Goal: Task Accomplishment & Management: Manage account settings

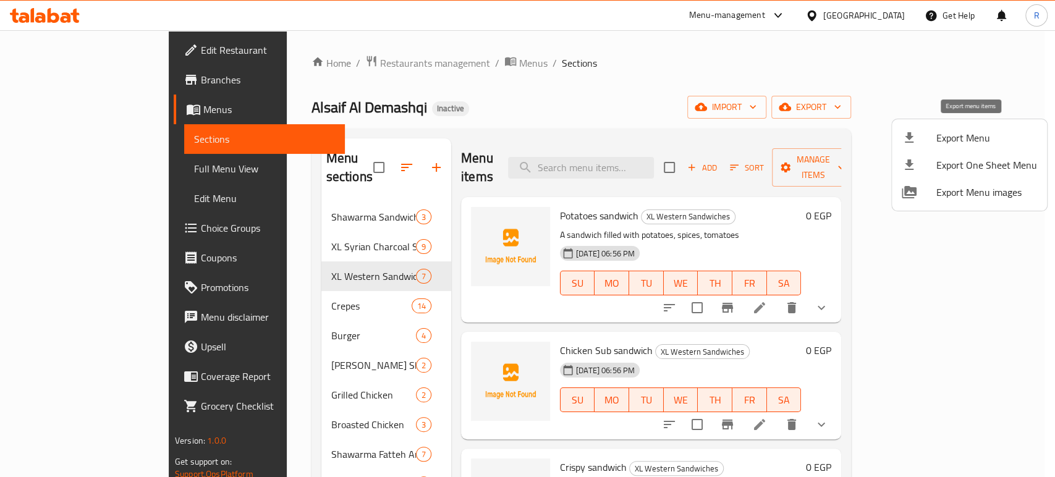
click at [945, 130] on span "Export Menu" at bounding box center [986, 137] width 101 height 15
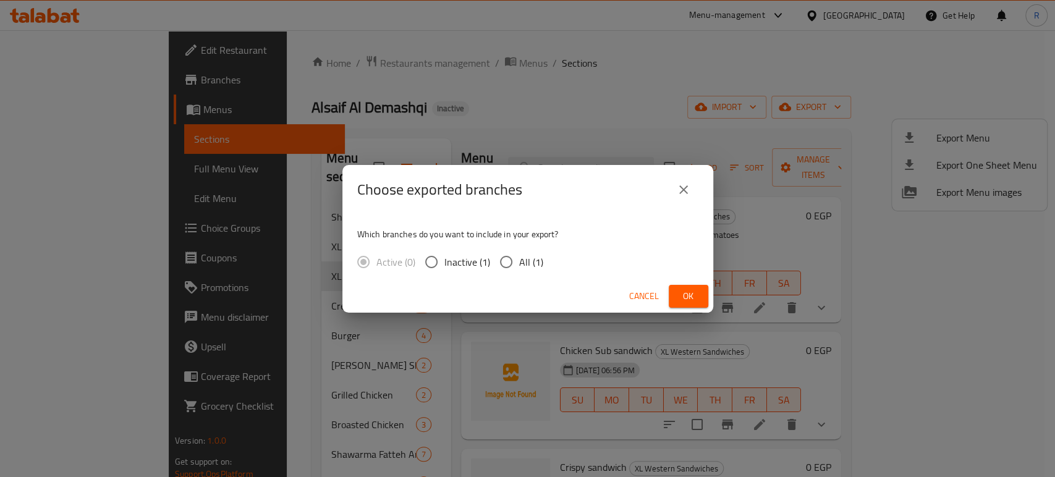
click at [505, 269] on input "All (1)" at bounding box center [506, 262] width 26 height 26
radio input "true"
click at [681, 293] on span "Ok" at bounding box center [688, 296] width 20 height 15
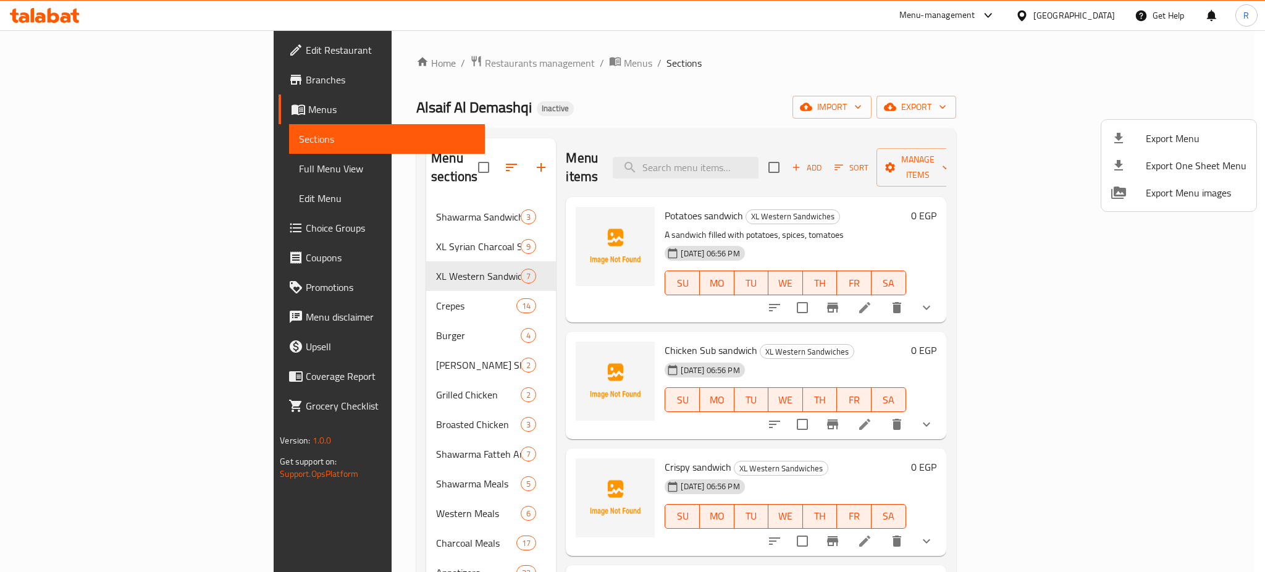
click at [33, 17] on div at bounding box center [632, 286] width 1265 height 572
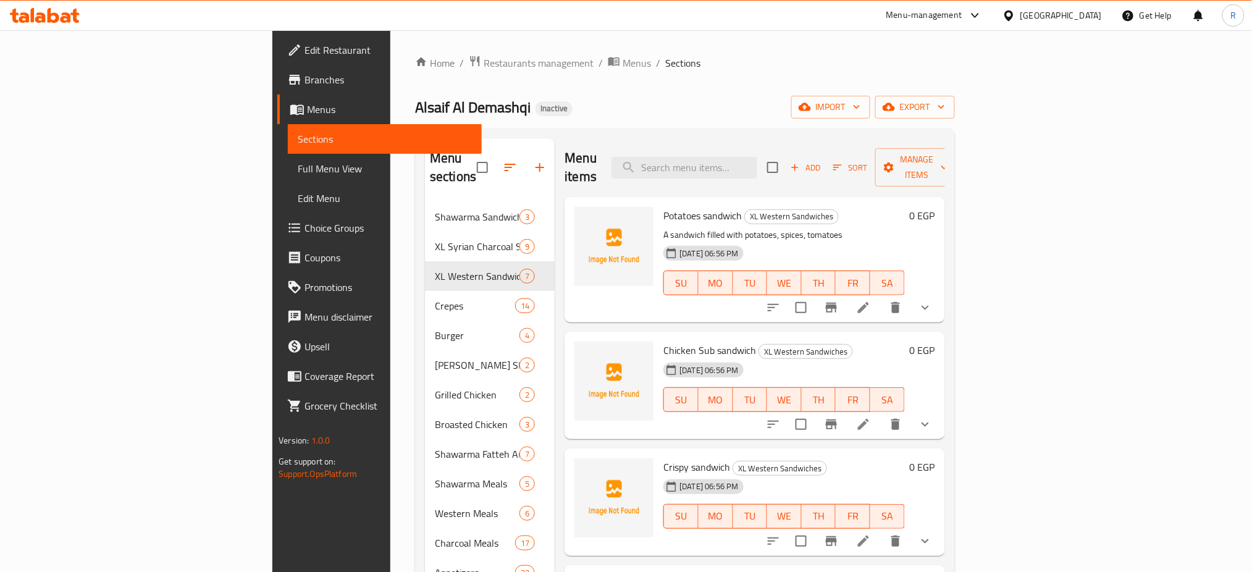
click at [48, 17] on icon at bounding box center [54, 15] width 12 height 15
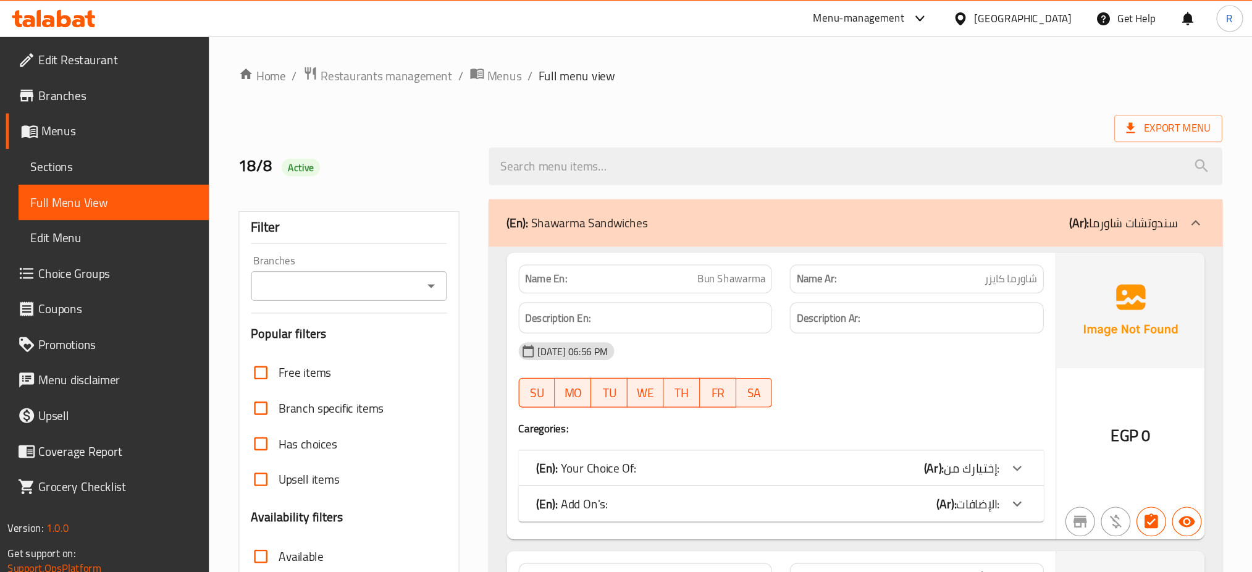
scroll to position [247, 0]
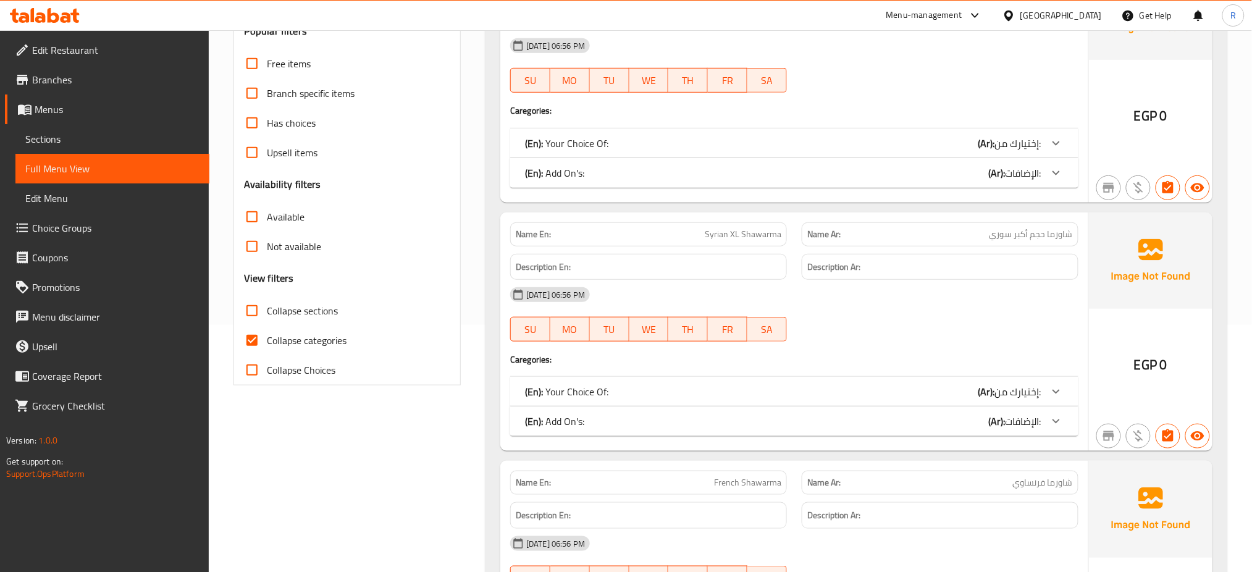
drag, startPoint x: 279, startPoint y: 350, endPoint x: 372, endPoint y: 302, distance: 105.0
click at [279, 350] on label "Collapse categories" at bounding box center [291, 341] width 109 height 30
click at [267, 350] on input "Collapse categories" at bounding box center [252, 341] width 30 height 30
checkbox input "false"
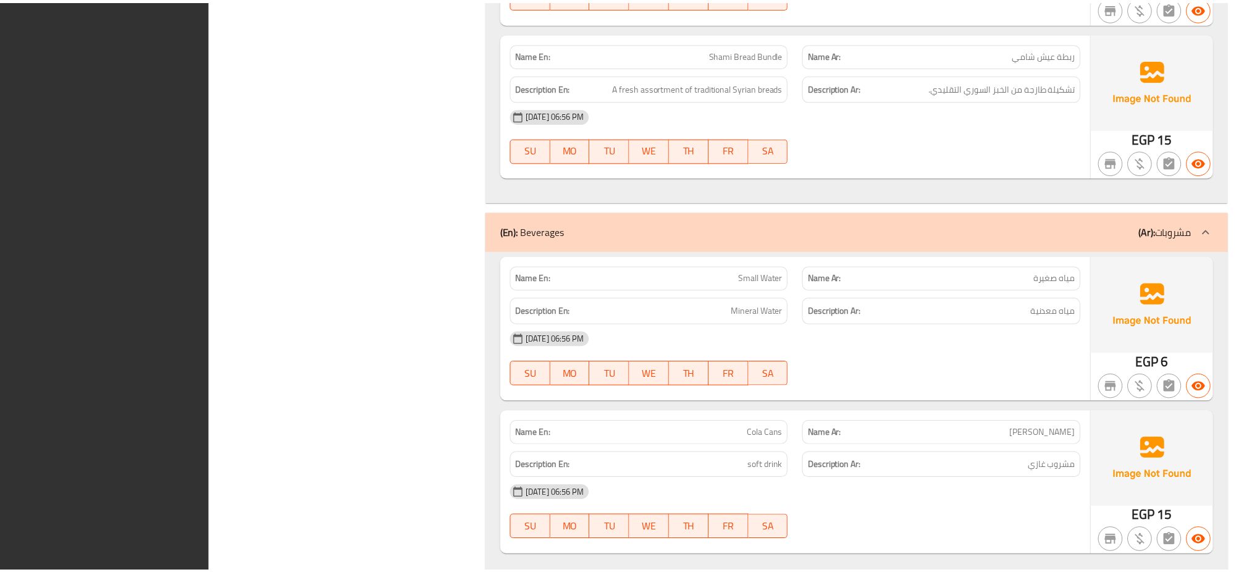
scroll to position [41214, 0]
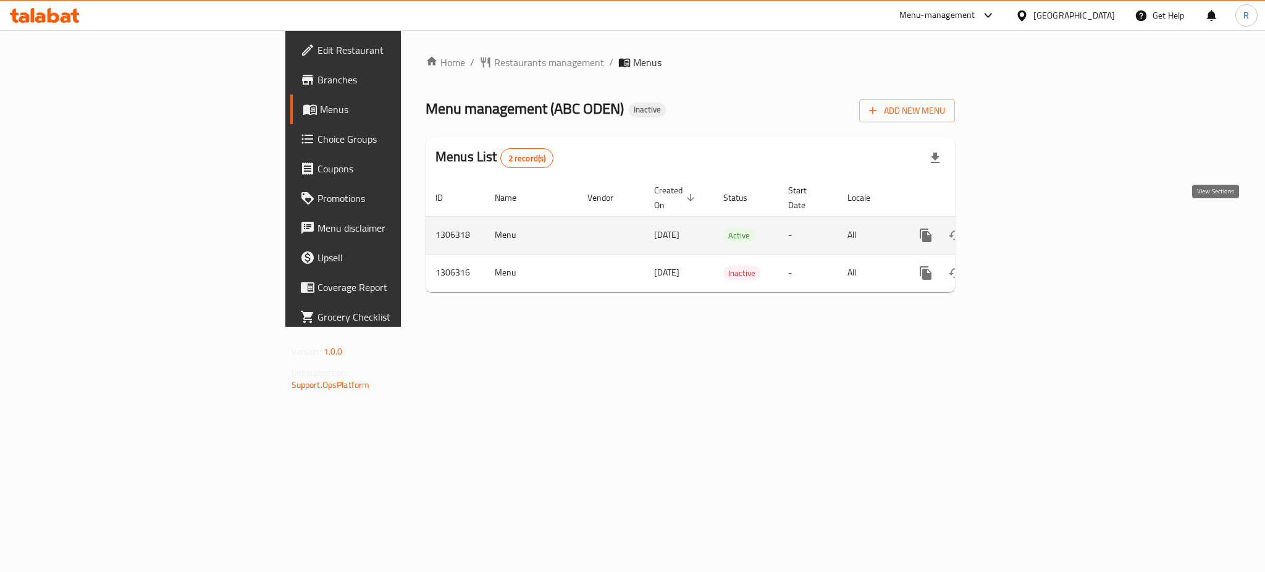
click at [1023, 228] on icon "enhanced table" at bounding box center [1015, 235] width 15 height 15
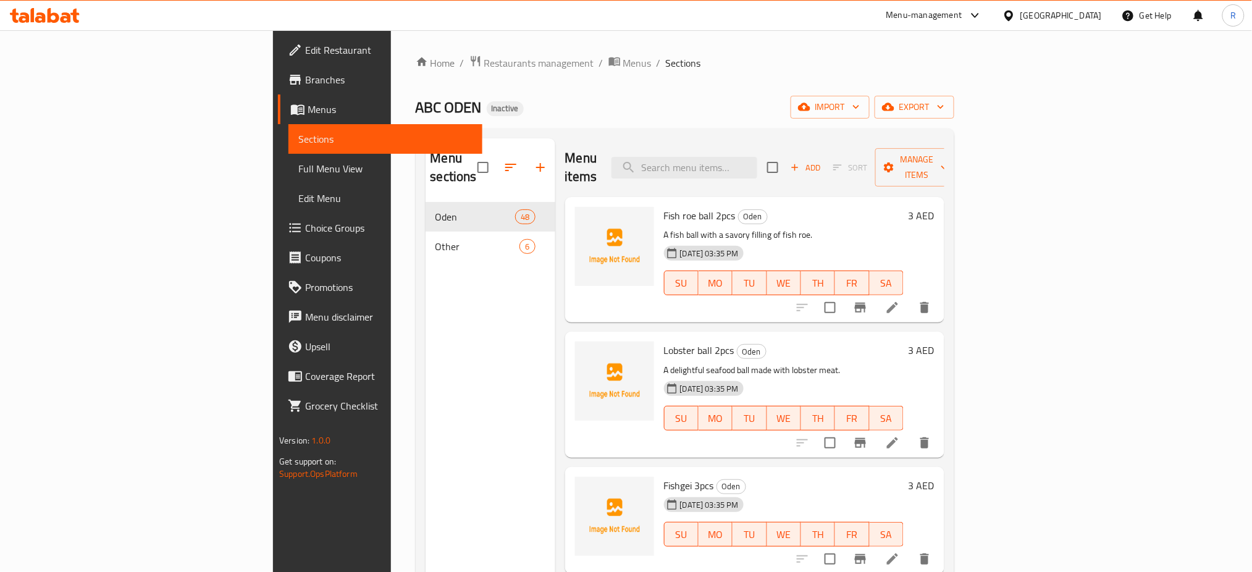
click at [672, 111] on div "ABC ODEN Inactive import export" at bounding box center [685, 107] width 539 height 23
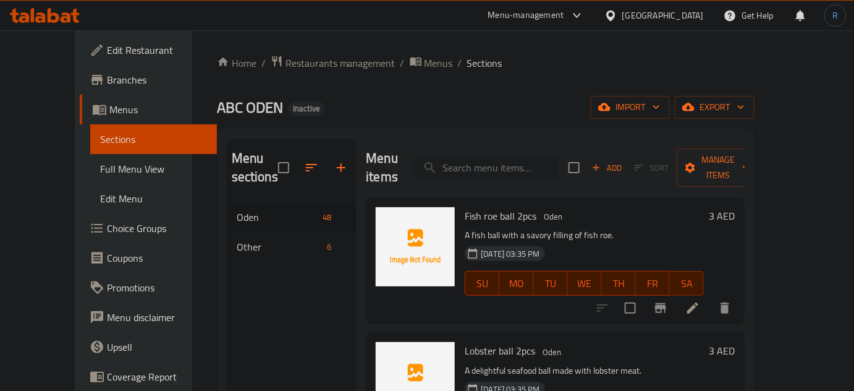
click at [517, 162] on input "search" at bounding box center [486, 168] width 146 height 22
paste input "Lobster ball 2pcs"
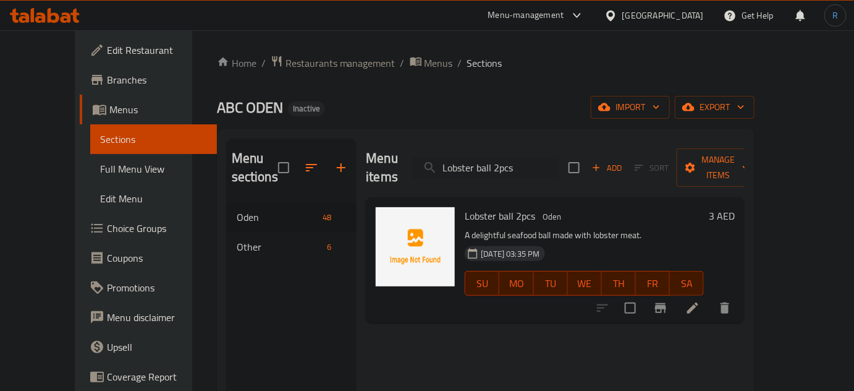
type input "Lobster ball 2pcs"
click at [700, 300] on icon at bounding box center [692, 307] width 15 height 15
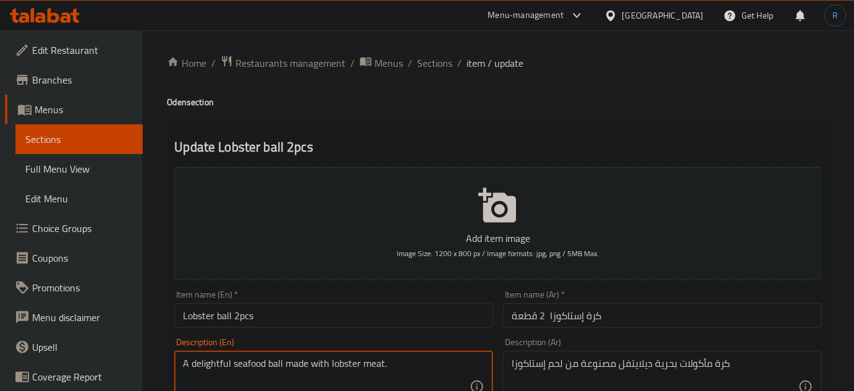
click at [205, 367] on textarea "A delightful seafood ball made with lobster meat." at bounding box center [326, 386] width 287 height 59
type textarea "A seafood ball made with lobster meat."
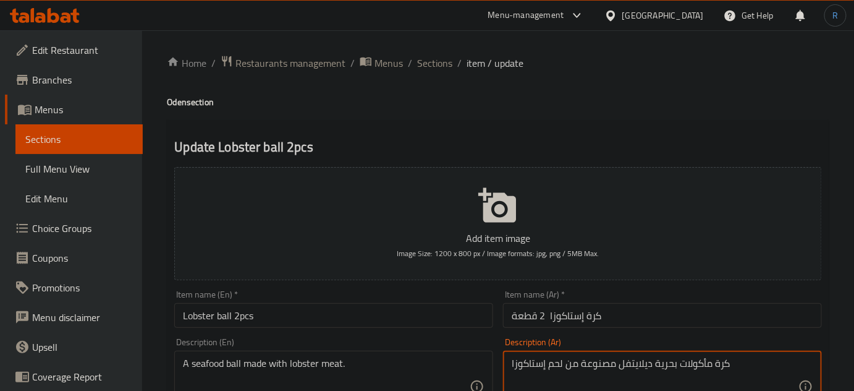
click at [641, 360] on textarea "كرة مأكولات بحرية ديلايتفل مصنوعة من لحم إستاكوزا" at bounding box center [655, 386] width 287 height 59
type textarea "كرة مأكولات بحرية مصنوعة من لحم إستاكوزا"
click at [366, 315] on input "Lobster ball 2pcs" at bounding box center [333, 315] width 319 height 25
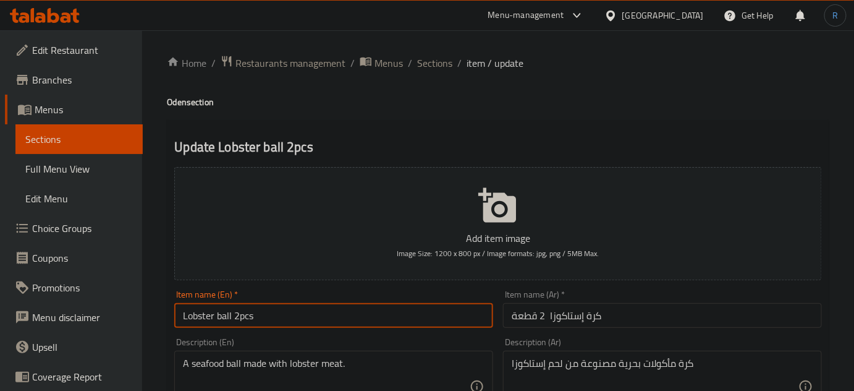
click at [366, 315] on input "Lobster ball 2pcs" at bounding box center [333, 315] width 319 height 25
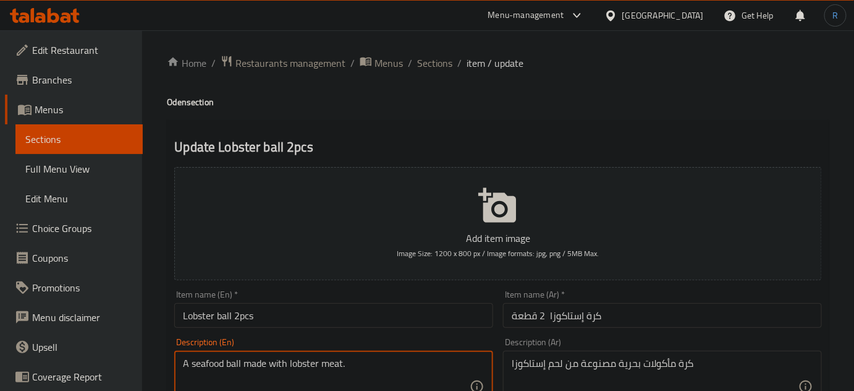
click at [282, 357] on textarea "A seafood ball made with lobster meat." at bounding box center [326, 386] width 287 height 59
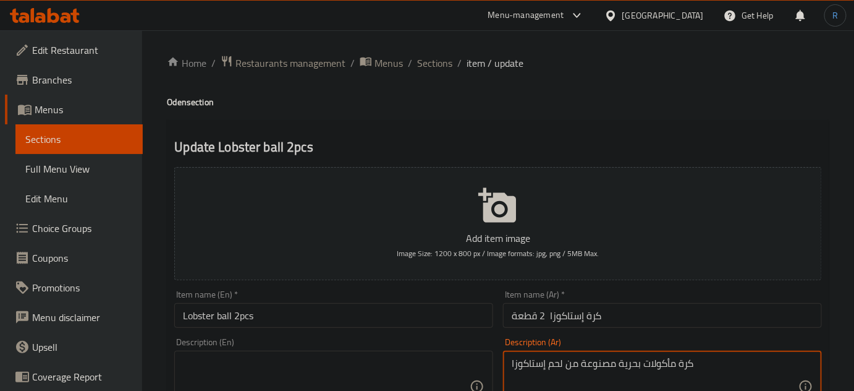
click at [609, 362] on textarea "كرة مأكولات بحرية مصنوعة من لحم إستاكوزا" at bounding box center [655, 386] width 287 height 59
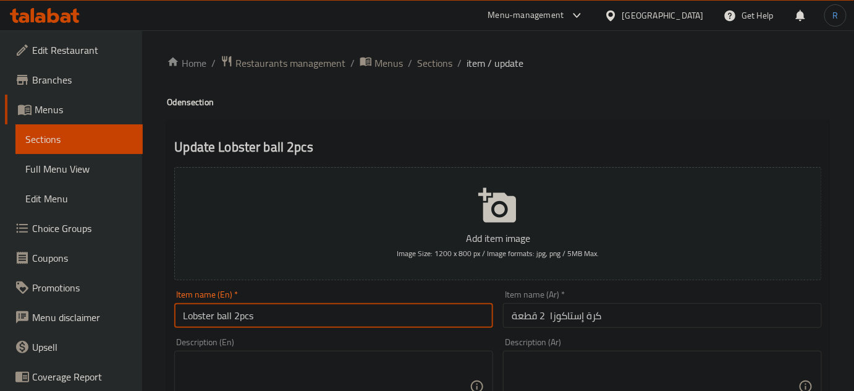
click at [395, 321] on input "Lobster ball 2pcs" at bounding box center [333, 315] width 319 height 25
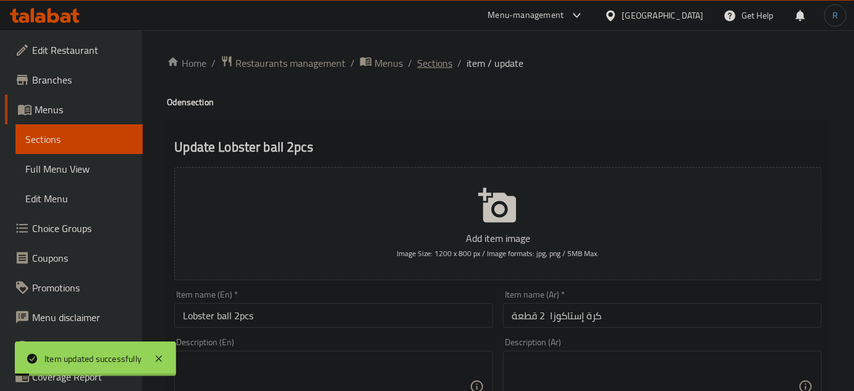
click at [428, 65] on span "Sections" at bounding box center [434, 63] width 35 height 15
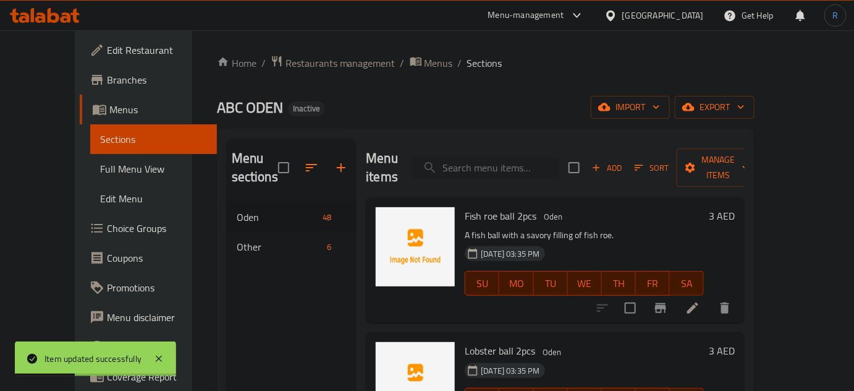
click at [488, 157] on input "search" at bounding box center [486, 168] width 146 height 22
paste input "Crab stick"
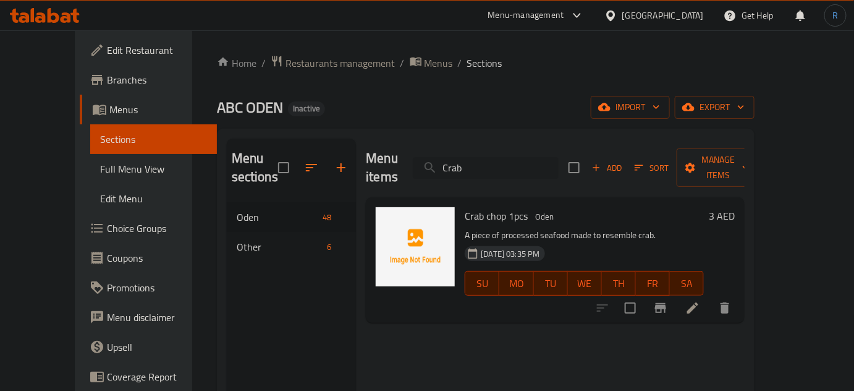
click at [504, 161] on input "Crab" at bounding box center [486, 168] width 146 height 22
paste input "Fish tofu 3pcs"
type input "Fish tofu 3pcs"
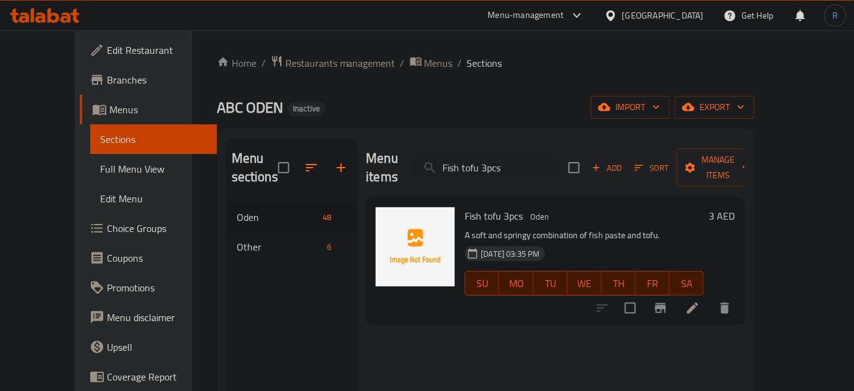
click at [698, 302] on icon at bounding box center [692, 307] width 11 height 11
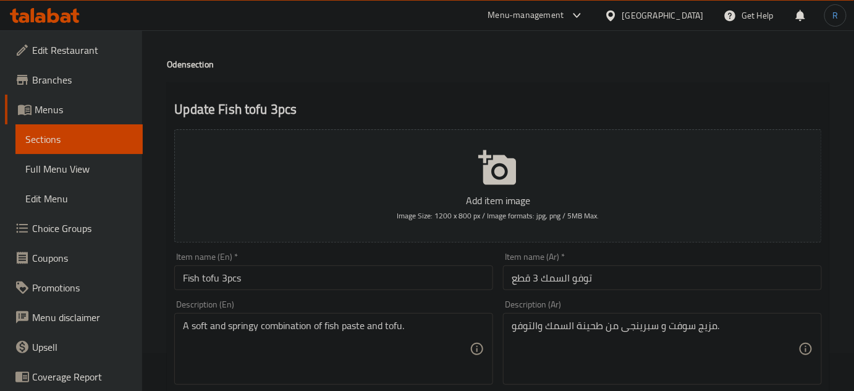
scroll to position [56, 0]
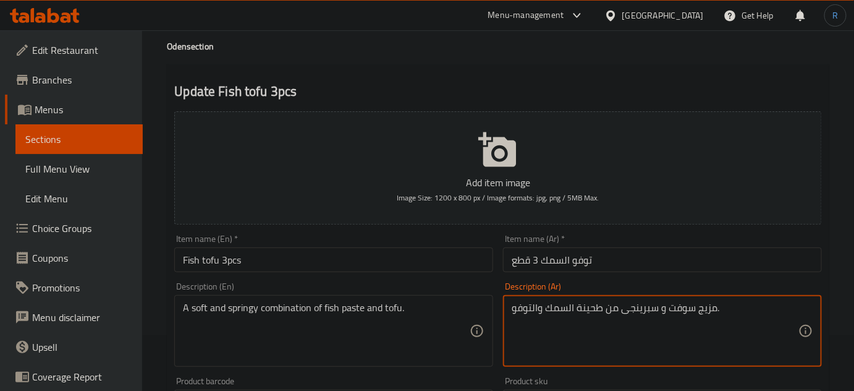
click at [642, 311] on textarea "مزيج سوفت و سبرينجى من طحينة السمك والتوفو." at bounding box center [655, 331] width 287 height 59
type textarea "مزيج سوفت و من طحينة السمك والتوفو."
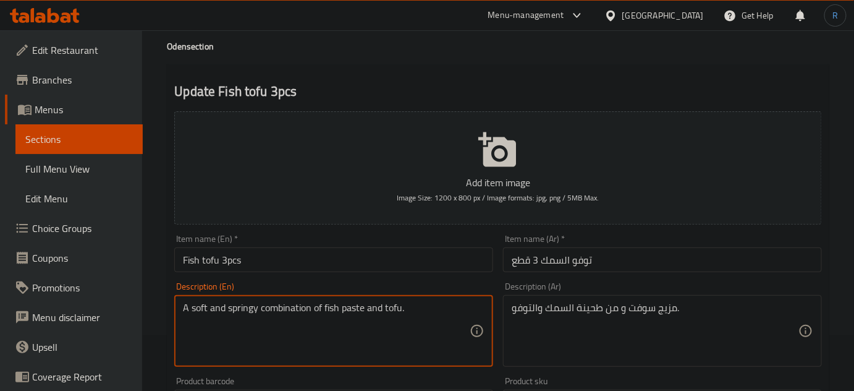
click at [245, 314] on textarea "A soft and springy combination of fish paste and tofu." at bounding box center [326, 331] width 287 height 59
type textarea "A soft combination of fish paste and tofu."
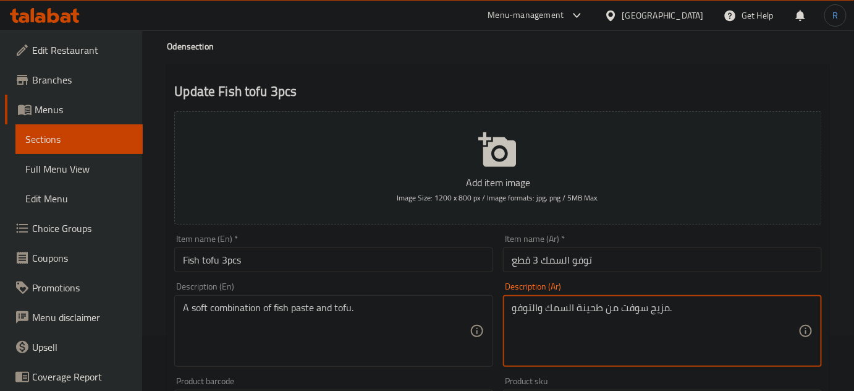
click at [589, 312] on textarea "مزيج سوفت من طحينة السمك والتوفو." at bounding box center [655, 331] width 287 height 59
type textarea "مزيج سوفت من معجون السمك والتوفو."
click at [427, 260] on input "Fish tofu 3pcs" at bounding box center [333, 259] width 319 height 25
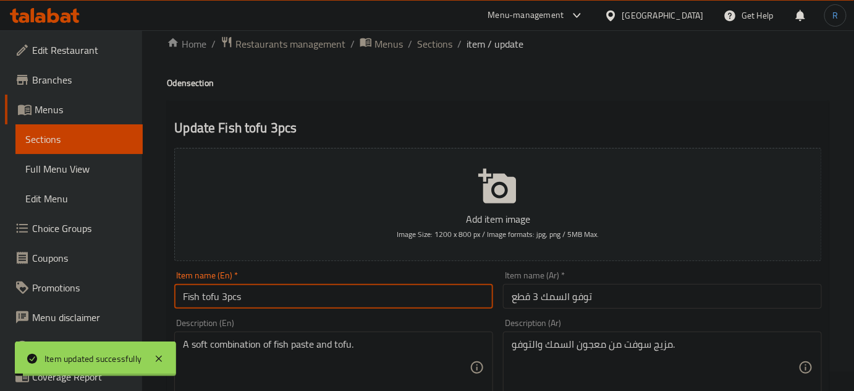
scroll to position [0, 0]
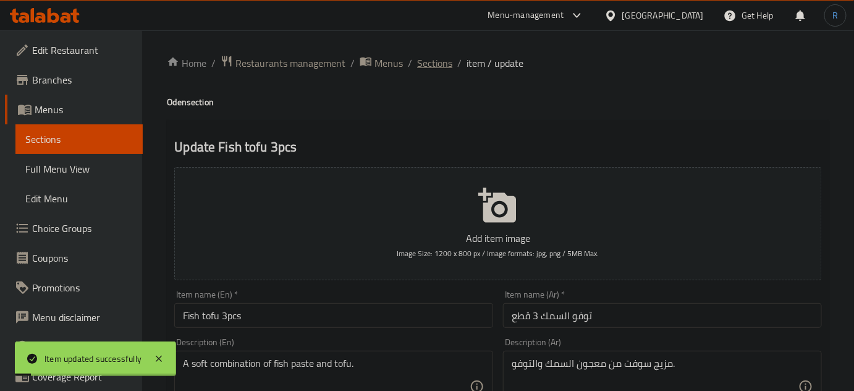
click at [446, 61] on span "Sections" at bounding box center [434, 63] width 35 height 15
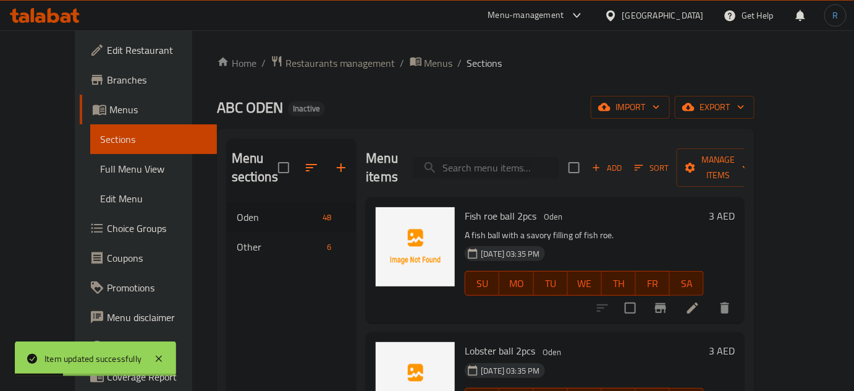
click at [483, 157] on input "search" at bounding box center [486, 168] width 146 height 22
paste input "Shrimp ball 2pcs"
type input "Shrimp ball 2pcs"
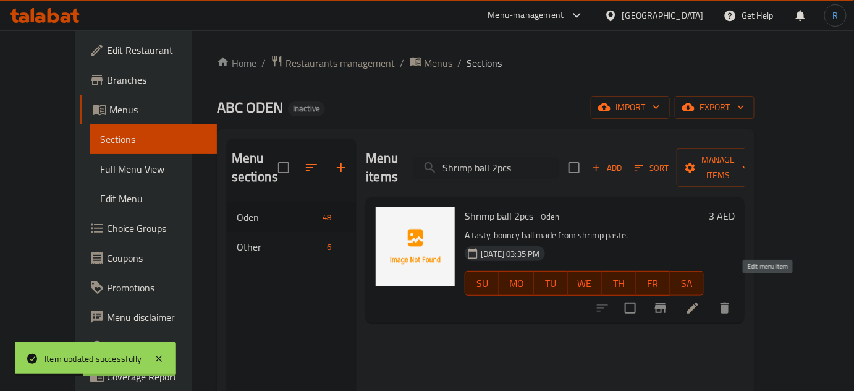
click at [700, 300] on icon at bounding box center [692, 307] width 15 height 15
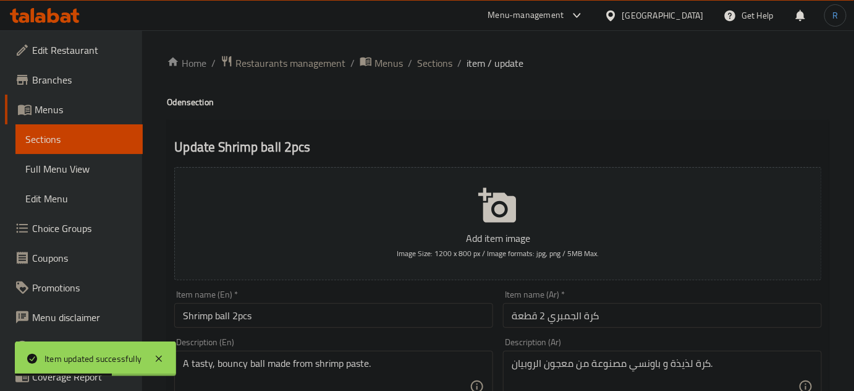
scroll to position [56, 0]
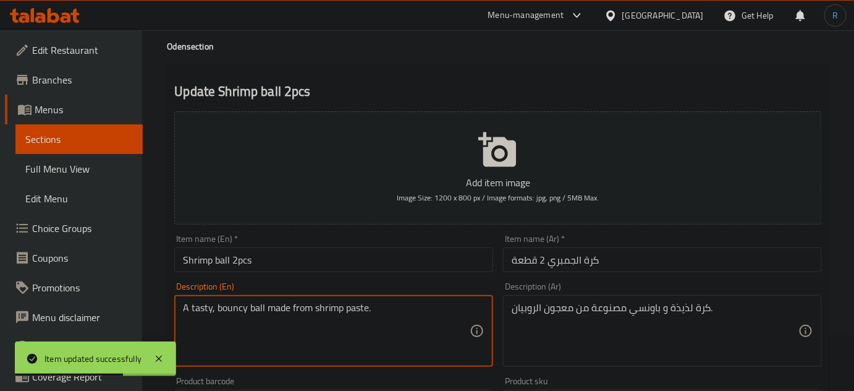
click at [237, 310] on textarea "A tasty, bouncy ball made from shrimp paste." at bounding box center [326, 331] width 287 height 59
type textarea "ball made from shrimp paste."
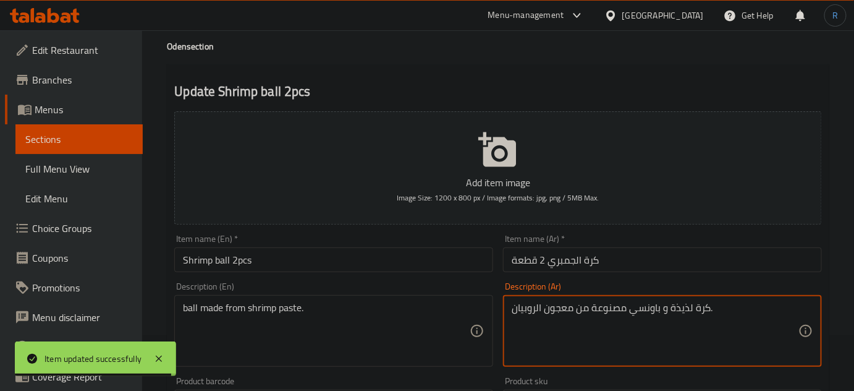
click at [680, 303] on textarea "كرة لذيذة و باونسي مصنوعة من معجون الروبيان." at bounding box center [655, 331] width 287 height 59
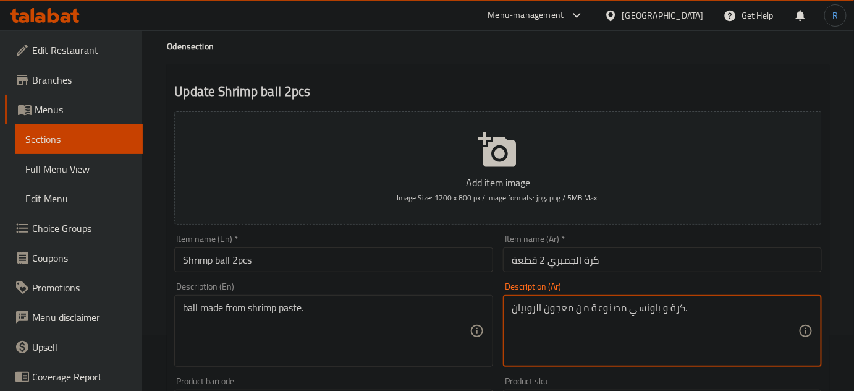
click at [646, 311] on textarea "كرة و باونسي مصنوعة من معجون الروبيان." at bounding box center [655, 331] width 287 height 59
type textarea "كرة و مصنوعة من معجون الروبيان."
click at [628, 262] on input "كرة الجمبري 2 قطعة" at bounding box center [662, 259] width 319 height 25
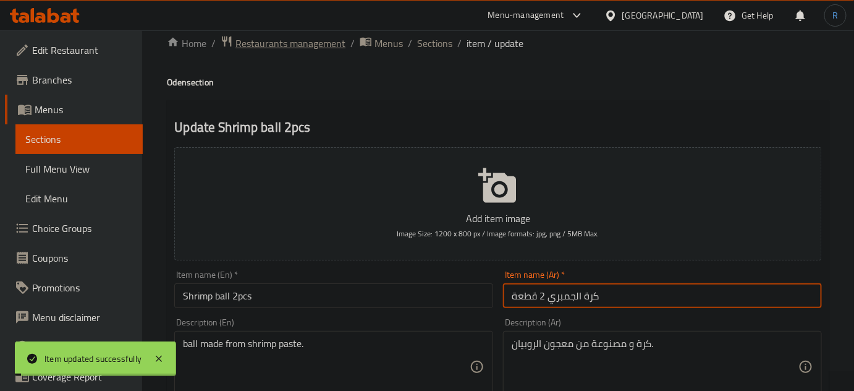
scroll to position [0, 0]
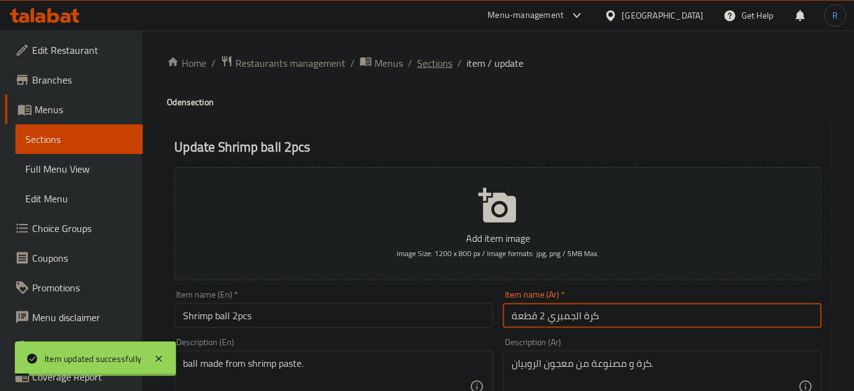
click at [441, 61] on span "Sections" at bounding box center [434, 63] width 35 height 15
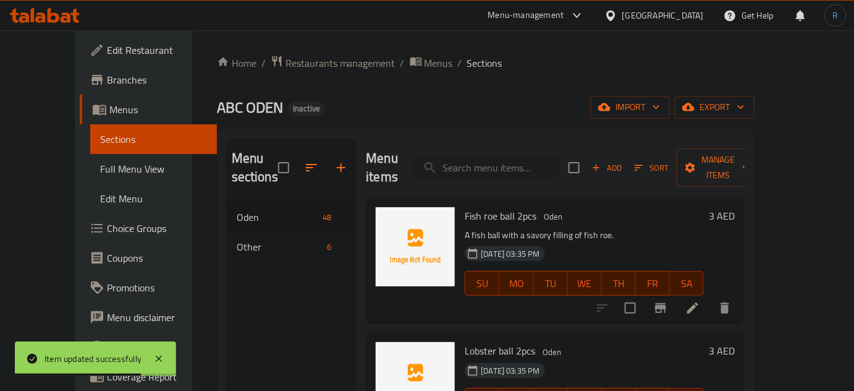
click at [475, 157] on input "search" at bounding box center [486, 168] width 146 height 22
paste input "Crab chop 1pcs"
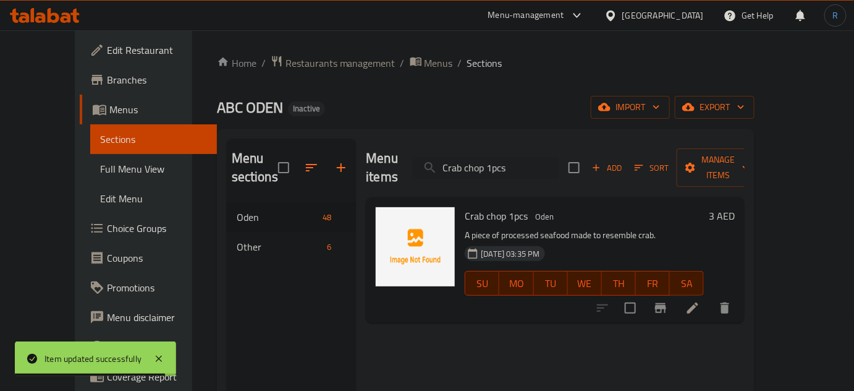
type input "Crab chop 1pcs"
click at [700, 300] on icon at bounding box center [692, 307] width 15 height 15
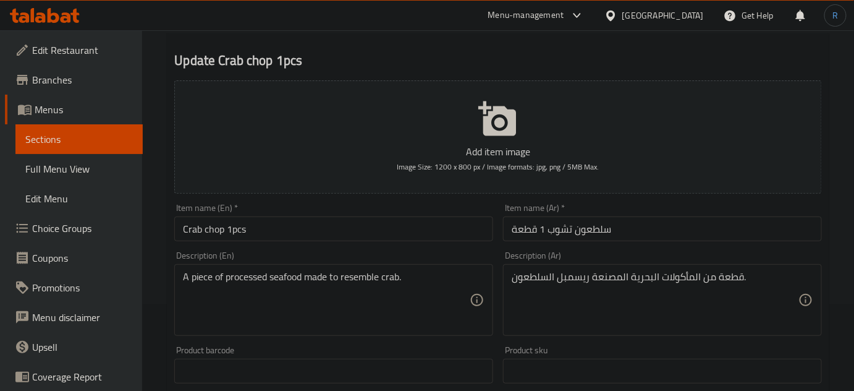
scroll to position [112, 0]
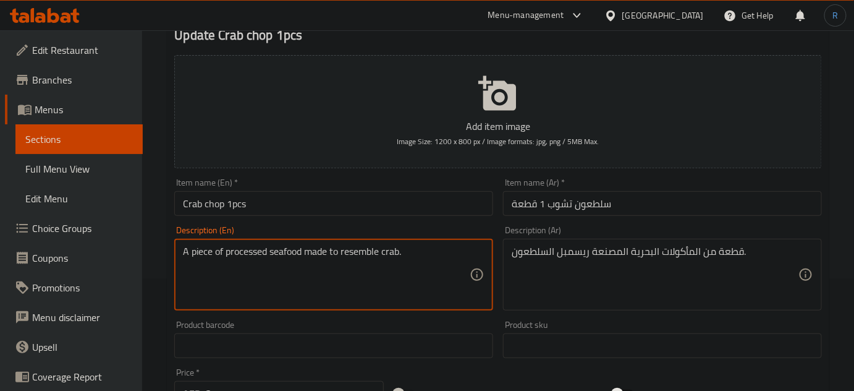
click at [274, 248] on textarea "A piece of processed seafood made to resemble crab." at bounding box center [326, 274] width 287 height 59
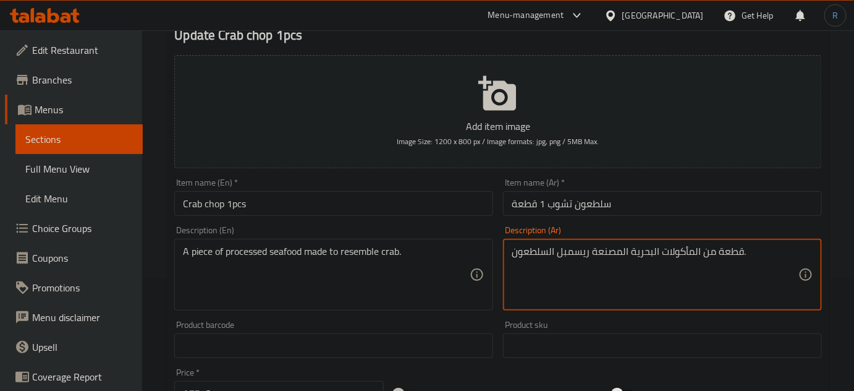
drag, startPoint x: 589, startPoint y: 251, endPoint x: 509, endPoint y: 251, distance: 79.7
paste textarea "لتشبه السلطعون."
click at [417, 209] on input "Crab chop 1pcs" at bounding box center [333, 203] width 319 height 25
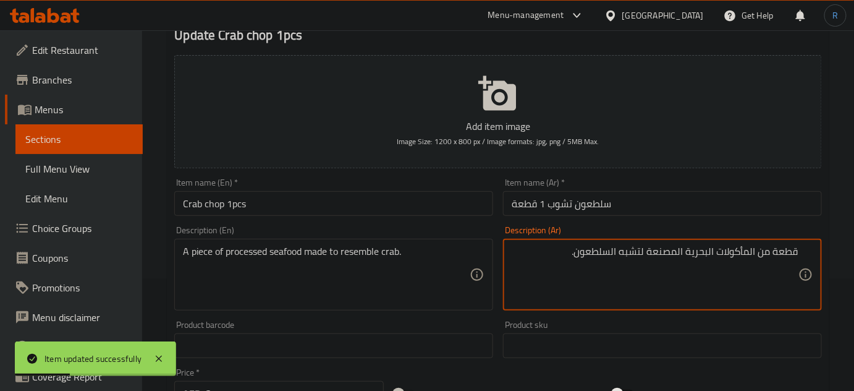
type textarea "قطعة من المأكولات البحرية المصنعة لتشبه السلطعون."
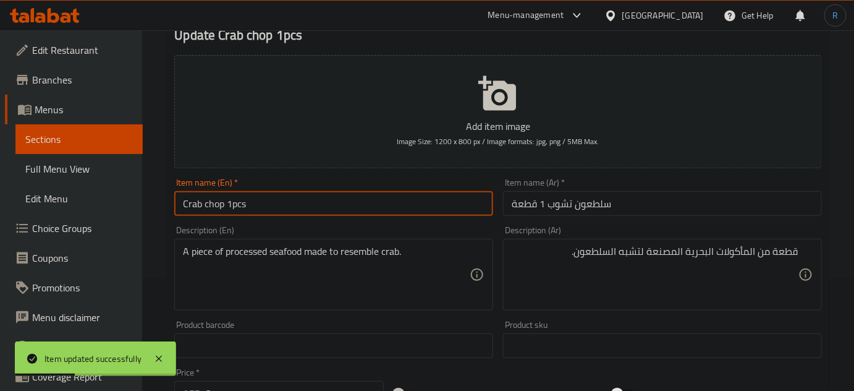
click at [434, 205] on input "Crab chop 1pcs" at bounding box center [333, 203] width 319 height 25
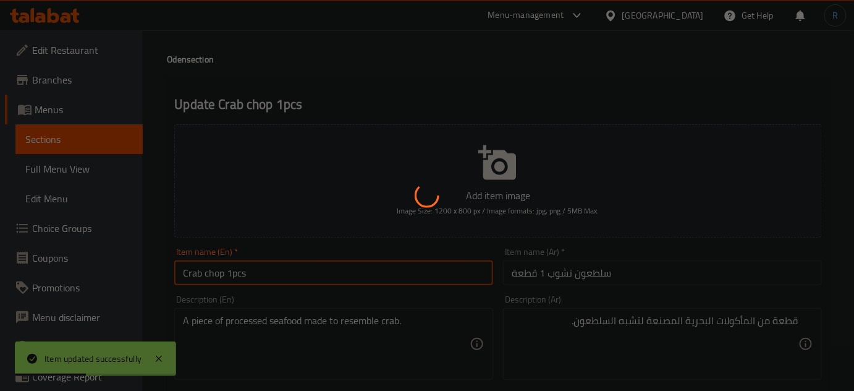
scroll to position [0, 0]
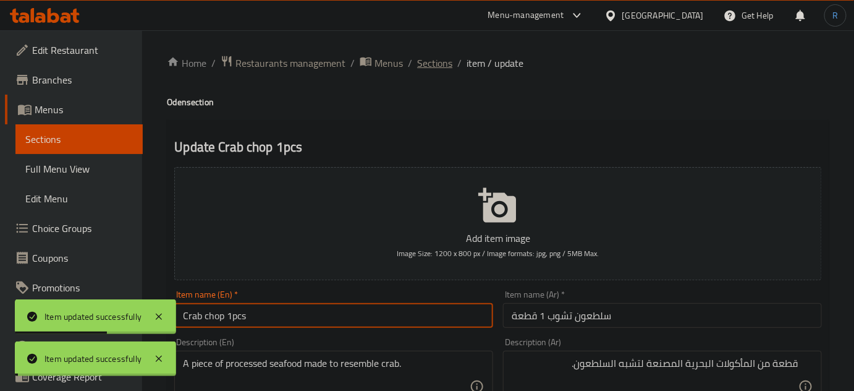
click at [432, 64] on span "Sections" at bounding box center [434, 63] width 35 height 15
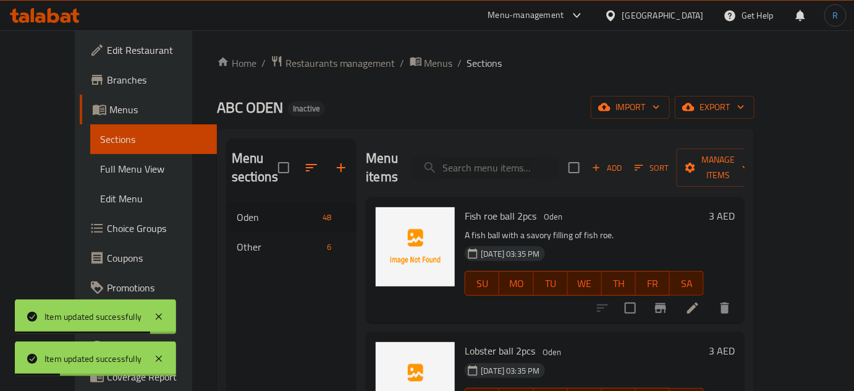
click at [528, 172] on div "Menu items Add Sort Manage items" at bounding box center [555, 167] width 379 height 59
click at [527, 159] on input "search" at bounding box center [486, 168] width 146 height 22
paste input "Shrimp dumpling 3pcs"
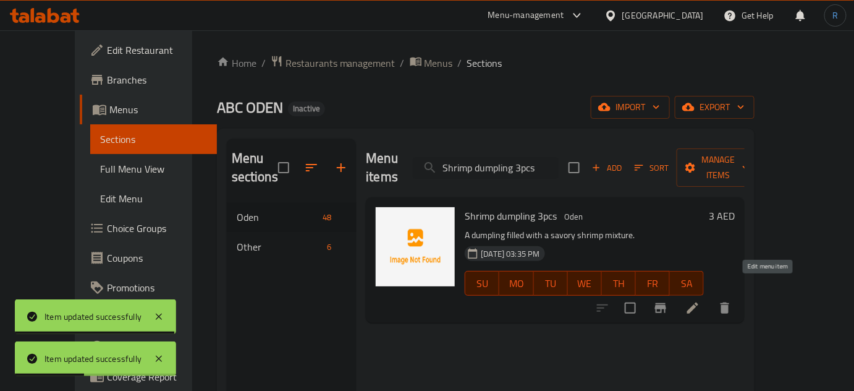
type input "Shrimp dumpling 3pcs"
click at [698, 302] on icon at bounding box center [692, 307] width 11 height 11
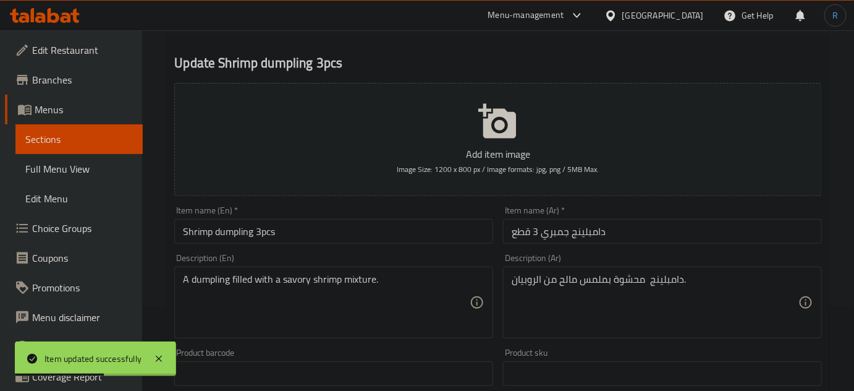
scroll to position [112, 0]
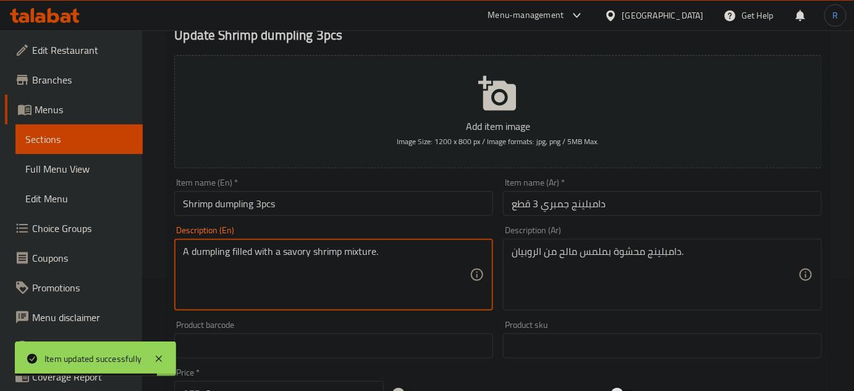
click at [347, 257] on textarea "A dumpling filled with a savory shrimp mixture." at bounding box center [326, 274] width 287 height 59
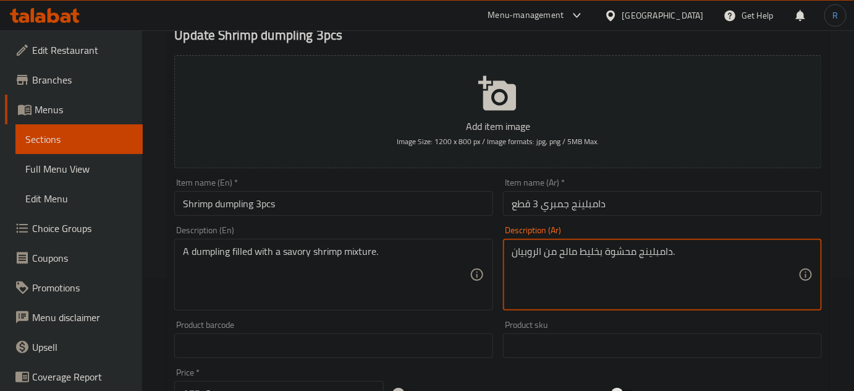
type textarea "دامبلينج محشوة بخليط مالح من الروبيان."
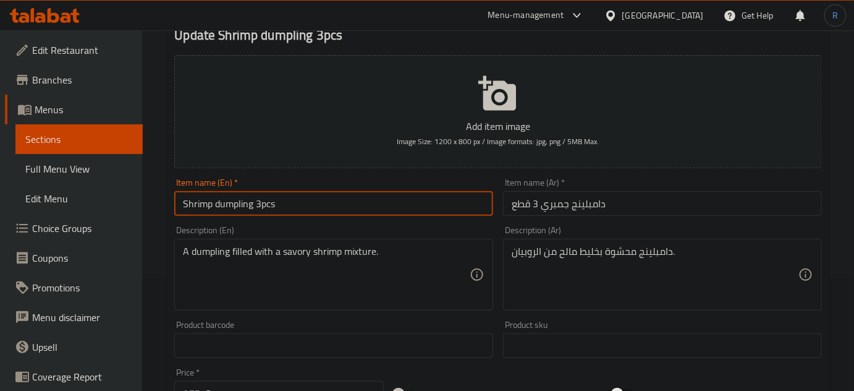
click at [433, 201] on input "Shrimp dumpling 3pcs" at bounding box center [333, 203] width 319 height 25
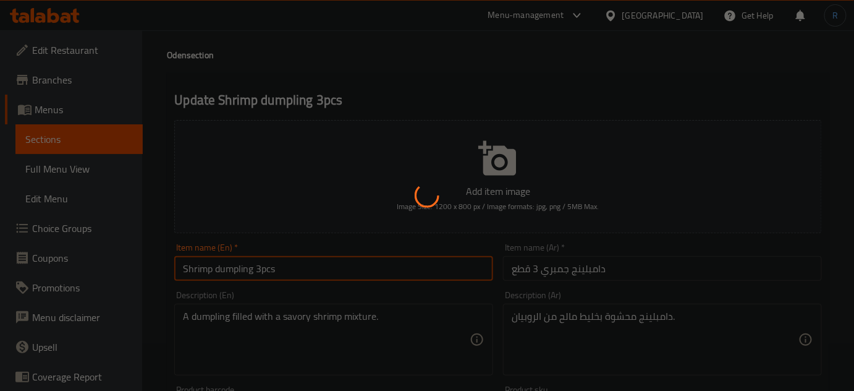
scroll to position [0, 0]
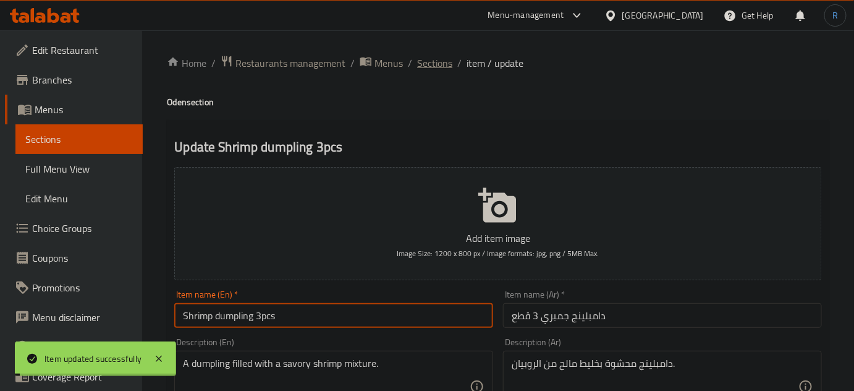
click at [438, 66] on span "Sections" at bounding box center [434, 63] width 35 height 15
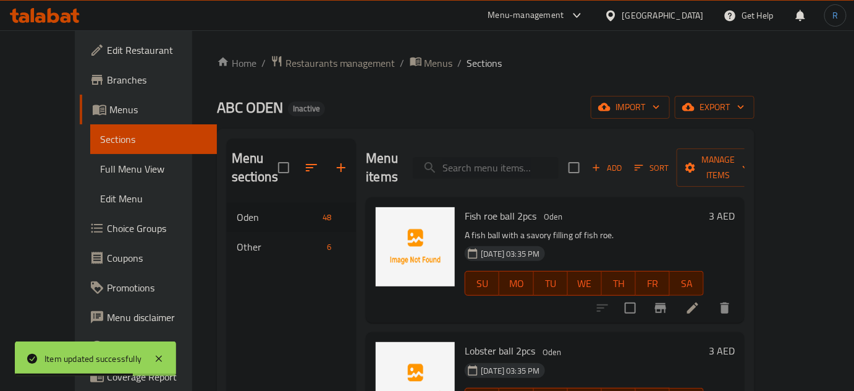
click at [512, 165] on input "search" at bounding box center [486, 168] width 146 height 22
paste input "Fish ball 2pcs"
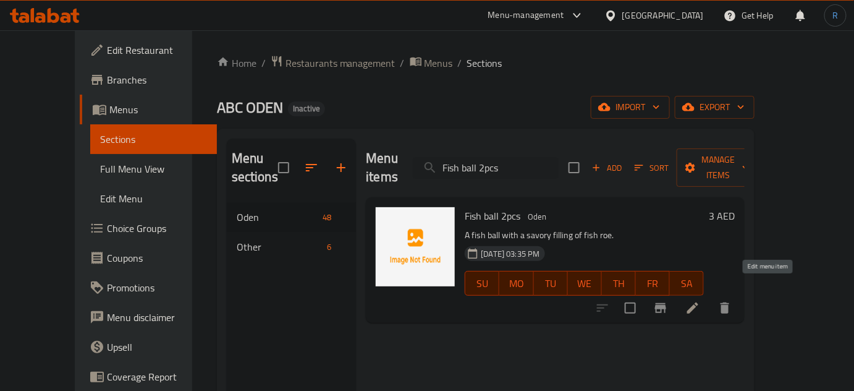
type input "Fish ball 2pcs"
click at [700, 300] on icon at bounding box center [692, 307] width 15 height 15
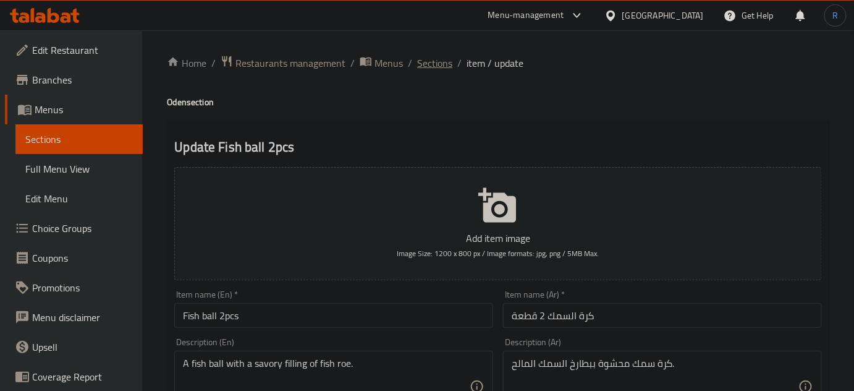
click at [420, 64] on span "Sections" at bounding box center [434, 63] width 35 height 15
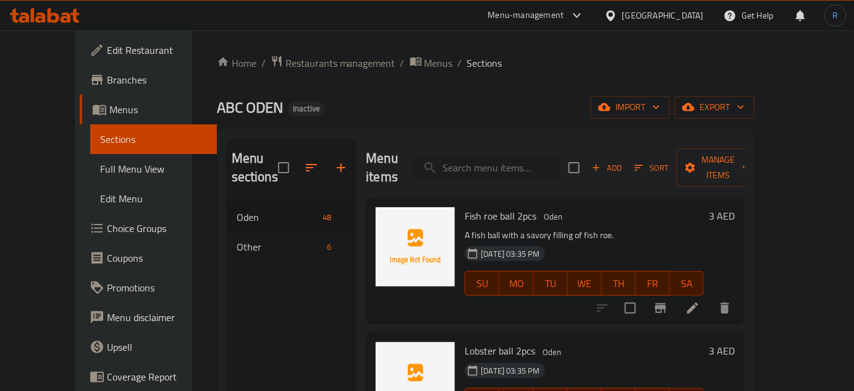
click at [505, 162] on input "search" at bounding box center [486, 168] width 146 height 22
paste input "Fish ball 2pcs"
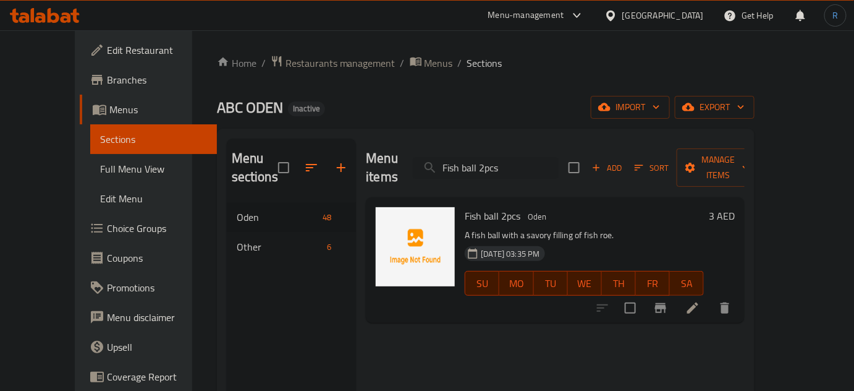
type input "Fish ball 2pcs"
click at [698, 302] on icon at bounding box center [692, 307] width 11 height 11
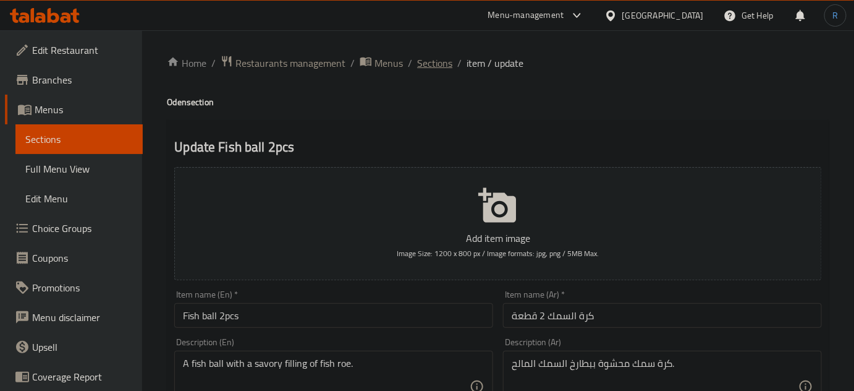
click at [433, 61] on span "Sections" at bounding box center [434, 63] width 35 height 15
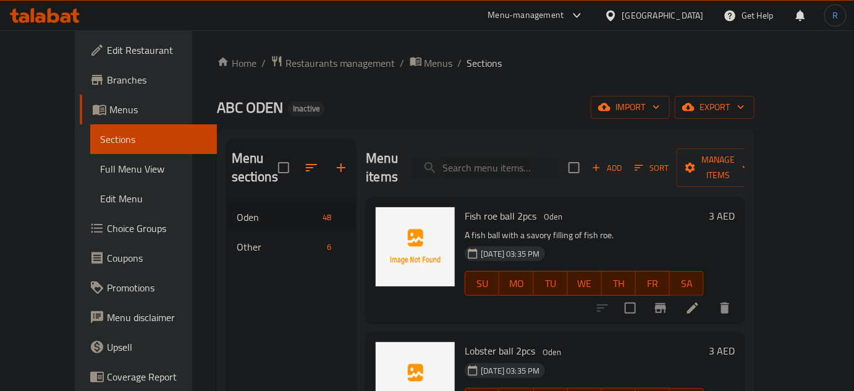
click at [575, 114] on div "ABC ODEN Inactive import export" at bounding box center [486, 107] width 538 height 23
click at [489, 158] on input "search" at bounding box center [486, 168] width 146 height 22
paste input "Fish ball"
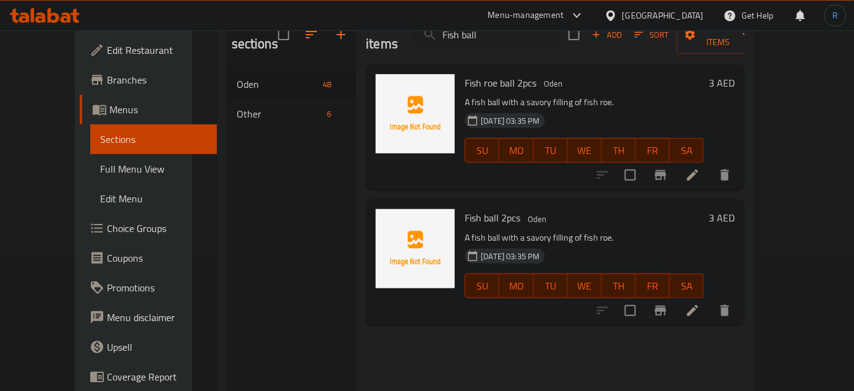
scroll to position [168, 0]
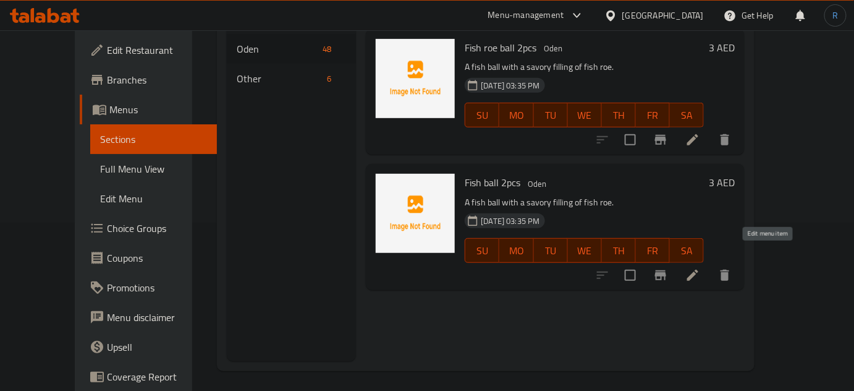
type input "Fish ball"
click at [700, 268] on icon at bounding box center [692, 275] width 15 height 15
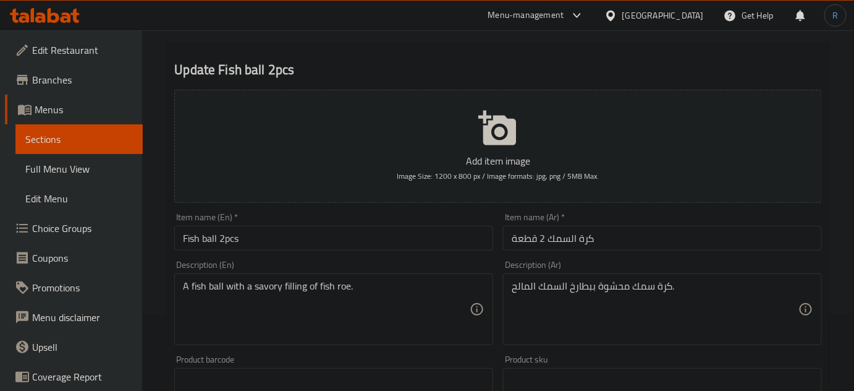
scroll to position [112, 0]
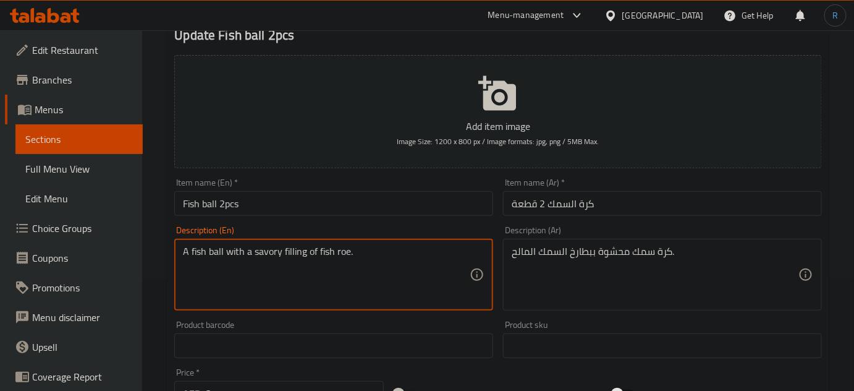
click at [303, 253] on textarea "A fish ball with a savory filling of fish roe." at bounding box center [326, 274] width 287 height 59
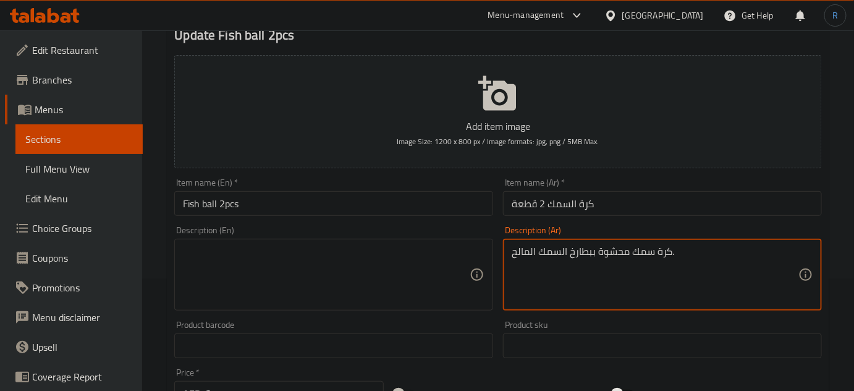
click at [554, 245] on textarea "كرة سمك محشوة ببطارخ السمك المالح." at bounding box center [655, 274] width 287 height 59
click at [354, 204] on input "Fish ball 2pcs" at bounding box center [333, 203] width 319 height 25
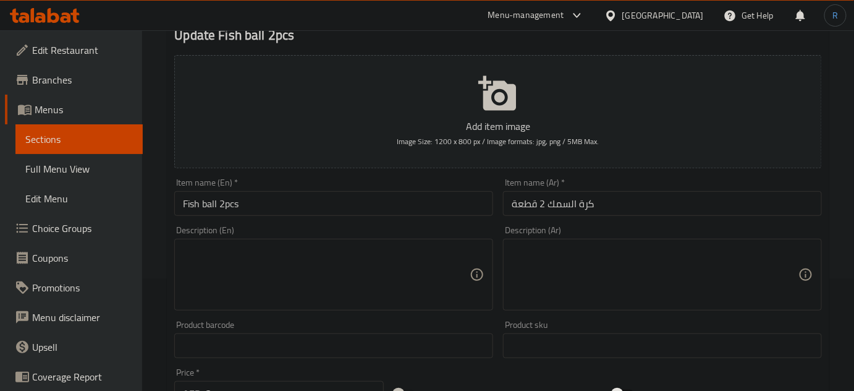
click at [399, 266] on textarea at bounding box center [326, 274] width 287 height 59
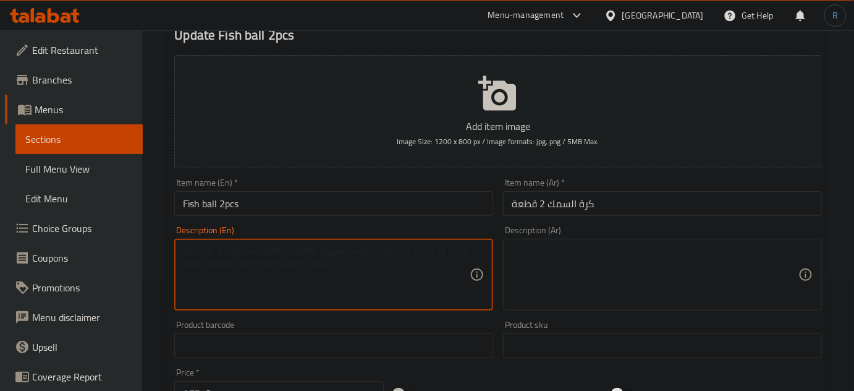
paste textarea "A classic, bouncy ball made from fish paste."
click at [239, 252] on textarea "A classic, bouncy ball made from fish paste." at bounding box center [326, 274] width 287 height 59
click at [285, 255] on textarea "A classic ball made from fish paste." at bounding box center [326, 274] width 287 height 59
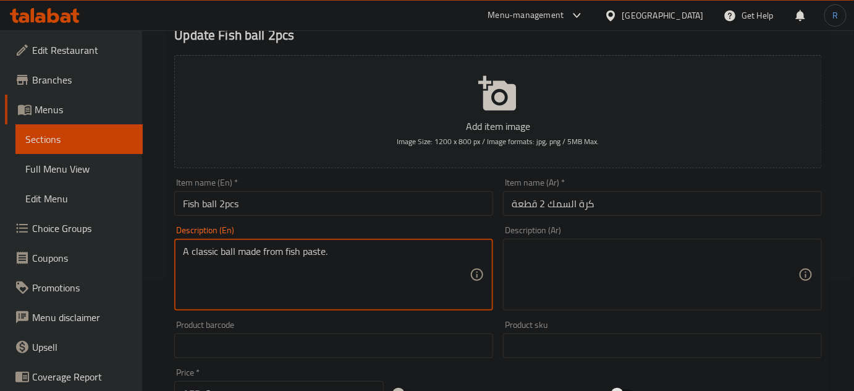
click at [285, 255] on textarea "A classic ball made from fish paste." at bounding box center [326, 274] width 287 height 59
type textarea "A classic ball made from fish paste."
click at [611, 269] on textarea at bounding box center [655, 274] width 287 height 59
paste textarea "كرة كلاسيكية مصنوعة من معجون السمك."
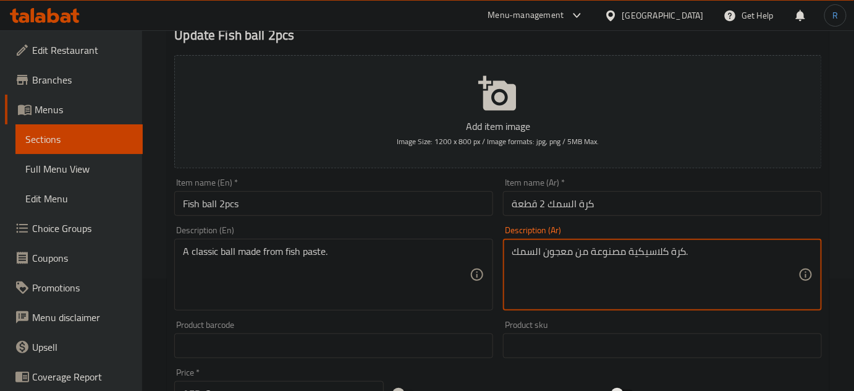
click at [628, 251] on textarea "كرة كلاسيكية مصنوعة من معجون السمك." at bounding box center [655, 274] width 287 height 59
type textarea "كرة كلاسيك مصنوعة من معجون السمك."
click at [473, 205] on input "Fish ball 2pcs" at bounding box center [333, 203] width 319 height 25
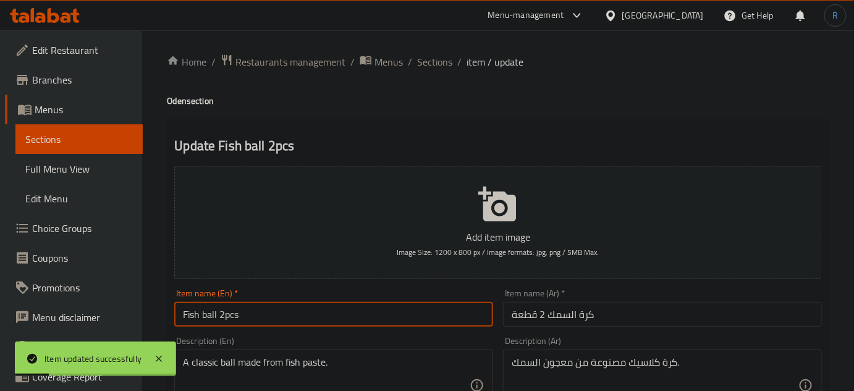
scroll to position [0, 0]
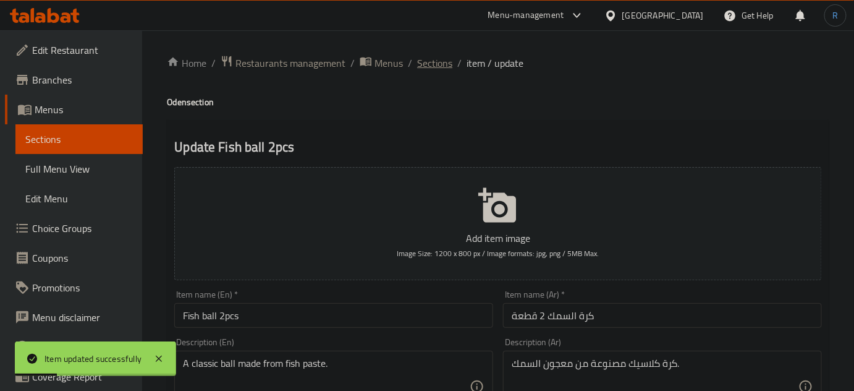
click at [425, 62] on span "Sections" at bounding box center [434, 63] width 35 height 15
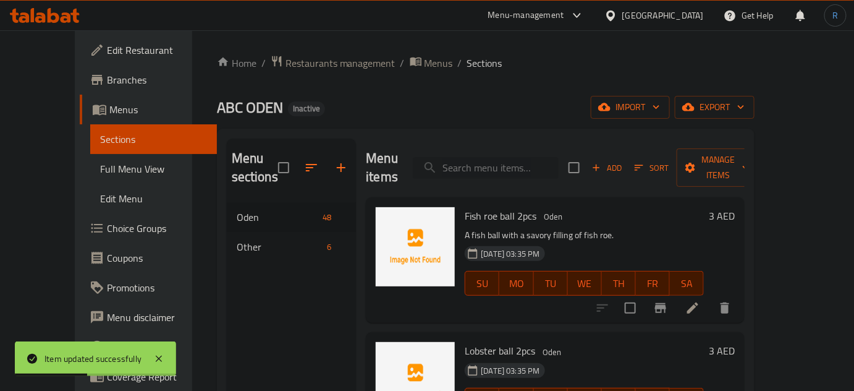
click at [496, 157] on input "search" at bounding box center [486, 168] width 146 height 22
paste input "Squid ball 2pcs"
type input "Squid ball 2pcs"
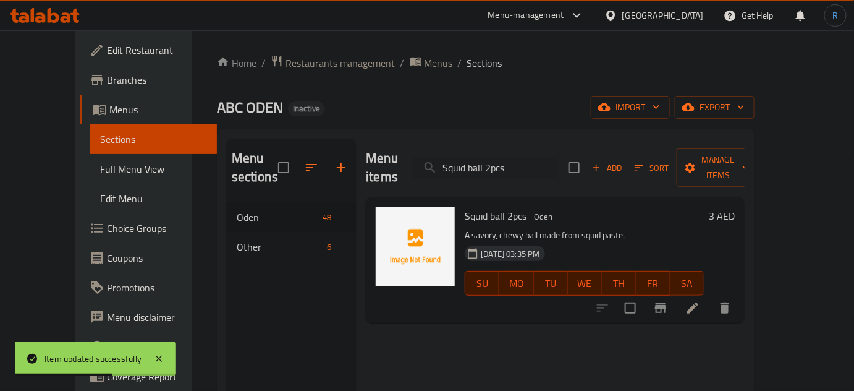
click at [700, 300] on icon at bounding box center [692, 307] width 15 height 15
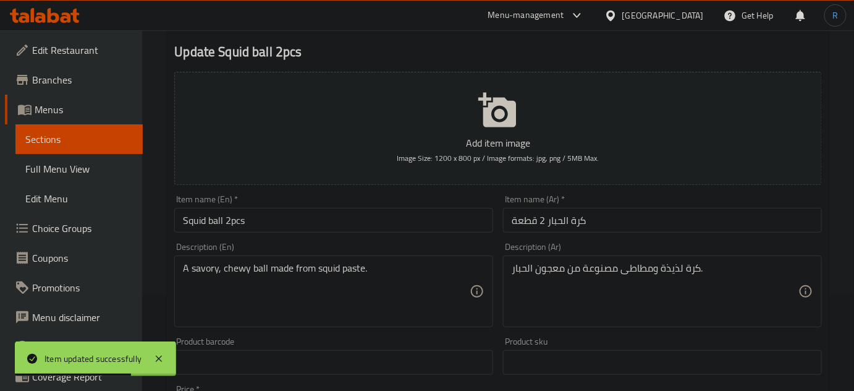
scroll to position [112, 0]
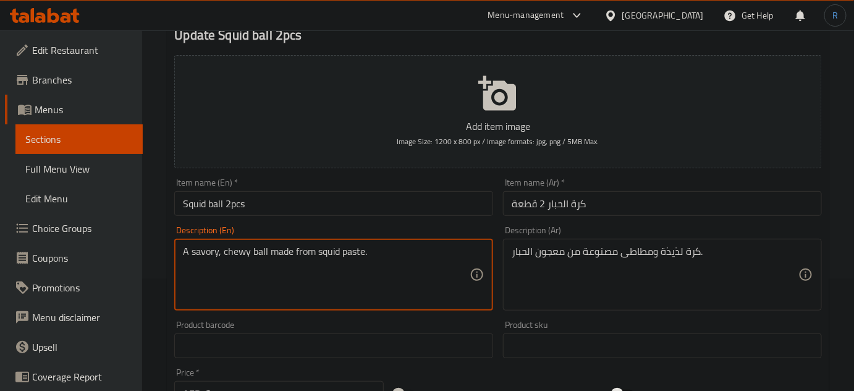
click at [203, 252] on textarea "A savory, chewy ball made from squid paste." at bounding box center [326, 274] width 287 height 59
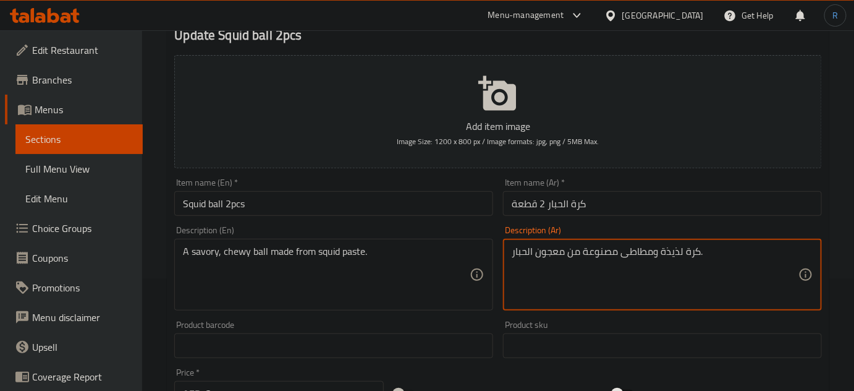
click at [665, 250] on textarea "كرة لذيذة ومطاطى مصنوعة من معجون الحبار." at bounding box center [655, 274] width 287 height 59
click at [623, 256] on textarea "كرة مالحة ومطاطى مصنوعة من معجون الحبار." at bounding box center [655, 274] width 287 height 59
type textarea "كرة مالحة ومطاطية مصنوعة من معجون الحبار."
click at [413, 201] on input "Squid ball 2pcs" at bounding box center [333, 203] width 319 height 25
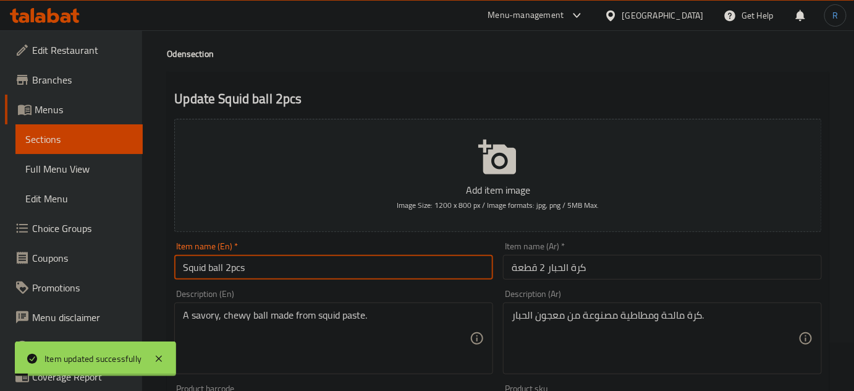
scroll to position [0, 0]
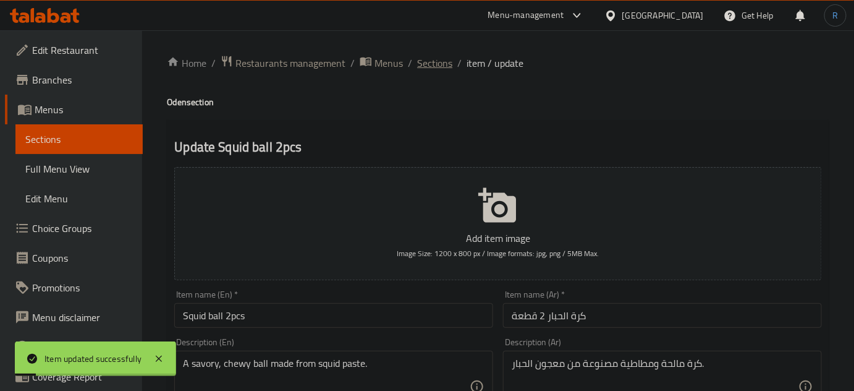
click at [431, 64] on span "Sections" at bounding box center [434, 63] width 35 height 15
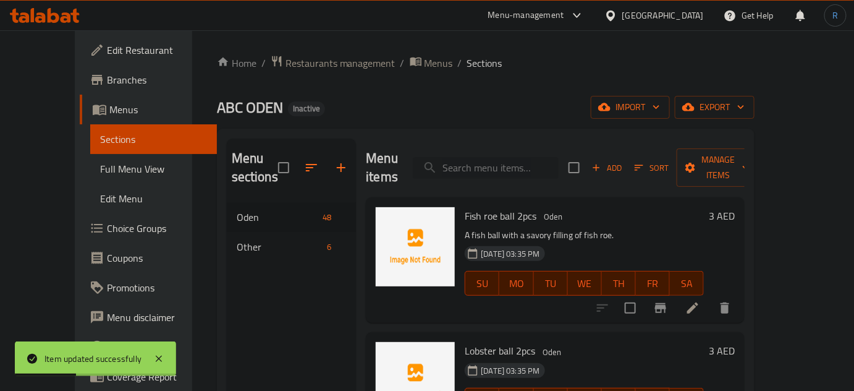
click at [499, 157] on input "search" at bounding box center [486, 168] width 146 height 22
paste input "Fish seed bag 1pcs"
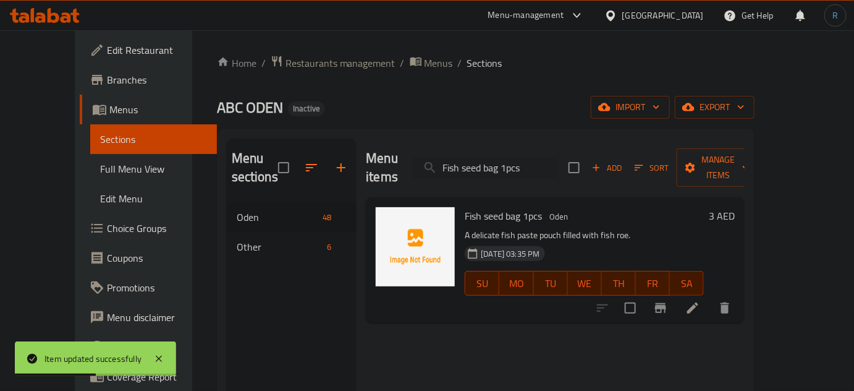
type input "Fish seed bag 1pcs"
click at [710, 299] on li at bounding box center [692, 308] width 35 height 22
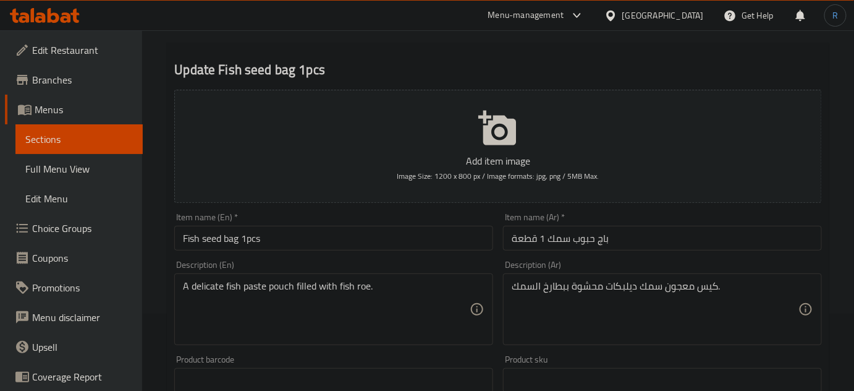
scroll to position [112, 0]
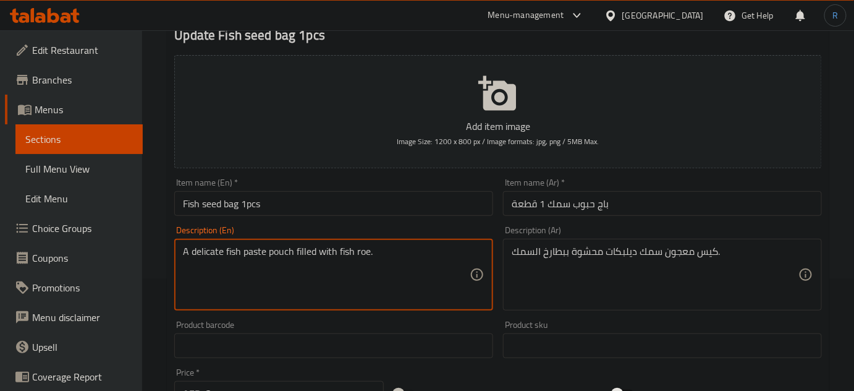
click at [216, 253] on textarea "A delicate fish paste pouch filled with fish roe." at bounding box center [326, 274] width 287 height 59
type textarea "A fish paste pouch filled with fish roe."
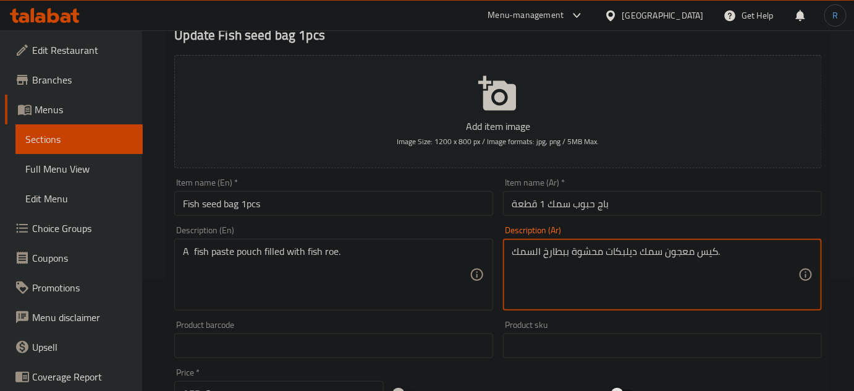
click at [627, 248] on textarea "كيس معجون سمك ديلبكات محشوة ببطارخ السمك." at bounding box center [655, 274] width 287 height 59
type textarea "كيس معجون سمك محشوة ببطارخ السمك."
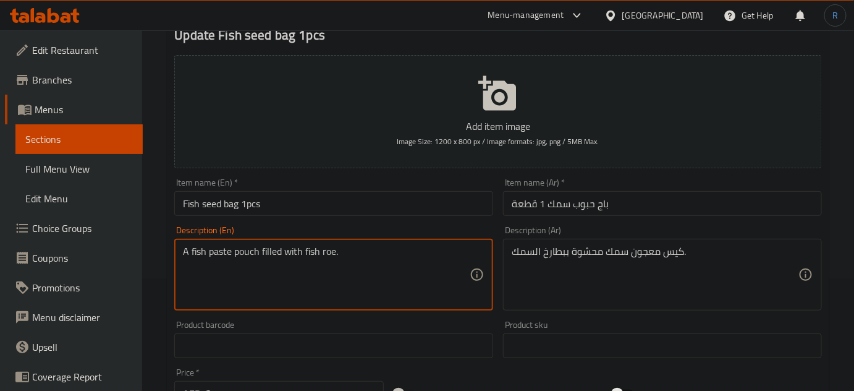
type textarea "A fish paste pouch filled with fish roe."
click at [304, 205] on input "Fish seed bag 1pcs" at bounding box center [333, 203] width 319 height 25
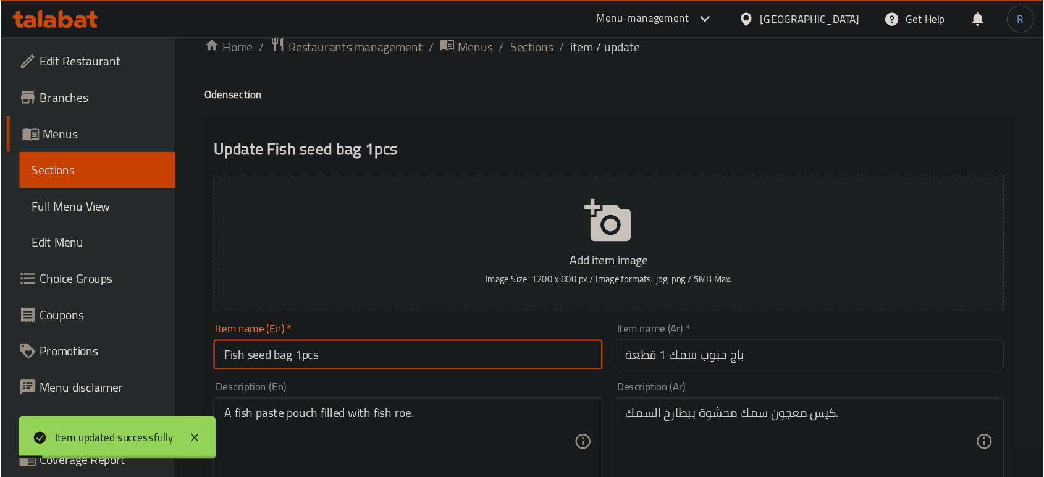
scroll to position [0, 0]
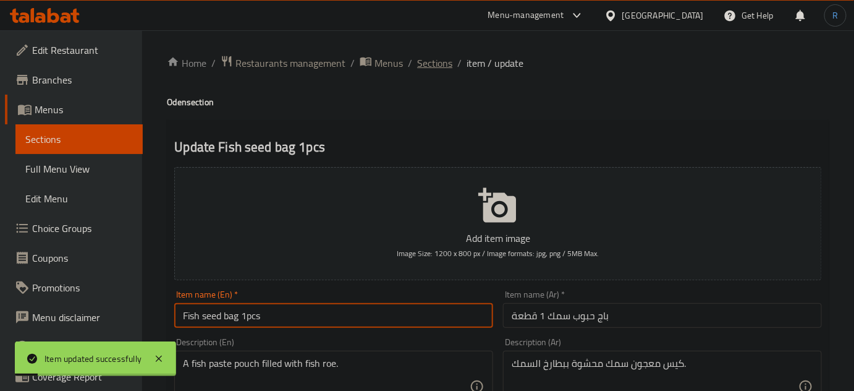
click at [421, 61] on span "Sections" at bounding box center [434, 63] width 35 height 15
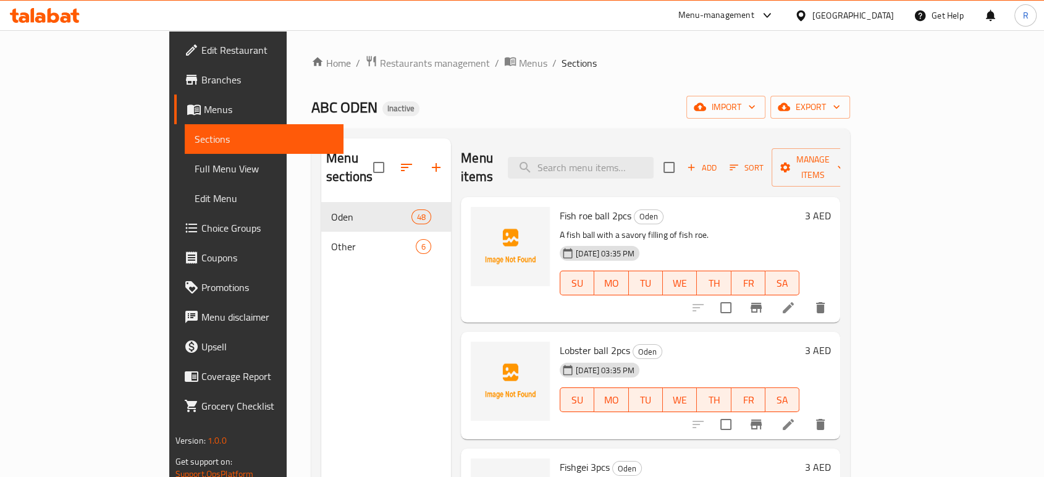
click at [59, 19] on icon at bounding box center [45, 15] width 70 height 15
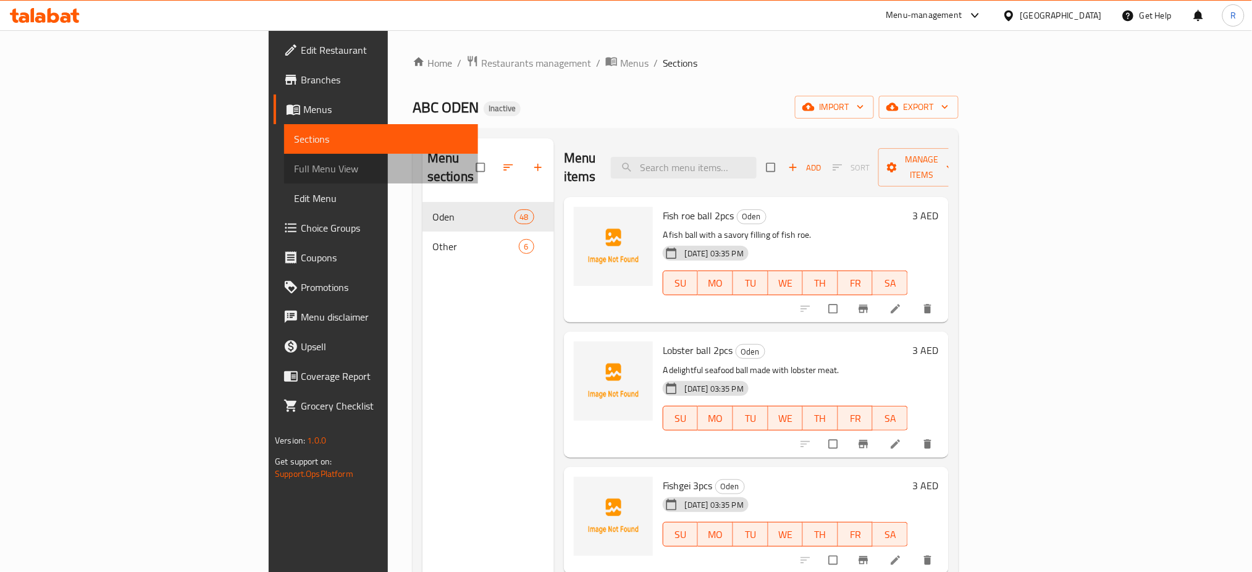
click at [294, 165] on span "Full Menu View" at bounding box center [381, 168] width 174 height 15
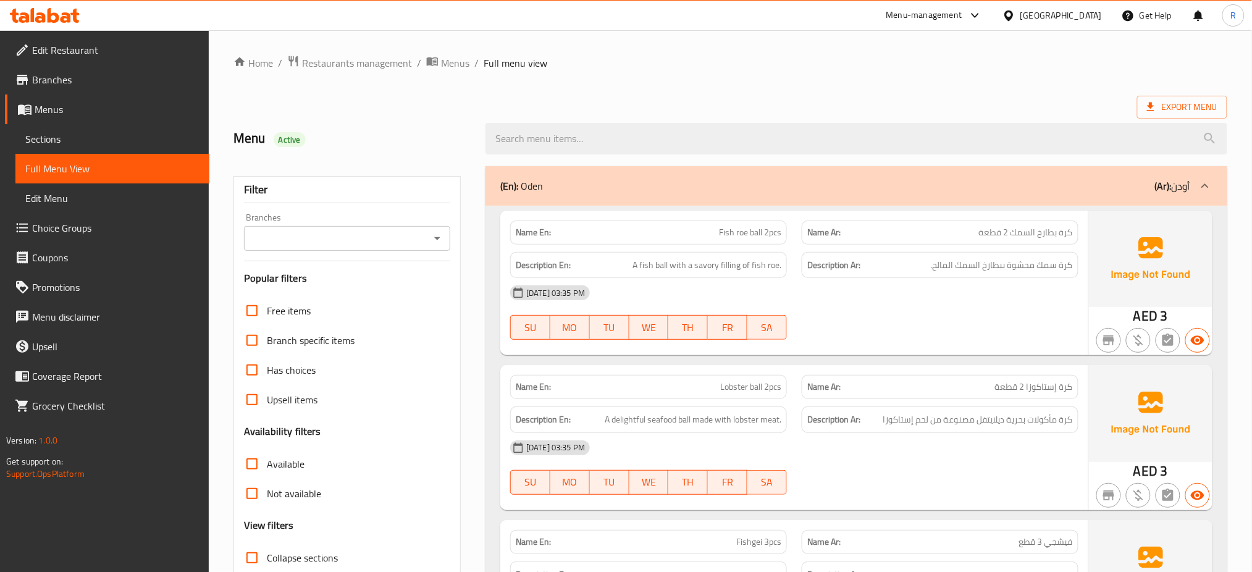
click at [777, 58] on ol "Home / Restaurants management / Menus / Full menu view" at bounding box center [731, 63] width 994 height 16
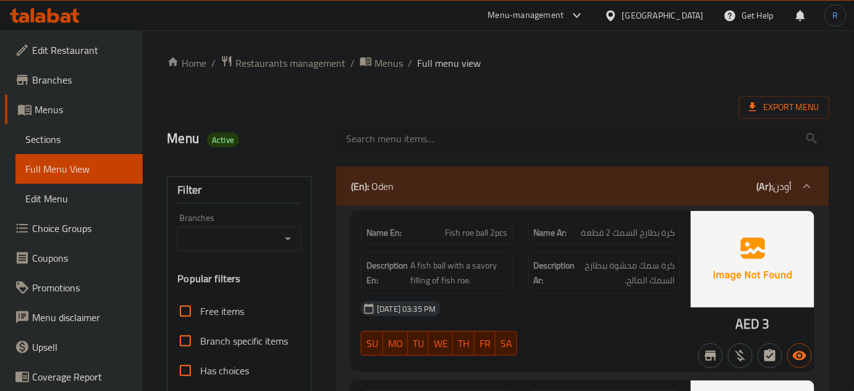
click at [530, 336] on div "18-08-2025 03:35 PM SU MO TU WE TH FR SA" at bounding box center [520, 328] width 334 height 69
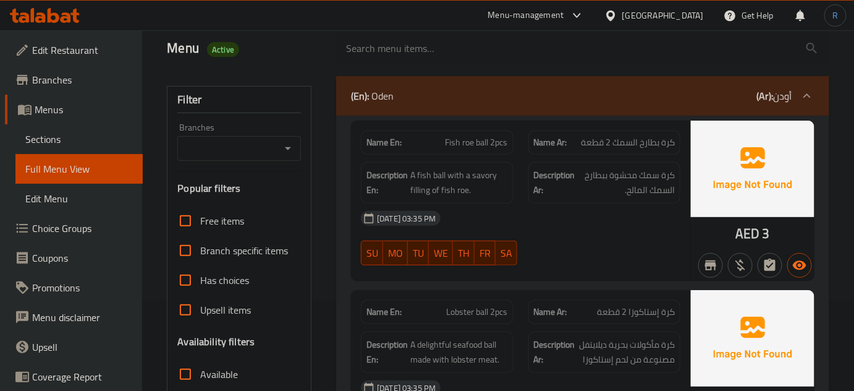
scroll to position [112, 0]
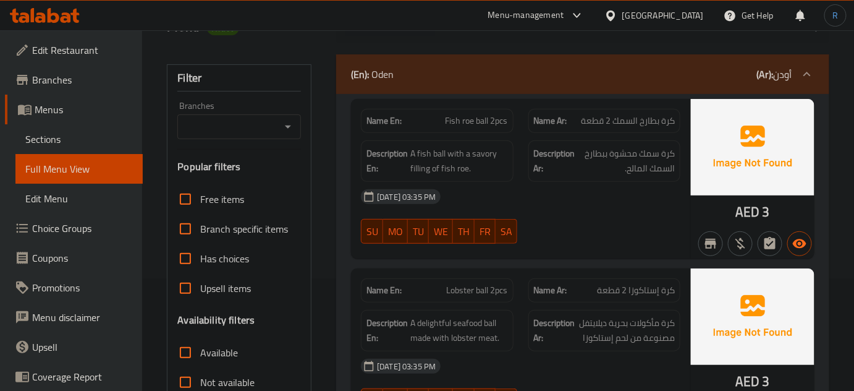
click at [517, 203] on div "[DATE] 03:35 PM" at bounding box center [520, 197] width 334 height 30
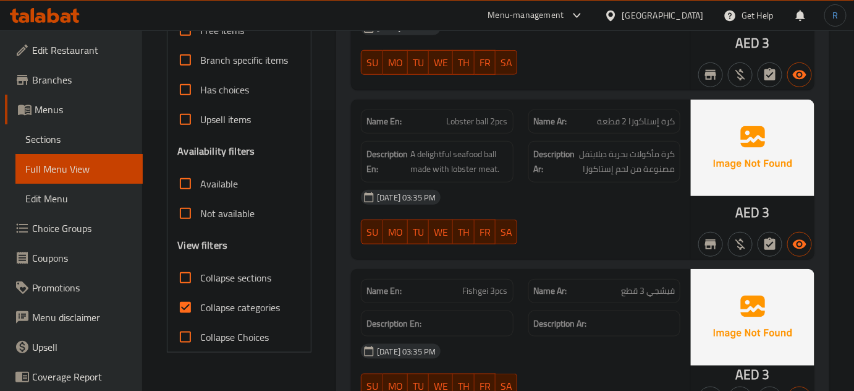
scroll to position [168, 0]
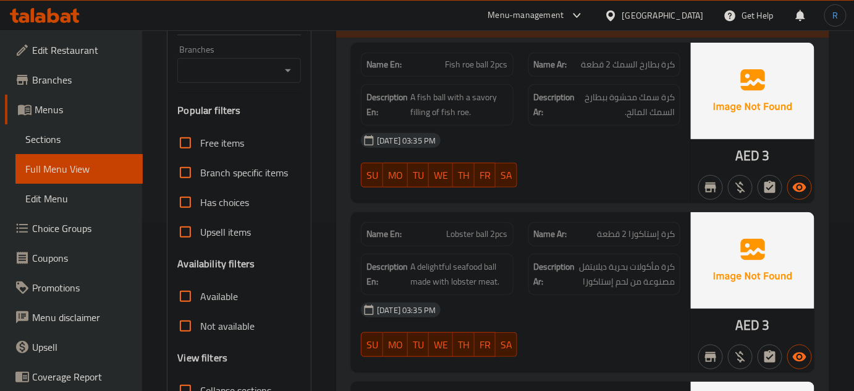
click at [478, 237] on span "Lobster ball 2pcs" at bounding box center [477, 233] width 61 height 13
copy span "Lobster ball 2pcs"
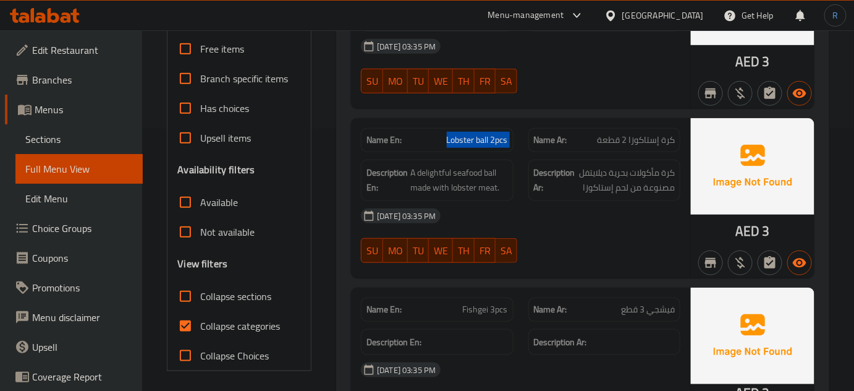
scroll to position [281, 0]
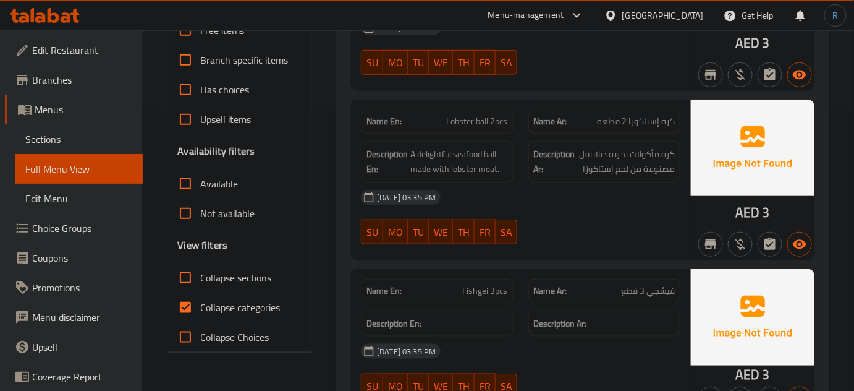
click at [521, 279] on div "Name Ar: فيشجي 3 قطع" at bounding box center [604, 290] width 167 height 39
click at [514, 219] on button "SA" at bounding box center [507, 231] width 22 height 25
type button "6"
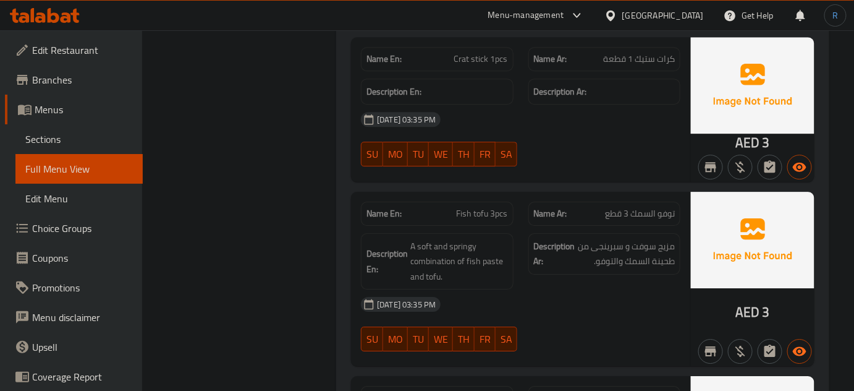
click at [445, 289] on div "[DATE] 03:35 PM" at bounding box center [520, 304] width 334 height 30
click at [507, 265] on div "Description En: A soft and springy combination of fish paste and tofu." at bounding box center [437, 261] width 152 height 57
click at [494, 239] on span "A soft and springy combination of fish paste and tofu." at bounding box center [458, 262] width 97 height 46
copy span "paste"
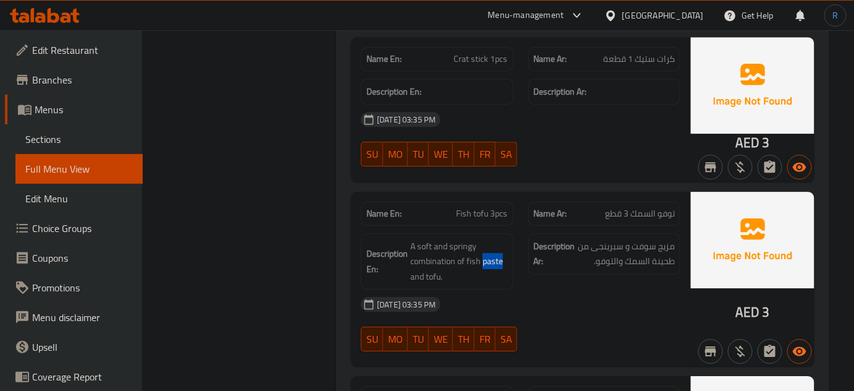
click at [492, 207] on span "Fish tofu 3pcs" at bounding box center [482, 213] width 51 height 13
copy span "Fish tofu 3pcs"
click at [563, 289] on div "[DATE] 03:35 PM" at bounding box center [520, 304] width 334 height 30
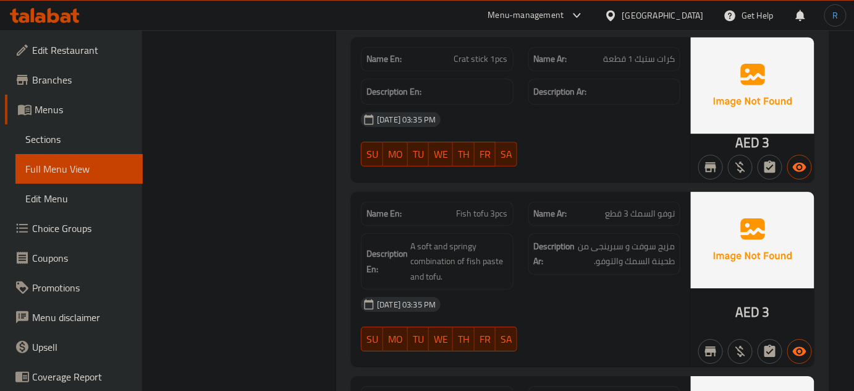
scroll to position [1543, 0]
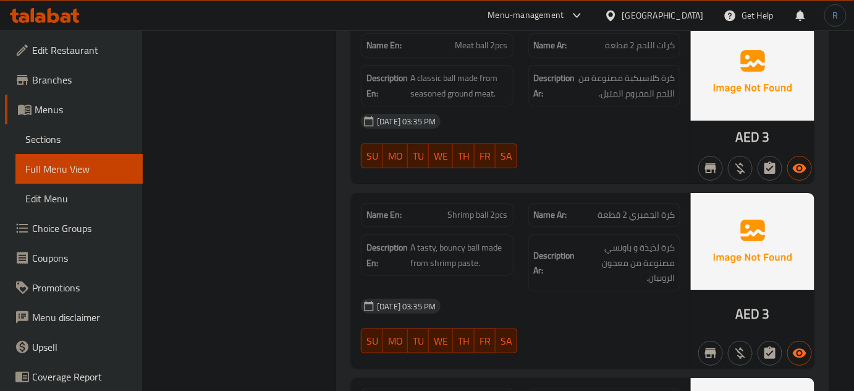
click at [552, 316] on div "18-08-2025 03:35 PM SU MO TU WE TH FR SA" at bounding box center [520, 325] width 334 height 69
click at [469, 208] on span "Shrimp ball 2pcs" at bounding box center [478, 214] width 60 height 13
copy span "Shrimp ball 2pcs"
click at [469, 208] on span "Shrimp ball 2pcs" at bounding box center [478, 214] width 60 height 13
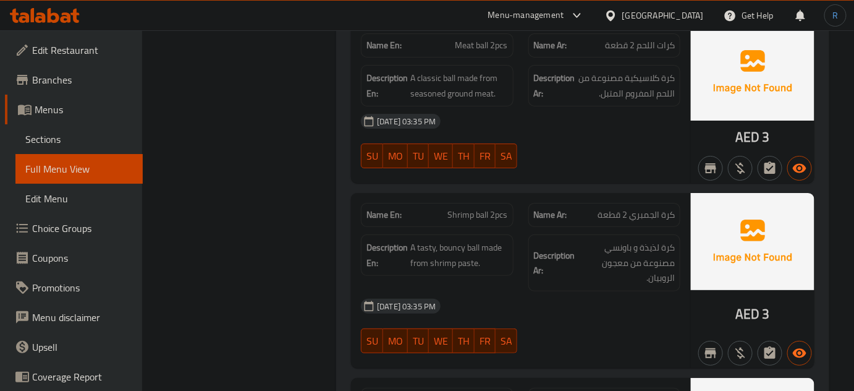
click at [494, 292] on div "[DATE] 03:35 PM" at bounding box center [520, 306] width 334 height 30
click at [544, 315] on div "18-08-2025 03:35 PM SU MO TU WE TH FR SA" at bounding box center [520, 325] width 334 height 69
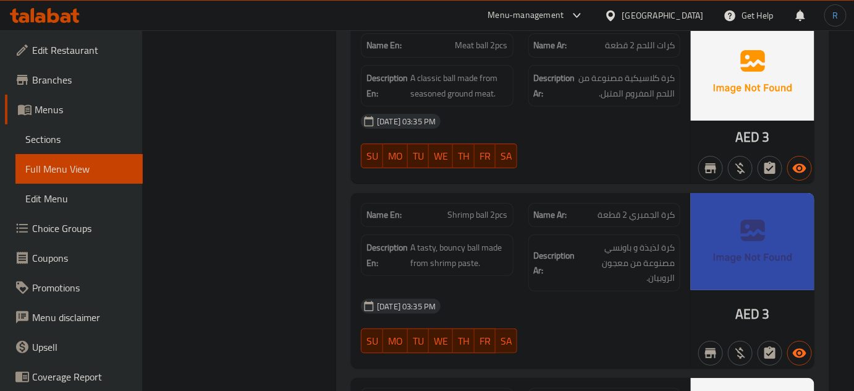
click at [544, 315] on div "18-08-2025 03:35 PM SU MO TU WE TH FR SA" at bounding box center [520, 325] width 334 height 69
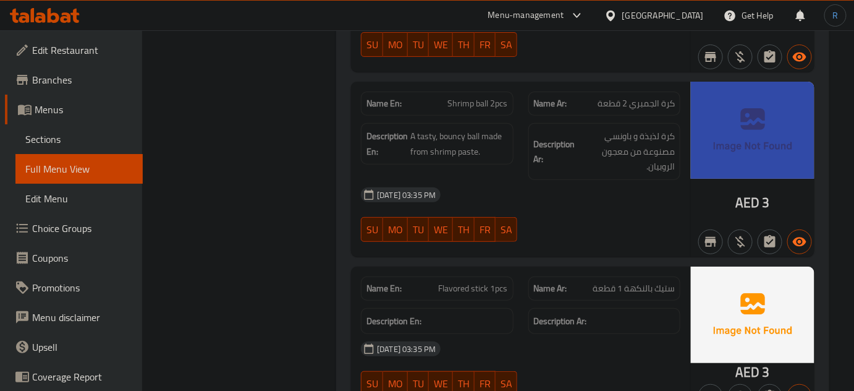
scroll to position [1712, 0]
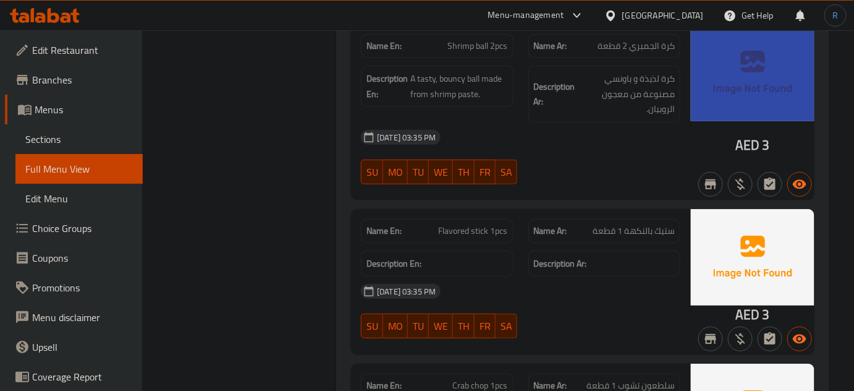
drag, startPoint x: 481, startPoint y: 266, endPoint x: 470, endPoint y: 259, distance: 13.0
click at [481, 276] on div "[DATE] 03:35 PM" at bounding box center [520, 291] width 334 height 30
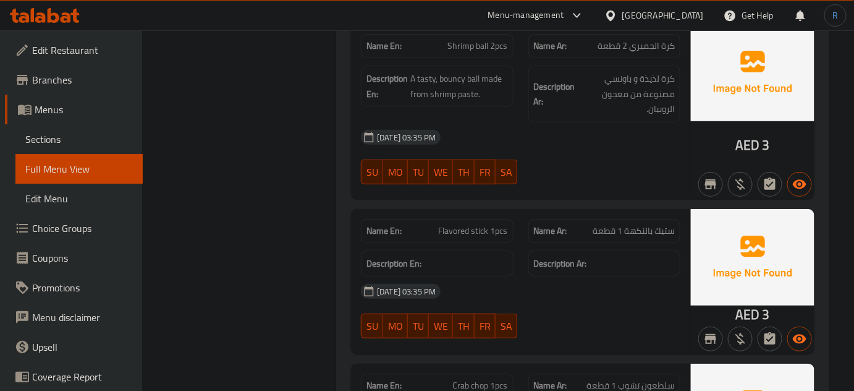
drag, startPoint x: 484, startPoint y: 240, endPoint x: 431, endPoint y: 213, distance: 58.9
click at [484, 256] on h6 "Description En:" at bounding box center [436, 263] width 141 height 15
click at [481, 306] on div "SU MO TU WE TH FR SA" at bounding box center [436, 326] width 167 height 40
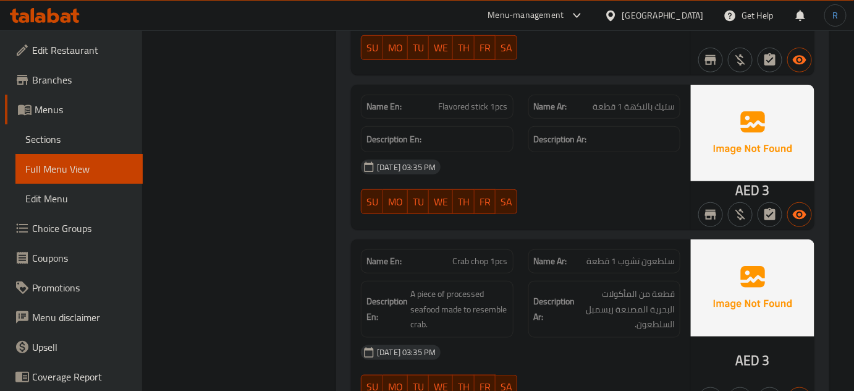
scroll to position [1880, 0]
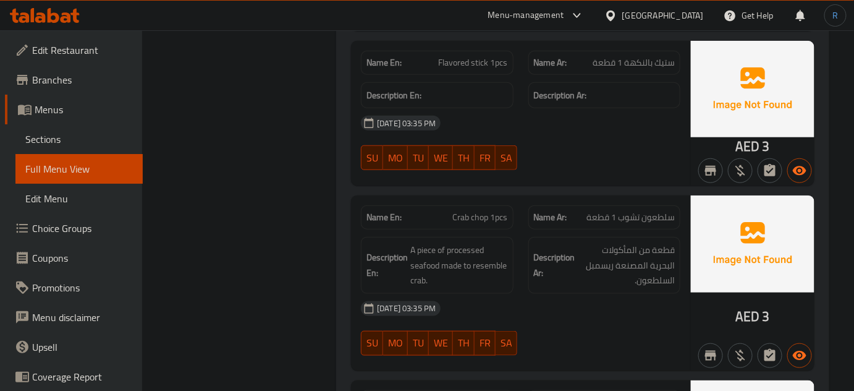
click at [514, 301] on div "[DATE] 03:35 PM" at bounding box center [520, 309] width 334 height 30
click at [473, 211] on span "Crab chop 1pcs" at bounding box center [480, 217] width 55 height 13
copy span "Crab chop 1pcs"
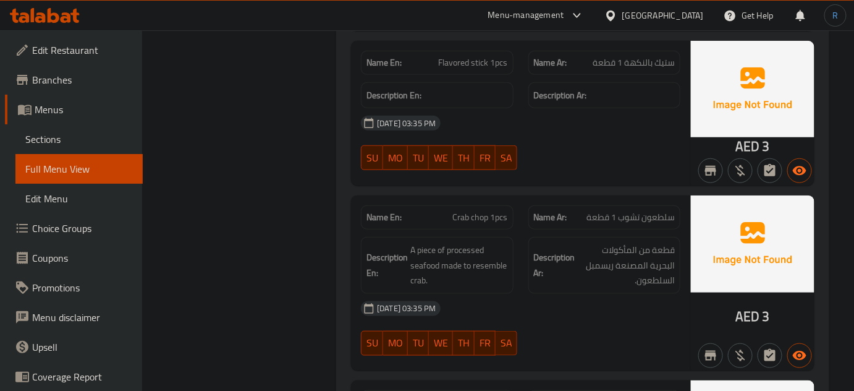
click at [441, 302] on span "[DATE] 03:35 PM" at bounding box center [406, 308] width 69 height 12
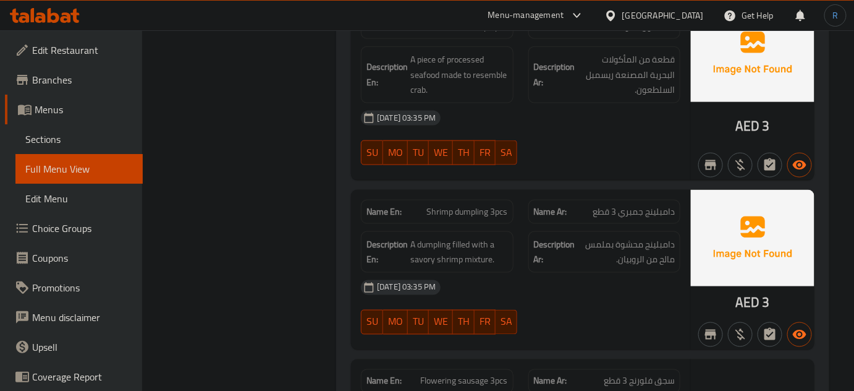
scroll to position [2105, 0]
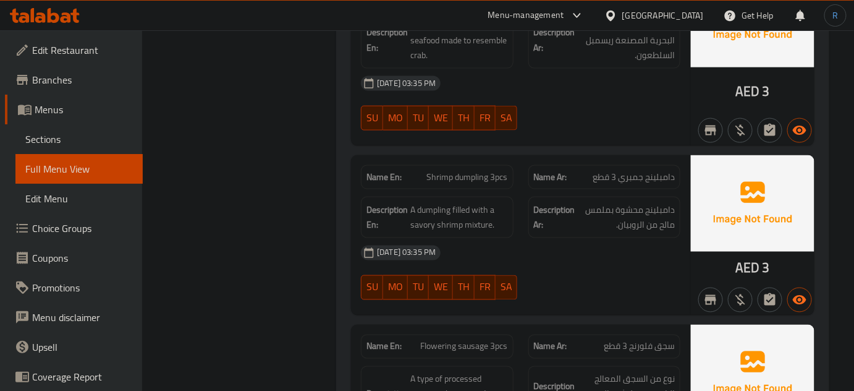
click at [519, 240] on div "[DATE] 03:35 PM" at bounding box center [520, 253] width 334 height 30
click at [476, 171] on span "Shrimp dumpling 3pcs" at bounding box center [467, 177] width 81 height 13
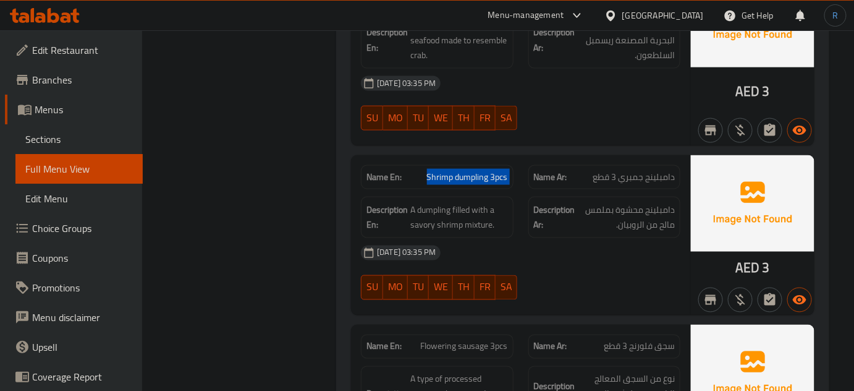
copy span "Shrimp dumpling 3pcs"
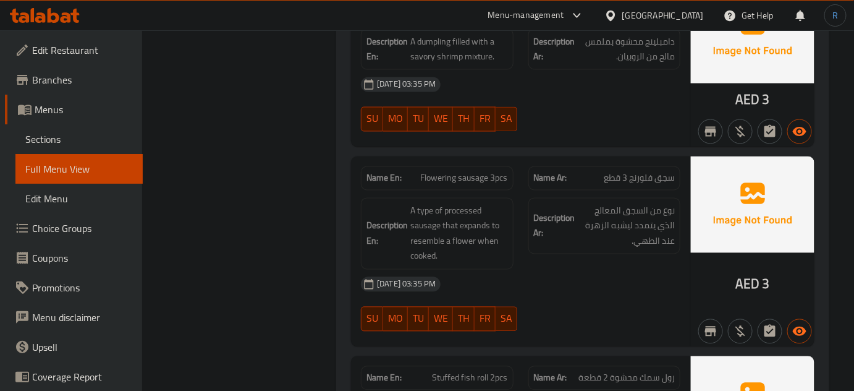
scroll to position [2273, 0]
click at [515, 232] on div "Description En: A type of processed sausage that expands to resemble a flower w…" at bounding box center [436, 233] width 167 height 87
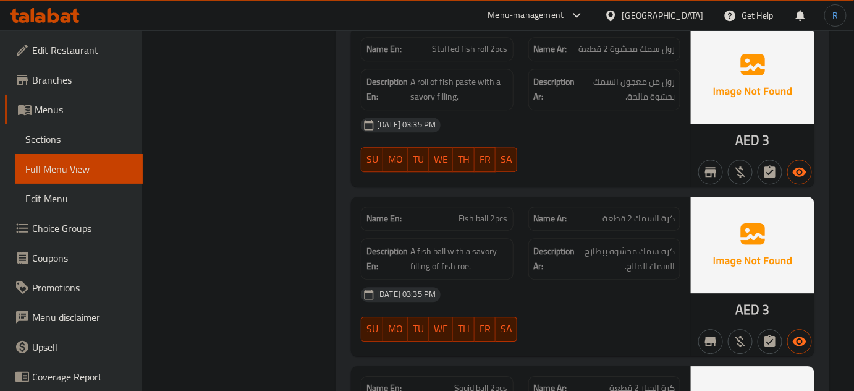
click at [542, 296] on div "18-08-2025 03:35 PM SU MO TU WE TH FR SA" at bounding box center [520, 313] width 334 height 69
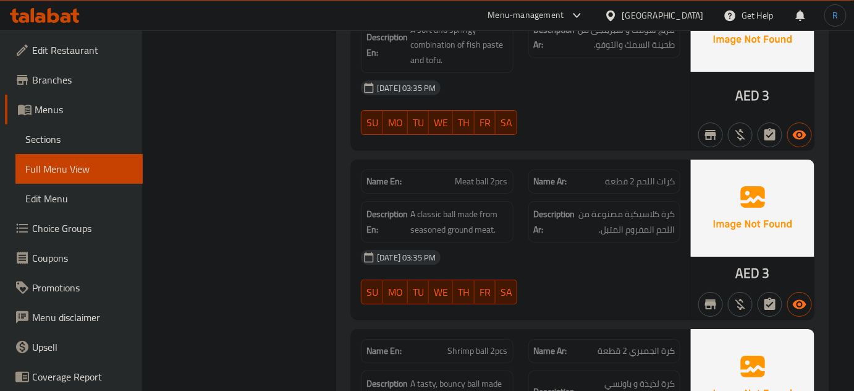
click at [501, 245] on div "[DATE] 03:35 PM" at bounding box center [520, 257] width 334 height 30
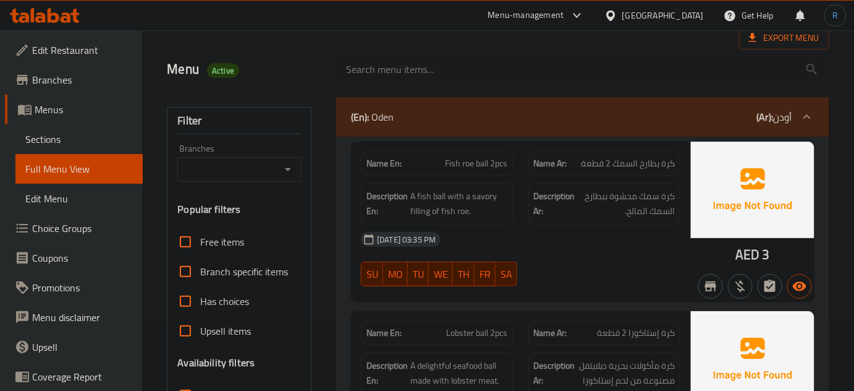
scroll to position [2601, 0]
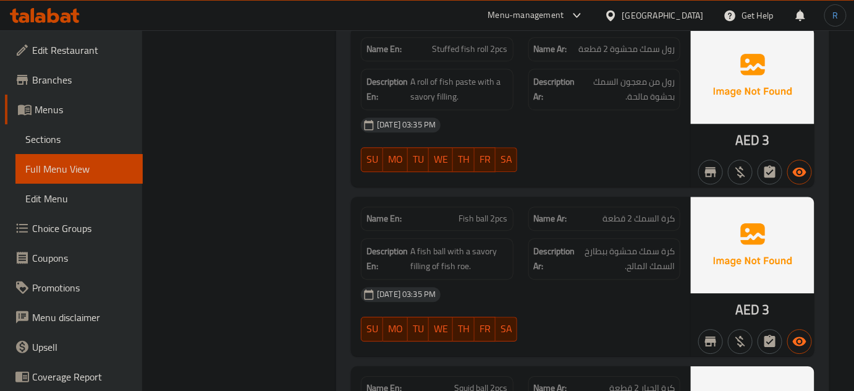
click at [492, 212] on span "Fish ball 2pcs" at bounding box center [483, 218] width 49 height 13
copy span "Fish ball 2pcs"
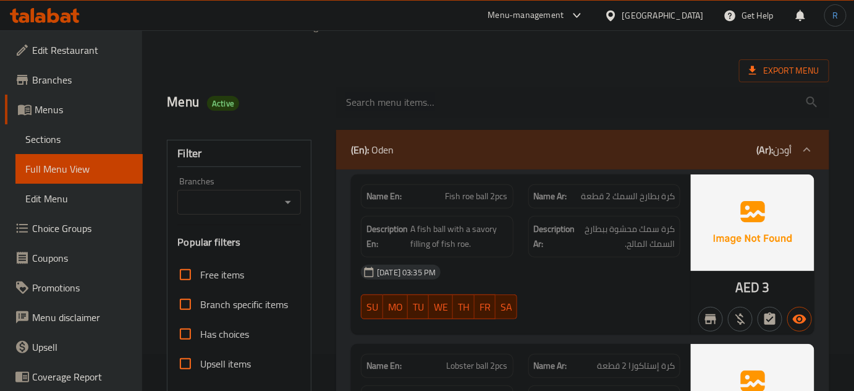
click at [528, 272] on div "[DATE] 03:35 PM" at bounding box center [520, 272] width 334 height 30
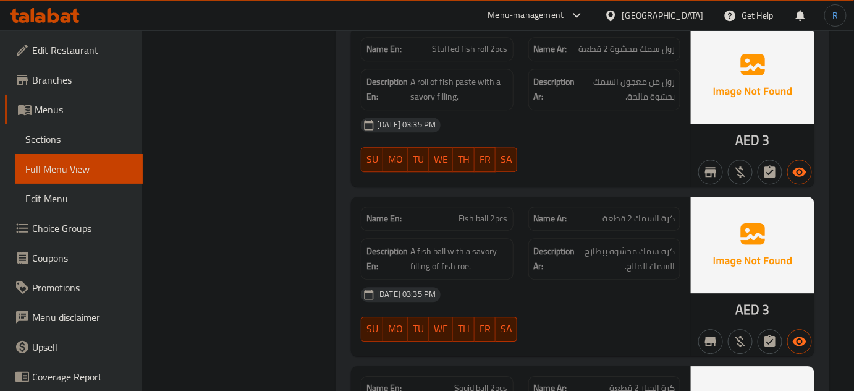
click at [546, 279] on div "[DATE] 03:35 PM" at bounding box center [520, 294] width 334 height 30
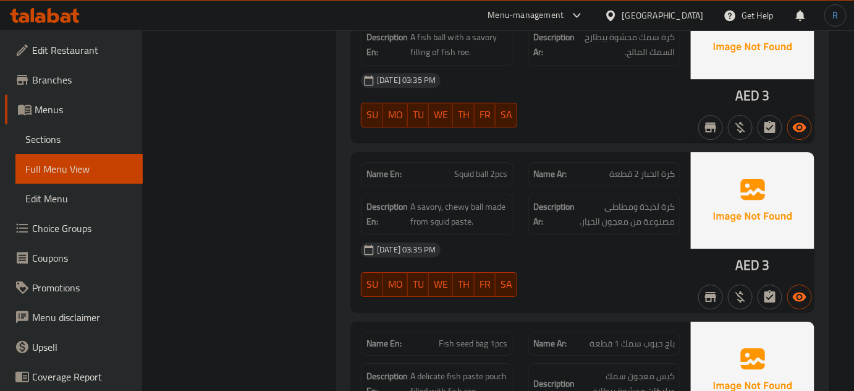
scroll to position [2826, 0]
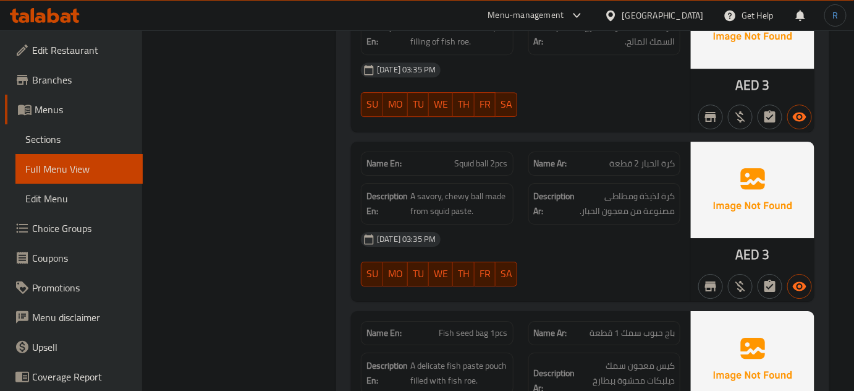
click at [576, 197] on div "Description Ar: كرة لذيذة ومطاطى مصنوعة من معجون الحبار." at bounding box center [604, 203] width 152 height 41
click at [488, 157] on span "Squid ball 2pcs" at bounding box center [481, 163] width 53 height 13
copy span "Squid ball 2pcs"
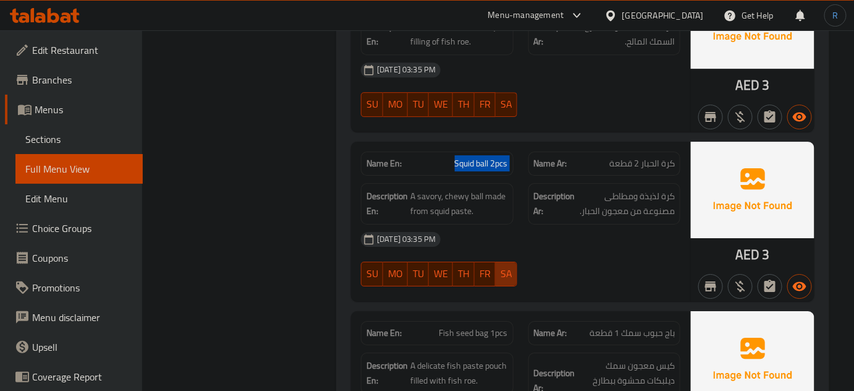
type button "6"
click at [506, 261] on button "SA" at bounding box center [507, 273] width 22 height 25
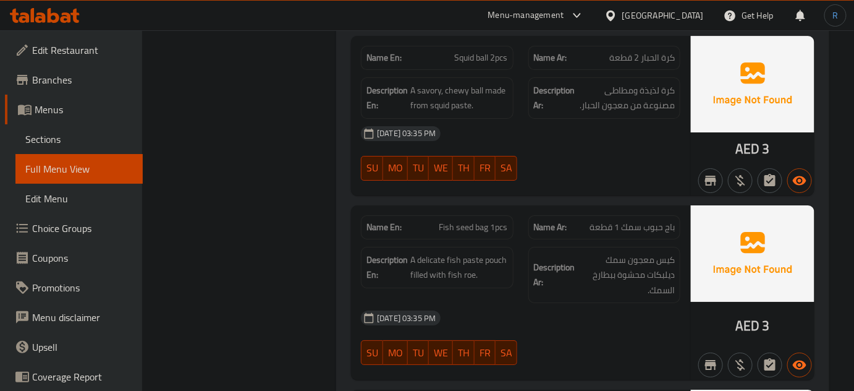
scroll to position [2938, 0]
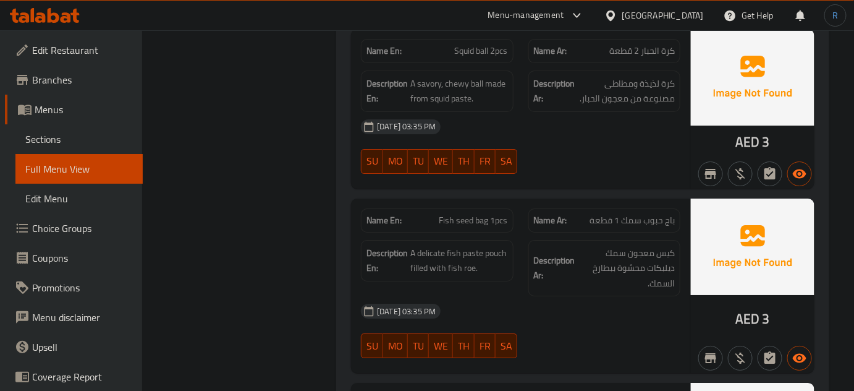
click at [552, 296] on div "[DATE] 03:35 PM" at bounding box center [520, 311] width 334 height 30
click at [509, 208] on div "Name En: Fish seed bag 1pcs" at bounding box center [437, 220] width 152 height 24
copy span "Fish seed bag 1pcs"
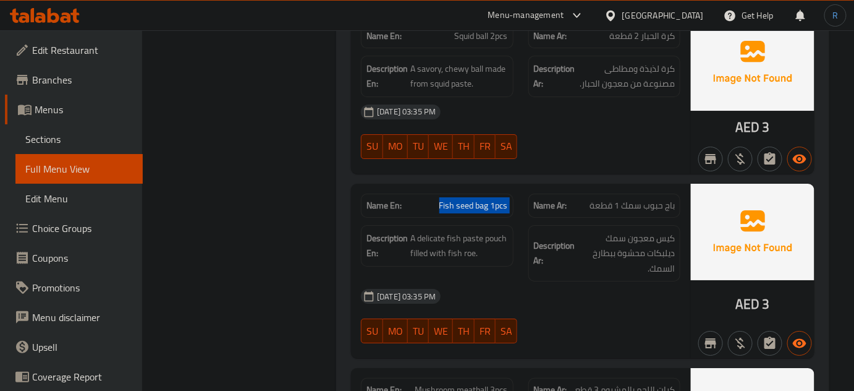
scroll to position [3107, 0]
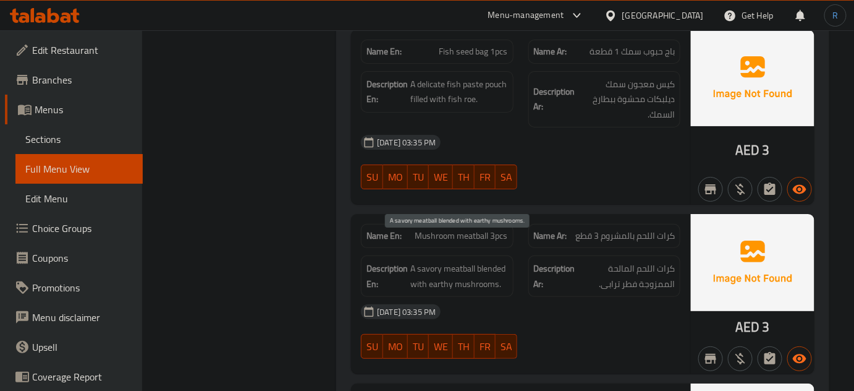
click at [476, 264] on span "A savory meatball blended with earthy mushrooms." at bounding box center [458, 276] width 97 height 30
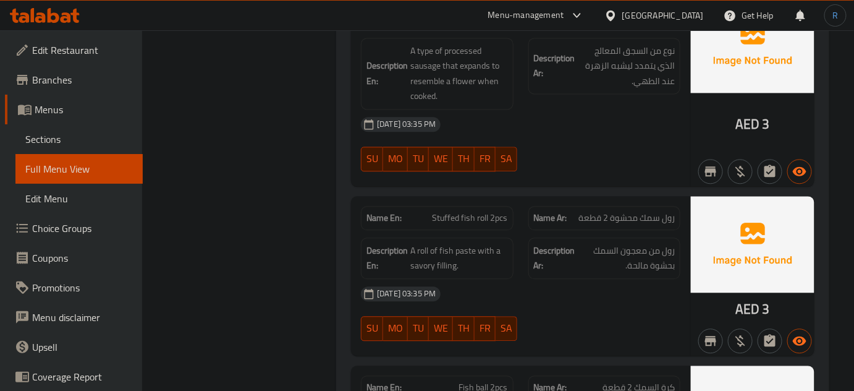
click at [554, 279] on div "[DATE] 03:35 PM" at bounding box center [520, 294] width 334 height 30
click at [498, 279] on div "[DATE] 03:35 PM" at bounding box center [520, 294] width 334 height 30
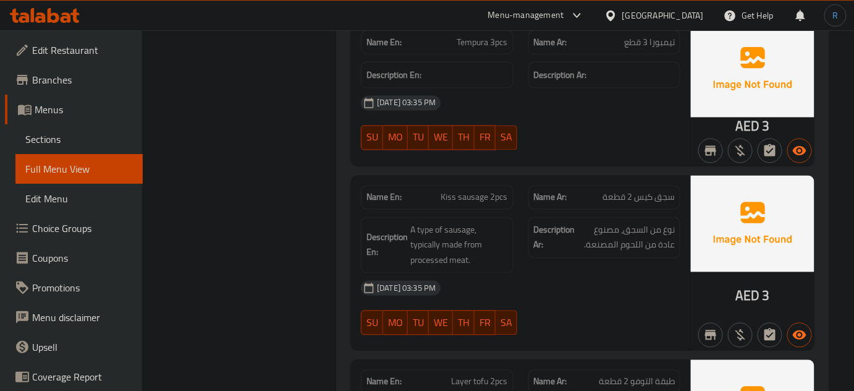
click at [496, 118] on div "SU MO TU WE TH FR SA" at bounding box center [436, 138] width 167 height 40
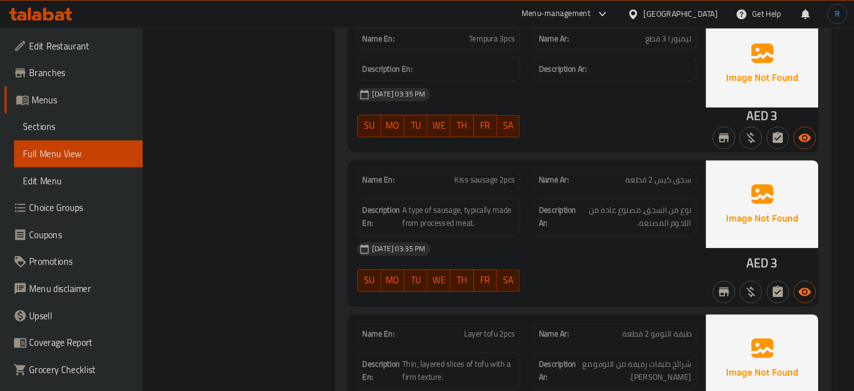
scroll to position [683, 0]
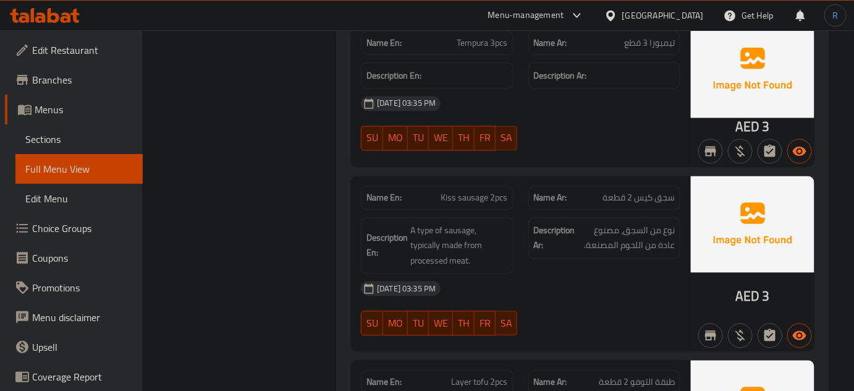
drag, startPoint x: 373, startPoint y: 274, endPoint x: 271, endPoint y: 199, distance: 126.4
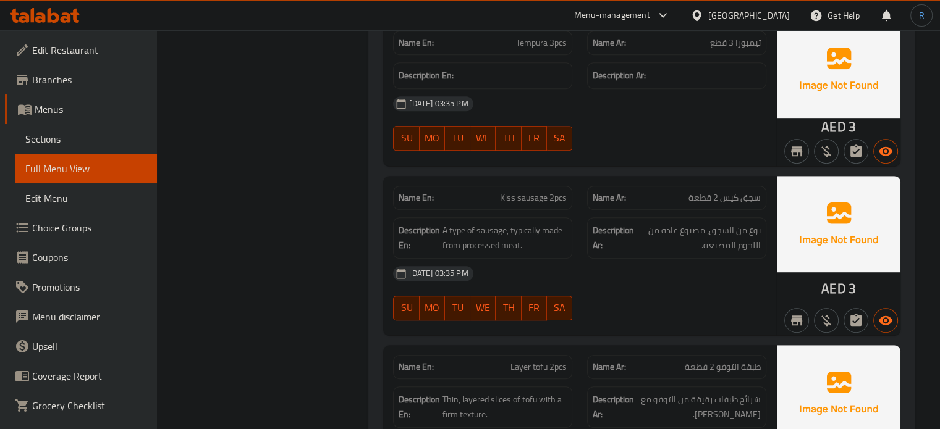
click at [515, 201] on span "Kiss sausage 2pcs" at bounding box center [533, 198] width 67 height 13
copy span "Kiss sausage 2pcs"
click at [555, 279] on div "18-08-2025 03:35 PM" at bounding box center [580, 274] width 388 height 30
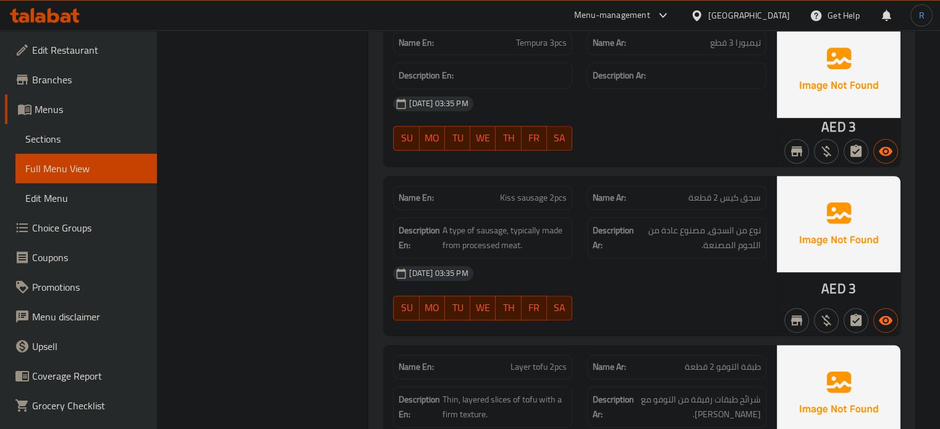
scroll to position [1325, 0]
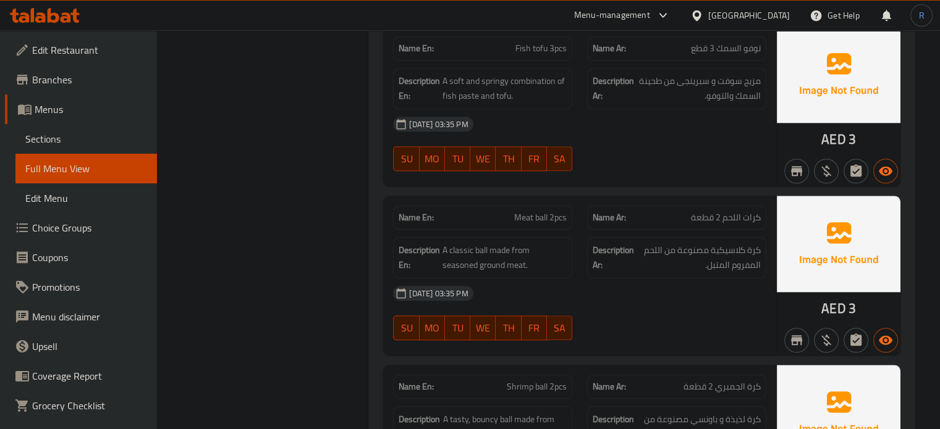
click at [599, 280] on div "18-08-2025 03:35 PM" at bounding box center [580, 294] width 388 height 30
click at [546, 297] on div "18-08-2025 03:35 PM" at bounding box center [580, 294] width 388 height 30
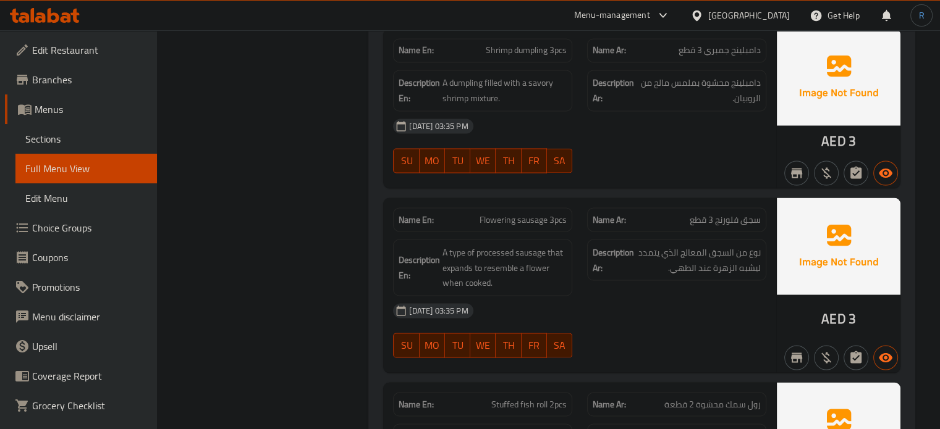
click at [515, 287] on div "Description En: A type of processed sausage that expands to resemble a flower w…" at bounding box center [482, 267] width 179 height 57
click at [536, 315] on div "18-08-2025 03:35 PM" at bounding box center [580, 311] width 388 height 30
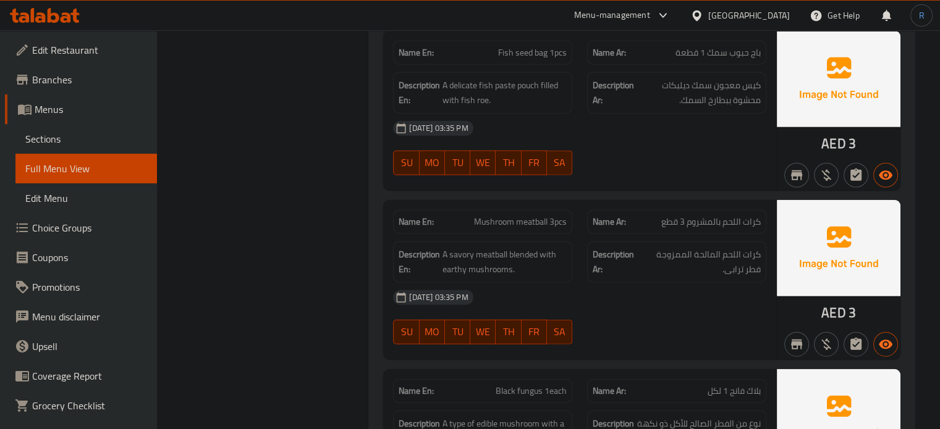
click at [589, 292] on div "18-08-2025 03:35 PM" at bounding box center [580, 298] width 388 height 30
click at [554, 304] on div "18-08-2025 03:35 PM" at bounding box center [580, 298] width 388 height 30
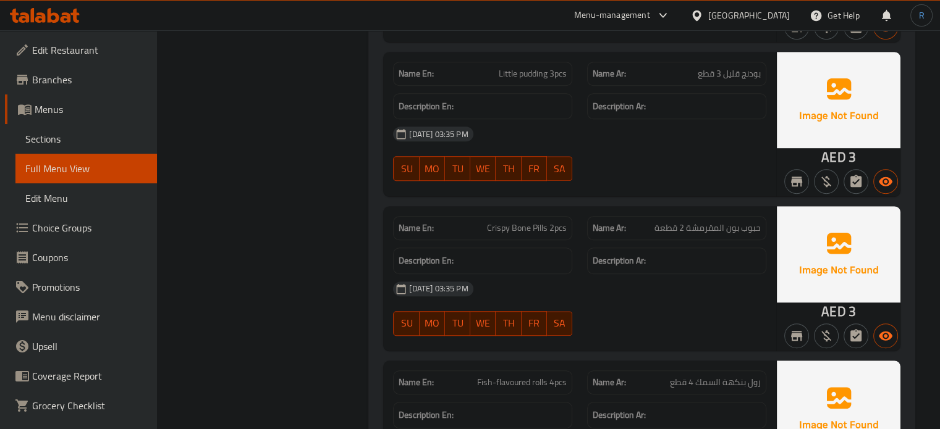
click at [544, 274] on div "18-08-2025 03:35 PM" at bounding box center [580, 289] width 388 height 30
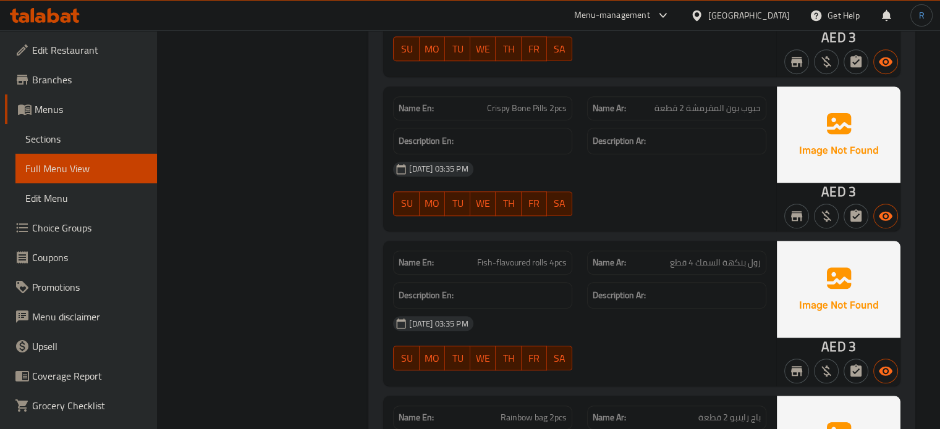
scroll to position [5457, 0]
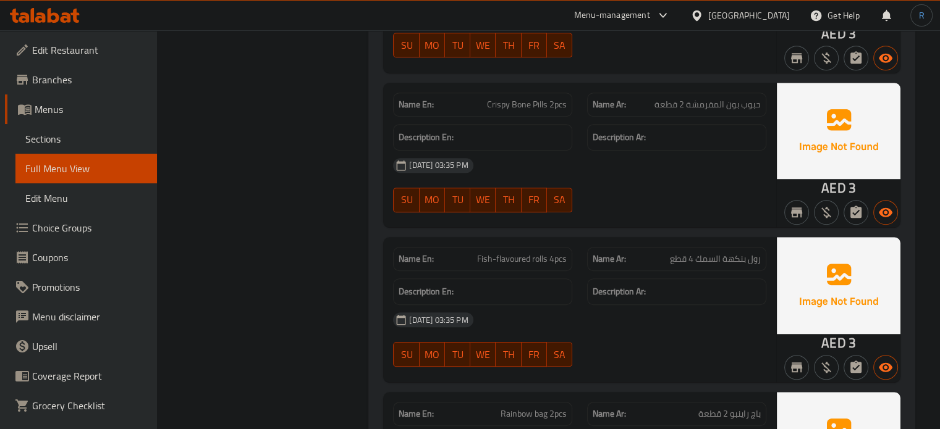
click at [546, 305] on div "18-08-2025 03:35 PM" at bounding box center [580, 320] width 388 height 30
click at [517, 253] on span "Fish-flavoured rolls 4pcs" at bounding box center [522, 259] width 90 height 13
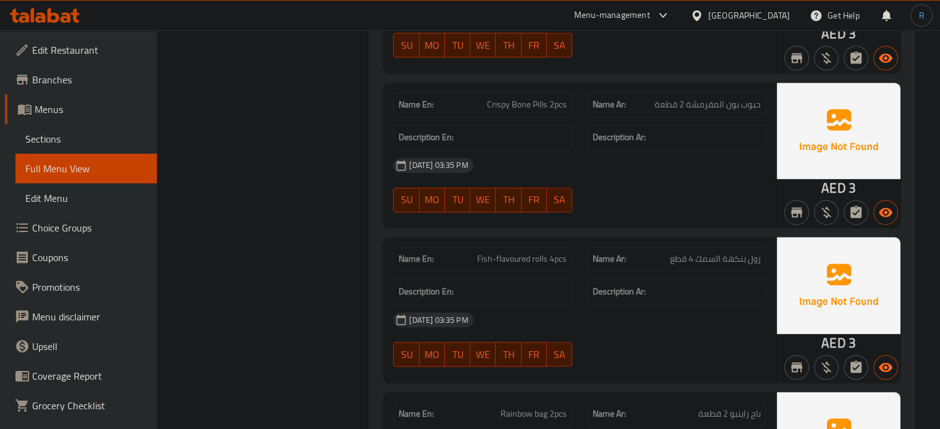
click at [518, 305] on div "18-08-2025 03:35 PM" at bounding box center [580, 320] width 388 height 30
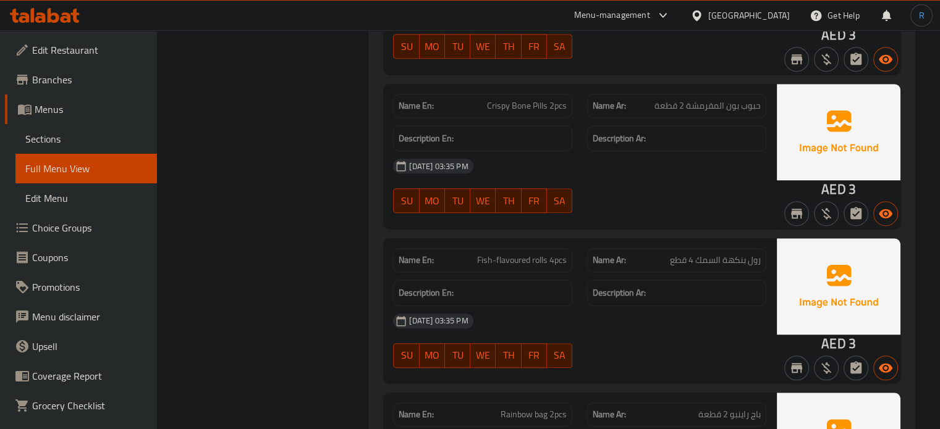
scroll to position [5026, 0]
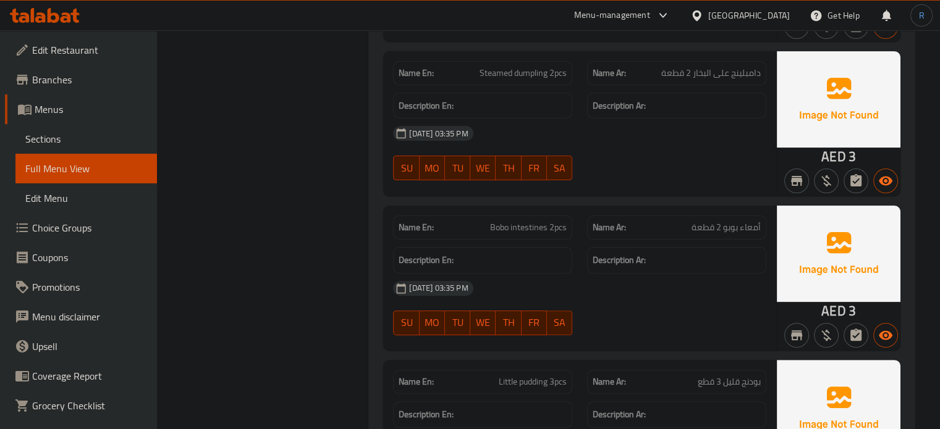
click at [526, 221] on span "Bobo intestines 2pcs" at bounding box center [528, 227] width 77 height 13
click at [523, 274] on div "18-08-2025 03:35 PM" at bounding box center [580, 289] width 388 height 30
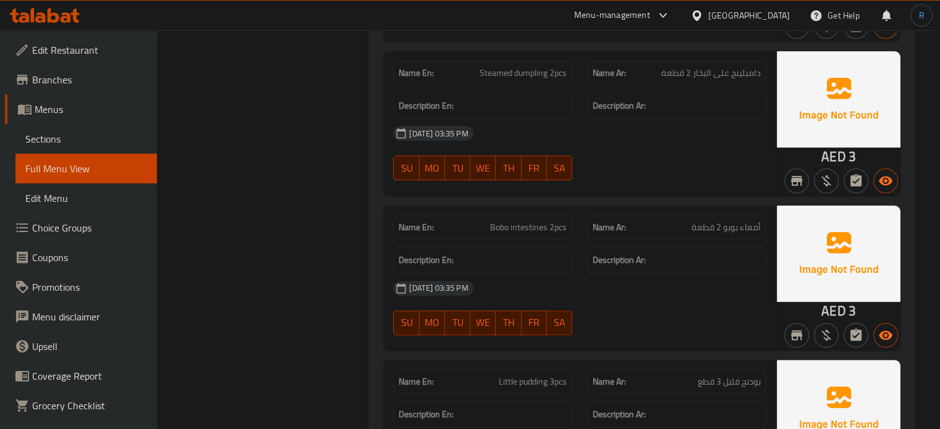
scroll to position [5969, 0]
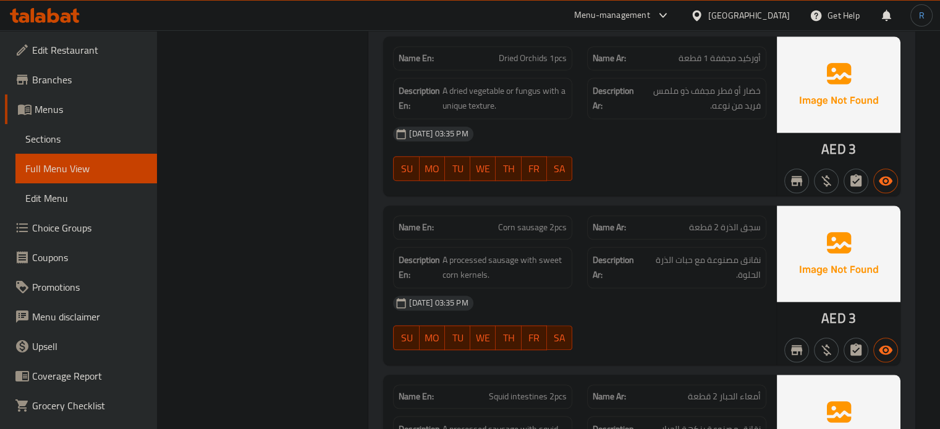
click at [591, 289] on div "18-08-2025 03:35 PM" at bounding box center [580, 304] width 388 height 30
click at [551, 289] on div "18-08-2025 03:35 PM" at bounding box center [580, 304] width 388 height 30
click at [542, 221] on span "Corn sausage 2pcs" at bounding box center [532, 227] width 69 height 13
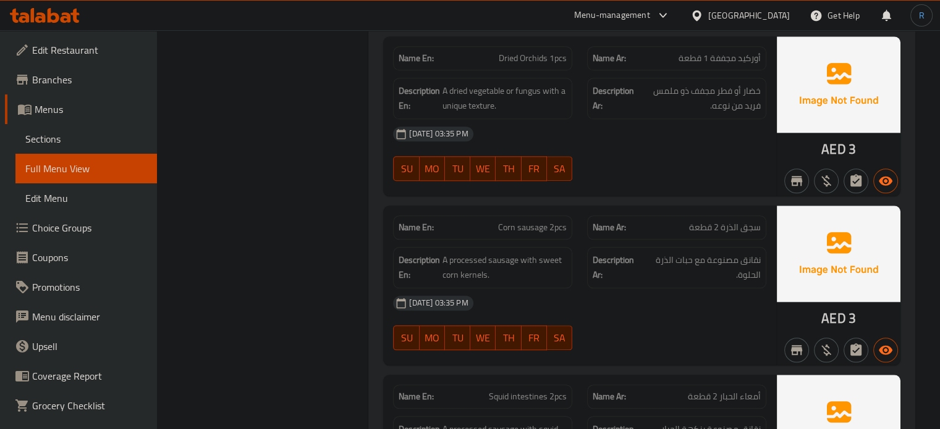
click at [546, 291] on div "18-08-2025 03:35 PM" at bounding box center [580, 304] width 388 height 30
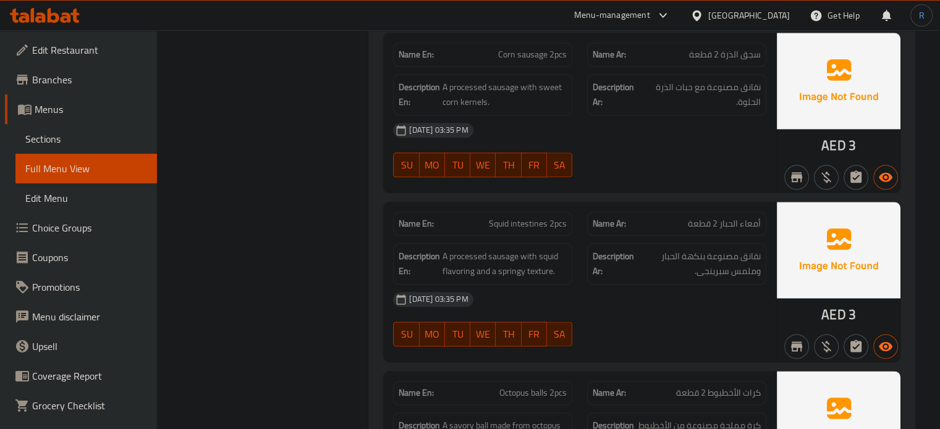
scroll to position [6216, 0]
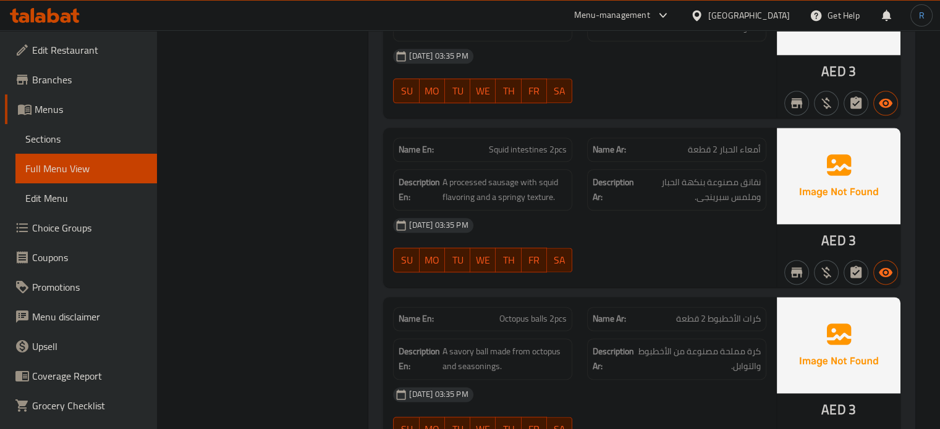
click at [688, 234] on div "18-08-2025 03:35 PM SU MO TU WE TH FR SA" at bounding box center [580, 245] width 388 height 69
click at [513, 143] on span "Squid intestines 2pcs" at bounding box center [528, 149] width 78 height 13
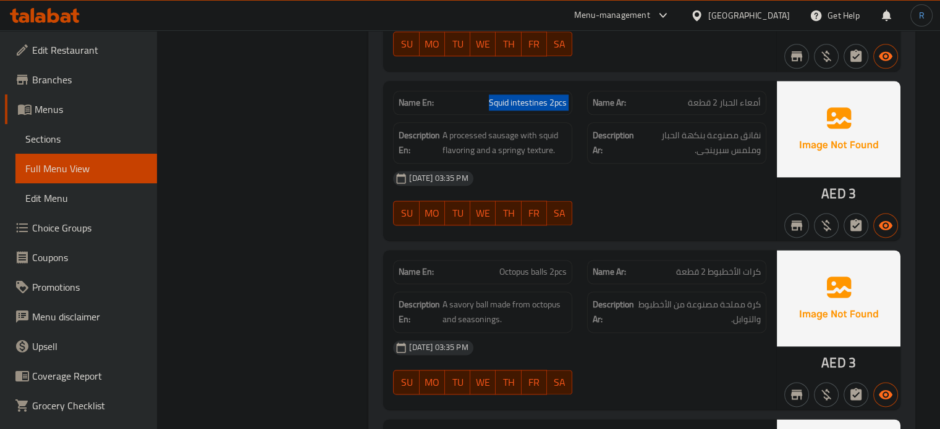
scroll to position [6340, 0]
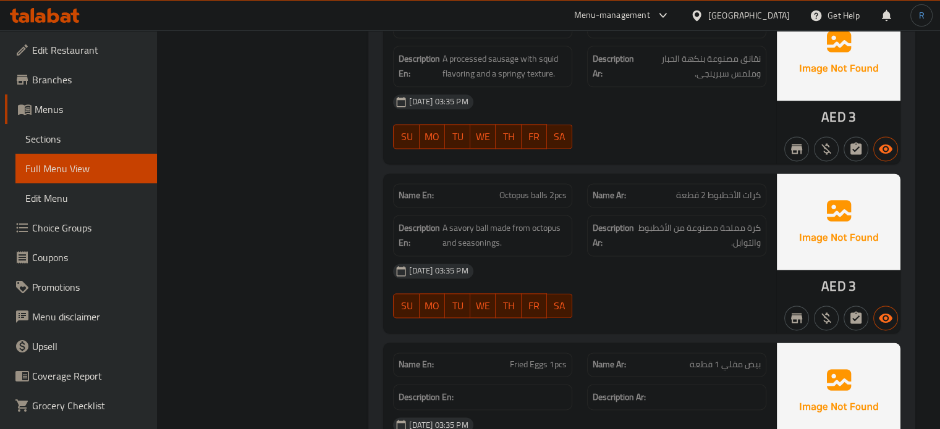
click at [561, 256] on div "18-08-2025 03:35 PM" at bounding box center [580, 271] width 388 height 30
click at [588, 256] on div "18-08-2025 03:35 PM" at bounding box center [580, 271] width 388 height 30
click at [570, 286] on div "SU MO TU WE TH FR SA" at bounding box center [483, 306] width 194 height 40
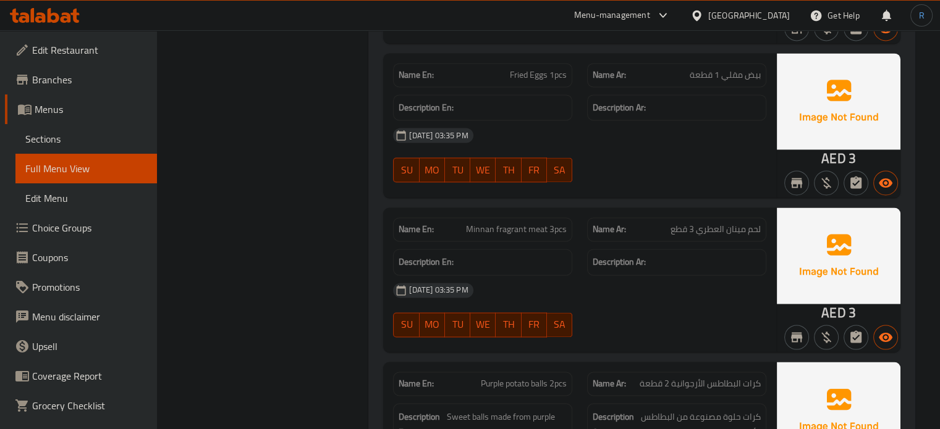
click at [539, 276] on div "18-08-2025 03:35 PM" at bounding box center [580, 291] width 388 height 30
click at [595, 283] on div "18-08-2025 03:35 PM" at bounding box center [580, 291] width 388 height 30
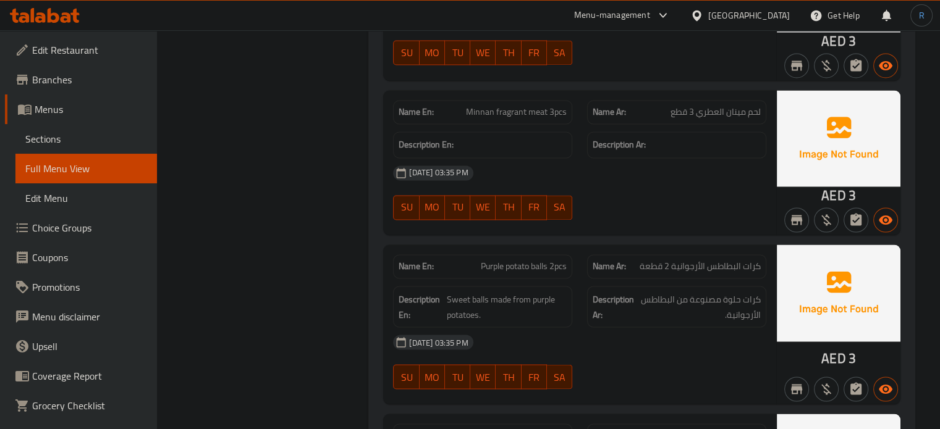
scroll to position [6753, 0]
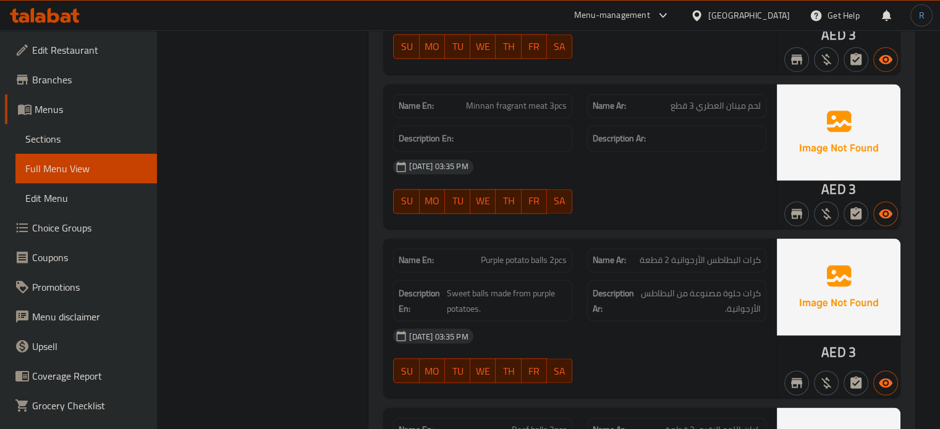
click at [586, 321] on div "18-08-2025 03:35 PM" at bounding box center [580, 336] width 388 height 30
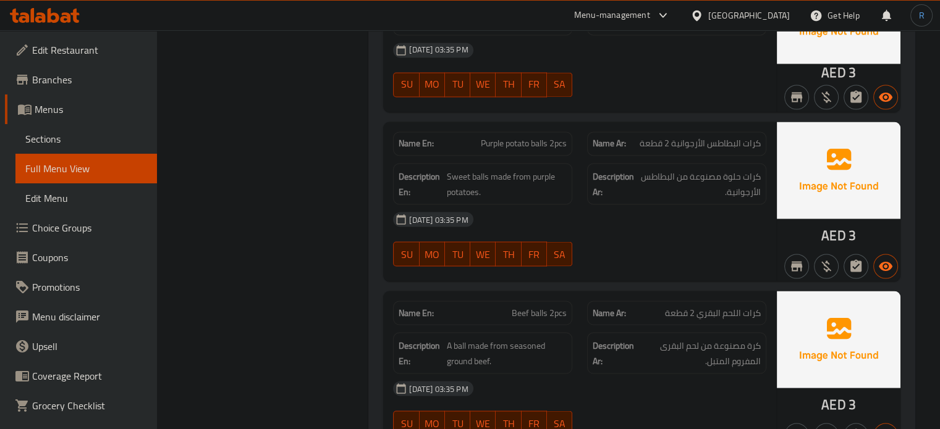
scroll to position [6877, 0]
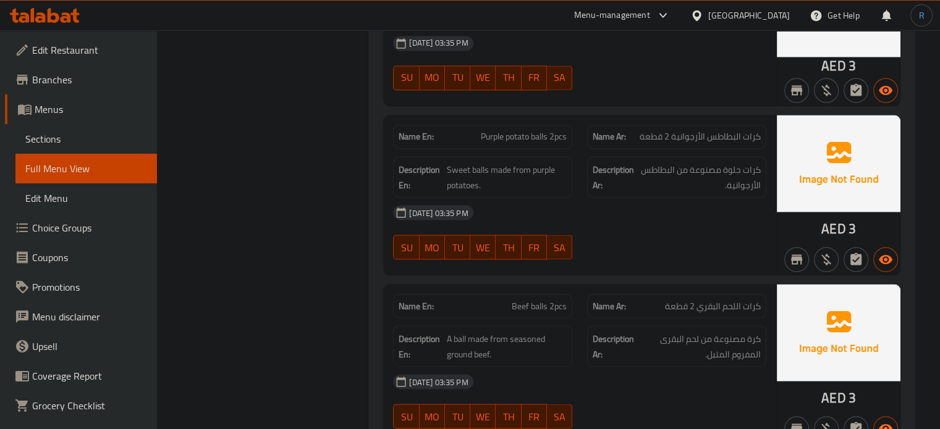
click at [613, 350] on div "Description Ar: كرة مصنوعة من لحم البقرى المفروم المتبل." at bounding box center [676, 346] width 179 height 41
click at [568, 367] on div "18-08-2025 03:35 PM" at bounding box center [580, 382] width 388 height 30
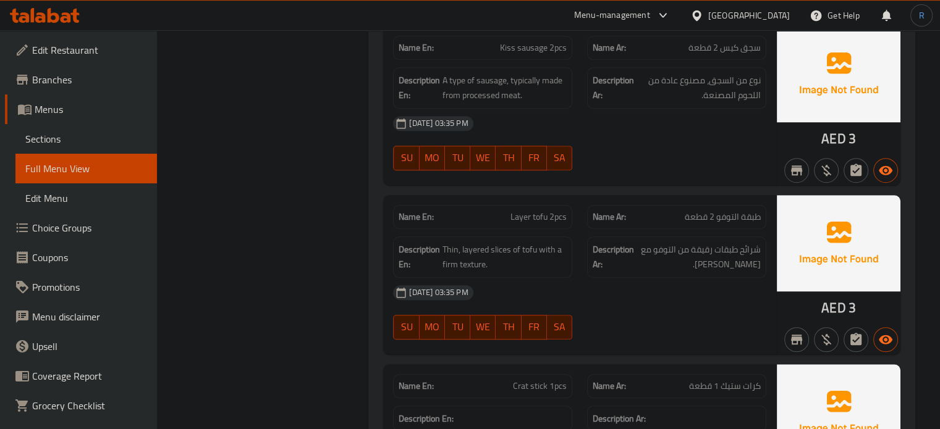
click at [514, 298] on div "18-08-2025 03:35 PM" at bounding box center [580, 293] width 388 height 30
click at [653, 284] on div "[DATE] 03:35 PM" at bounding box center [580, 293] width 388 height 30
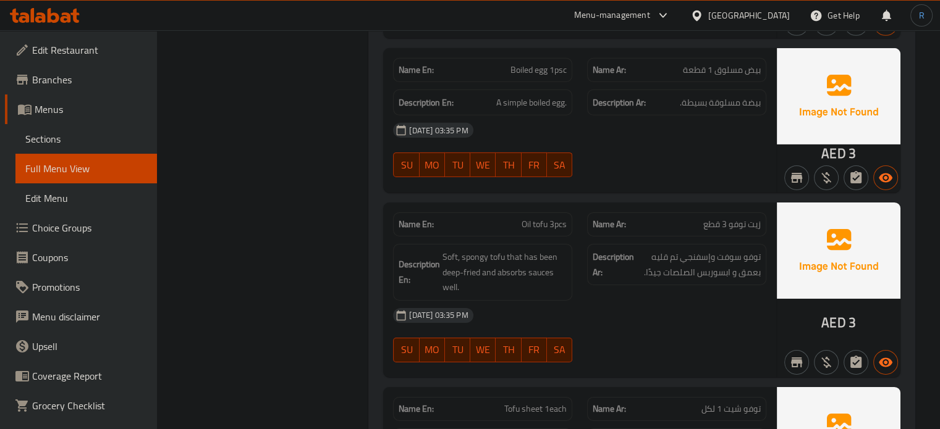
click at [568, 284] on div "Description En: Soft, spongy tofu that has been deep-fried and absorbs sauces w…" at bounding box center [482, 272] width 179 height 57
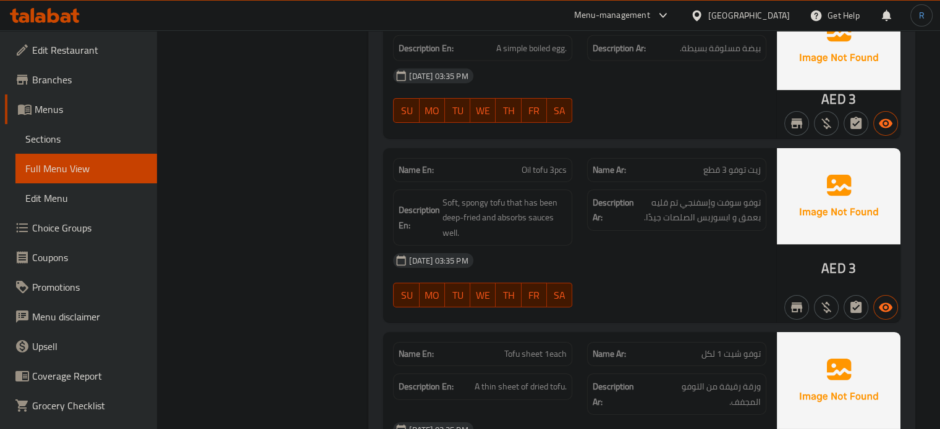
scroll to position [3972, 0]
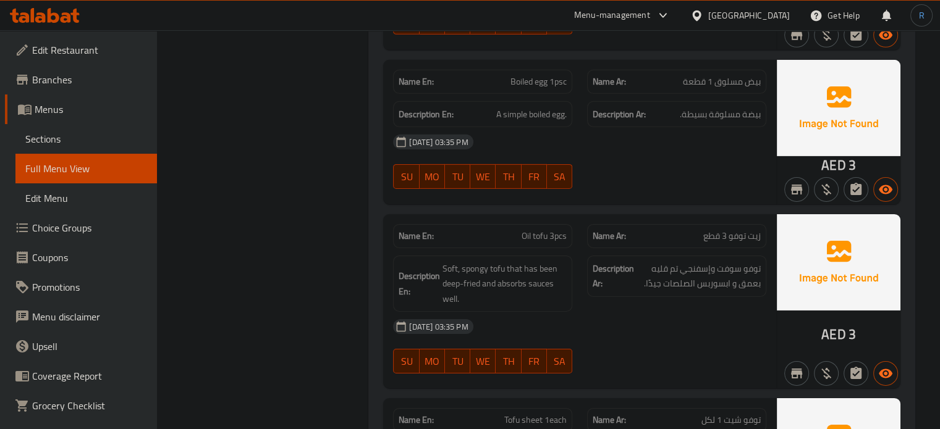
click at [539, 230] on span "Oil tofu 3pcs" at bounding box center [544, 236] width 45 height 13
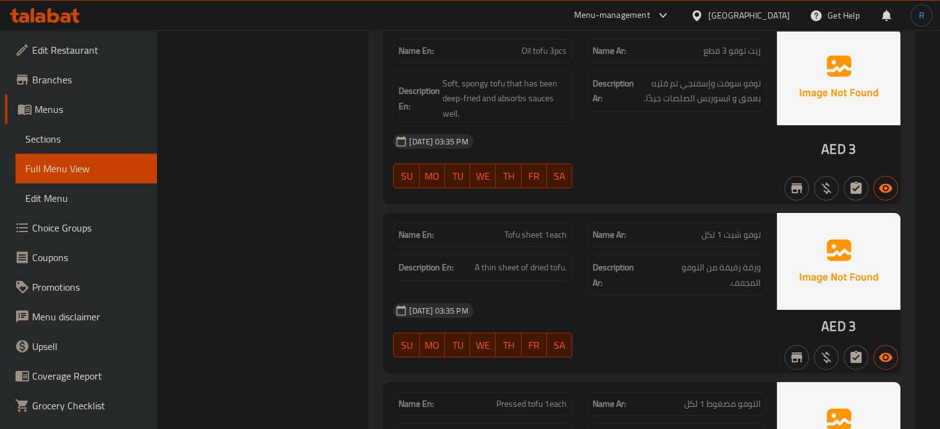
click at [524, 296] on div "[DATE] 03:35 PM" at bounding box center [580, 311] width 388 height 30
click at [565, 298] on div "[DATE] 03:35 PM" at bounding box center [580, 311] width 388 height 30
click at [523, 311] on div "[DATE] 03:35 PM" at bounding box center [580, 311] width 388 height 30
click at [656, 313] on div "[DATE] 03:35 PM" at bounding box center [580, 311] width 388 height 30
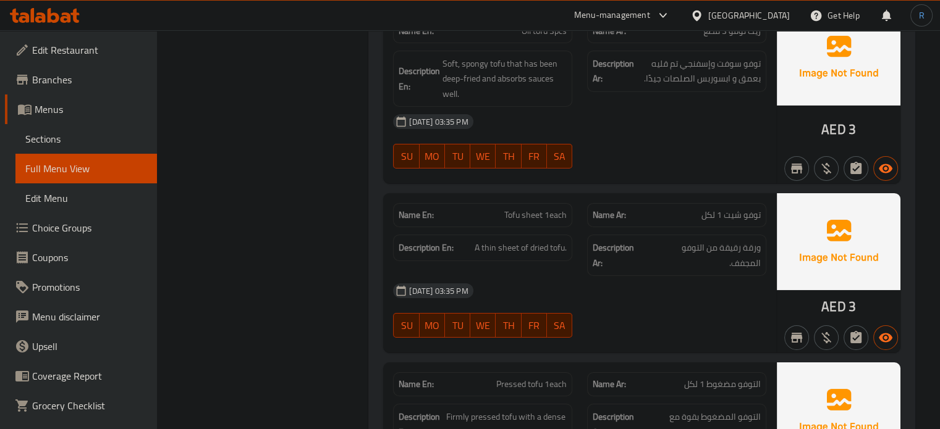
scroll to position [4239, 0]
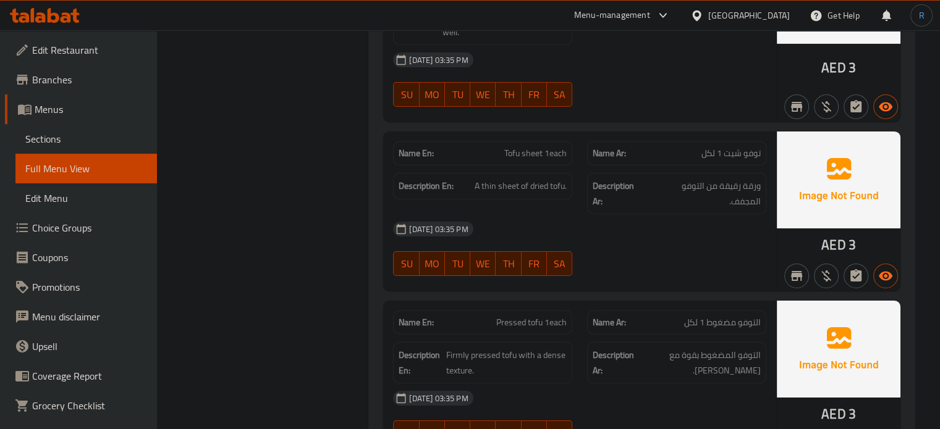
click at [518, 319] on span "Pressed tofu 1each" at bounding box center [531, 322] width 70 height 13
click at [597, 220] on div "[DATE] 03:35 PM" at bounding box center [580, 229] width 388 height 30
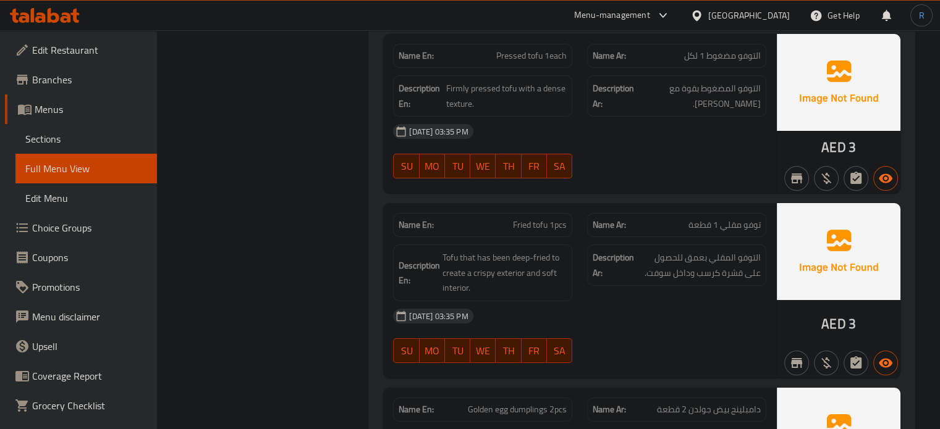
click at [596, 302] on div "[DATE] 03:35 PM" at bounding box center [580, 317] width 388 height 30
click at [559, 331] on div "SU MO TU WE TH FR SA" at bounding box center [483, 351] width 194 height 40
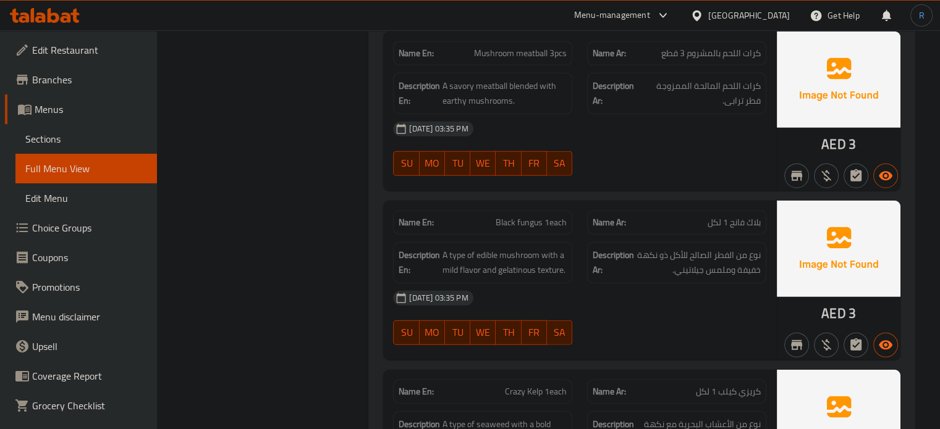
click at [542, 287] on div "[DATE] 03:35 PM" at bounding box center [580, 299] width 388 height 30
click at [565, 294] on div "[DATE] 03:35 PM" at bounding box center [580, 299] width 388 height 30
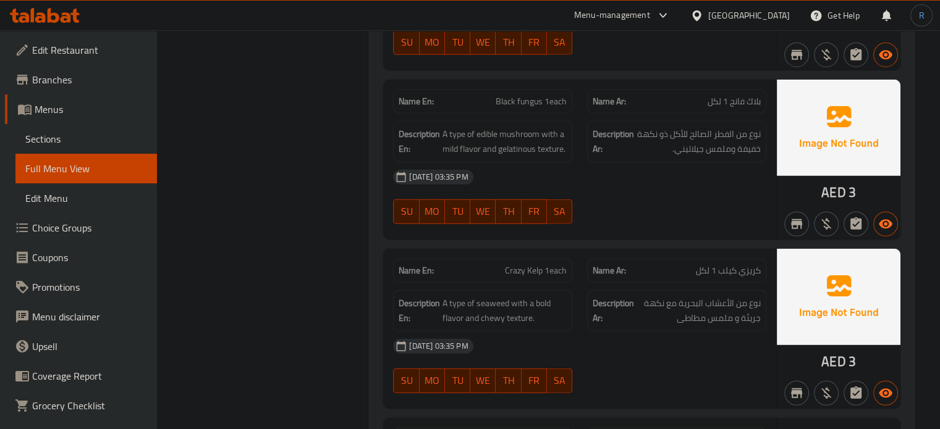
scroll to position [3307, 0]
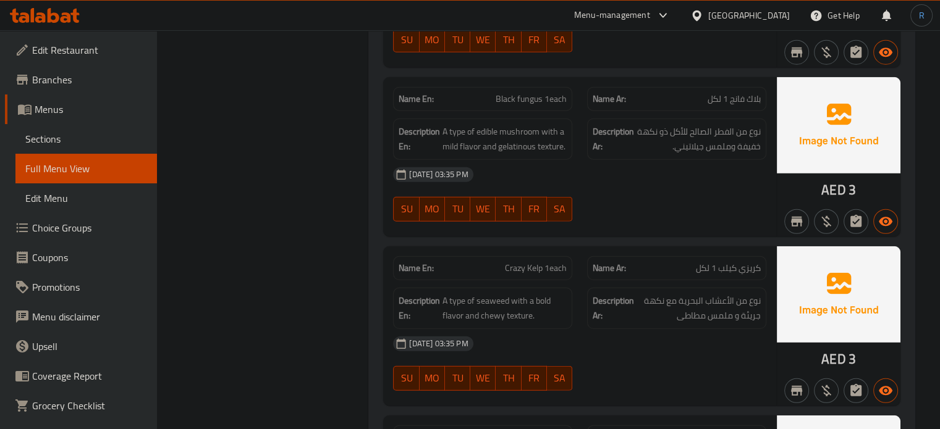
click at [473, 338] on span "[DATE] 03:35 PM" at bounding box center [438, 344] width 69 height 12
click at [619, 329] on div "[DATE] 03:35 PM" at bounding box center [580, 344] width 388 height 30
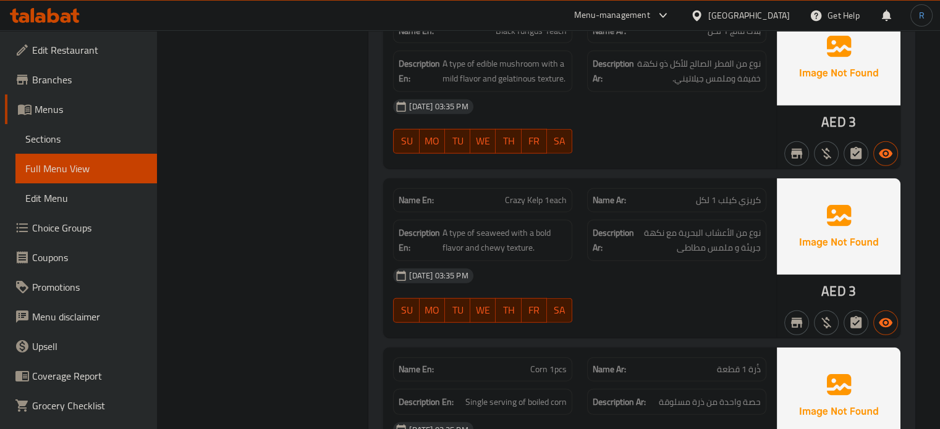
scroll to position [3438, 0]
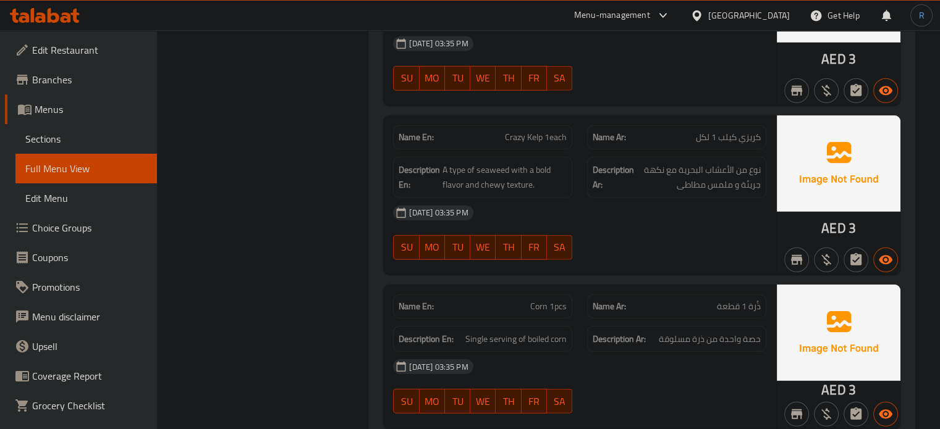
click at [571, 336] on div "Description En: Single serving of boiled corn" at bounding box center [482, 339] width 179 height 27
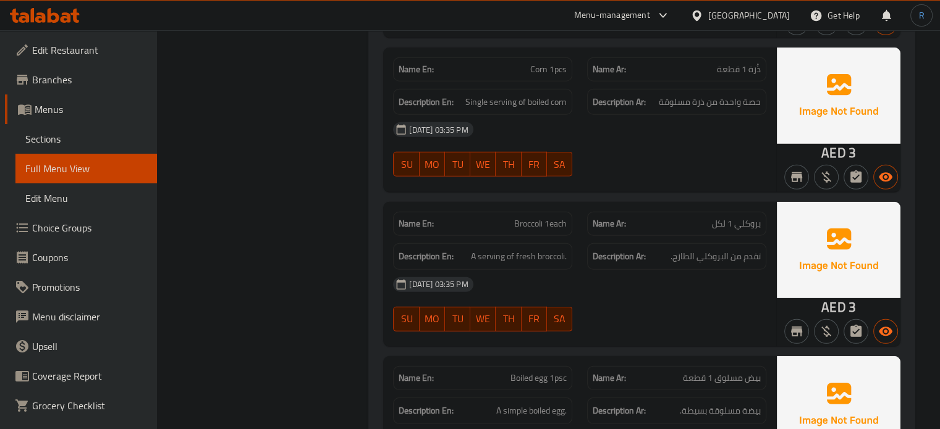
click at [522, 218] on span "Broccoli 1each" at bounding box center [540, 224] width 53 height 13
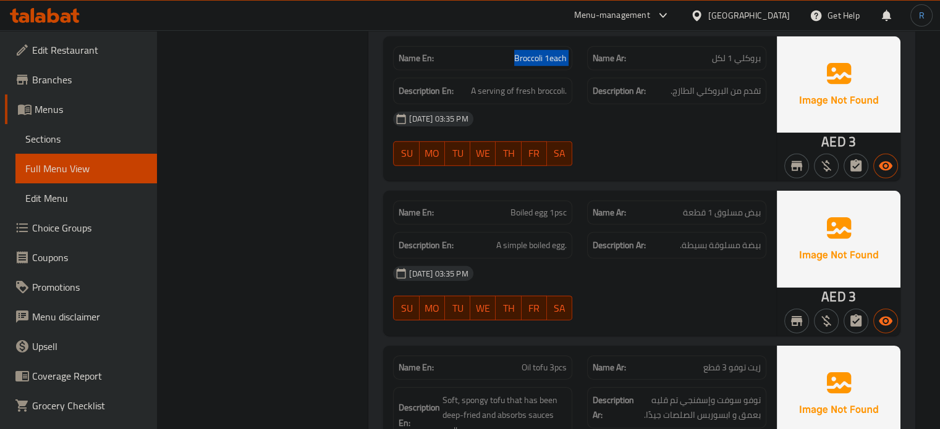
scroll to position [3861, 0]
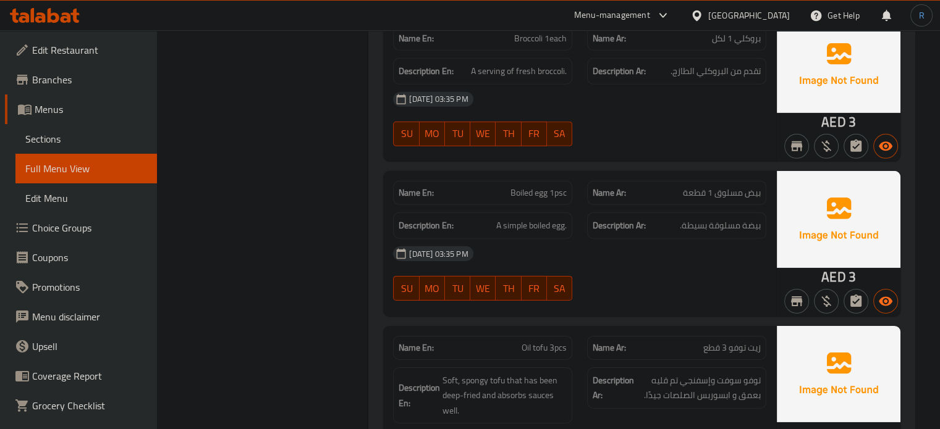
click at [531, 188] on span "Boiled egg 1psc" at bounding box center [538, 193] width 56 height 13
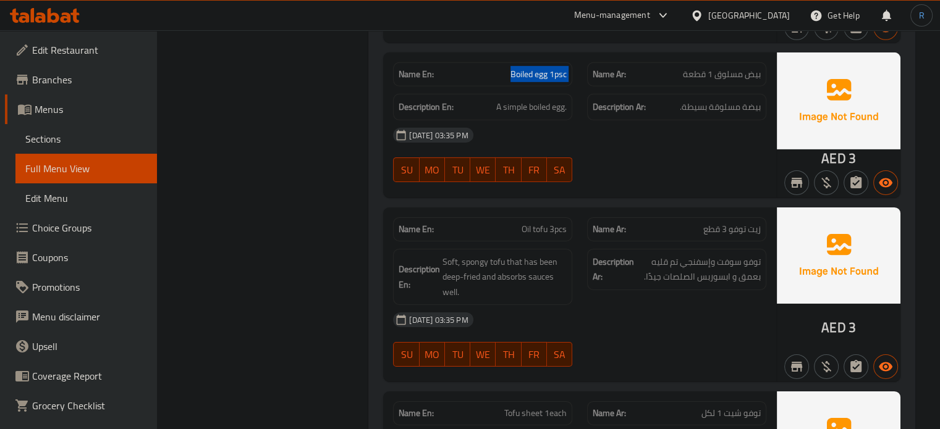
scroll to position [3984, 0]
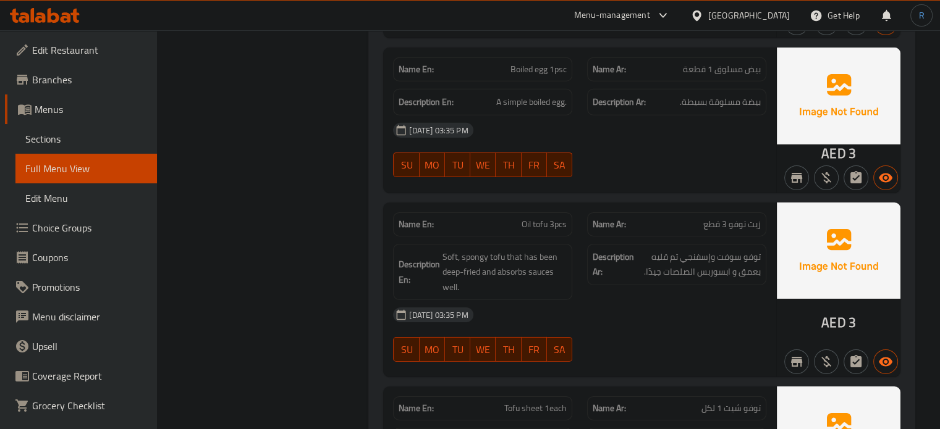
click at [512, 237] on div "Description En: Soft, spongy tofu that has been deep-fried and absorbs sauces w…" at bounding box center [483, 273] width 194 height 72
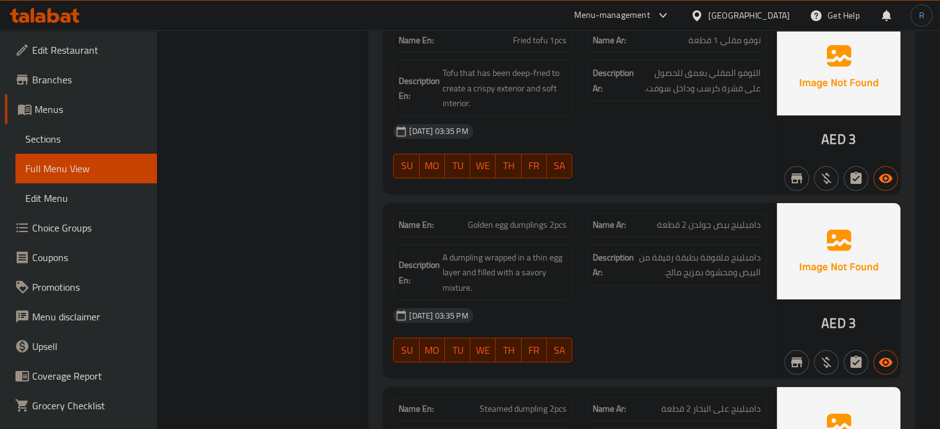
click at [583, 304] on div "[DATE] 03:35 PM" at bounding box center [580, 316] width 388 height 30
click at [570, 301] on div "[DATE] 03:35 PM" at bounding box center [580, 316] width 388 height 30
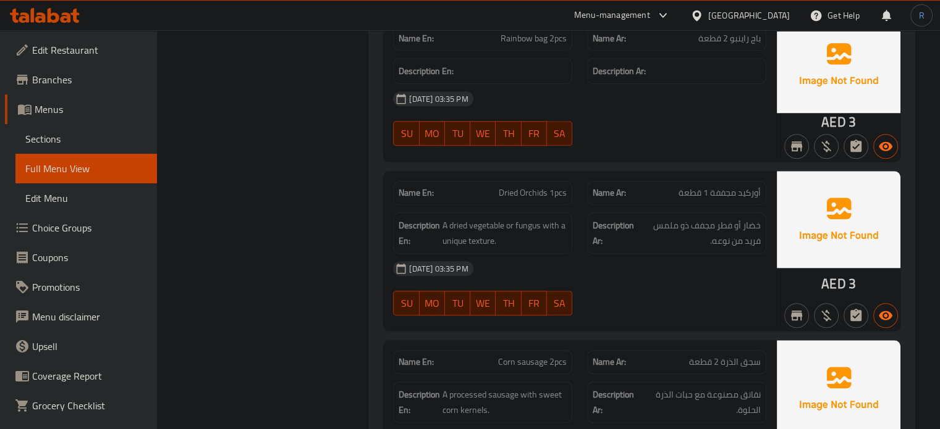
scroll to position [7125, 0]
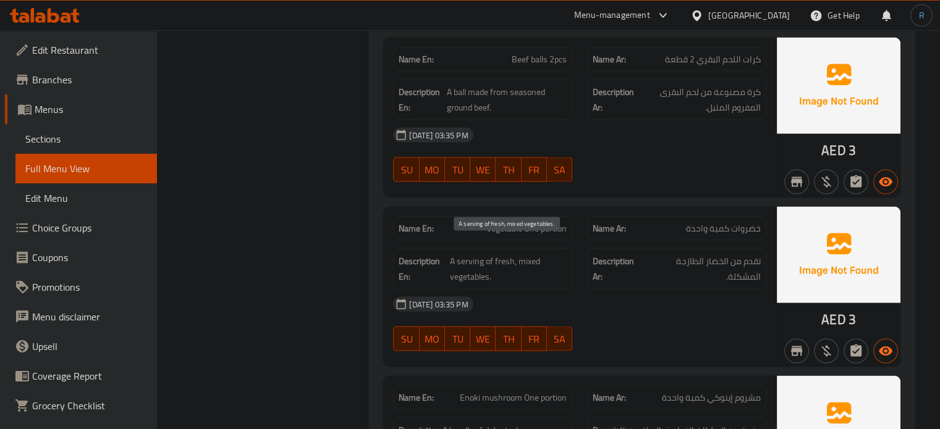
click at [473, 254] on span "A serving of fresh, mixed vegetables." at bounding box center [508, 269] width 117 height 30
click at [511, 222] on span "Vegetable One portion" at bounding box center [526, 228] width 80 height 13
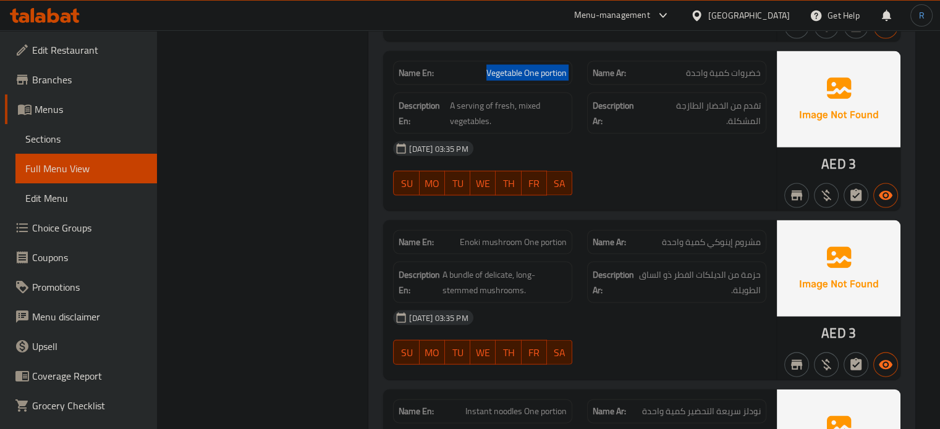
scroll to position [7310, 0]
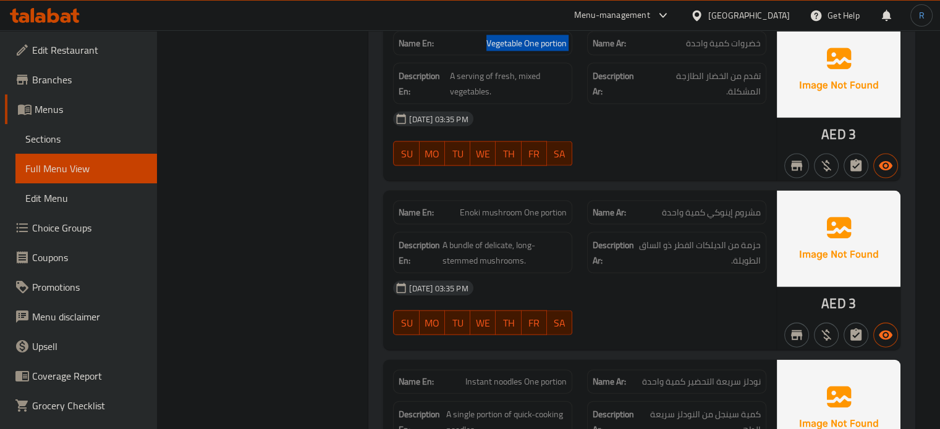
click at [567, 312] on button "SA" at bounding box center [559, 323] width 25 height 25
type button "6"
click at [549, 274] on div "[DATE] 03:35 PM" at bounding box center [580, 289] width 388 height 30
click at [509, 201] on div "Name En: Enoki mushroom One portion" at bounding box center [482, 213] width 179 height 24
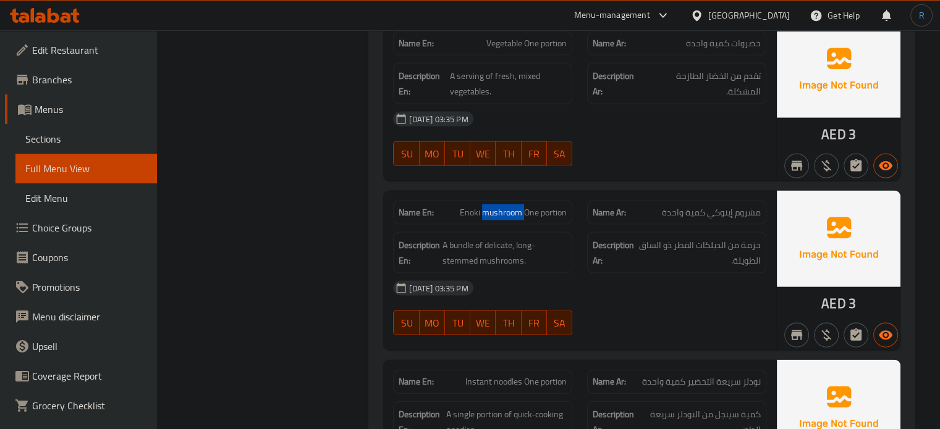
click at [509, 206] on span "Enoki mushroom One portion" at bounding box center [513, 212] width 107 height 13
click at [585, 274] on div "[DATE] 03:35 PM" at bounding box center [580, 289] width 388 height 30
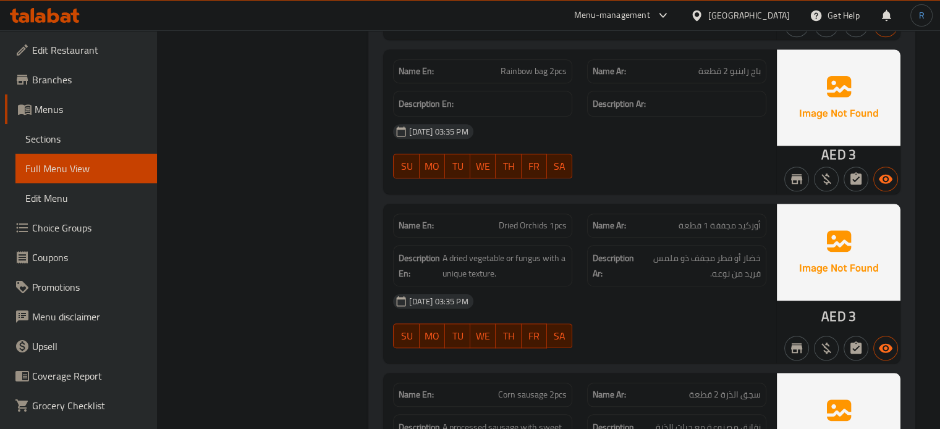
click at [544, 222] on span "Dried Orchids 1pcs" at bounding box center [533, 225] width 68 height 13
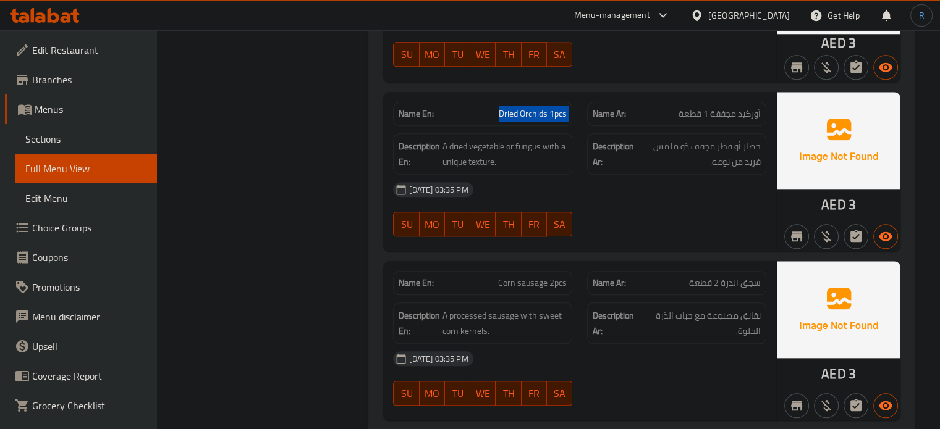
scroll to position [5988, 0]
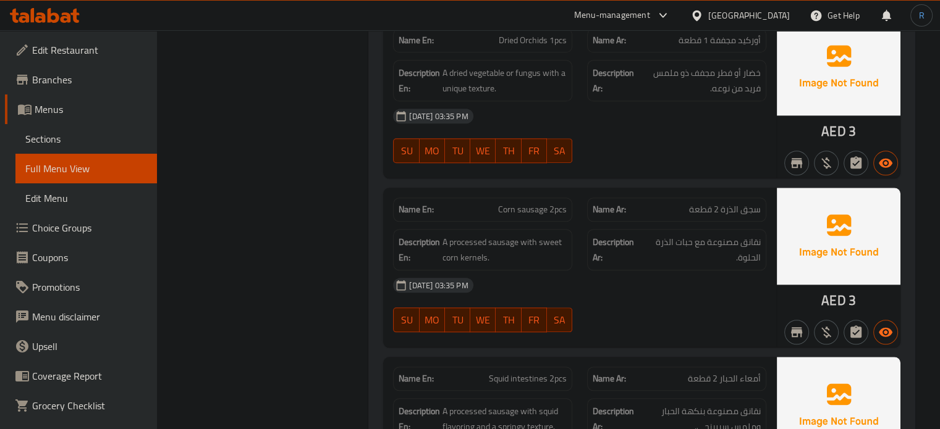
click at [531, 271] on div "[DATE] 03:35 PM" at bounding box center [580, 286] width 388 height 30
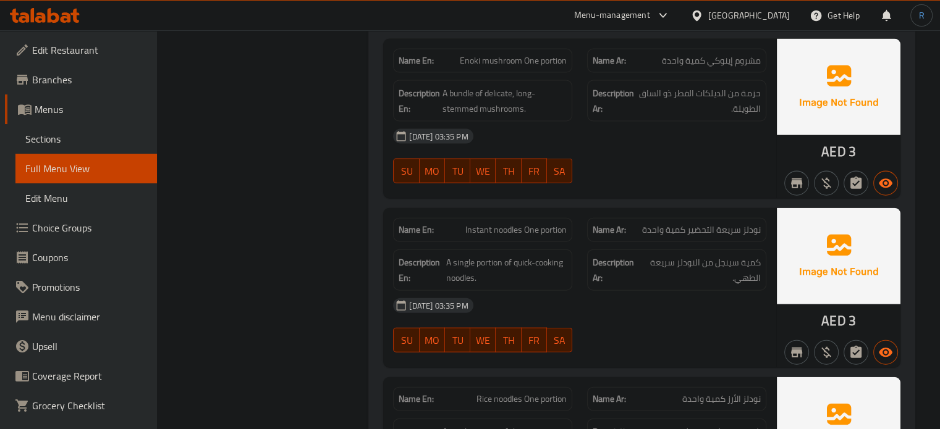
click at [504, 224] on span "Instant noodles One portion" at bounding box center [515, 230] width 101 height 13
click at [534, 298] on div "[DATE] 03:35 PM" at bounding box center [580, 306] width 388 height 30
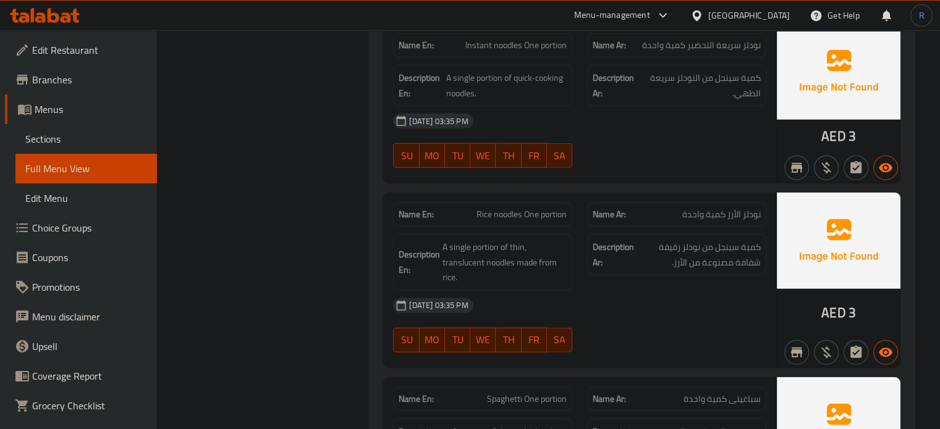
scroll to position [7648, 0]
click at [501, 266] on span "A single portion of thin, translucent noodles made from rice." at bounding box center [504, 262] width 124 height 46
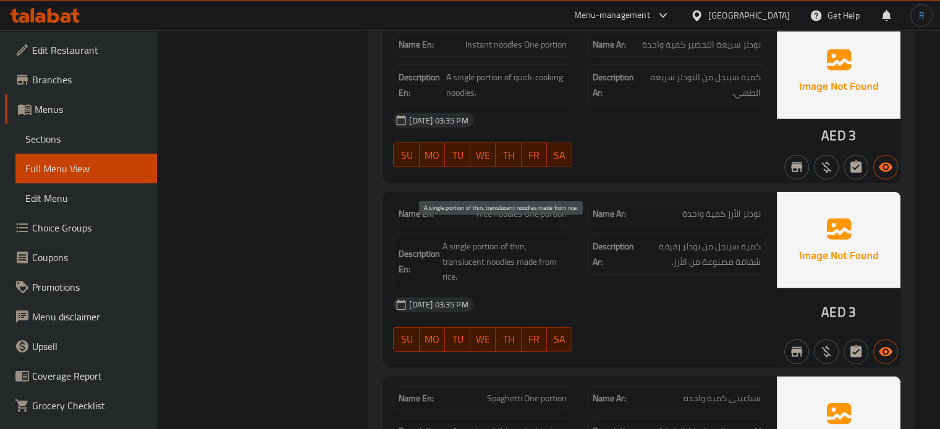
click at [452, 245] on span "A single portion of thin, translucent noodles made from rice." at bounding box center [504, 262] width 124 height 46
click at [505, 245] on span "A single portion of thin, translucent noodles made from rice." at bounding box center [504, 262] width 124 height 46
drag, startPoint x: 513, startPoint y: 248, endPoint x: 443, endPoint y: 247, distance: 70.5
click at [443, 247] on span "A single portion of thin, translucent noodles made from rice." at bounding box center [504, 262] width 124 height 46
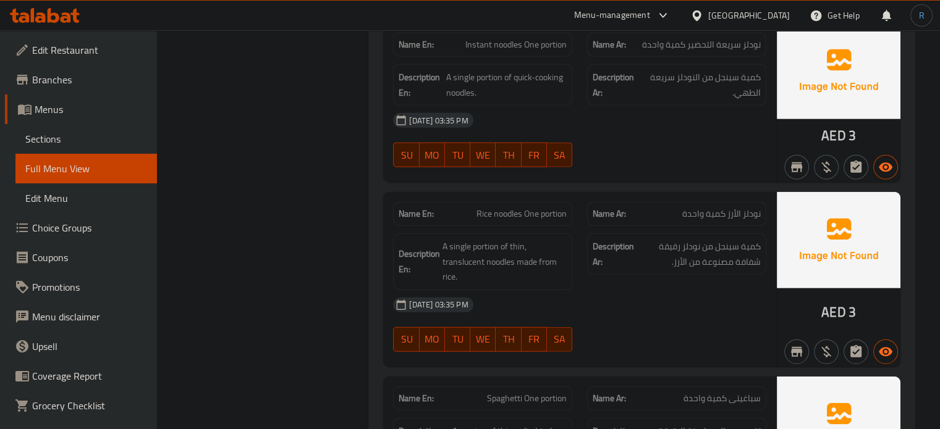
click at [599, 290] on div "[DATE] 03:35 PM" at bounding box center [580, 305] width 388 height 30
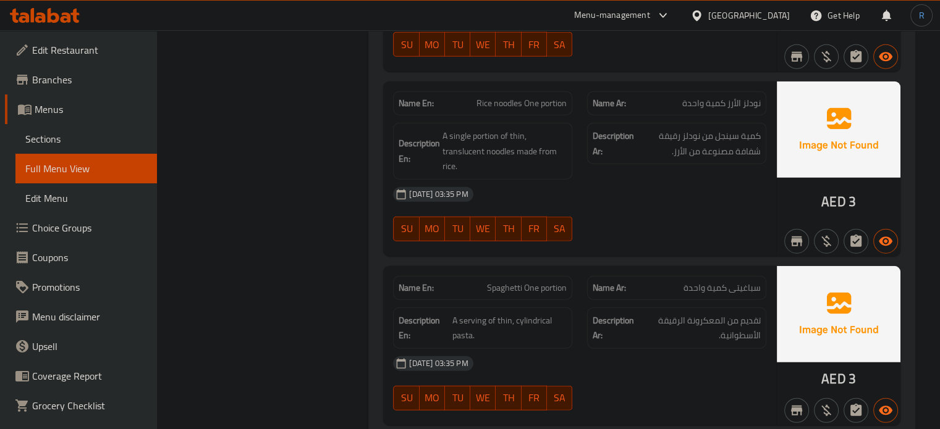
scroll to position [7833, 0]
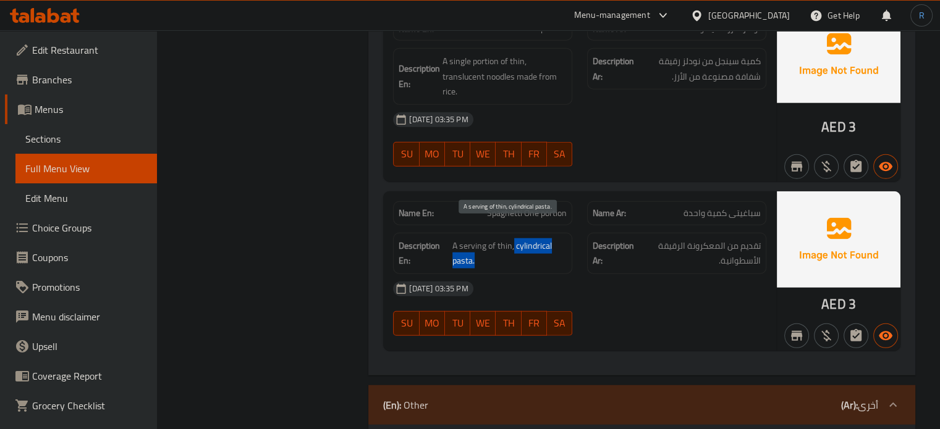
drag, startPoint x: 513, startPoint y: 233, endPoint x: 520, endPoint y: 239, distance: 8.8
click at [520, 239] on span "A serving of thin, cylindrical pasta." at bounding box center [509, 254] width 114 height 30
click at [498, 207] on span "Spaghetti One portion" at bounding box center [527, 213] width 80 height 13
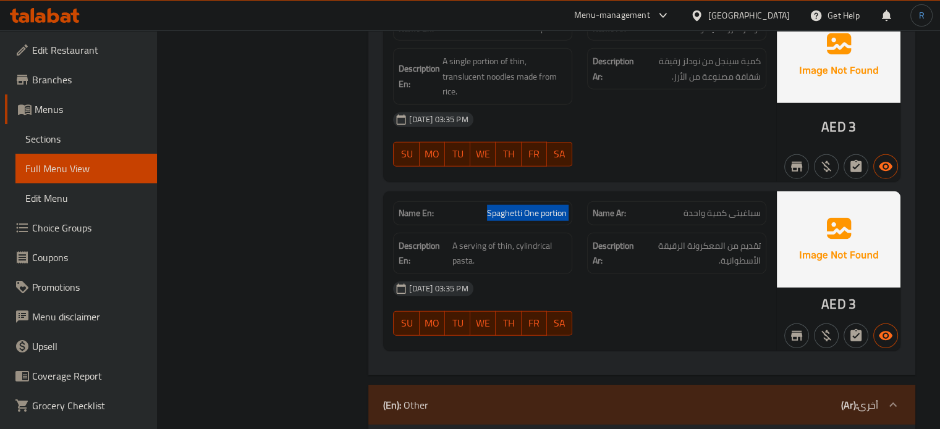
click at [498, 207] on span "Spaghetti One portion" at bounding box center [527, 213] width 80 height 13
click at [502, 239] on span "A serving of thin, cylindrical pasta." at bounding box center [509, 254] width 114 height 30
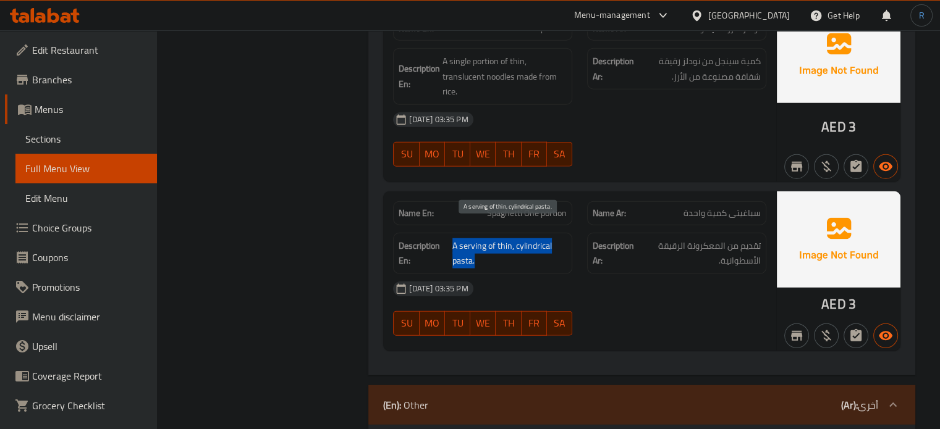
click at [502, 239] on span "A serving of thin, cylindrical pasta." at bounding box center [509, 254] width 114 height 30
click at [573, 274] on div "[DATE] 03:35 PM" at bounding box center [580, 289] width 388 height 30
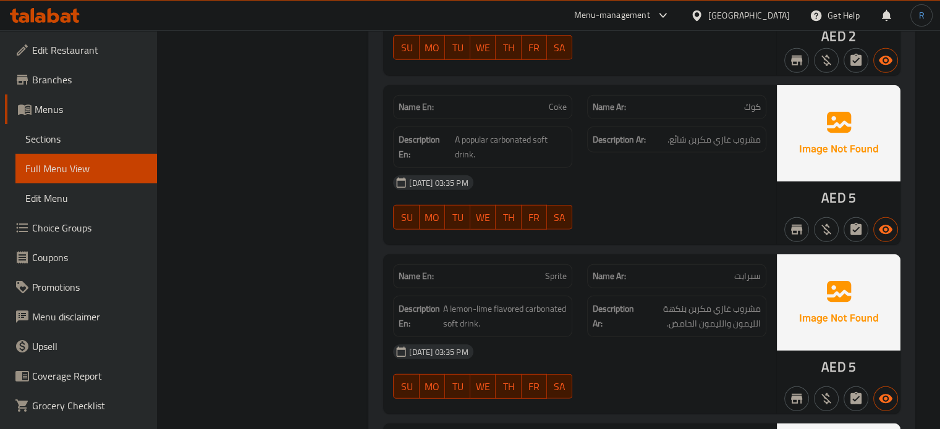
scroll to position [8341, 0]
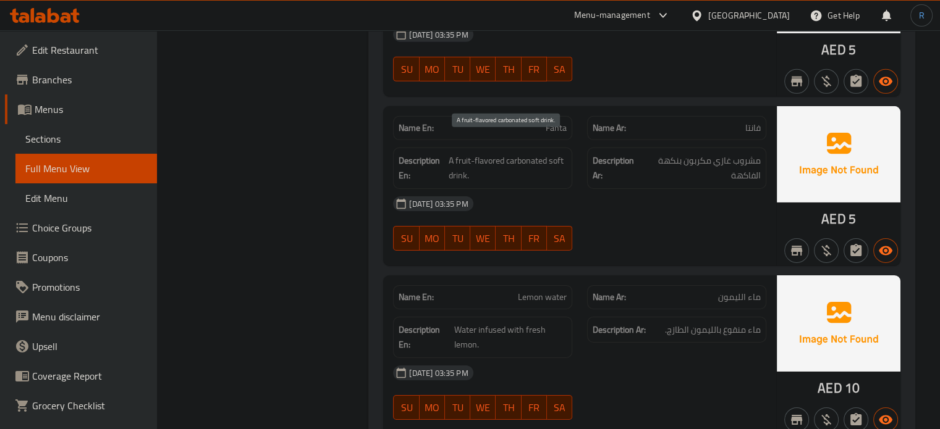
scroll to position [8712, 0]
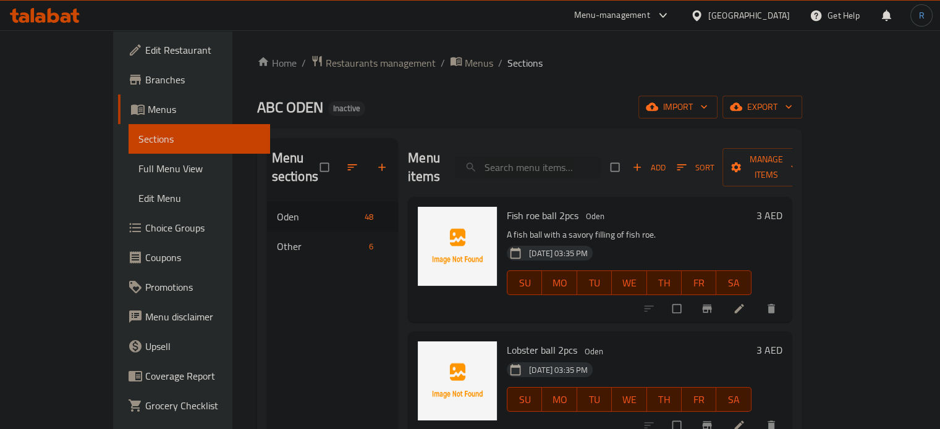
click at [565, 138] on div "Menu items Add Sort Manage items" at bounding box center [600, 167] width 384 height 59
click at [565, 157] on input "search" at bounding box center [528, 168] width 146 height 22
paste input "Kiss sausage 2pcs"
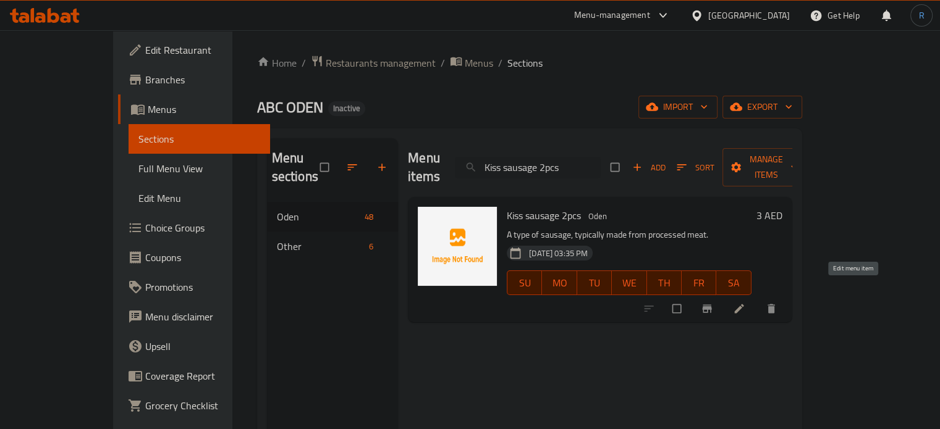
type input "Kiss sausage 2pcs"
click at [743, 305] on icon at bounding box center [738, 309] width 9 height 9
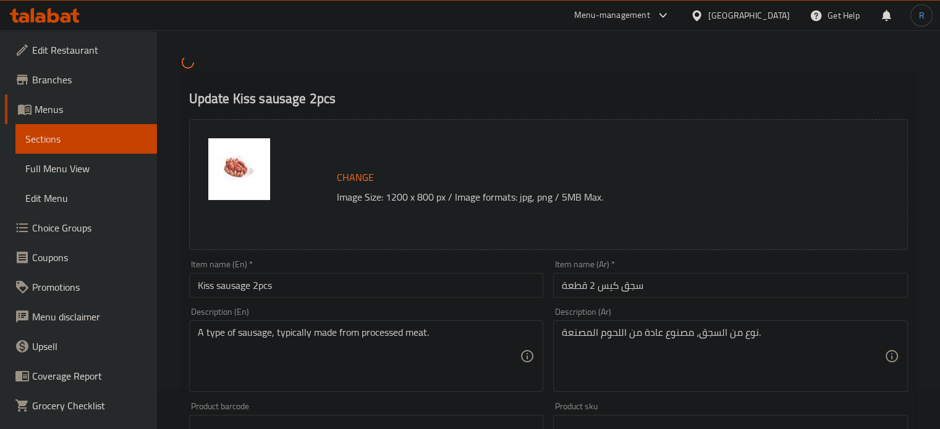
scroll to position [62, 0]
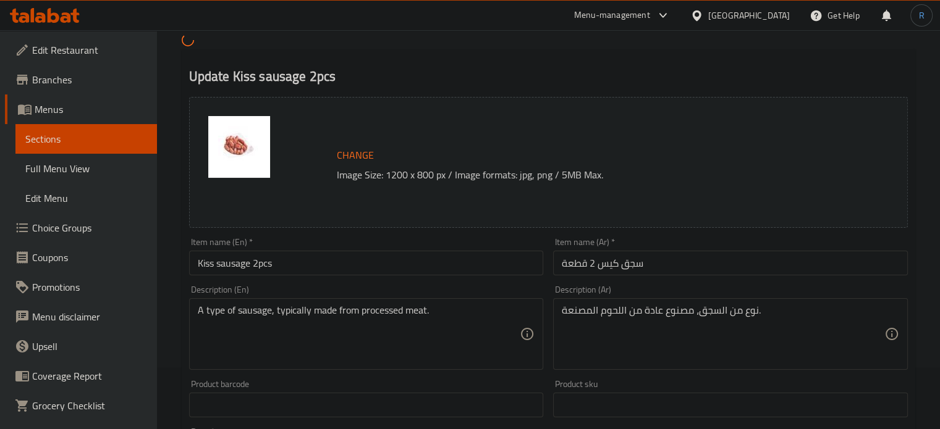
click at [340, 303] on div "A type of sausage, typically made from processed meat. Description (En)" at bounding box center [366, 334] width 355 height 72
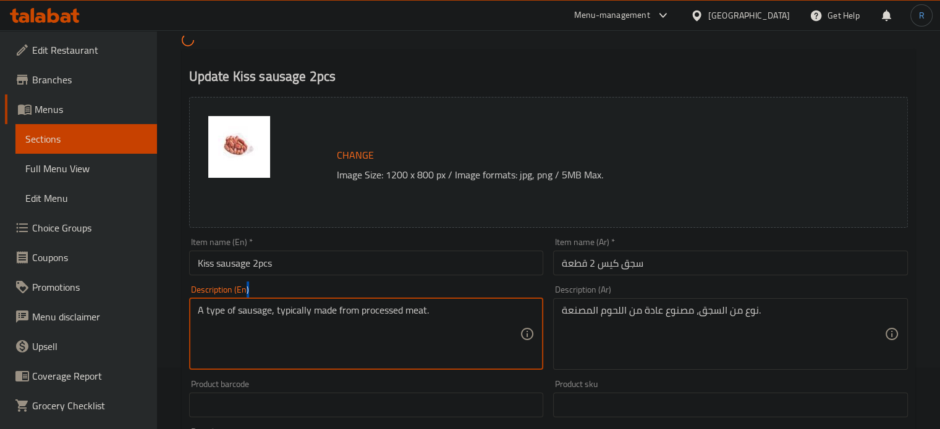
click at [340, 303] on div "A type of sausage, typically made from processed meat. Description (En)" at bounding box center [366, 334] width 355 height 72
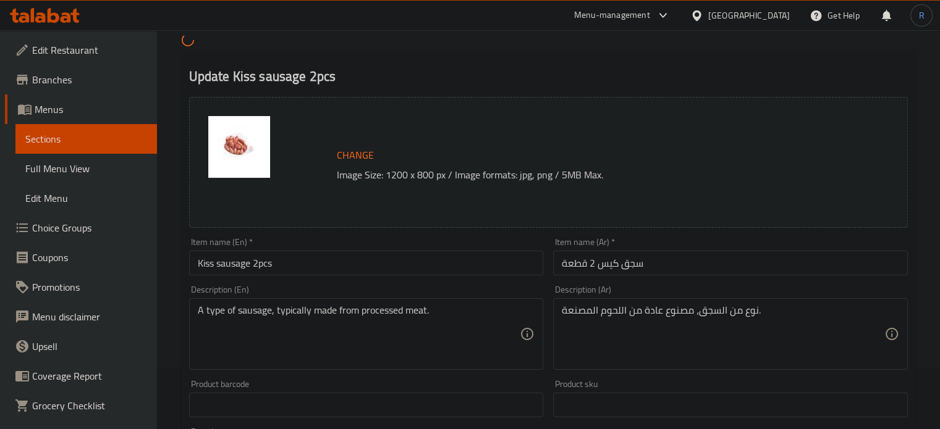
click at [340, 303] on div "A type of sausage, typically made from processed meat. Description (En)" at bounding box center [366, 334] width 355 height 72
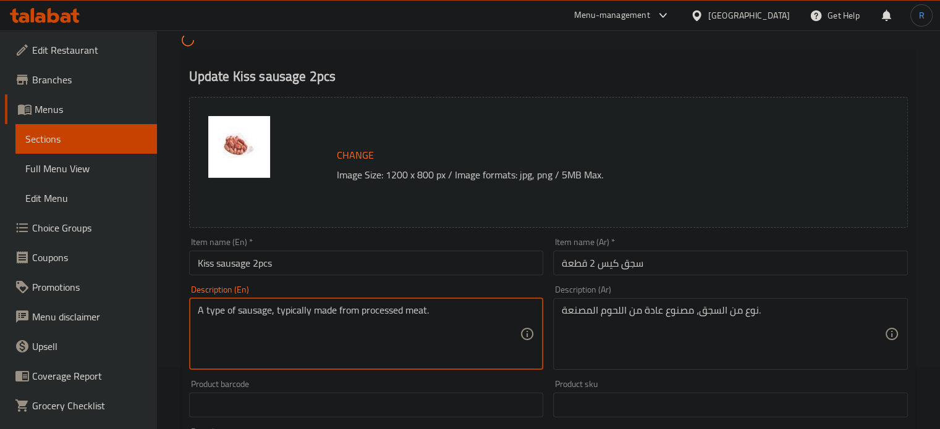
click at [355, 315] on textarea "A type of sausage, typically made from processed meat." at bounding box center [359, 334] width 323 height 59
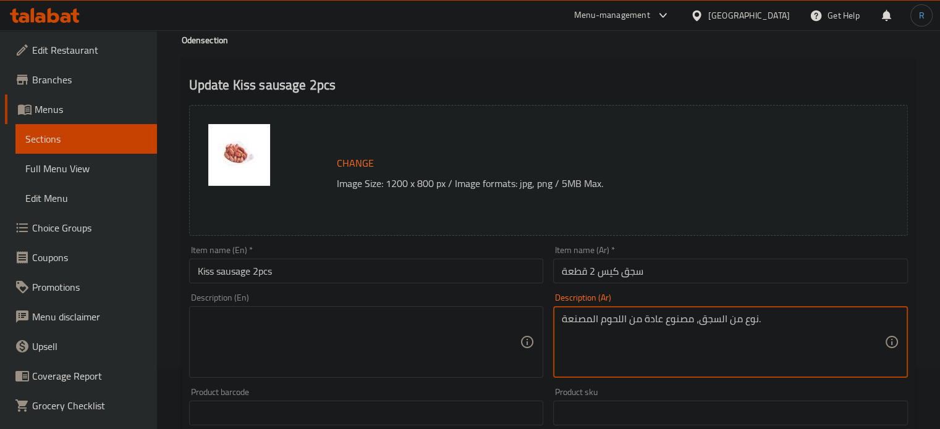
click at [595, 323] on textarea "نوع من السجق، مصنوع عادة من اللحوم المصنعة." at bounding box center [723, 342] width 323 height 59
click at [461, 284] on div "Item name (En)   * Kiss sausage 2pcs Item name (En) *" at bounding box center [366, 265] width 365 height 48
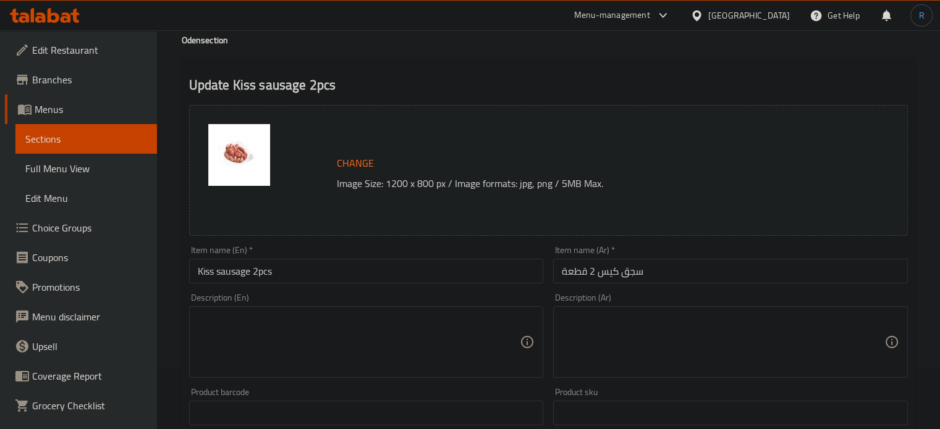
click at [457, 276] on input "Kiss sausage 2pcs" at bounding box center [366, 271] width 355 height 25
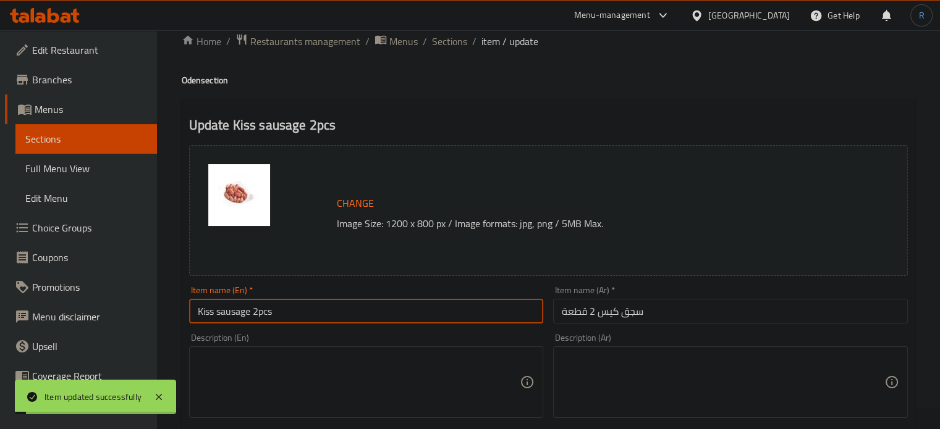
scroll to position [0, 0]
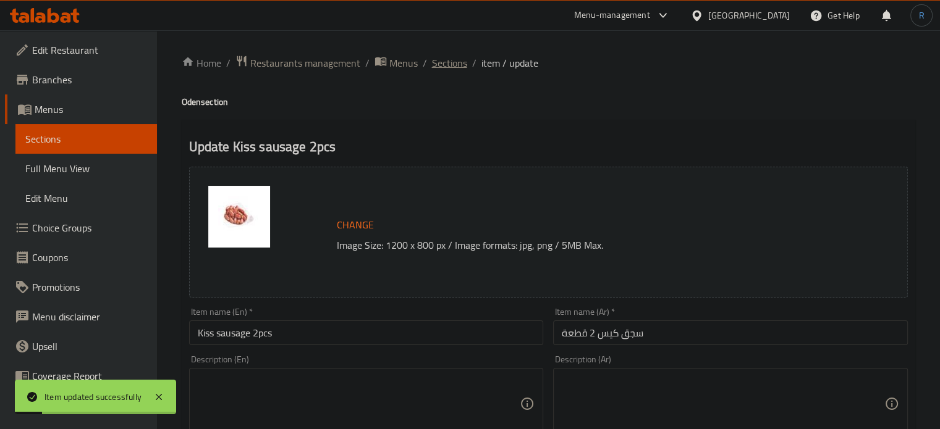
click at [452, 64] on span "Sections" at bounding box center [449, 63] width 35 height 15
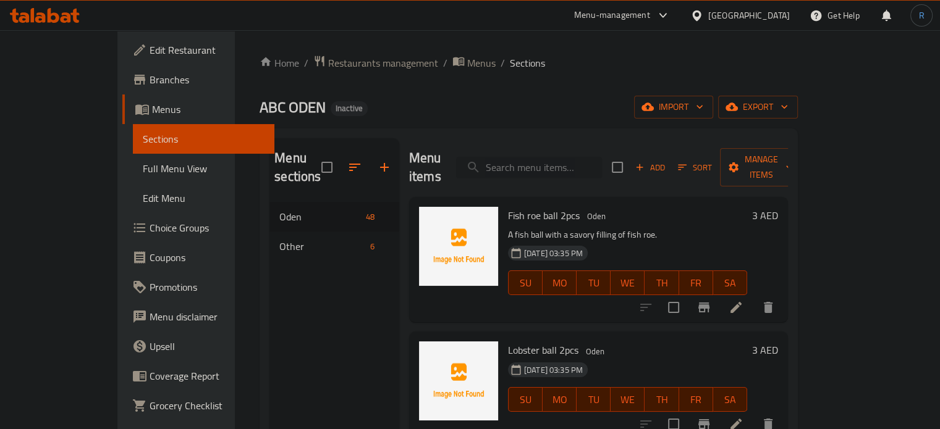
click at [578, 157] on input "search" at bounding box center [529, 168] width 146 height 22
paste input "Crispy Bone Pills"
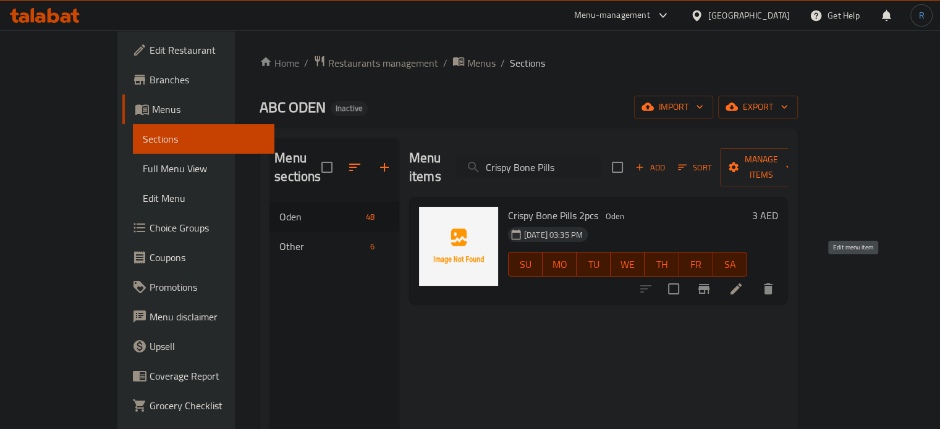
type input "Crispy Bone Pills"
click at [743, 282] on icon at bounding box center [736, 289] width 15 height 15
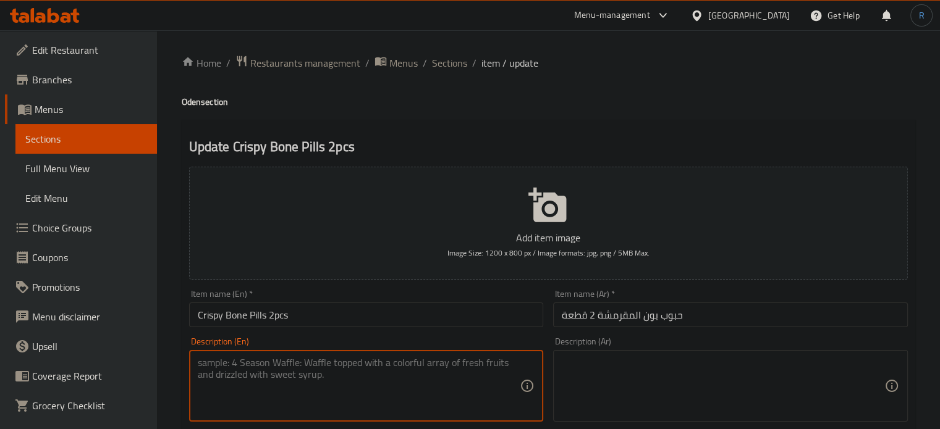
click at [451, 394] on textarea at bounding box center [359, 386] width 323 height 59
paste textarea "A savory meatball with a crispy texture and a bone-like core."
type textarea "A savory meatball with a crispy texture and a bone-like core."
click at [679, 392] on textarea at bounding box center [723, 386] width 323 height 59
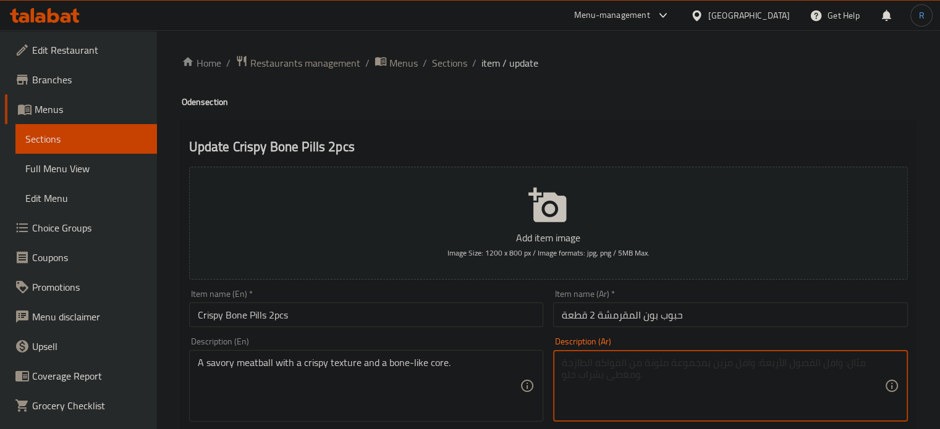
paste textarea "كرات لحم لذيذة ذات ملمس مقرمش ولب يشبه العظم."
click at [727, 365] on textarea "كرات لحم لذيذة ذات ملمس مقرمش ولب يشبه العظم." at bounding box center [723, 386] width 323 height 59
click at [697, 371] on textarea "كرات لحم مالحة ذات ملمس مقرمش ولب يشبه العظم." at bounding box center [723, 386] width 323 height 59
click at [613, 365] on textarea "كرات لحم مالحة ذات ملمس مقرمش ولب يشبه العظم." at bounding box center [723, 386] width 323 height 59
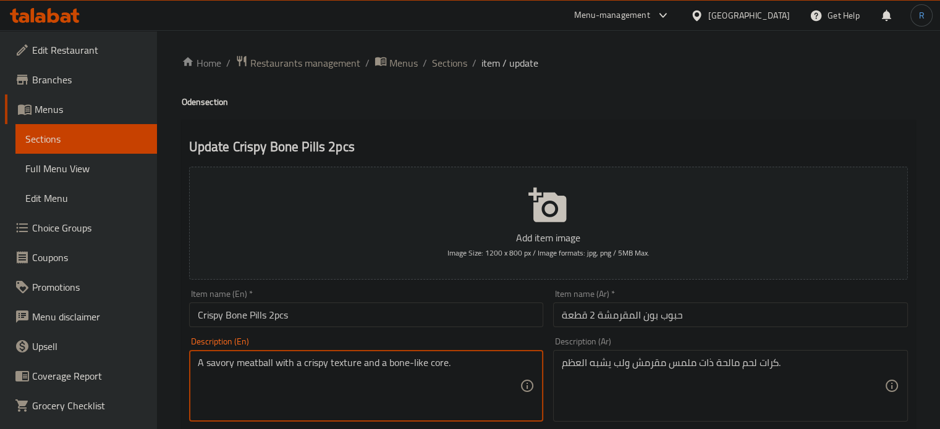
drag, startPoint x: 386, startPoint y: 366, endPoint x: 442, endPoint y: 366, distance: 56.8
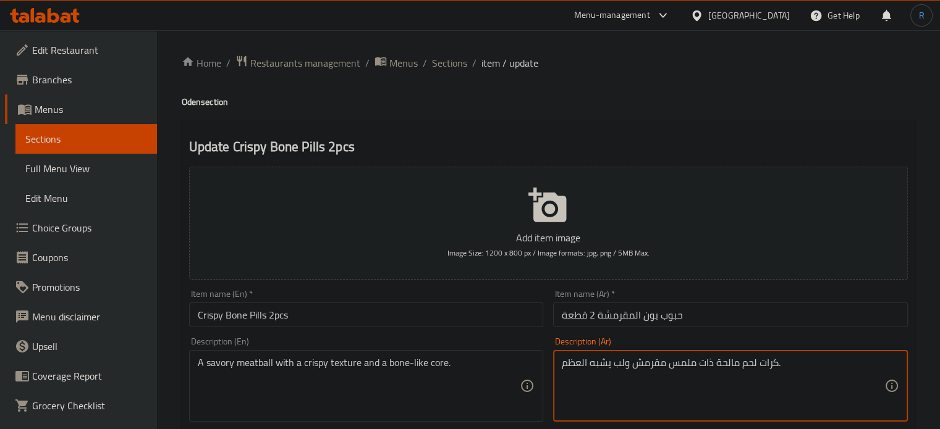
drag, startPoint x: 627, startPoint y: 364, endPoint x: 560, endPoint y: 365, distance: 66.7
click at [560, 365] on div "كرات لحم مالحة ذات ملمس مقرمش ولب يشبه العظم. Description (Ar)" at bounding box center [730, 386] width 355 height 72
paste textarea "واة تشبه العظا"
click at [631, 362] on textarea "كرات لحم مالحة ذات ملمس مقرمش نواة تشبه العظام." at bounding box center [723, 386] width 323 height 59
type textarea "كرات لحم مالحة ذات ملمس مقرمش ونواة تشبه العظام."
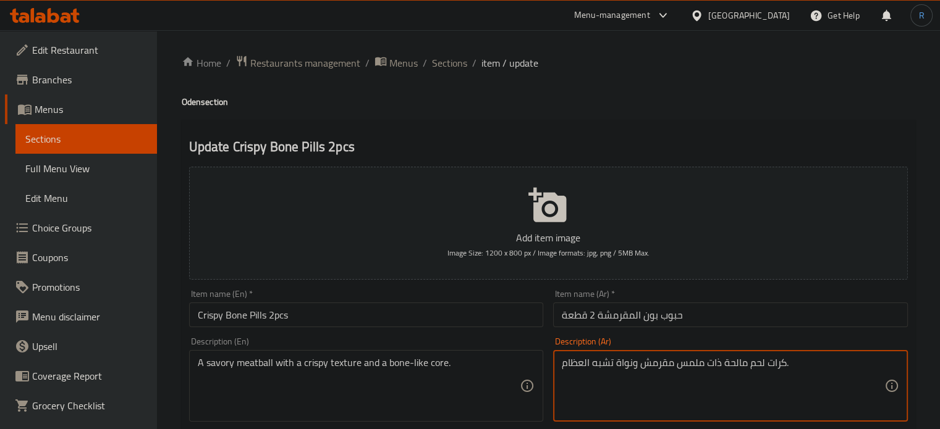
click at [360, 313] on input "Crispy Bone Pills 2pcs" at bounding box center [366, 315] width 355 height 25
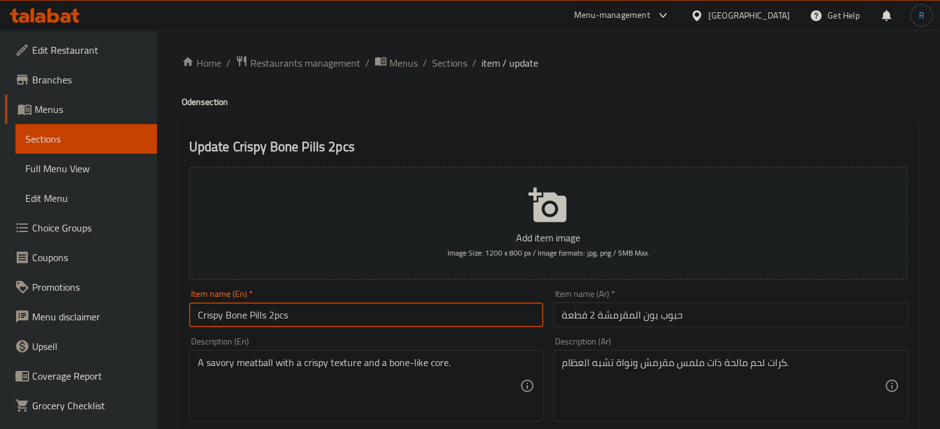
click at [360, 313] on input "Crispy Bone Pills 2pcs" at bounding box center [366, 315] width 355 height 25
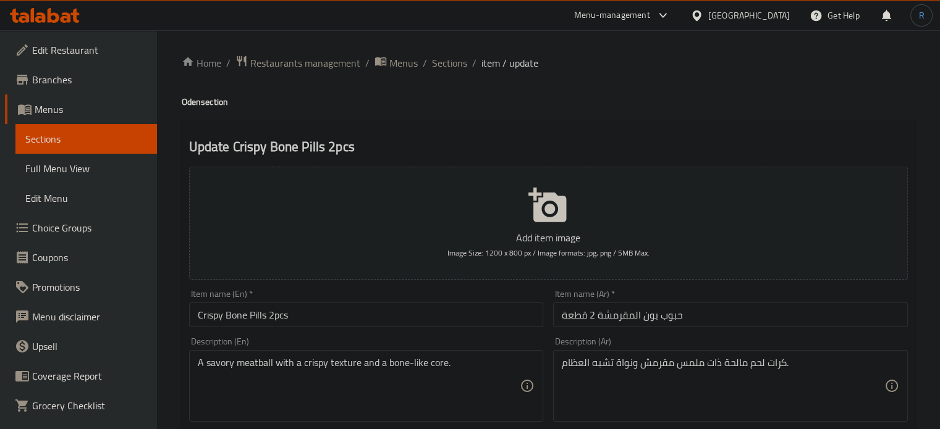
drag, startPoint x: 455, startPoint y: 67, endPoint x: 439, endPoint y: 2, distance: 67.4
click at [455, 67] on span "Sections" at bounding box center [449, 63] width 35 height 15
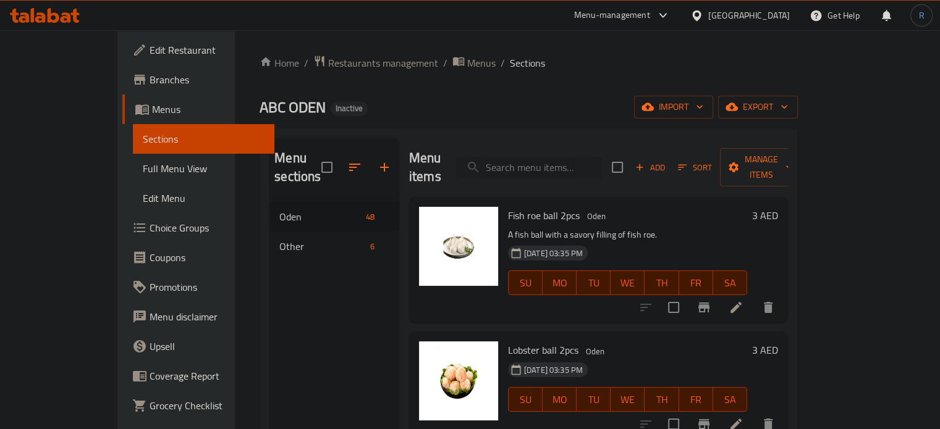
click at [580, 163] on input "search" at bounding box center [529, 168] width 146 height 22
paste input "Corn sausage 2pcs"
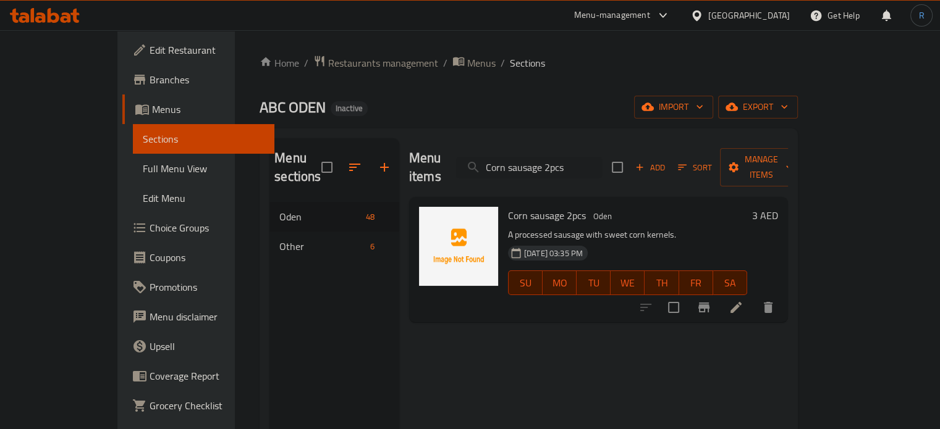
type input "Corn sausage 2pcs"
click at [753, 297] on li at bounding box center [736, 308] width 35 height 22
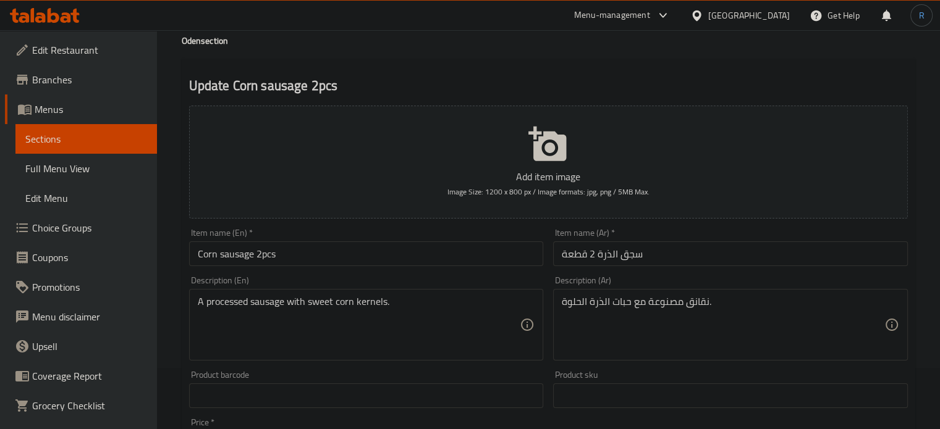
scroll to position [62, 0]
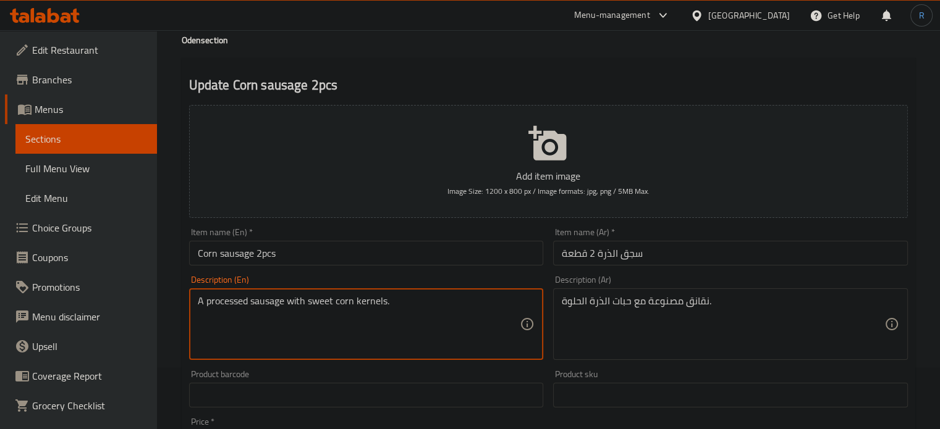
click at [224, 301] on textarea "A processed sausage with sweet corn kernels." at bounding box center [359, 324] width 323 height 59
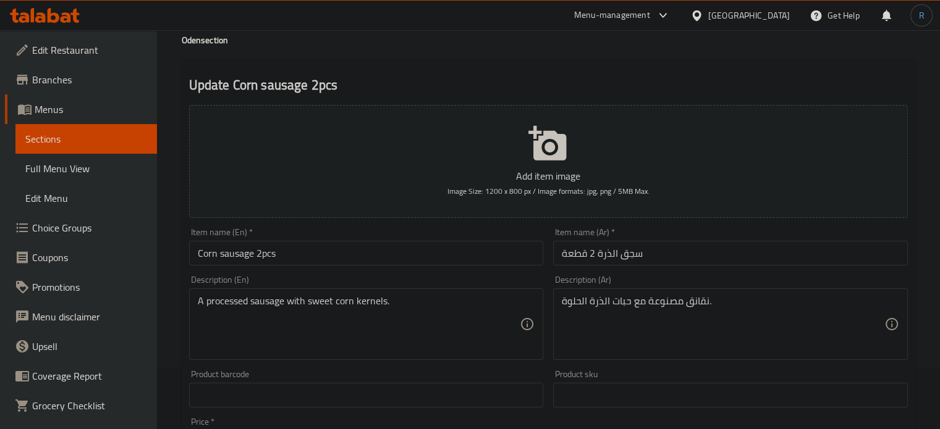
click at [320, 258] on input "Corn sausage 2pcs" at bounding box center [366, 253] width 355 height 25
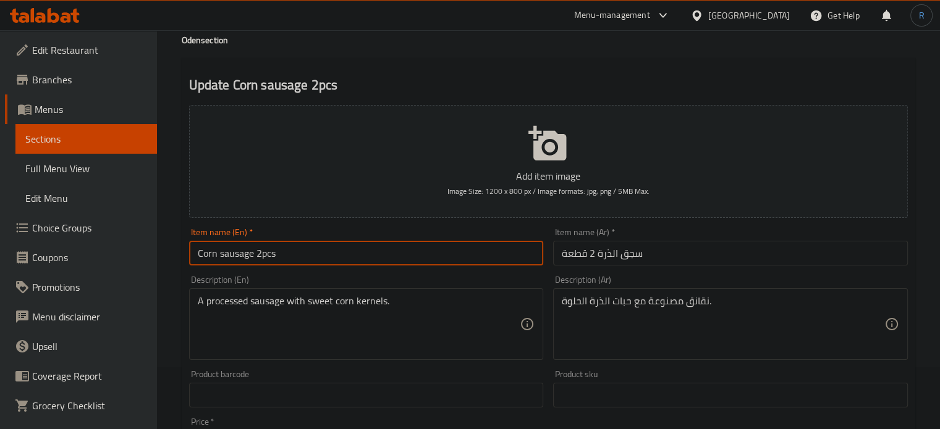
click at [320, 258] on input "Corn sausage 2pcs" at bounding box center [366, 253] width 355 height 25
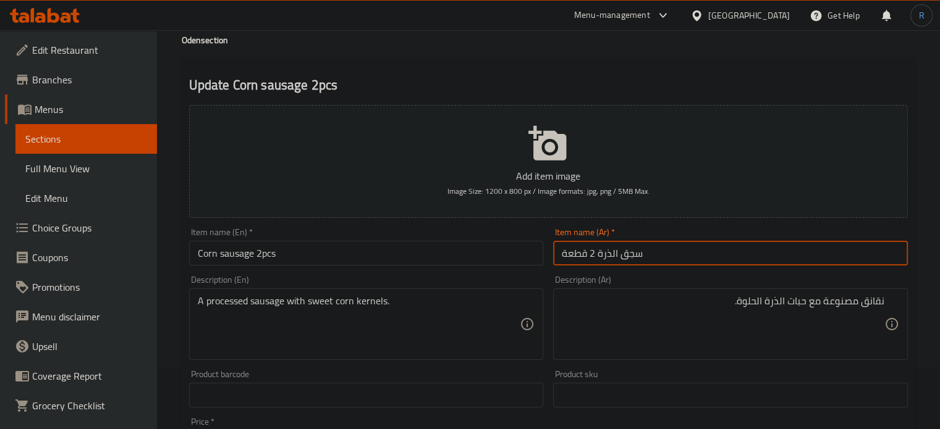
click at [623, 258] on input "سجق الذرة 2 قطعة" at bounding box center [730, 253] width 355 height 25
click at [628, 258] on input "سجق الذرة 2 قطعة" at bounding box center [730, 253] width 355 height 25
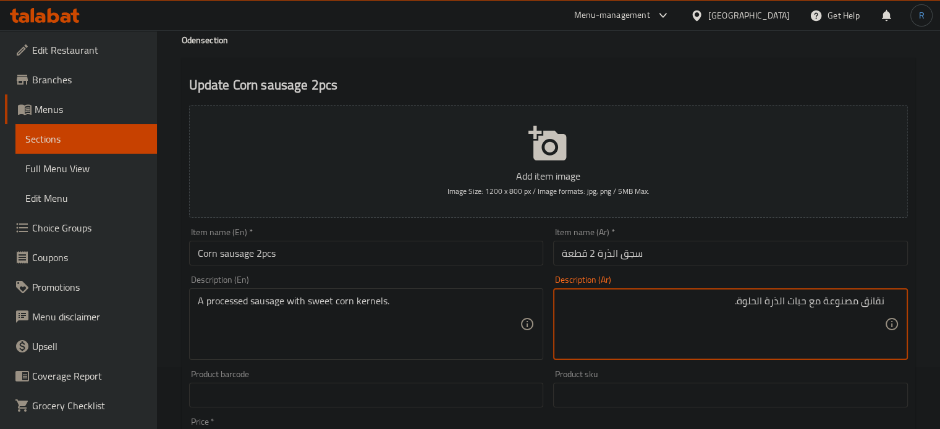
click at [871, 303] on textarea "نقانق مصنوعة مع حبات الذرة الحلوة." at bounding box center [723, 324] width 323 height 59
paste textarea "سج"
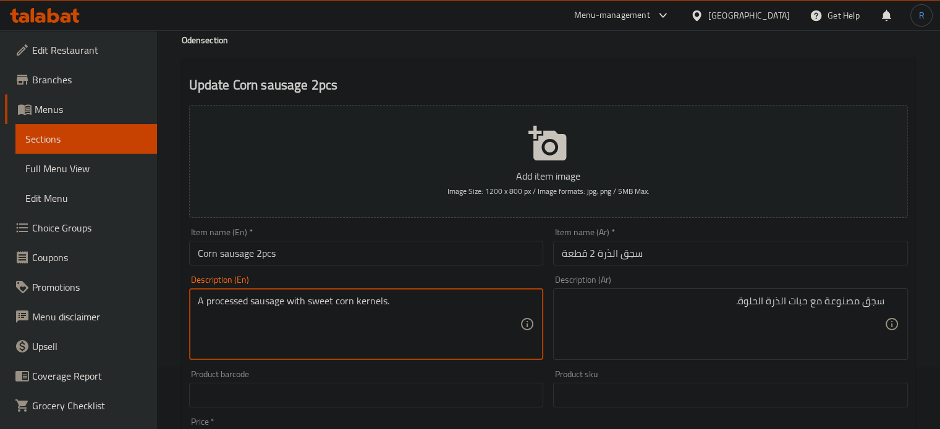
drag, startPoint x: 284, startPoint y: 303, endPoint x: 207, endPoint y: 303, distance: 77.2
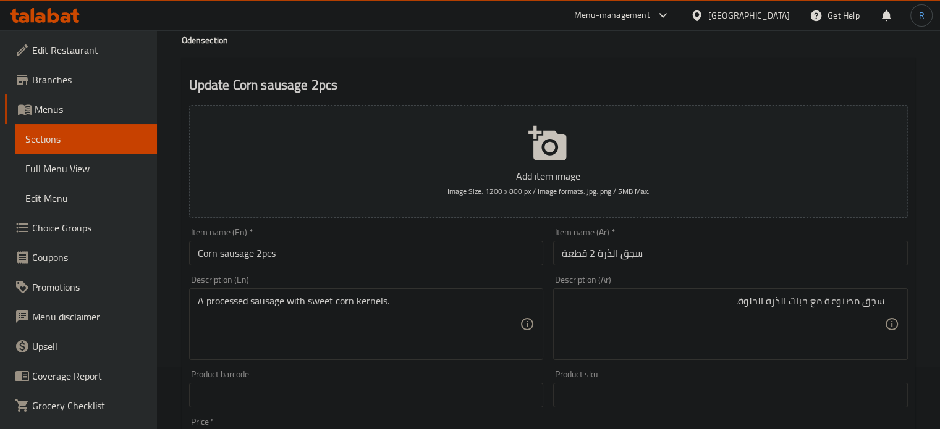
drag, startPoint x: 824, startPoint y: 306, endPoint x: 830, endPoint y: 311, distance: 7.9
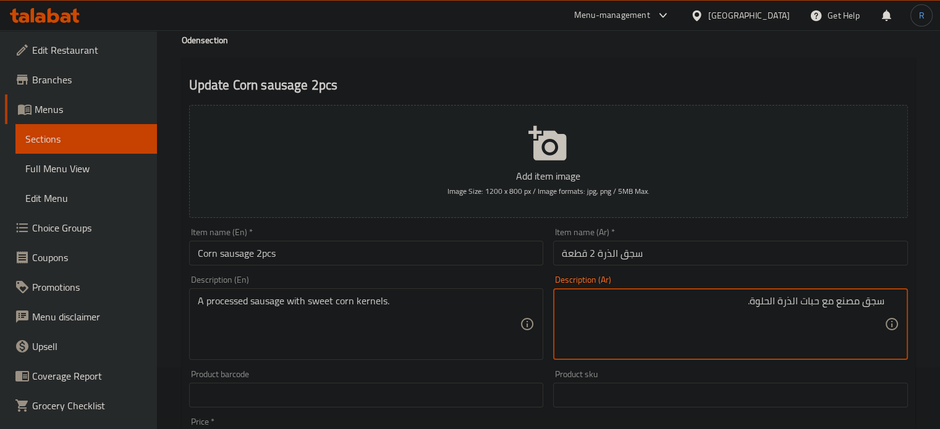
type textarea "سجق مصنع مع حبات الذرة الحلوة."
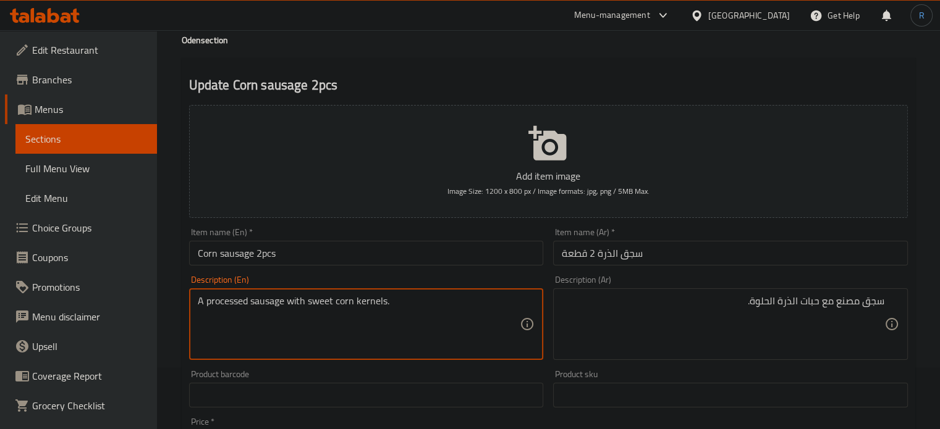
drag, startPoint x: 336, startPoint y: 302, endPoint x: 383, endPoint y: 302, distance: 47.0
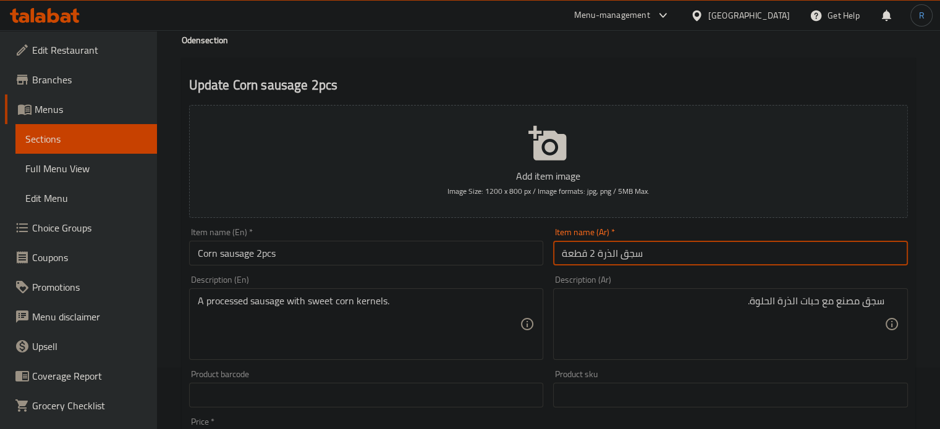
click at [660, 265] on input "سجق الذرة 2 قطعة" at bounding box center [730, 253] width 355 height 25
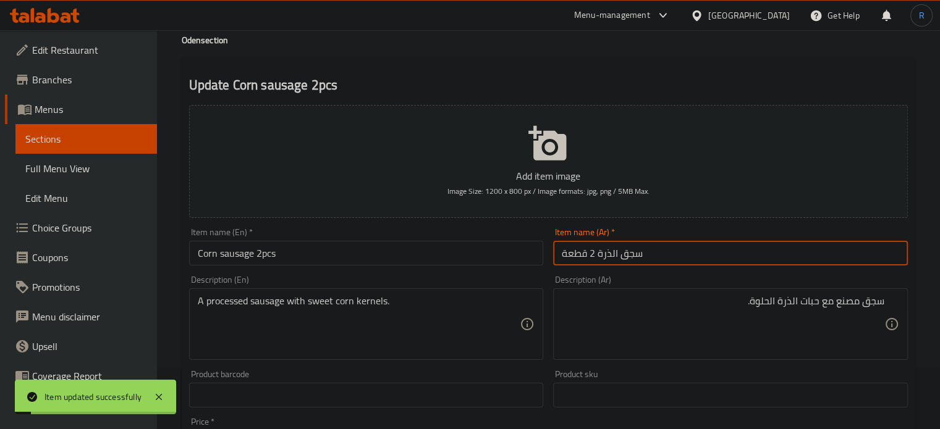
scroll to position [0, 0]
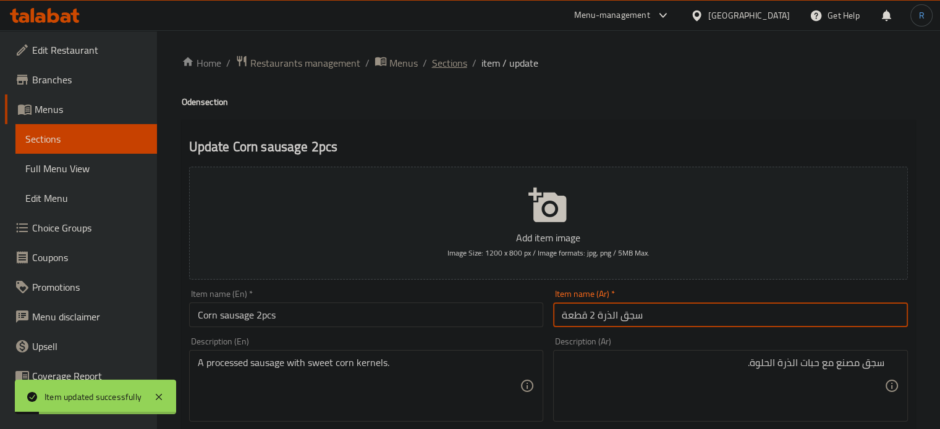
click at [433, 64] on span "Sections" at bounding box center [449, 63] width 35 height 15
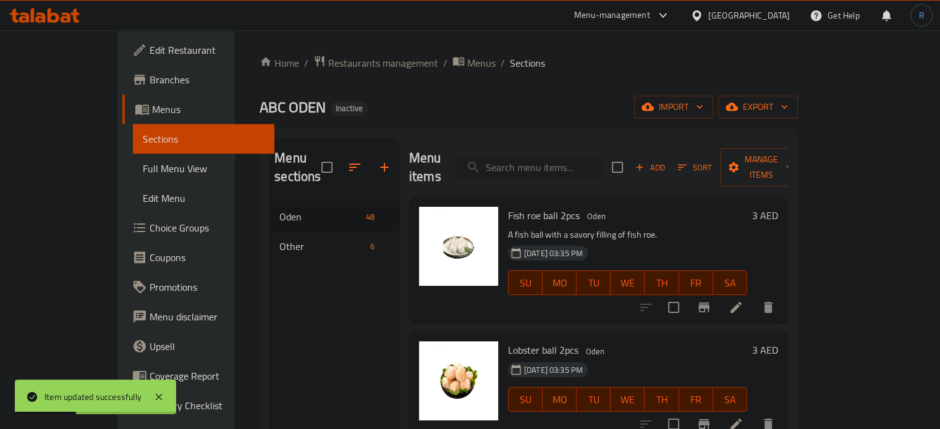
click at [533, 157] on input "search" at bounding box center [529, 168] width 146 height 22
paste input "Squid intestines 2pcs"
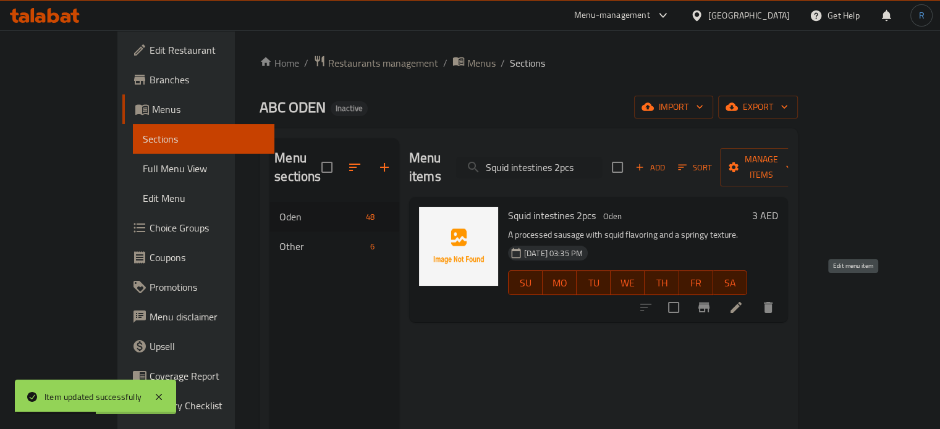
type input "Squid intestines 2pcs"
click at [741, 302] on icon at bounding box center [735, 307] width 11 height 11
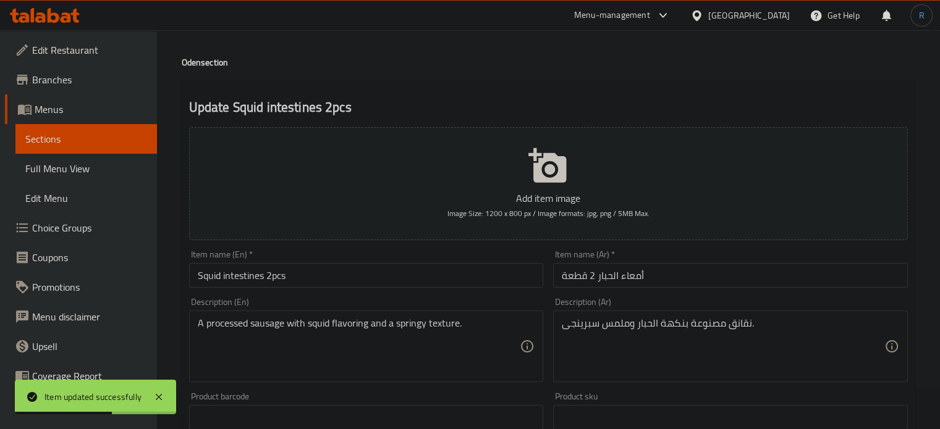
scroll to position [62, 0]
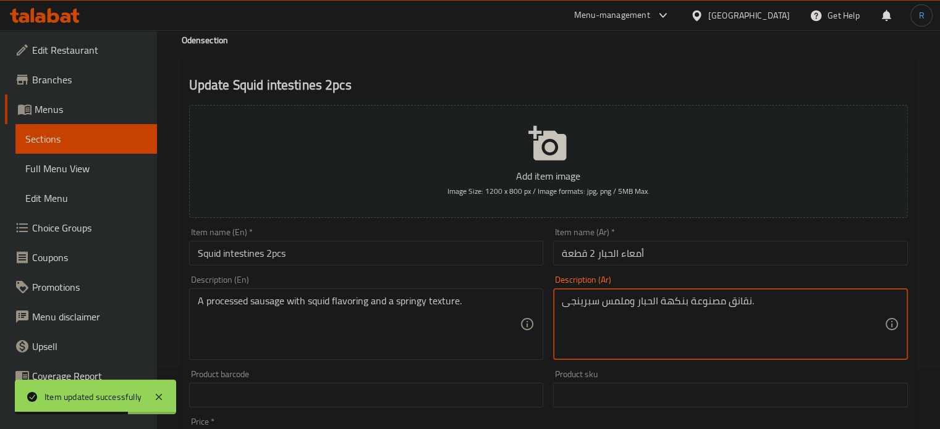
click at [740, 303] on textarea "نقانق مصنوعة بنكهة الحبار وملمس سبرينجى." at bounding box center [723, 324] width 323 height 59
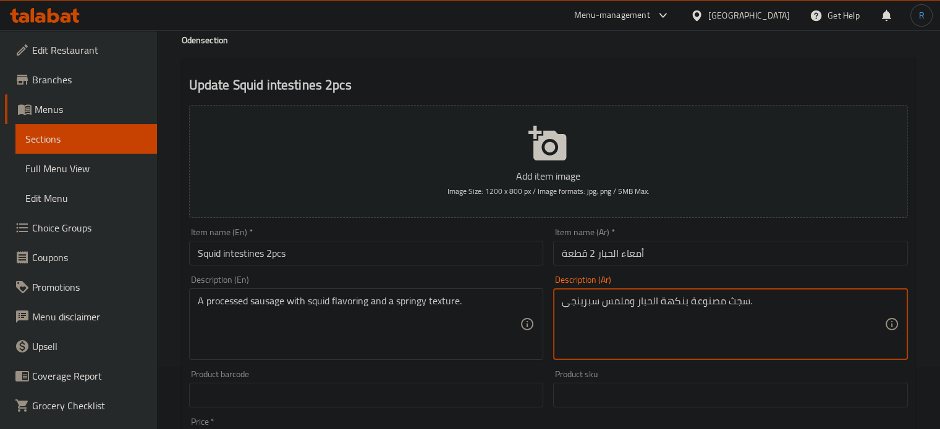
click at [690, 303] on textarea "سجث مصنوعة بنكهة الحبار وملمس سبرينجى." at bounding box center [723, 324] width 323 height 59
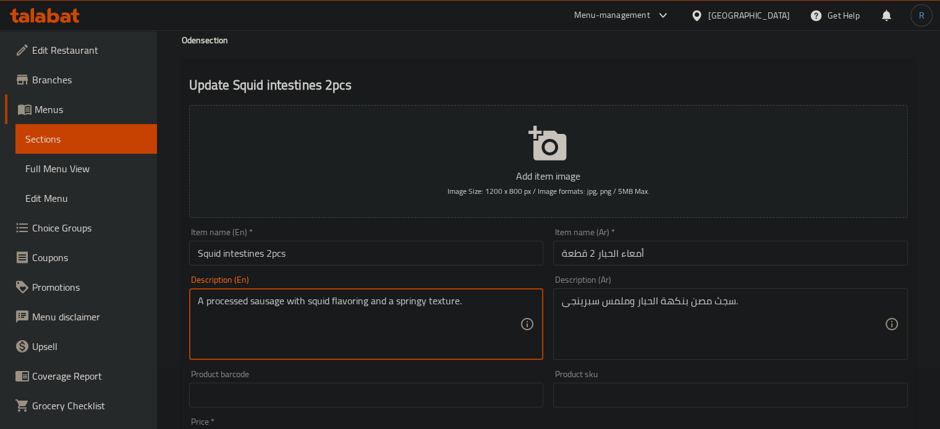
click at [225, 306] on textarea "A processed sausage with squid flavoring and a springy texture." at bounding box center [359, 324] width 323 height 59
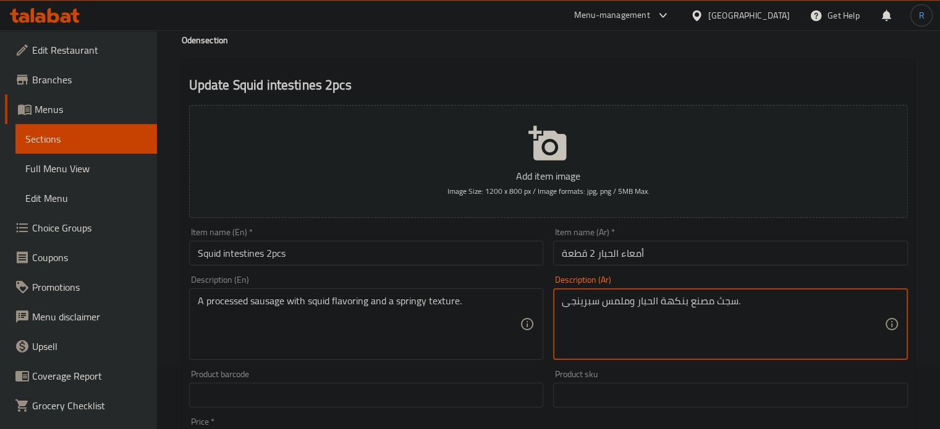
click at [721, 304] on textarea "سجث مصنع بنكهة الحبار وملمس سبرينجى." at bounding box center [723, 324] width 323 height 59
click at [717, 303] on textarea "سجث مصنع بنكهة الحبار وملمس سبرينجى." at bounding box center [723, 324] width 323 height 59
type textarea "سجق مصنع بنكهة الحبار وملمس سبرينجى."
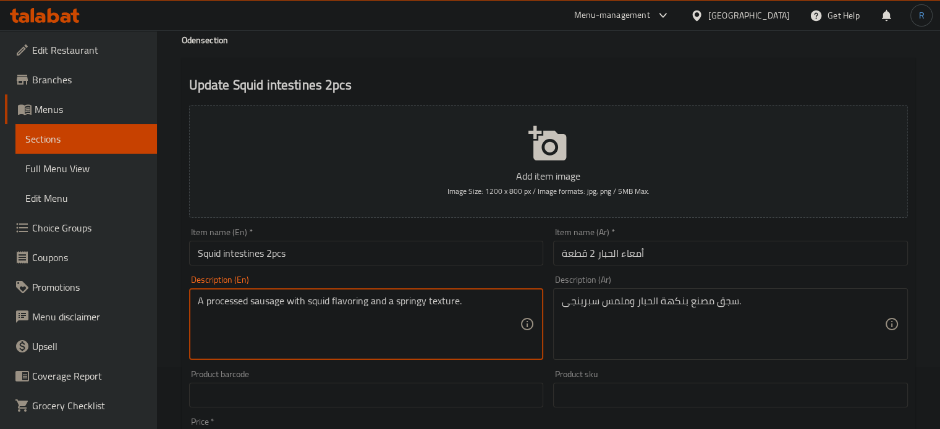
click at [413, 300] on textarea "A processed sausage with squid flavoring and a springy texture." at bounding box center [359, 324] width 323 height 59
click at [378, 322] on textarea "A processed sausage with squid flavoring and a springy texture." at bounding box center [359, 324] width 323 height 59
click at [402, 248] on input "Squid intestines 2pcs" at bounding box center [366, 253] width 355 height 25
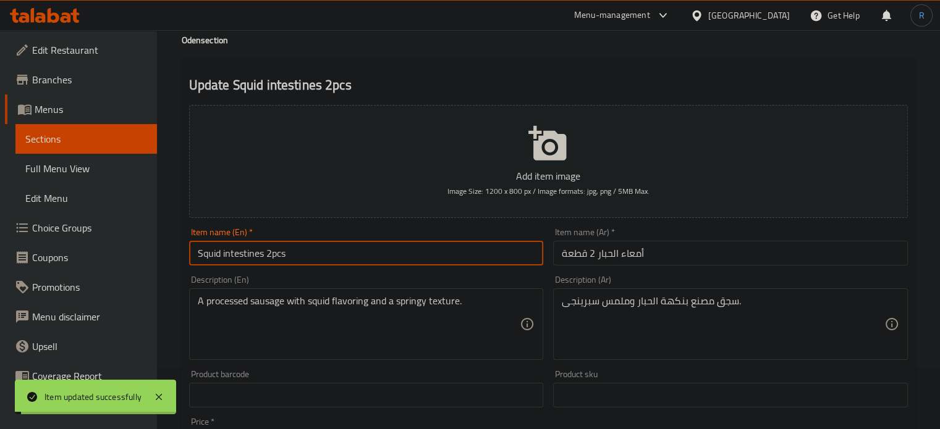
scroll to position [0, 0]
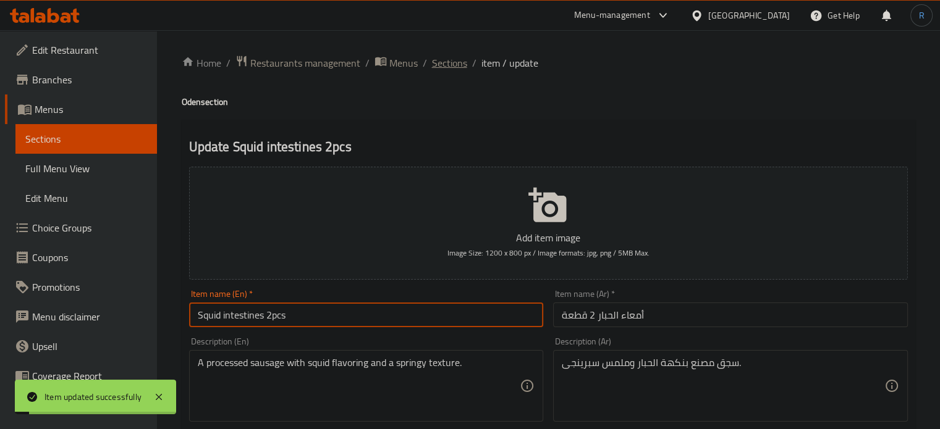
click at [442, 59] on span "Sections" at bounding box center [449, 63] width 35 height 15
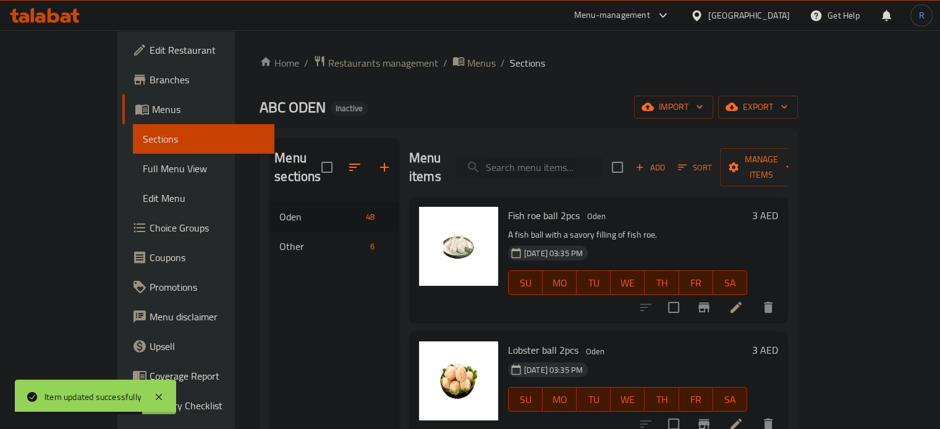
click at [561, 160] on input "search" at bounding box center [529, 168] width 146 height 22
paste input "Oil tofu 3pcs"
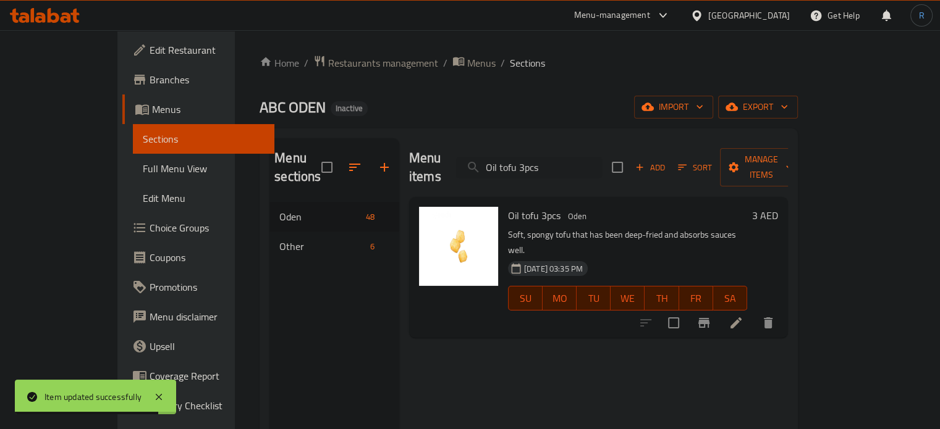
type input "Oil tofu 3pcs"
click at [753, 312] on li at bounding box center [736, 323] width 35 height 22
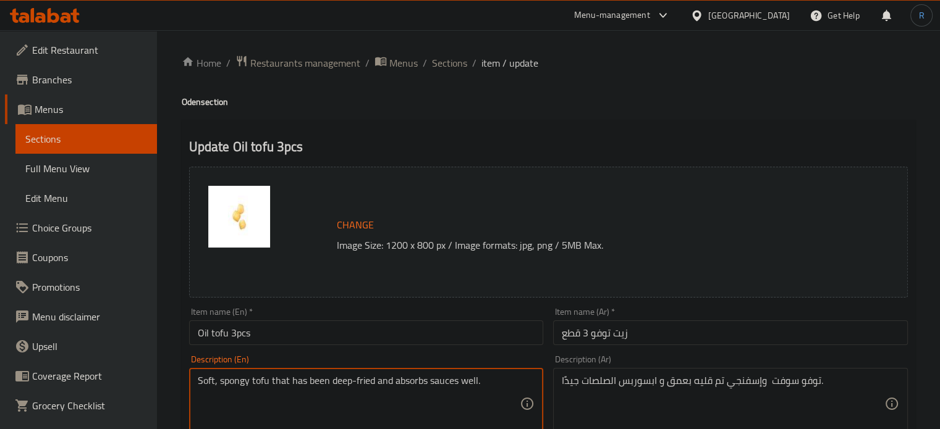
click at [326, 387] on textarea "Soft, spongy tofu that has been deep-fried and absorbs sauces well." at bounding box center [359, 404] width 323 height 59
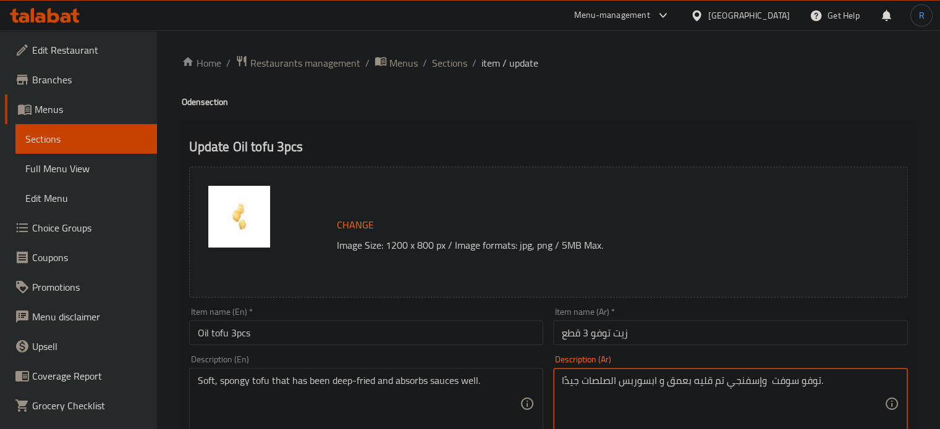
click at [697, 381] on textarea "توفو سوفت وإسفنجي تم قليه بعمق و ابسوربس الصلصات جيدًا." at bounding box center [723, 404] width 323 height 59
paste textarea "ناعم وإسفنجي تم قليه بعمق ويمتص"
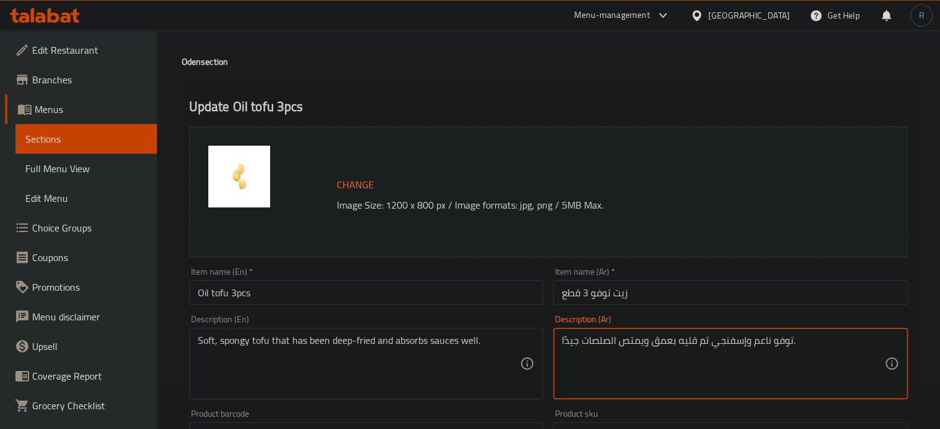
scroll to position [62, 0]
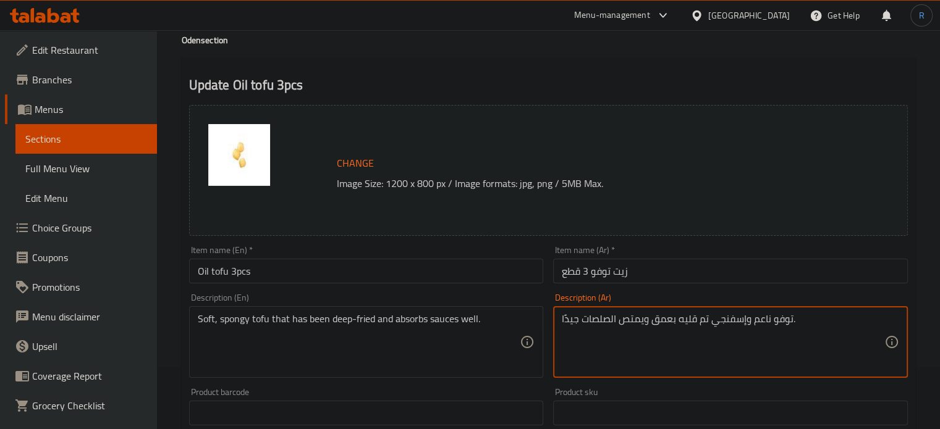
type textarea "توفو ناعم وإسفنجي تم قليه بعمق ويمتص الصلصات جيدًا."
click at [456, 281] on input "Oil tofu 3pcs" at bounding box center [366, 271] width 355 height 25
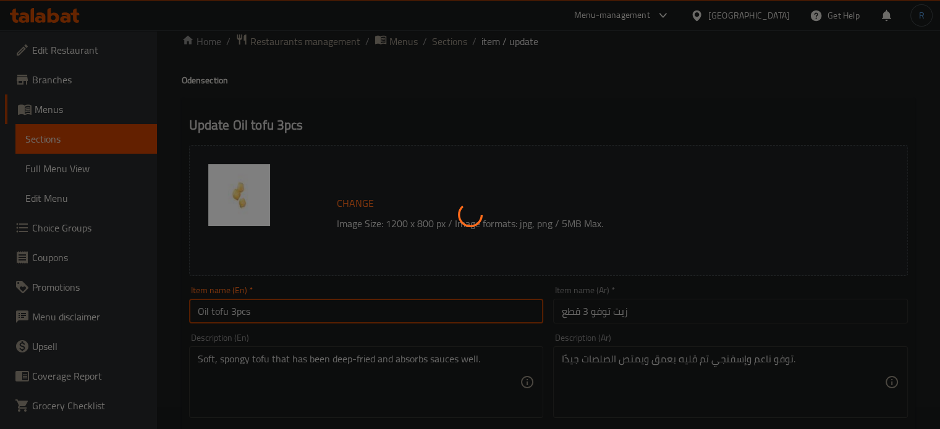
scroll to position [0, 0]
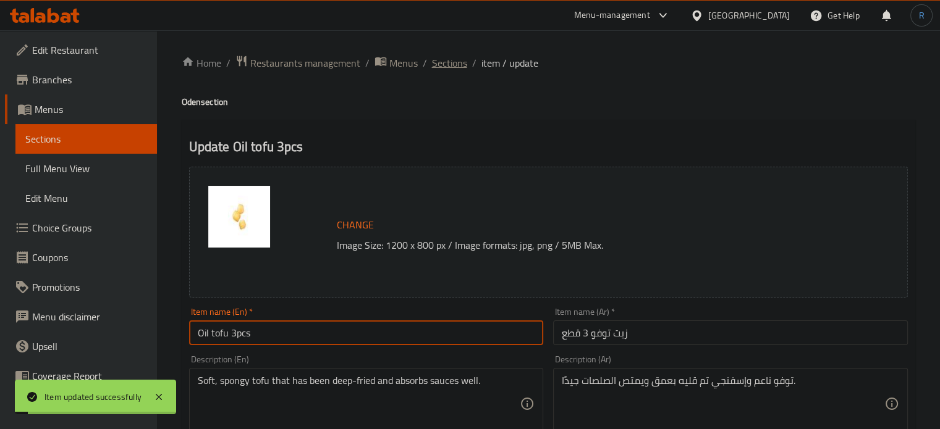
click at [446, 63] on span "Sections" at bounding box center [449, 63] width 35 height 15
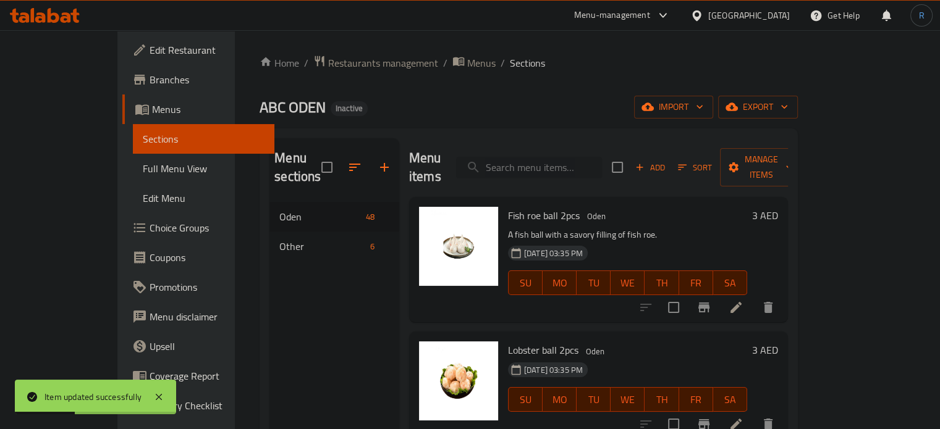
click at [546, 159] on input "search" at bounding box center [529, 168] width 146 height 22
paste input "Pressed tofu 1each"
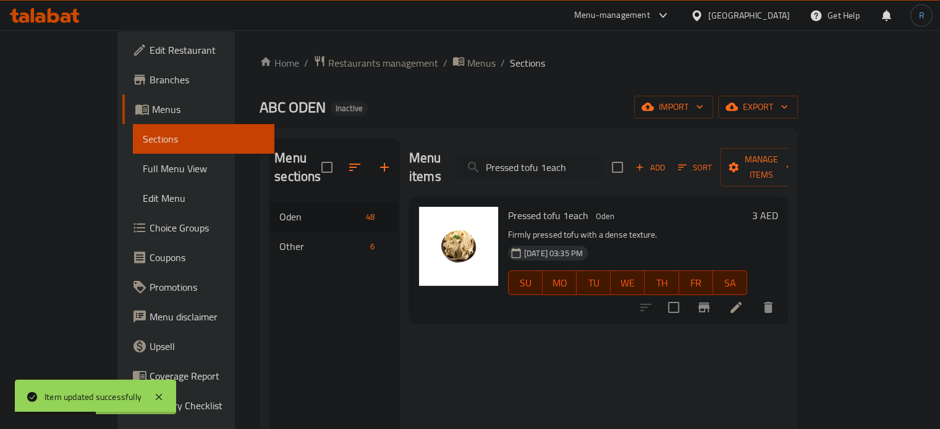
type input "Pressed tofu 1each"
click at [743, 300] on icon at bounding box center [736, 307] width 15 height 15
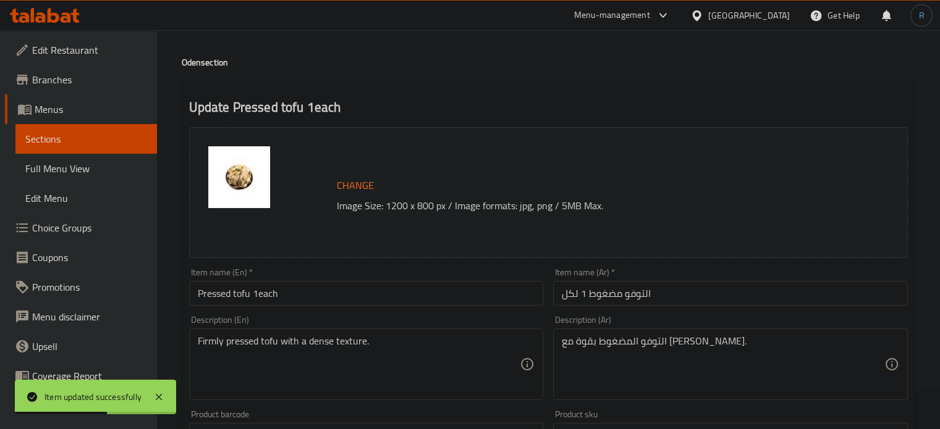
scroll to position [62, 0]
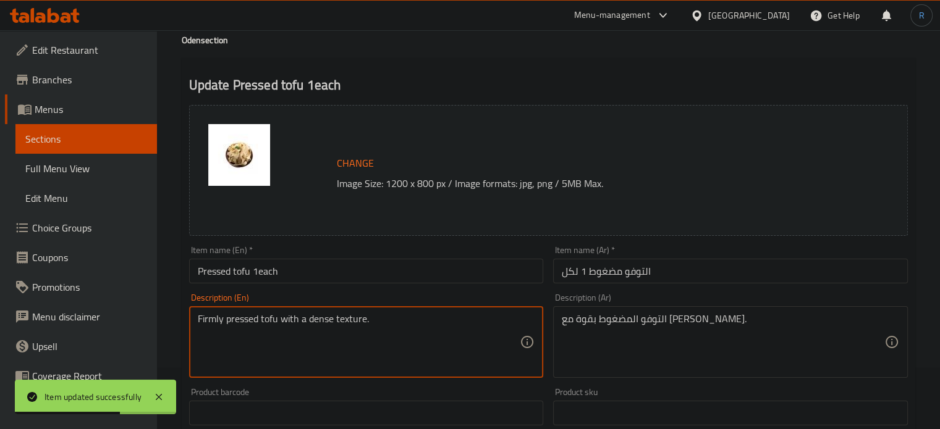
click at [319, 321] on textarea "Firmly pressed tofu with a dense texture." at bounding box center [359, 342] width 323 height 59
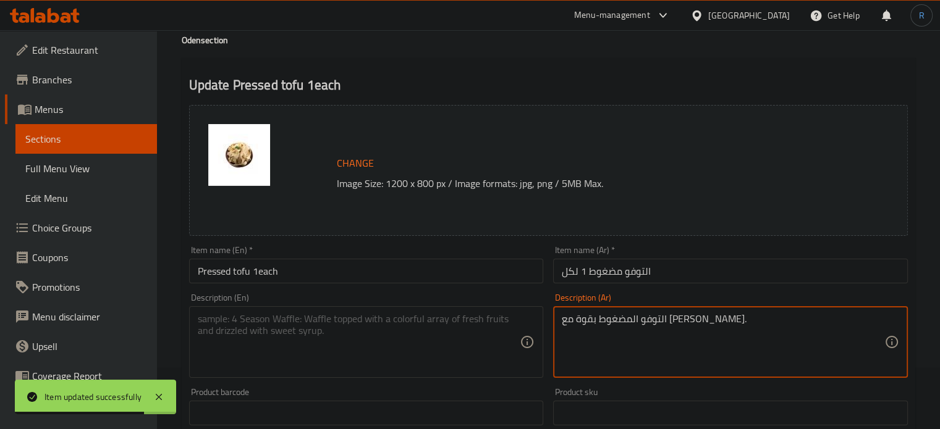
click at [636, 329] on textarea "التوفو المضغوط بقوة مع [PERSON_NAME]." at bounding box center [723, 342] width 323 height 59
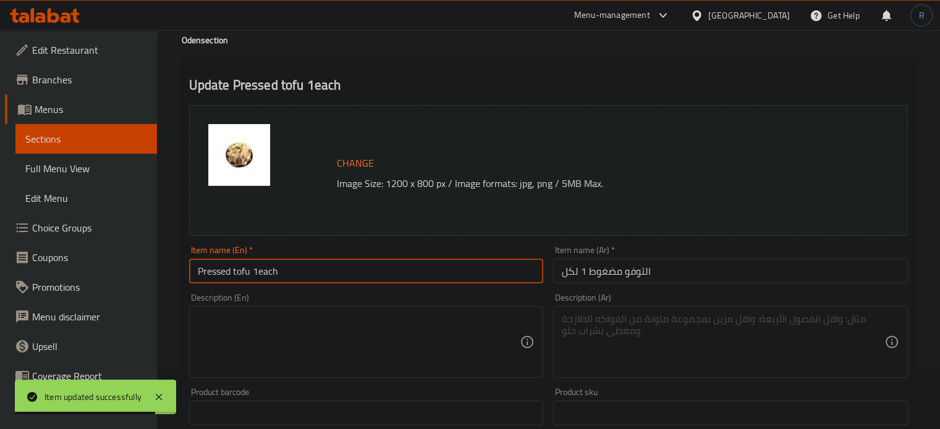
click at [433, 279] on input "Pressed tofu 1each" at bounding box center [366, 271] width 355 height 25
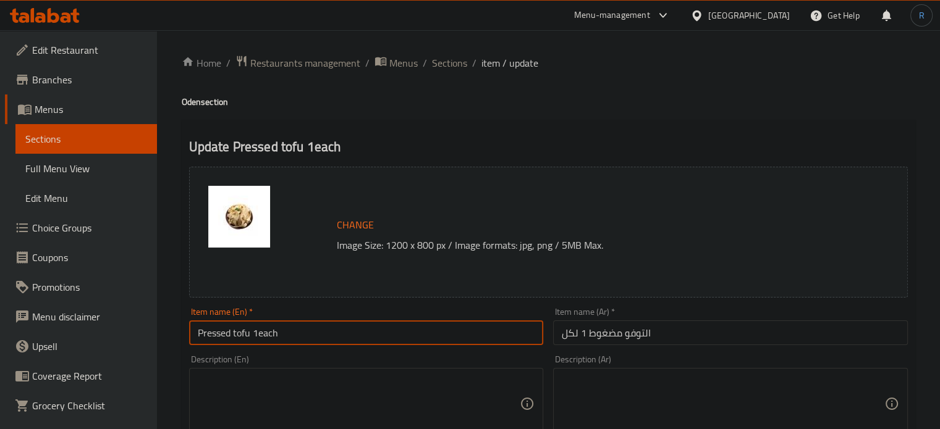
scroll to position [0, 0]
click at [445, 64] on span "Sections" at bounding box center [449, 63] width 35 height 15
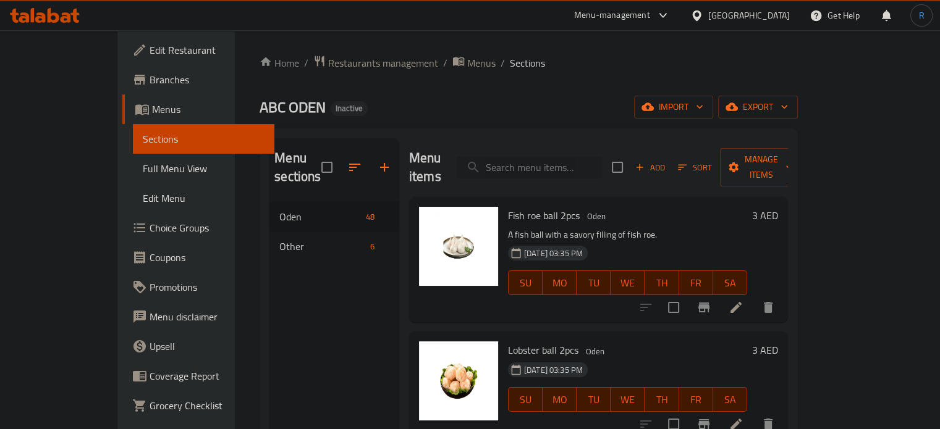
click at [541, 166] on input "search" at bounding box center [529, 168] width 146 height 22
paste input "Broccoli 1each"
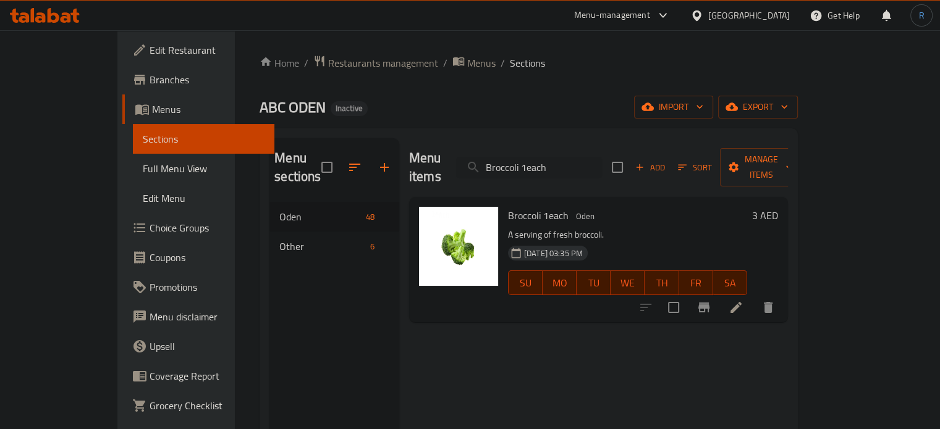
type input "Broccoli 1each"
click at [743, 300] on icon at bounding box center [736, 307] width 15 height 15
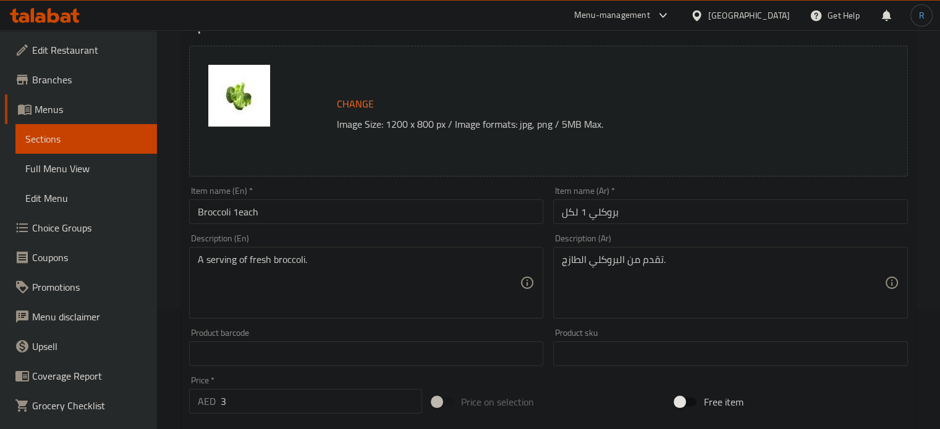
scroll to position [124, 0]
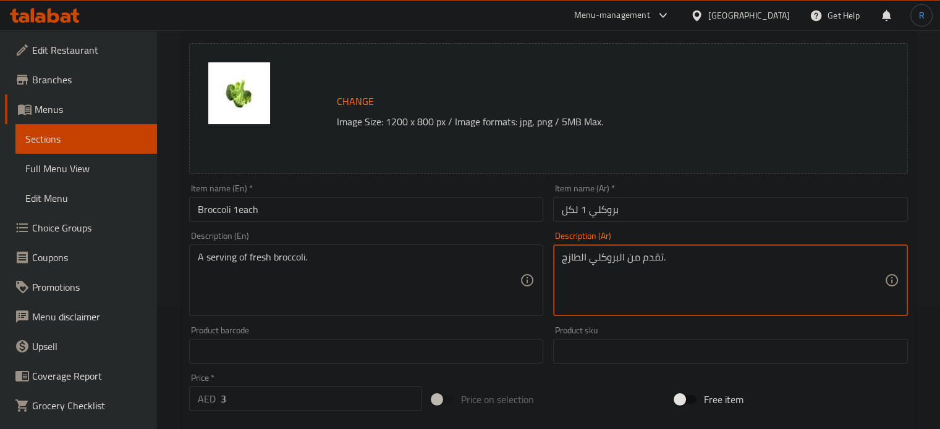
click at [648, 260] on textarea "تقدم من البروكلي الطازج." at bounding box center [723, 280] width 323 height 59
type textarea "حصة من البروكلي الطازج."
click at [639, 204] on input "بروكلي 1 لكل" at bounding box center [730, 209] width 355 height 25
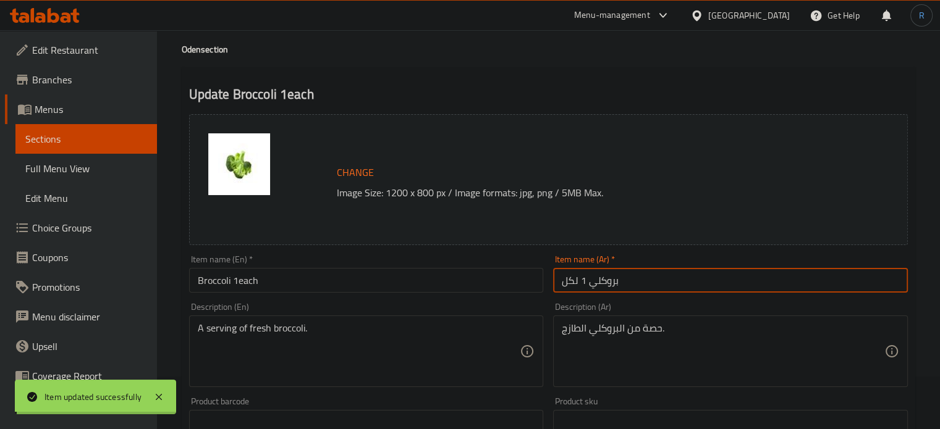
scroll to position [0, 0]
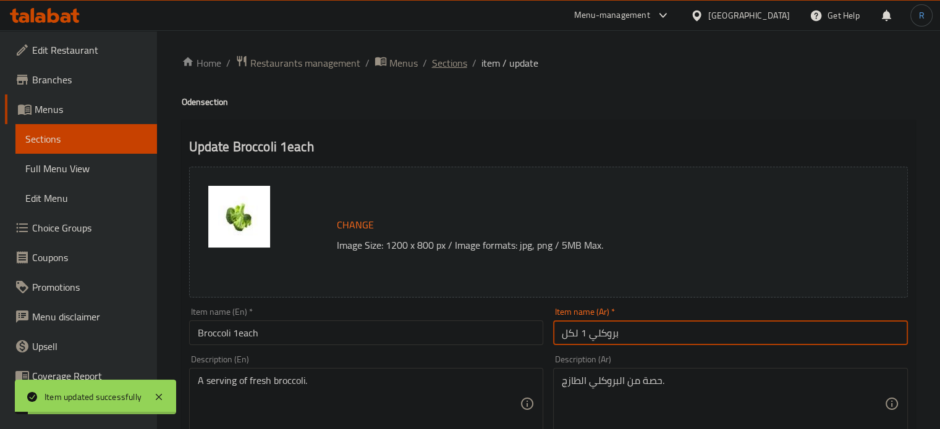
click at [447, 64] on span "Sections" at bounding box center [449, 63] width 35 height 15
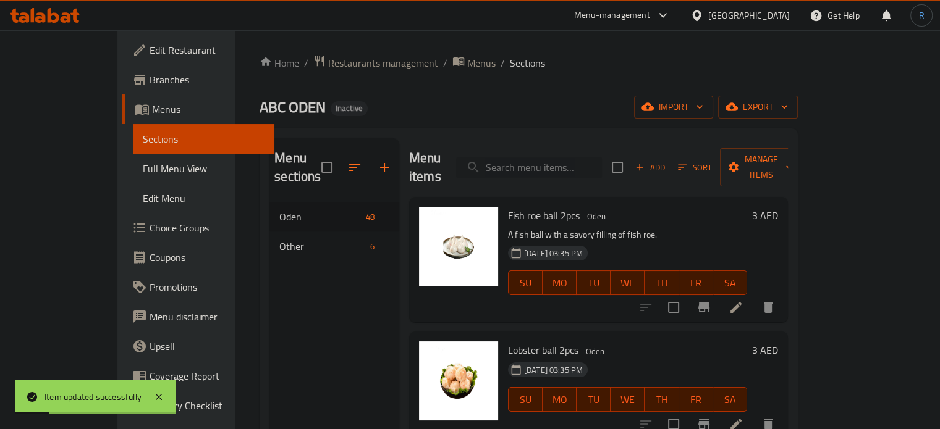
click at [552, 157] on input "search" at bounding box center [529, 168] width 146 height 22
paste input "Boiled egg 1psc"
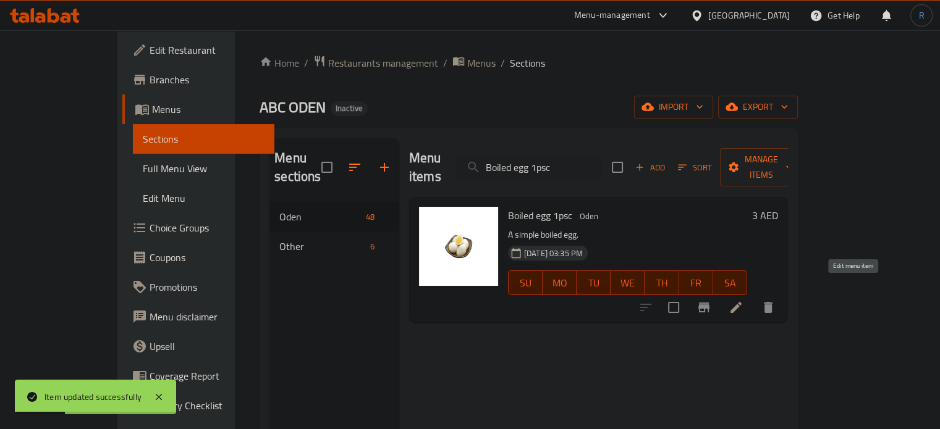
type input "Boiled egg 1psc"
click at [741, 302] on icon at bounding box center [735, 307] width 11 height 11
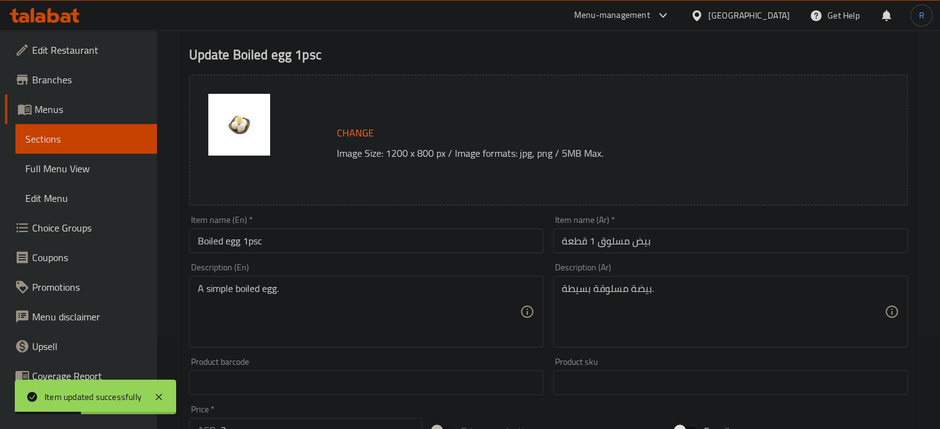
scroll to position [124, 0]
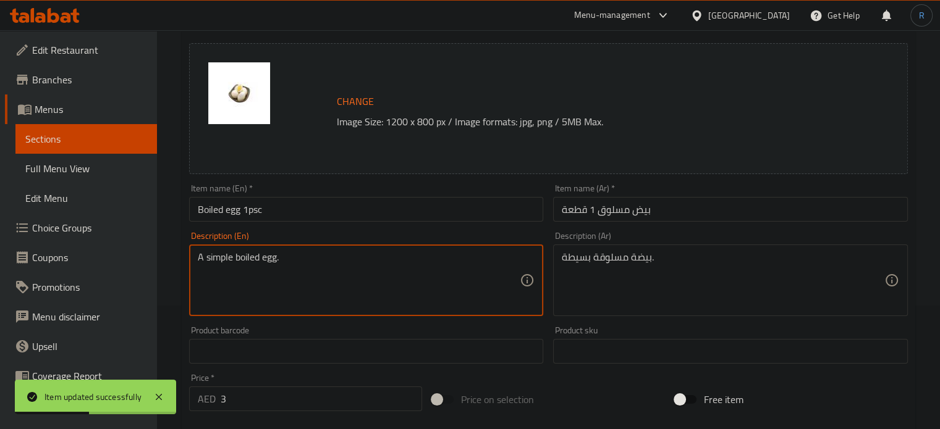
click at [248, 264] on textarea "A simple boiled egg." at bounding box center [359, 280] width 323 height 59
click at [630, 258] on textarea "بيضة مسلوقة بسيطة." at bounding box center [723, 280] width 323 height 59
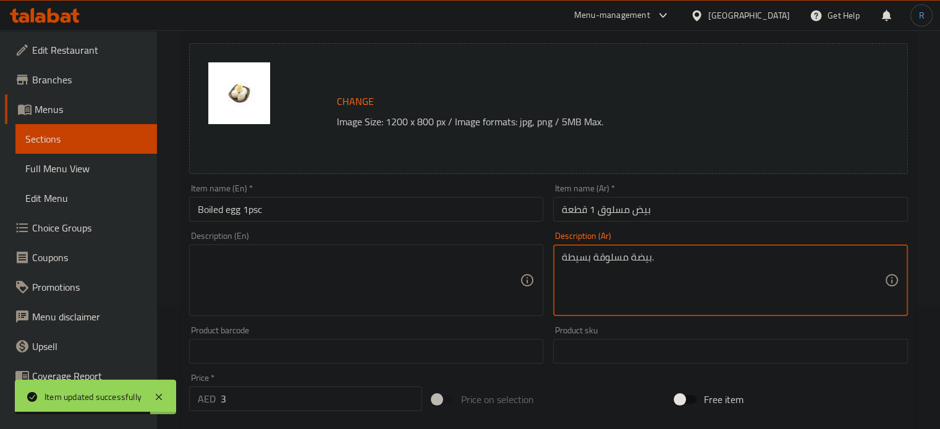
click at [630, 258] on textarea "بيضة مسلوقة بسيطة." at bounding box center [723, 280] width 323 height 59
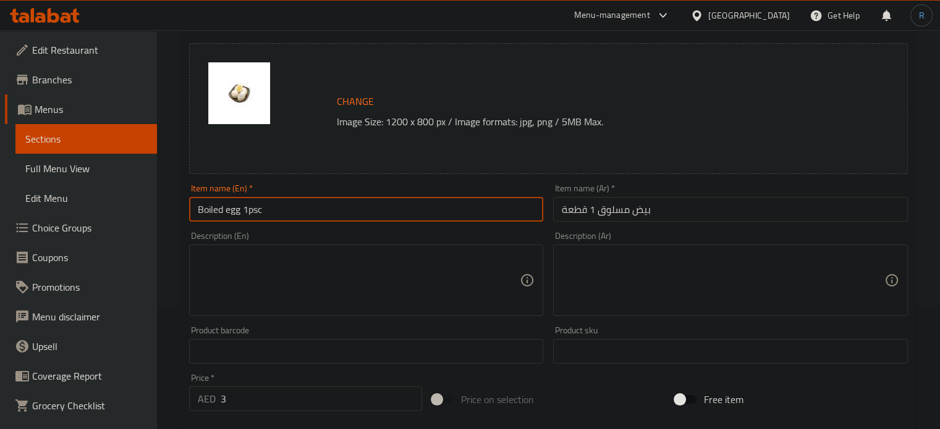
click at [292, 209] on input "Boiled egg 1psc" at bounding box center [366, 209] width 355 height 25
click at [341, 272] on textarea at bounding box center [359, 280] width 323 height 59
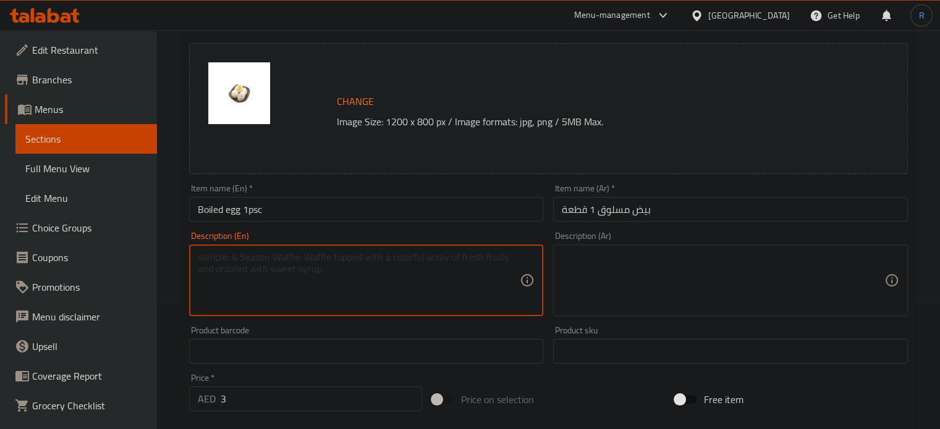
paste textarea "Perfectly cooked, with a tender and creamy yolk"
type textarea "Perfectly cooked, with a tender and creamy yolk"
click at [633, 303] on textarea at bounding box center [723, 280] width 323 height 59
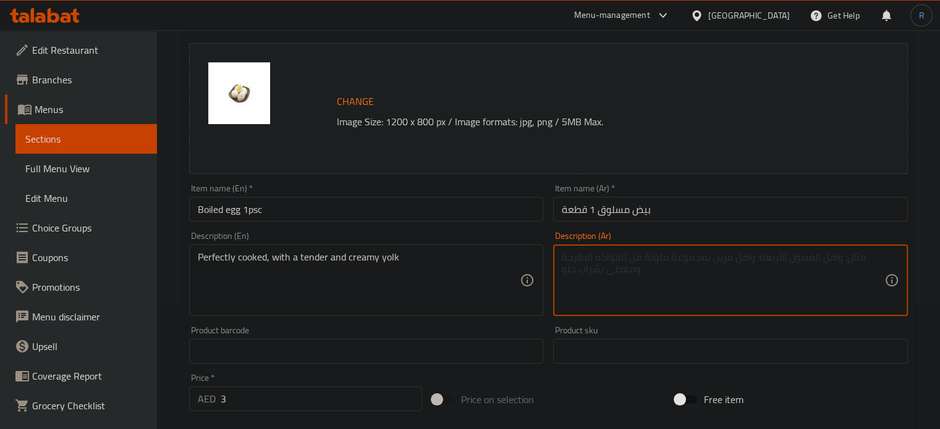
paste textarea "مطبوخ بشكل مثالي ، مع صفار دسم وطري"
type textarea "مطبوخ بشكل مثالي ، مع صفار دسم وطري"
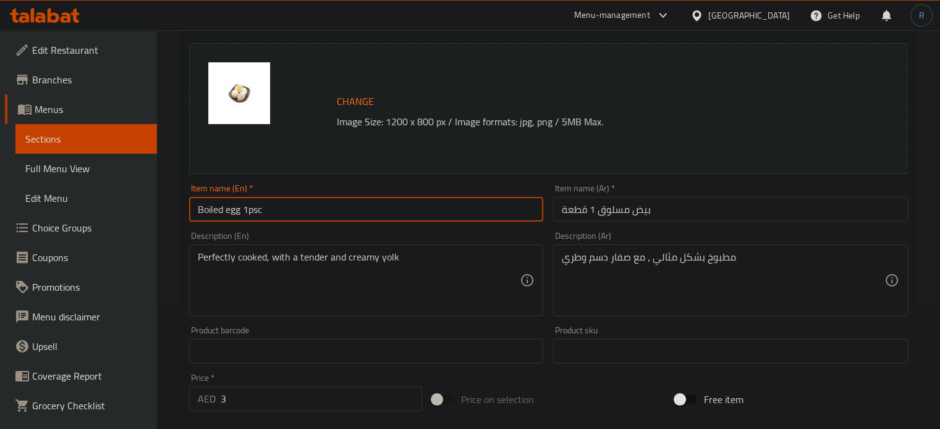
click at [324, 209] on input "Boiled egg 1psc" at bounding box center [366, 209] width 355 height 25
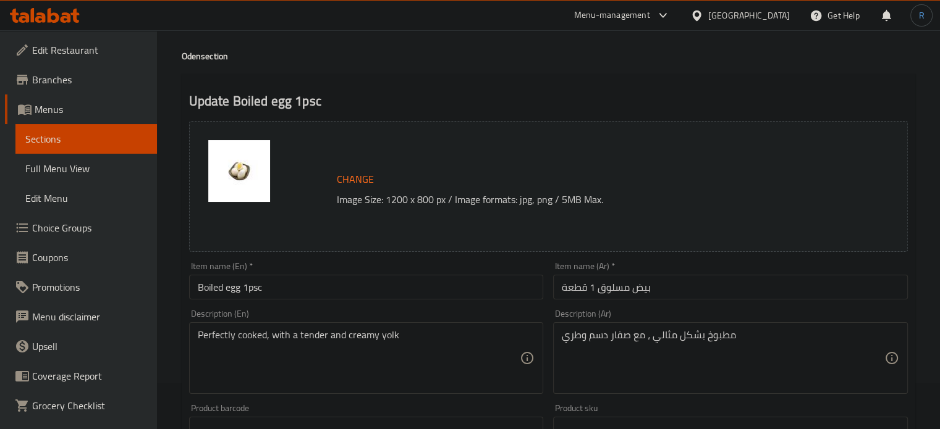
scroll to position [0, 0]
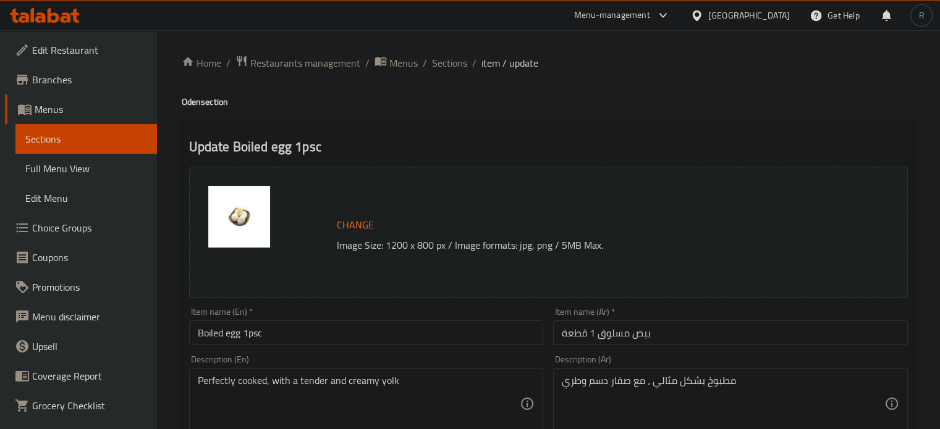
click at [449, 68] on span "Sections" at bounding box center [449, 63] width 35 height 15
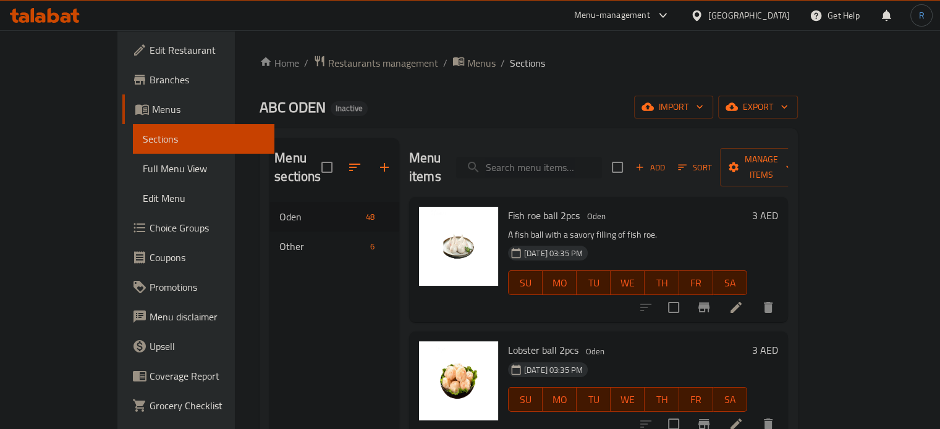
click at [536, 165] on input "search" at bounding box center [529, 168] width 146 height 22
paste input "Vegetable One portion"
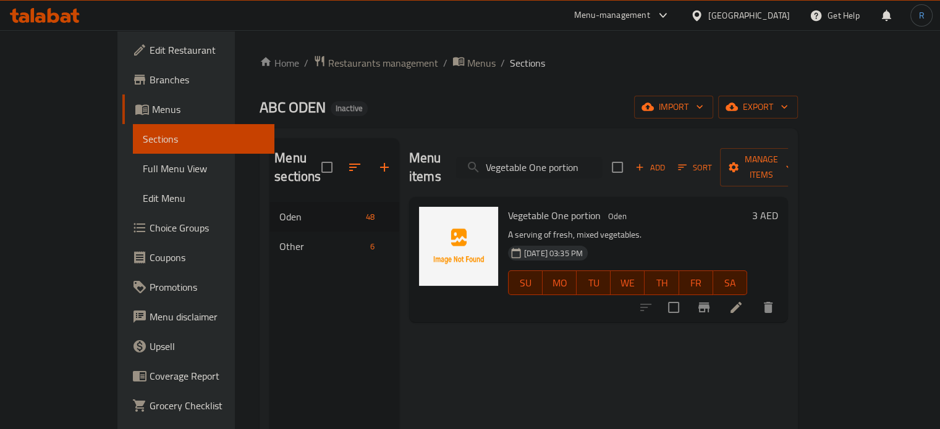
type input "Vegetable One portion"
click at [743, 300] on icon at bounding box center [736, 307] width 15 height 15
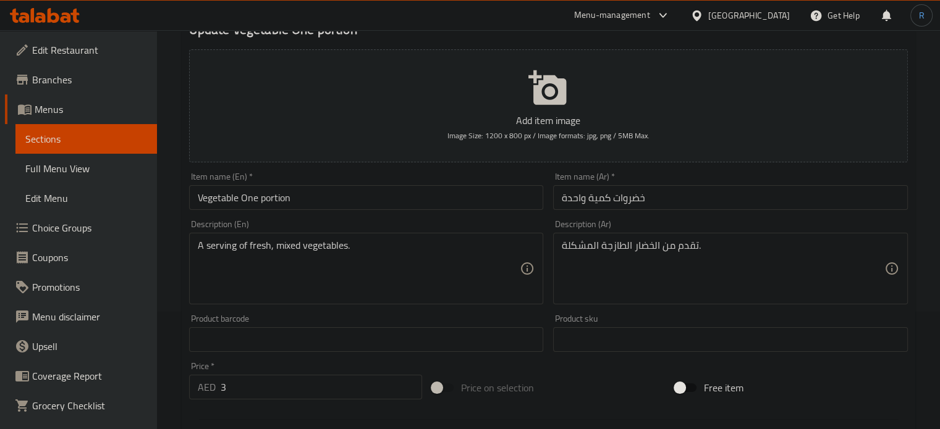
scroll to position [124, 0]
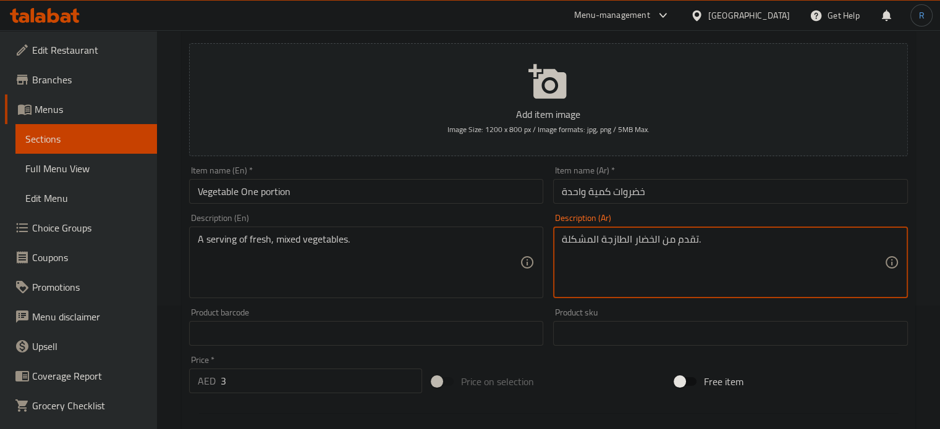
click at [683, 239] on textarea "تقدم من الخضار الطازجة المشكلة." at bounding box center [723, 263] width 323 height 59
type textarea "حصة من الخضار الطازجة المشكلة."
click at [492, 207] on div "Item name (En)   * Vegetable One portion Item name (En) *" at bounding box center [366, 185] width 365 height 48
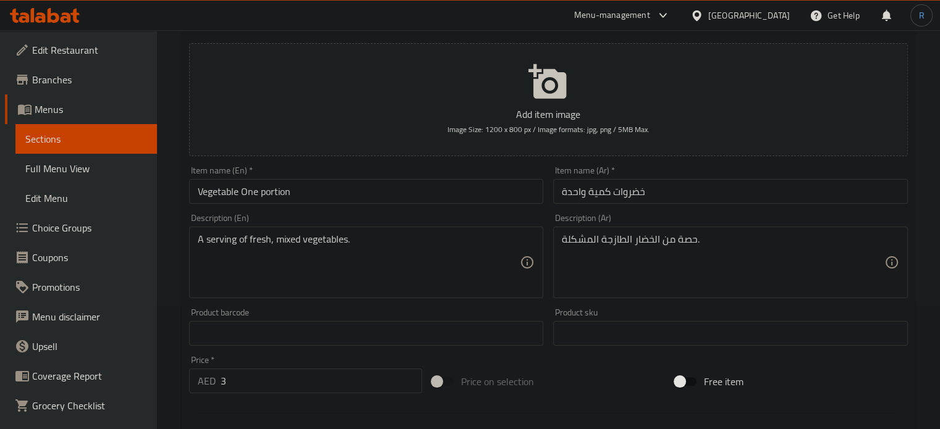
click at [492, 198] on input "Vegetable One portion" at bounding box center [366, 191] width 355 height 25
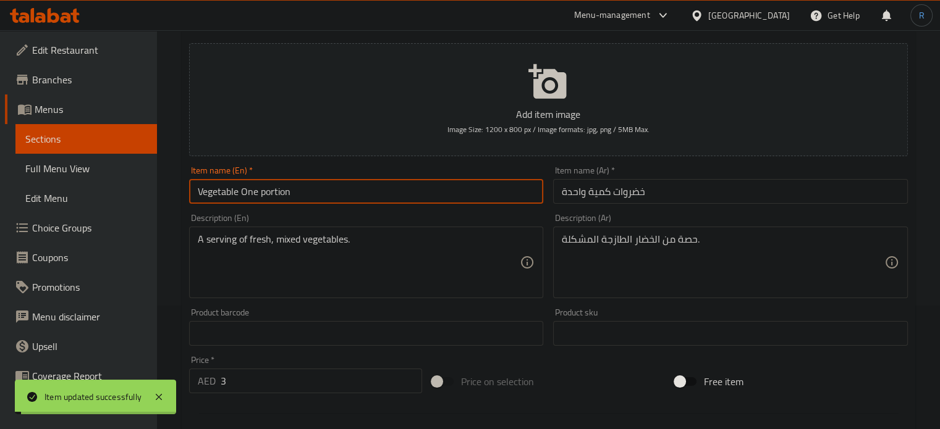
scroll to position [0, 0]
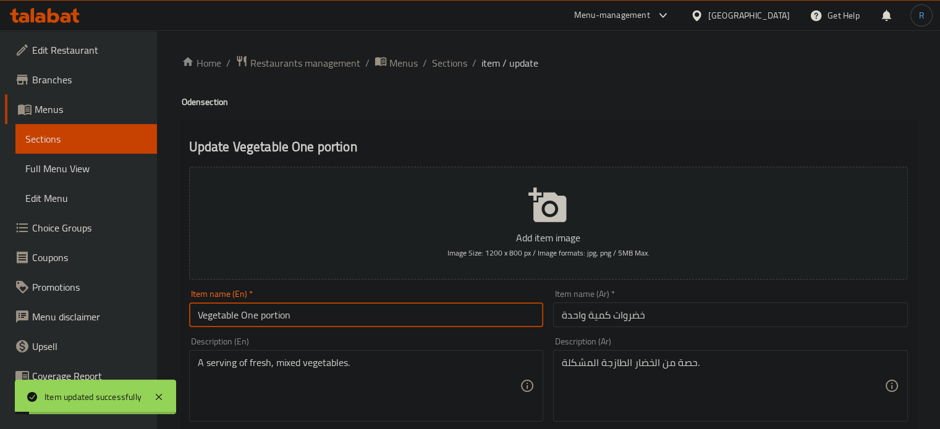
click at [452, 65] on span "Sections" at bounding box center [449, 63] width 35 height 15
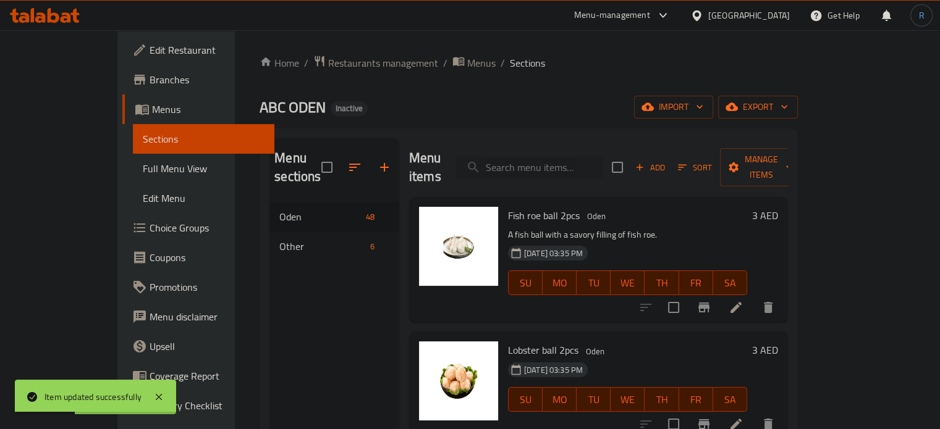
click at [539, 157] on input "search" at bounding box center [529, 168] width 146 height 22
paste input "Enoki mushroom One portion"
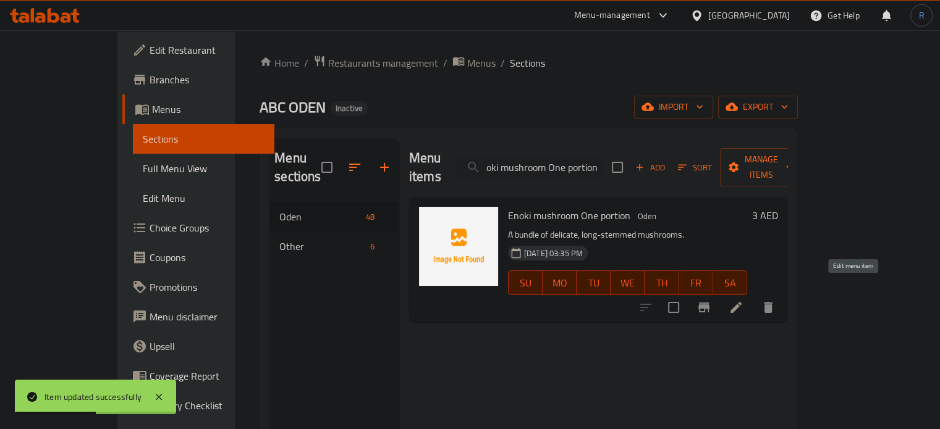
type input "Enoki mushroom One portion"
click at [741, 302] on icon at bounding box center [735, 307] width 11 height 11
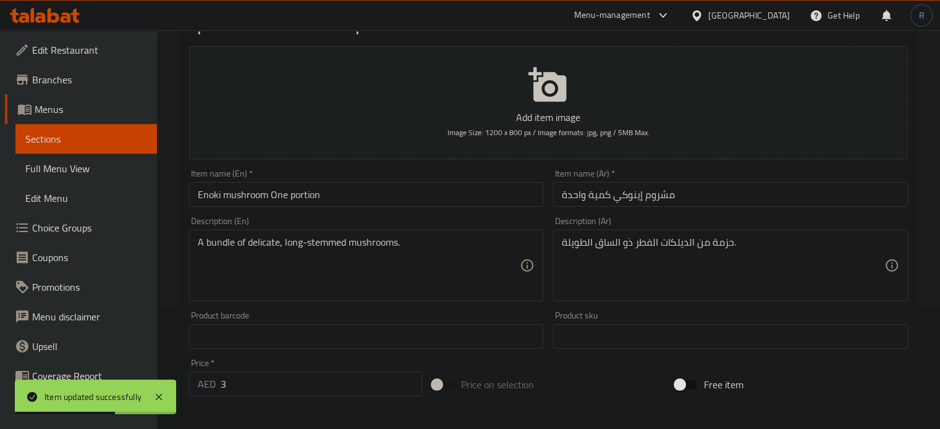
scroll to position [124, 0]
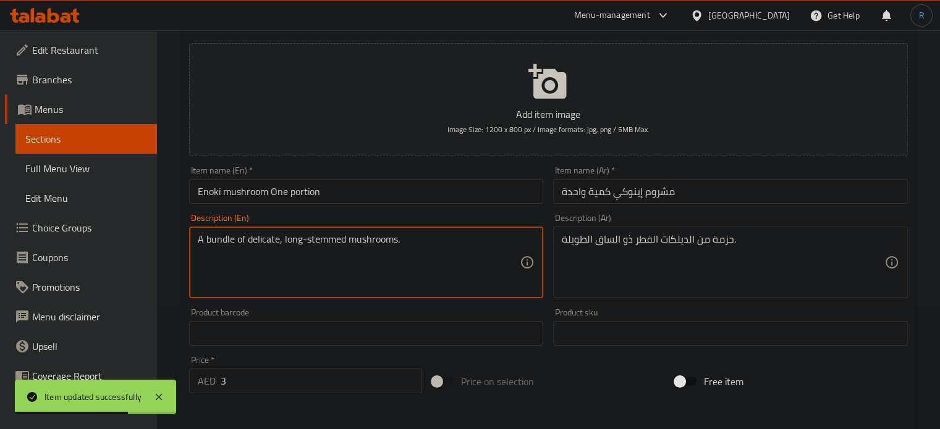
click at [272, 245] on textarea "A bundle of delicate, long-stemmed mushrooms." at bounding box center [359, 263] width 323 height 59
click at [250, 240] on textarea "A bundle of , long-stemmed mushrooms." at bounding box center [359, 263] width 323 height 59
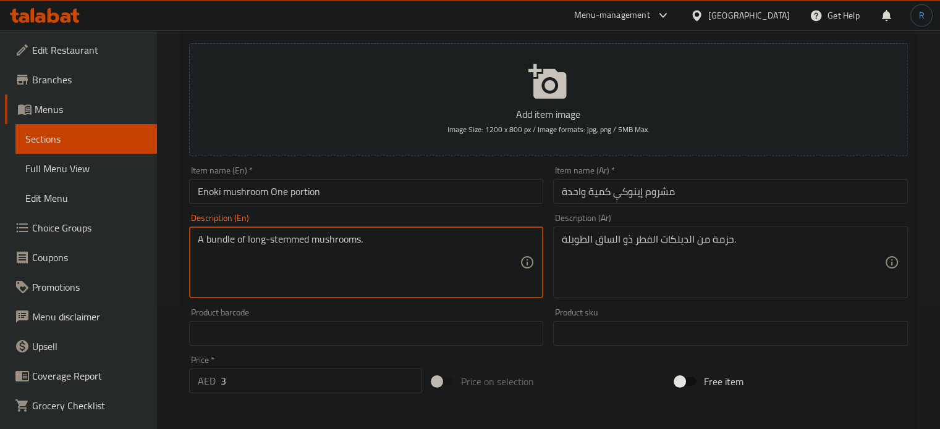
type textarea "A bundle of long-stemmed mushrooms."
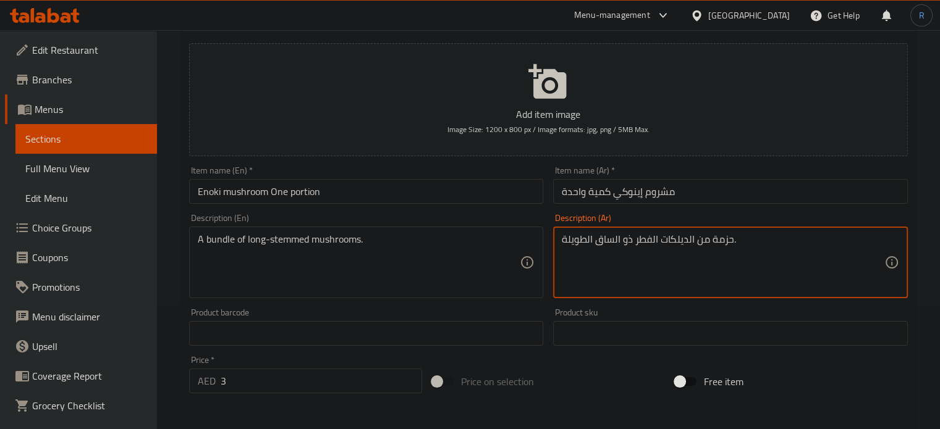
click at [685, 241] on textarea "حزمة من الديلكات الفطر ذو الساق الطويلة." at bounding box center [723, 263] width 323 height 59
type textarea "حزمة من الفطر ذو الساق الطويلة."
click at [495, 190] on input "Enoki mushroom One portion" at bounding box center [366, 191] width 355 height 25
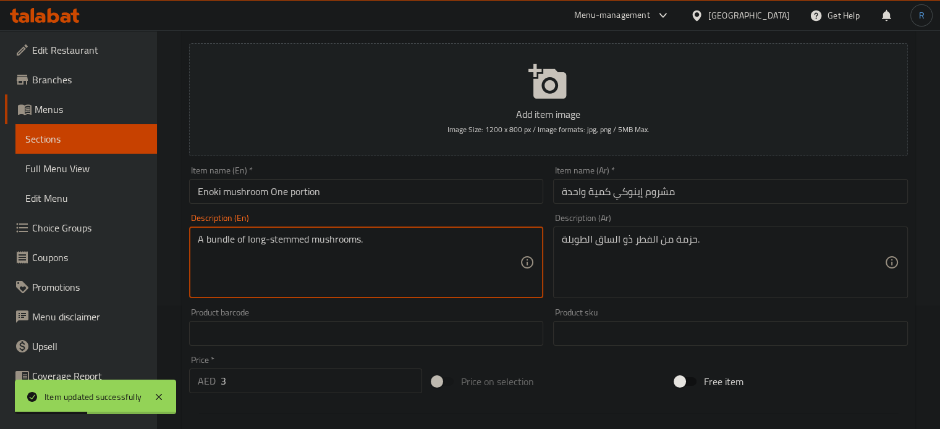
drag, startPoint x: 247, startPoint y: 245, endPoint x: 361, endPoint y: 247, distance: 113.7
click at [391, 184] on input "Enoki mushroom One portion" at bounding box center [366, 191] width 355 height 25
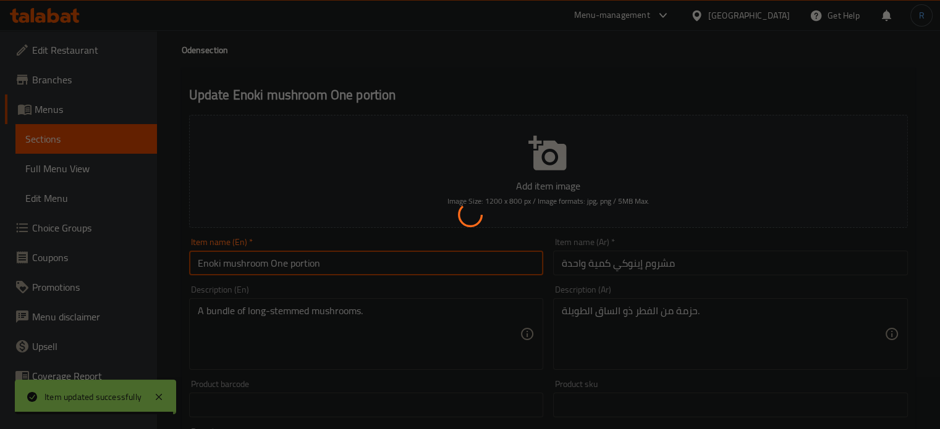
scroll to position [0, 0]
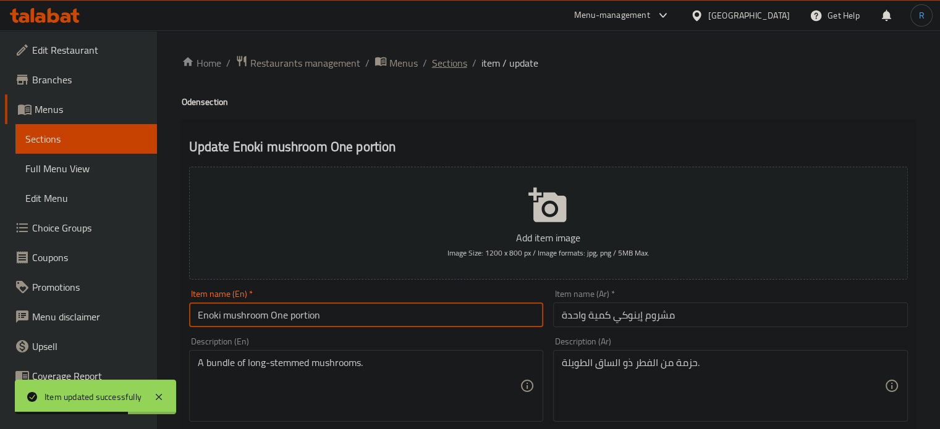
click at [437, 67] on span "Sections" at bounding box center [449, 63] width 35 height 15
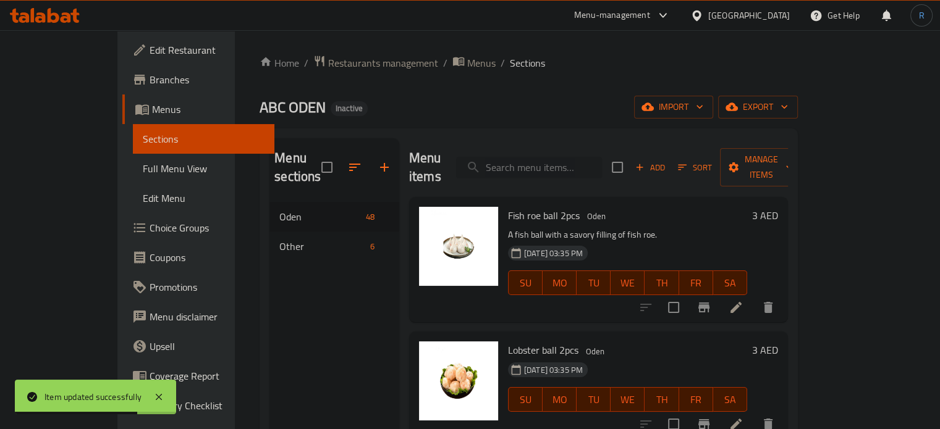
click at [521, 159] on input "search" at bounding box center [529, 168] width 146 height 22
paste input "Dried Orchids 1pcs"
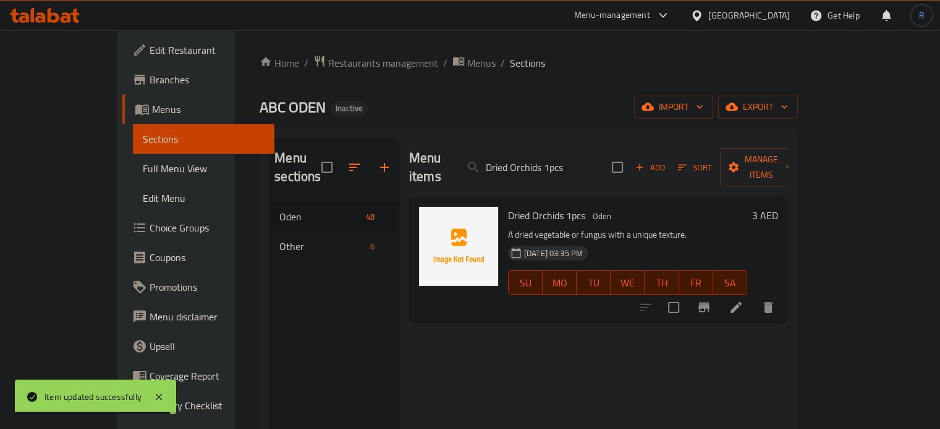
type input "Dried Orchids 1pcs"
click at [741, 302] on icon at bounding box center [735, 307] width 11 height 11
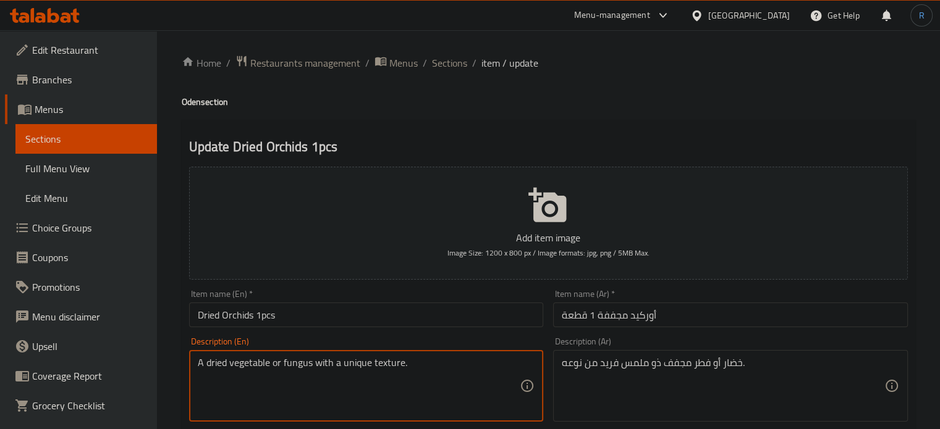
click at [418, 370] on textarea "A dried vegetable or fungus with a unique texture." at bounding box center [359, 386] width 323 height 59
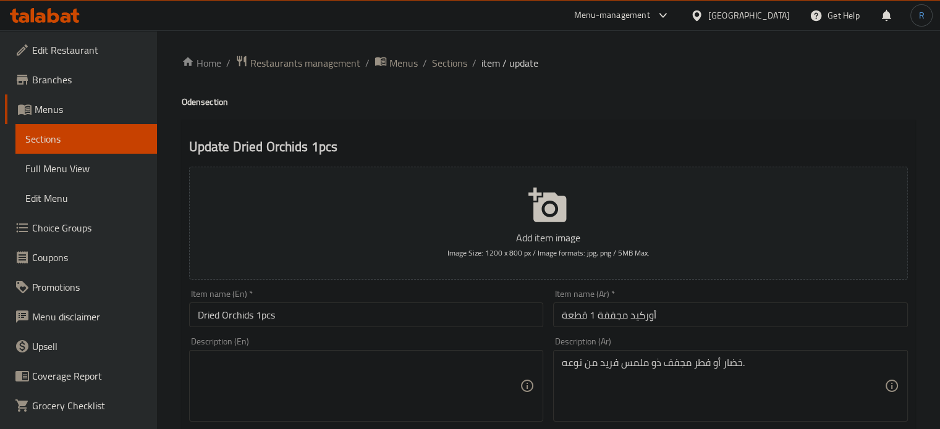
click at [662, 353] on div "خضار أو فطر مجفف ذو ملمس فريد من نوعه. Description (Ar)" at bounding box center [730, 386] width 355 height 72
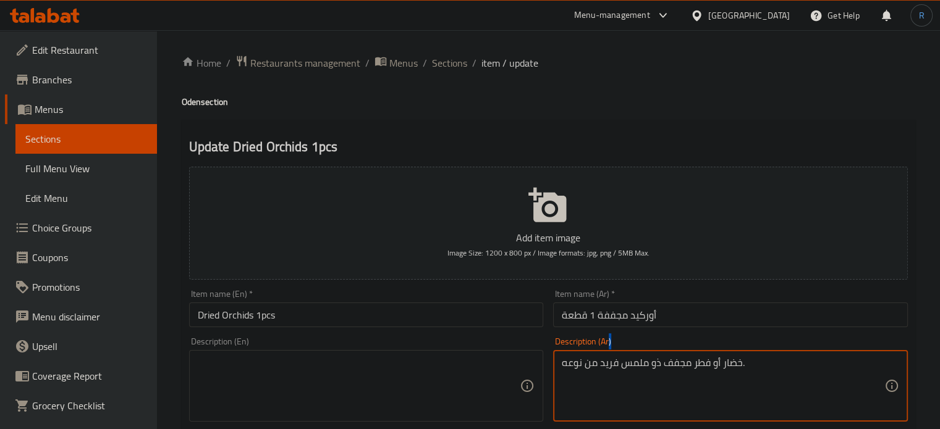
click at [662, 353] on div "خضار أو فطر مجفف ذو ملمس فريد من نوعه. Description (Ar)" at bounding box center [730, 386] width 355 height 72
click at [662, 359] on textarea "خضار أو فطر مجفف ذو ملمس فريد من نوعه." at bounding box center [723, 386] width 323 height 59
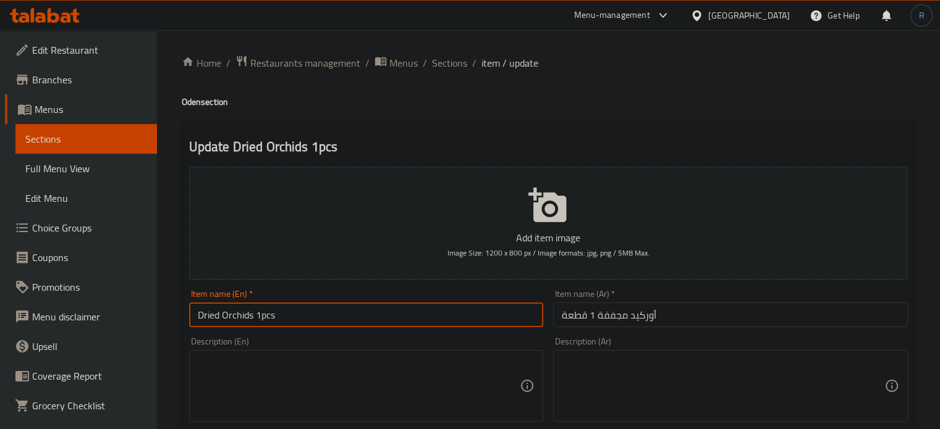
click at [435, 324] on input "Dried Orchids 1pcs" at bounding box center [366, 315] width 355 height 25
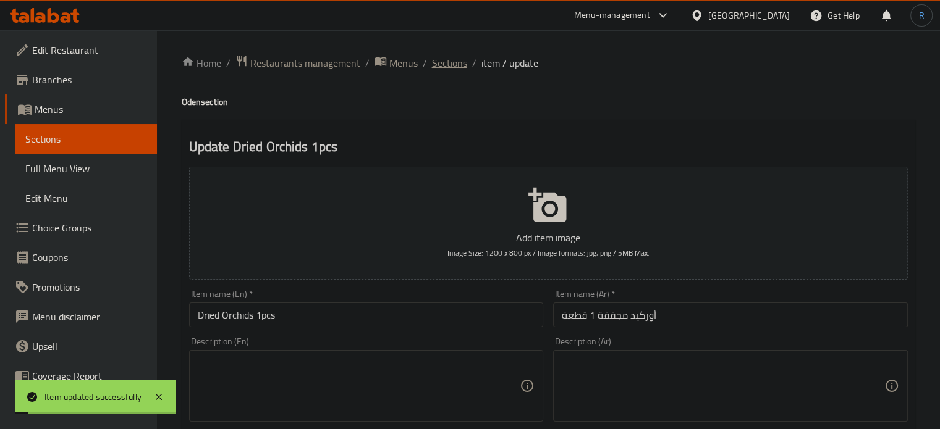
click at [451, 64] on span "Sections" at bounding box center [449, 63] width 35 height 15
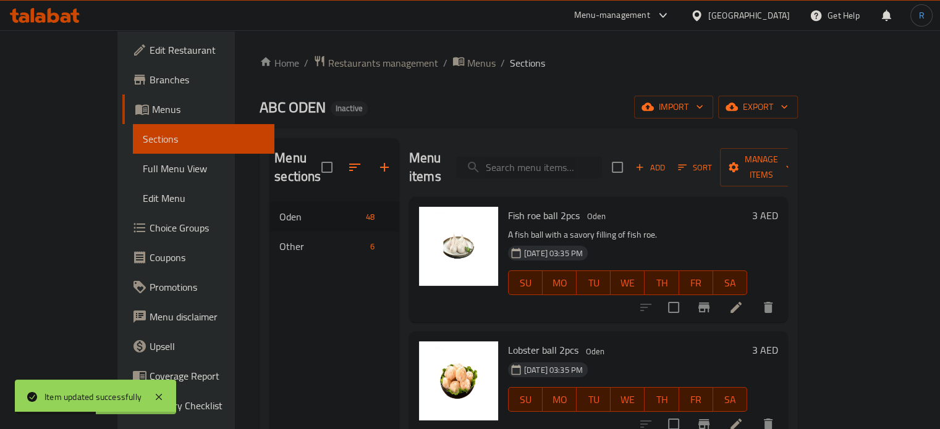
click at [559, 169] on input "search" at bounding box center [529, 168] width 146 height 22
paste input "Instant noodles One portion"
type input "Instant noodles One portion"
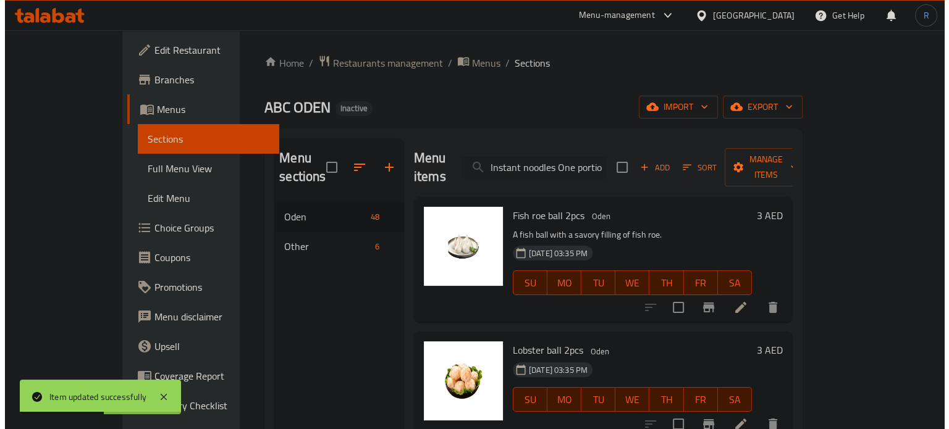
scroll to position [0, 5]
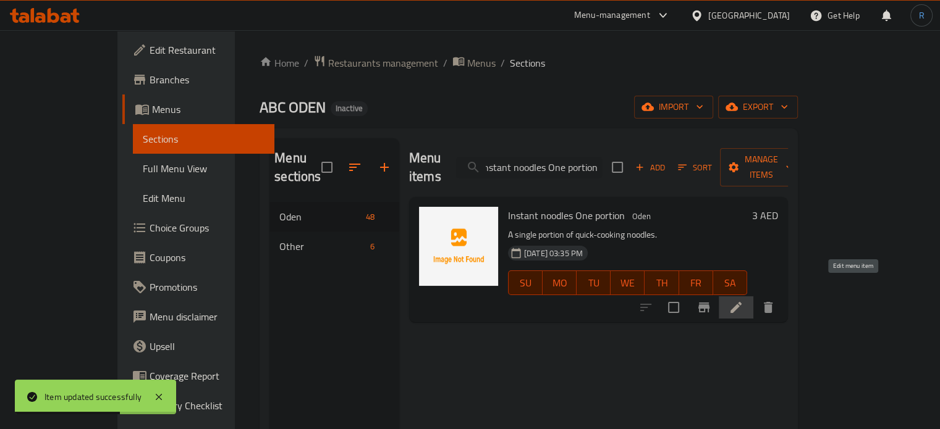
click at [743, 300] on icon at bounding box center [736, 307] width 15 height 15
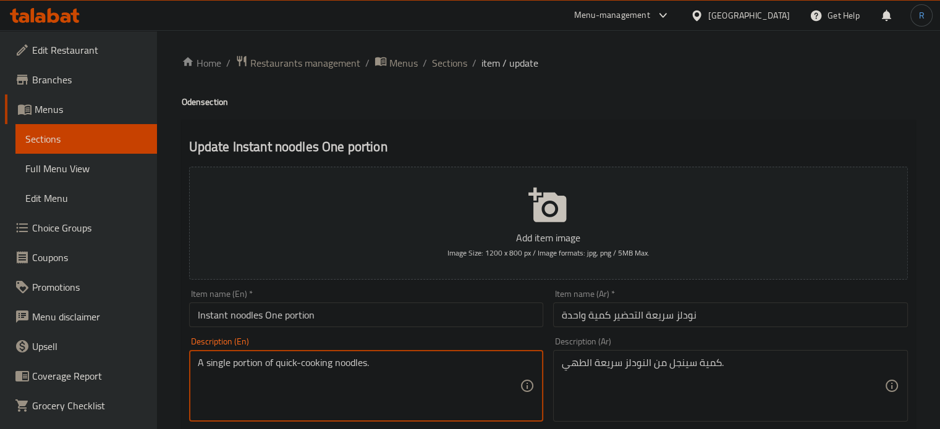
click at [345, 363] on textarea "A single portion of quick-cooking noodles." at bounding box center [359, 386] width 323 height 59
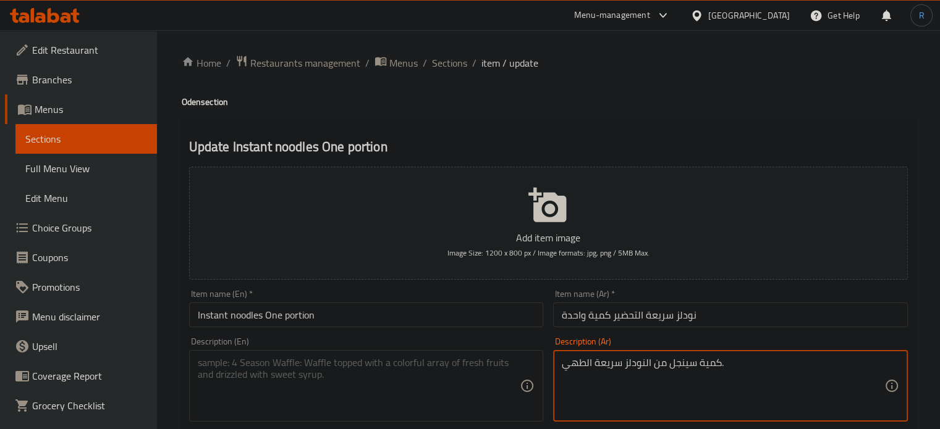
click at [630, 358] on textarea "كمية سينجل من النودلز سريعة الطهي." at bounding box center [723, 386] width 323 height 59
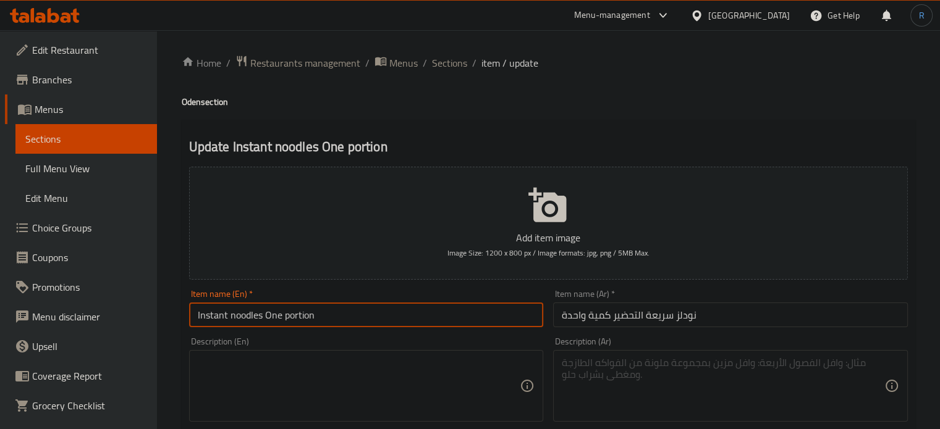
drag, startPoint x: 262, startPoint y: 319, endPoint x: 197, endPoint y: 319, distance: 64.9
click at [197, 319] on input "Instant noodles One portion" at bounding box center [366, 315] width 355 height 25
click at [326, 306] on input "Instant noodles One portion" at bounding box center [366, 315] width 355 height 25
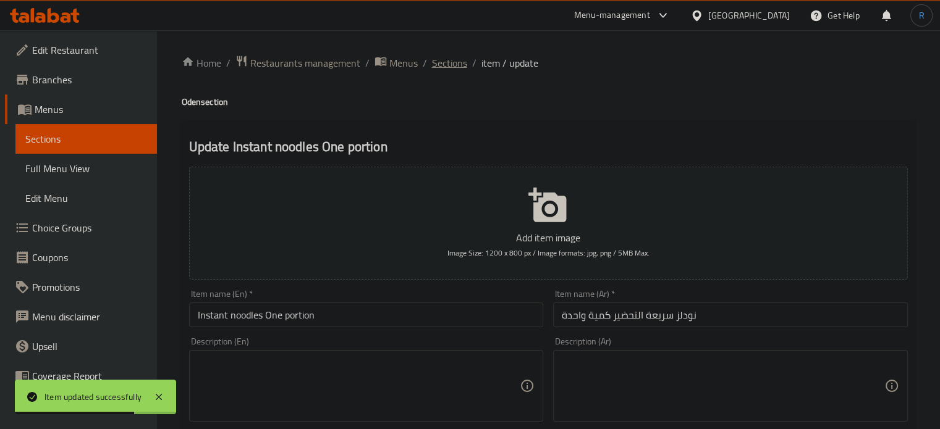
click at [441, 66] on span "Sections" at bounding box center [449, 63] width 35 height 15
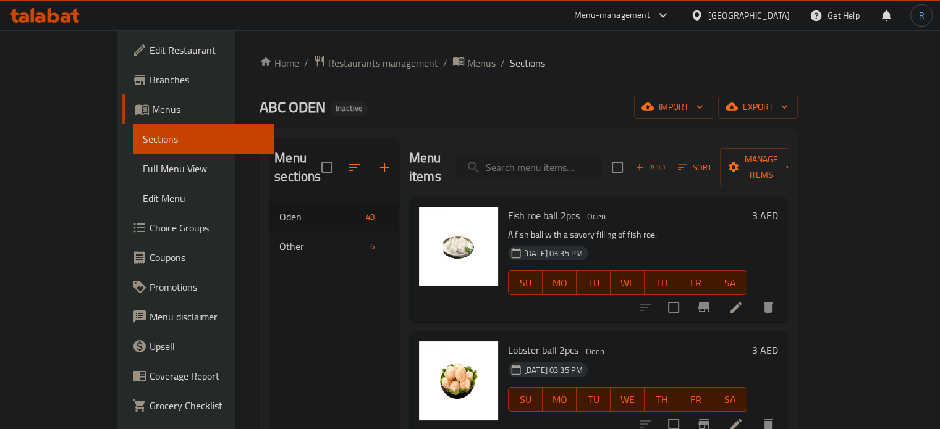
click at [562, 157] on input "search" at bounding box center [529, 168] width 146 height 22
paste input "Sprite"
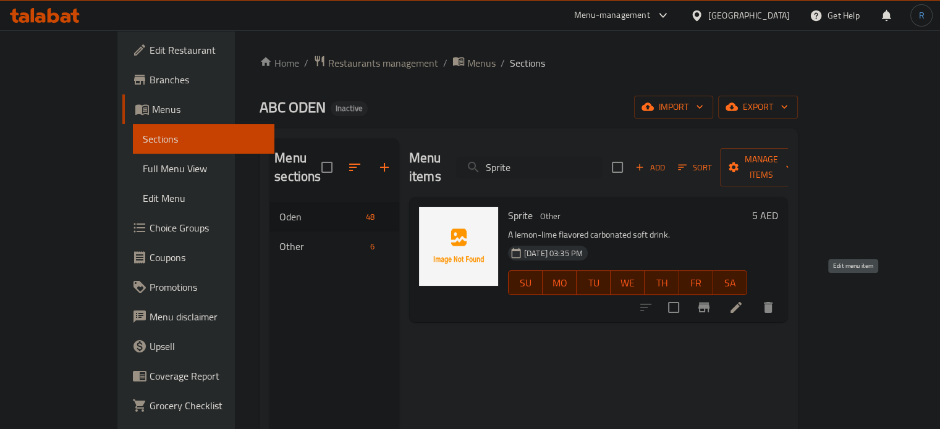
type input "Sprite"
click at [743, 300] on icon at bounding box center [736, 307] width 15 height 15
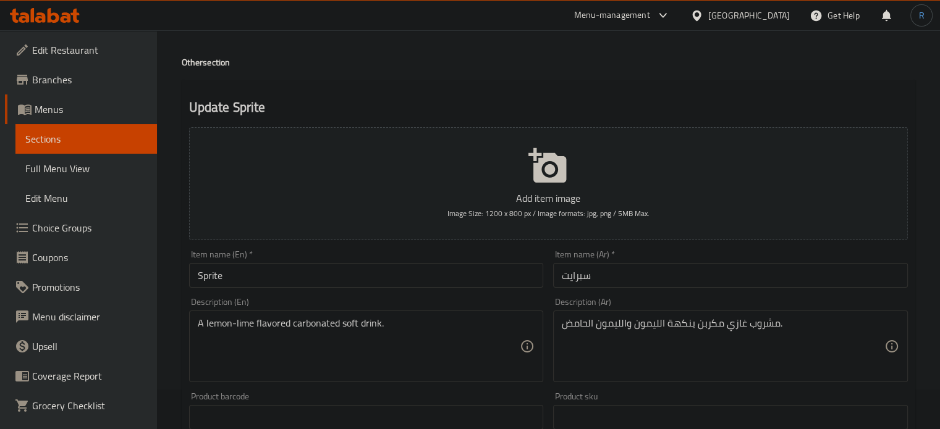
scroll to position [62, 0]
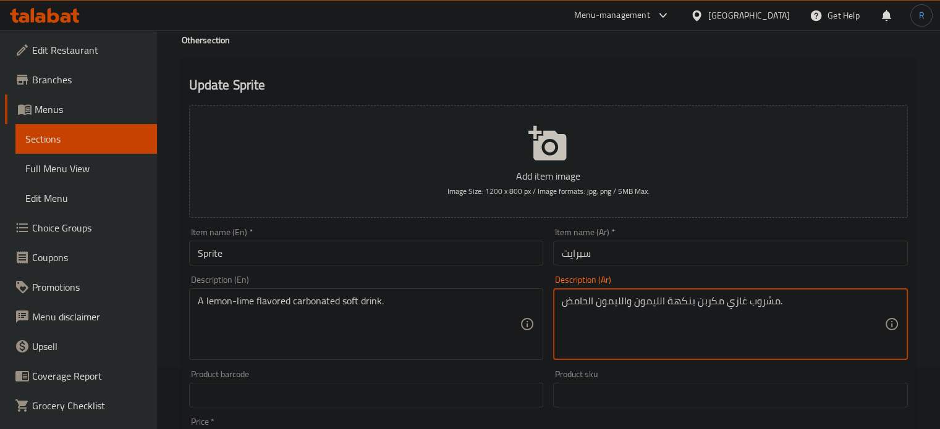
click at [610, 309] on textarea "مشروب غازي مكربن بنكهة الليمون والليمون الحامض." at bounding box center [723, 324] width 323 height 59
type textarea "مشروب غازي مكربن بنكهة الليمون - الحامض."
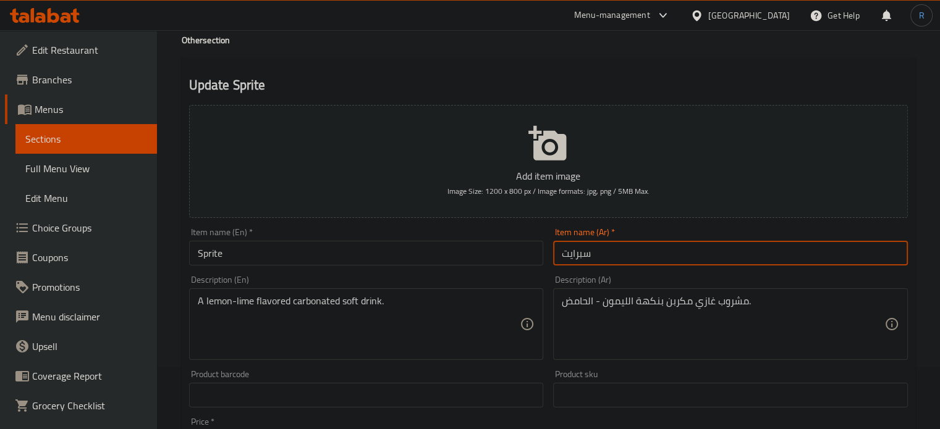
click at [613, 259] on input "سبرايت" at bounding box center [730, 253] width 355 height 25
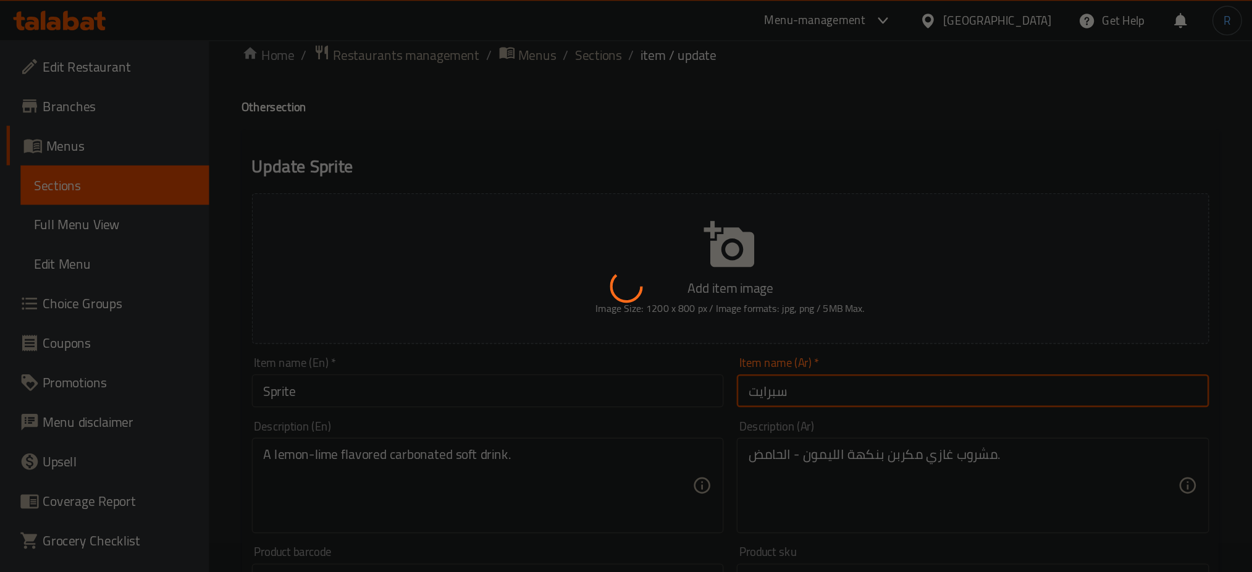
scroll to position [0, 0]
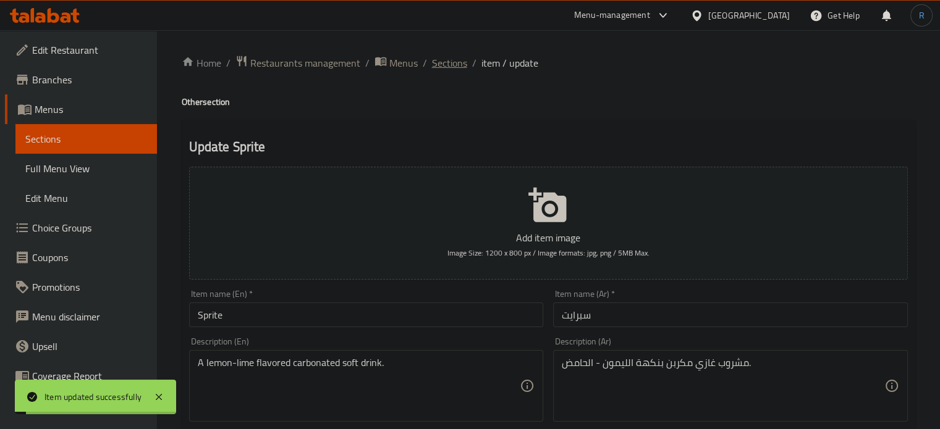
click at [442, 62] on span "Sections" at bounding box center [449, 63] width 35 height 15
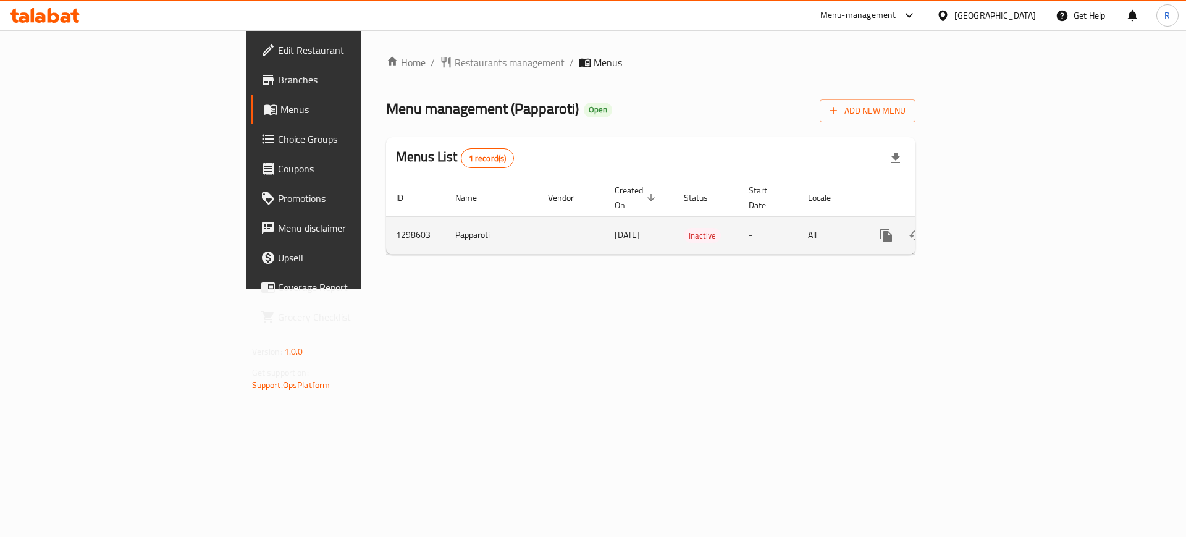
click at [981, 230] on icon "enhanced table" at bounding box center [975, 235] width 11 height 11
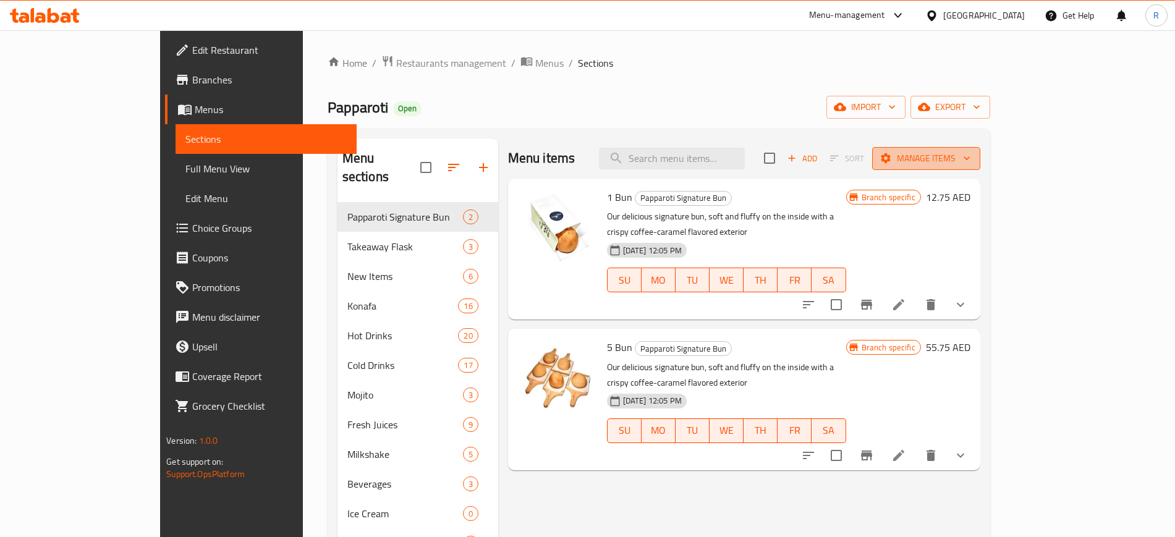
click at [970, 158] on span "Manage items" at bounding box center [926, 158] width 88 height 15
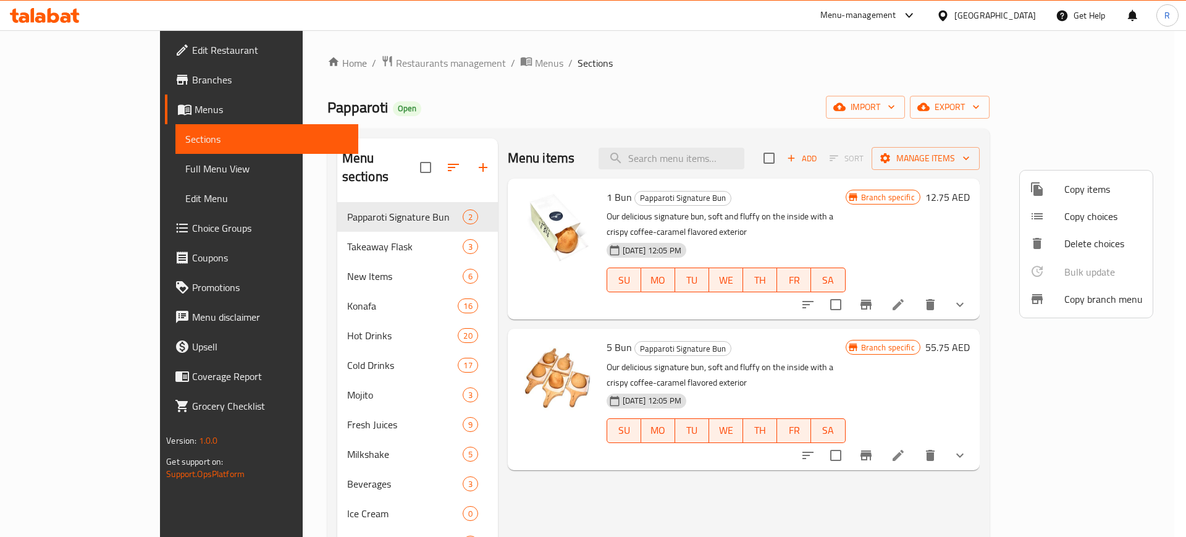
click at [1097, 299] on span "Copy branch menu" at bounding box center [1104, 299] width 78 height 15
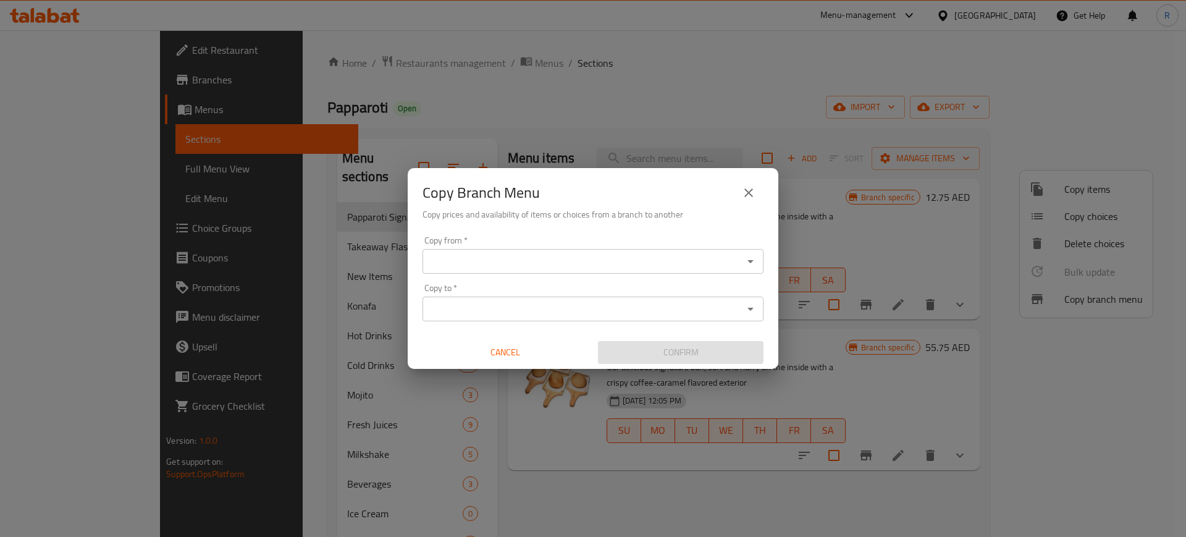
click at [749, 257] on icon "Open" at bounding box center [750, 261] width 15 height 15
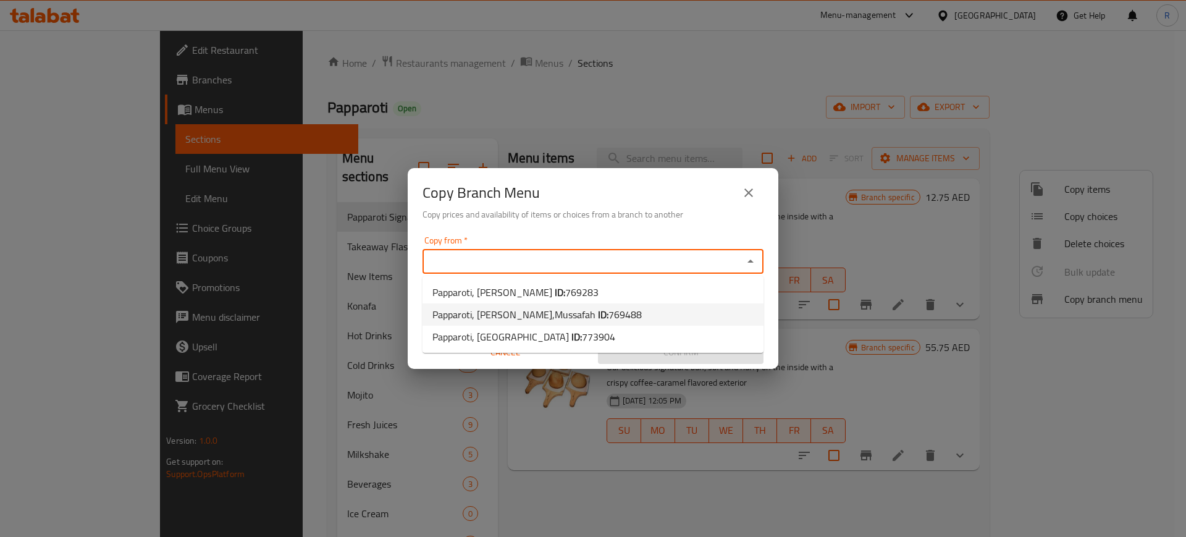
click at [695, 315] on li "Papparoti, [PERSON_NAME],Mussafah ID: 769488" at bounding box center [593, 314] width 341 height 22
type input "Papparoti, Dalma Mall,Mussafah"
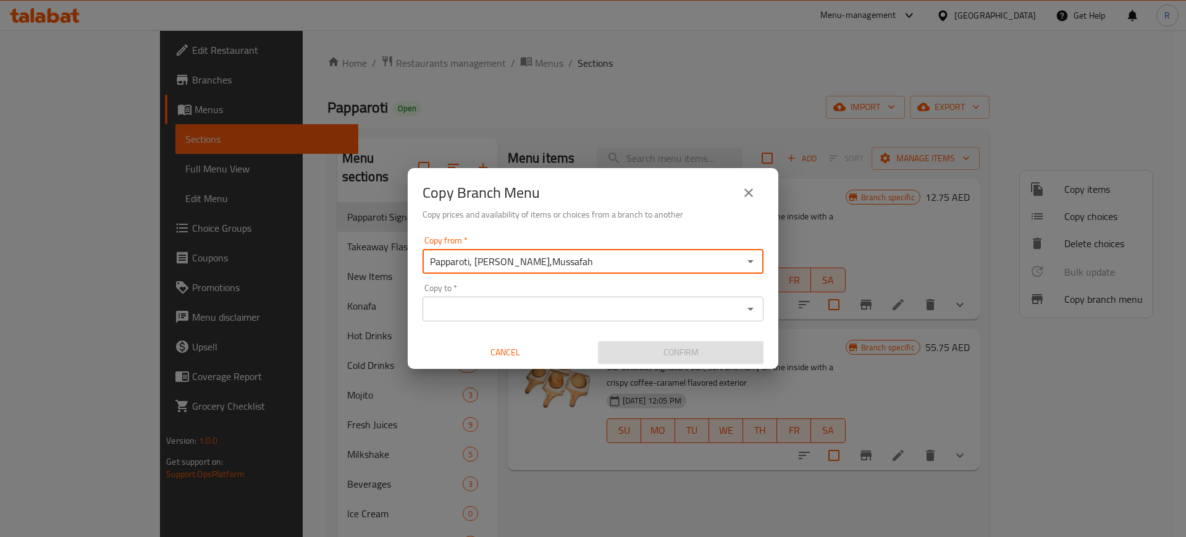
click at [743, 311] on icon "Open" at bounding box center [750, 309] width 15 height 15
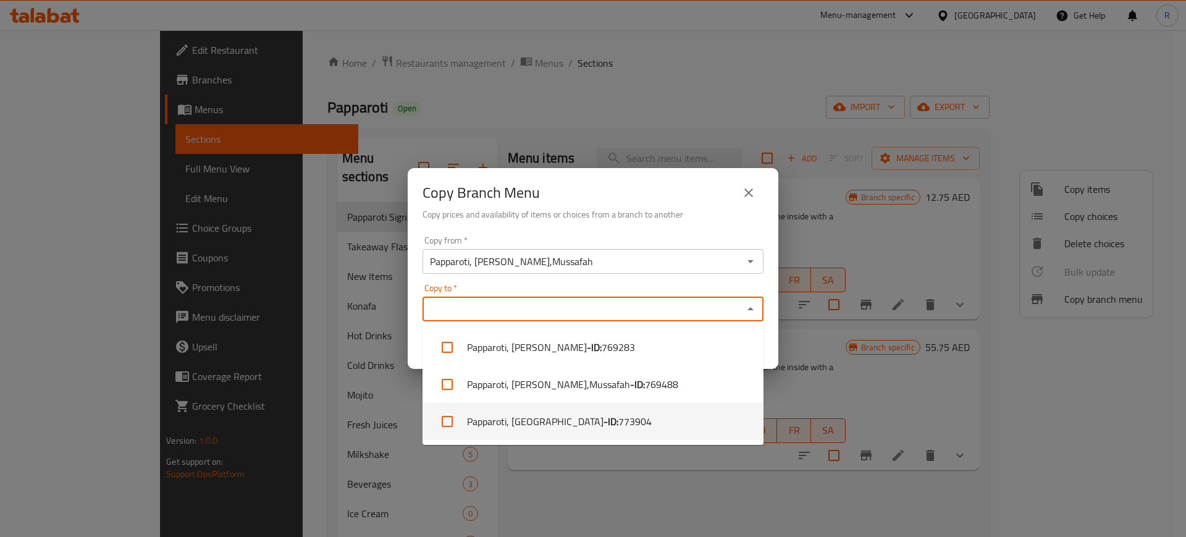
click at [668, 428] on li "Papparoti, Bani Yas East - ID: 773904" at bounding box center [593, 421] width 341 height 37
checkbox input "true"
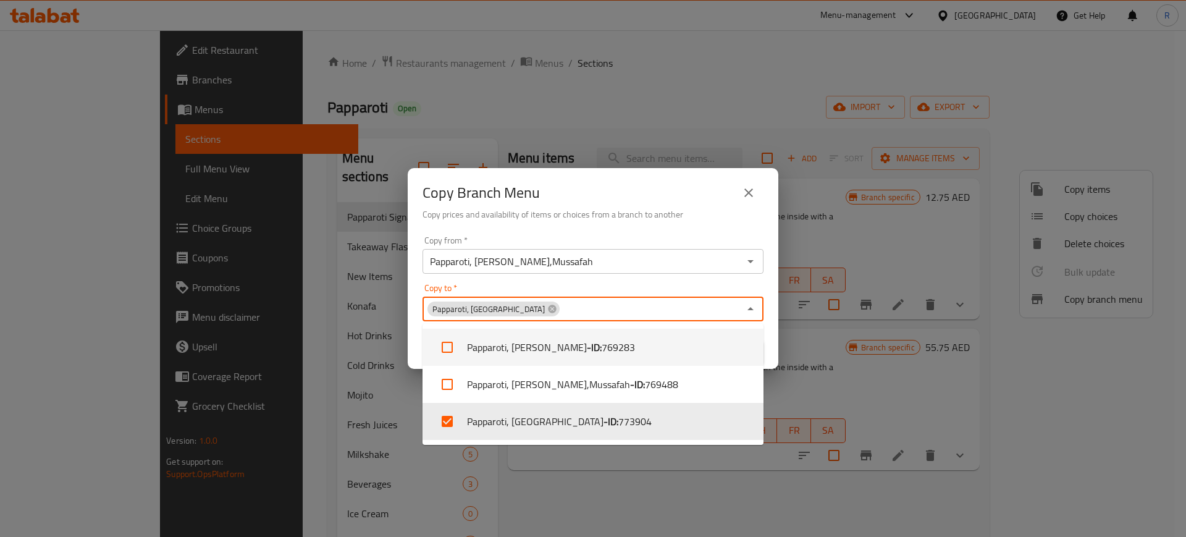
click at [769, 352] on div "Copy from   * Papparoti, Dalma Mall,Mussafah Copy from * Copy to   * Papparoti,…" at bounding box center [593, 300] width 371 height 138
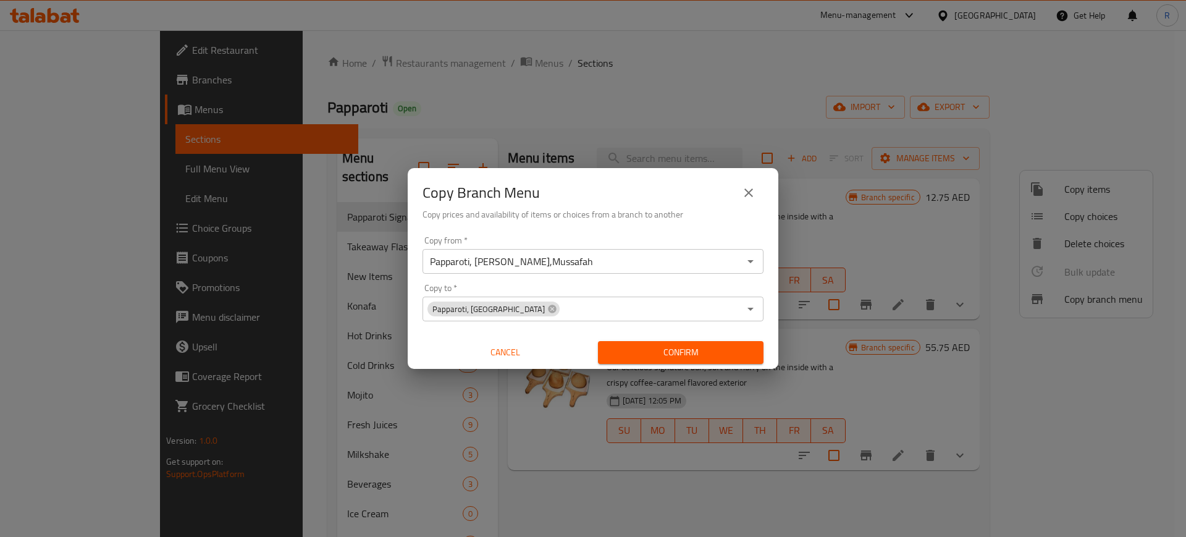
click at [701, 352] on span "Confirm" at bounding box center [681, 352] width 146 height 15
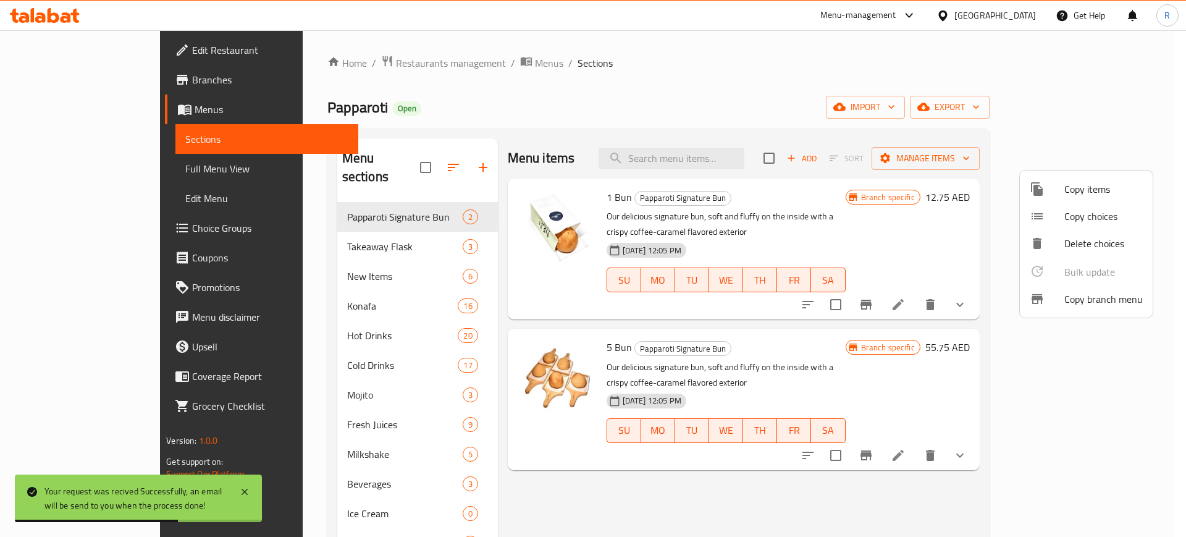
click at [534, 108] on div at bounding box center [593, 268] width 1186 height 537
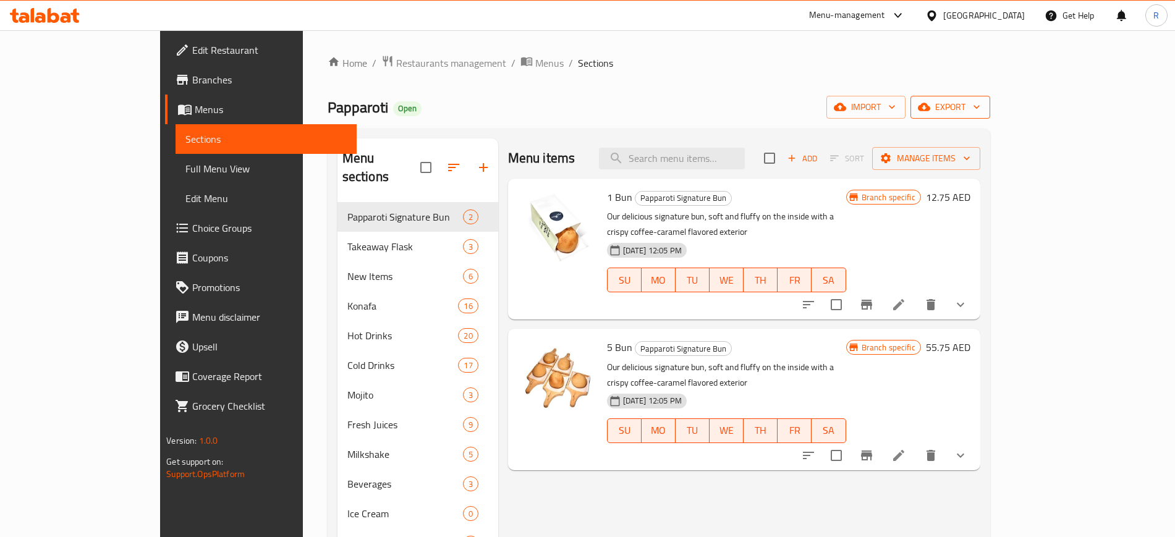
click at [980, 114] on span "export" at bounding box center [950, 106] width 60 height 15
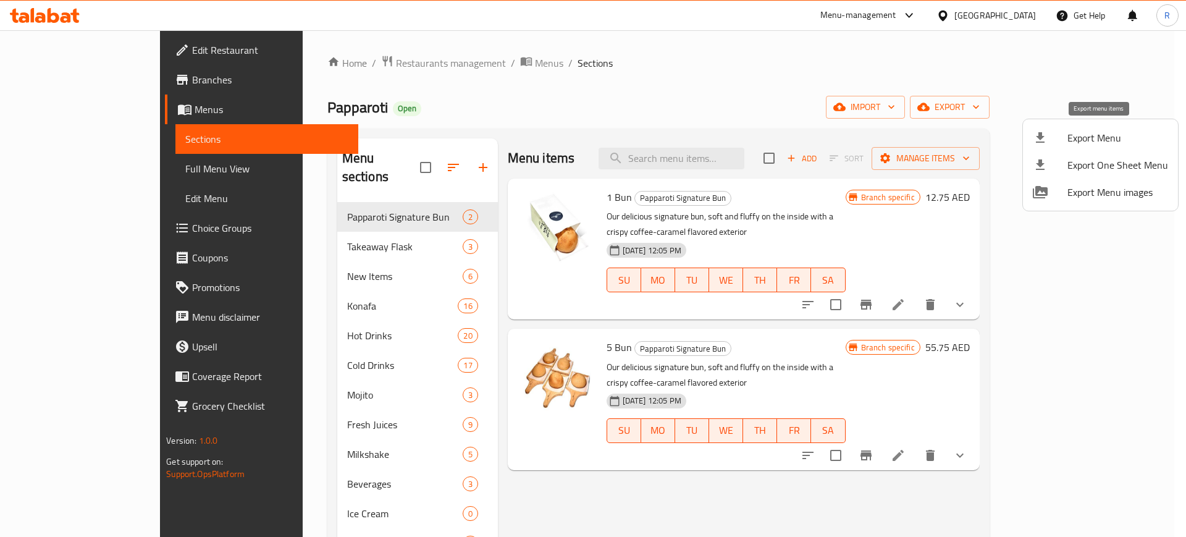
click at [1100, 142] on span "Export Menu" at bounding box center [1118, 137] width 101 height 15
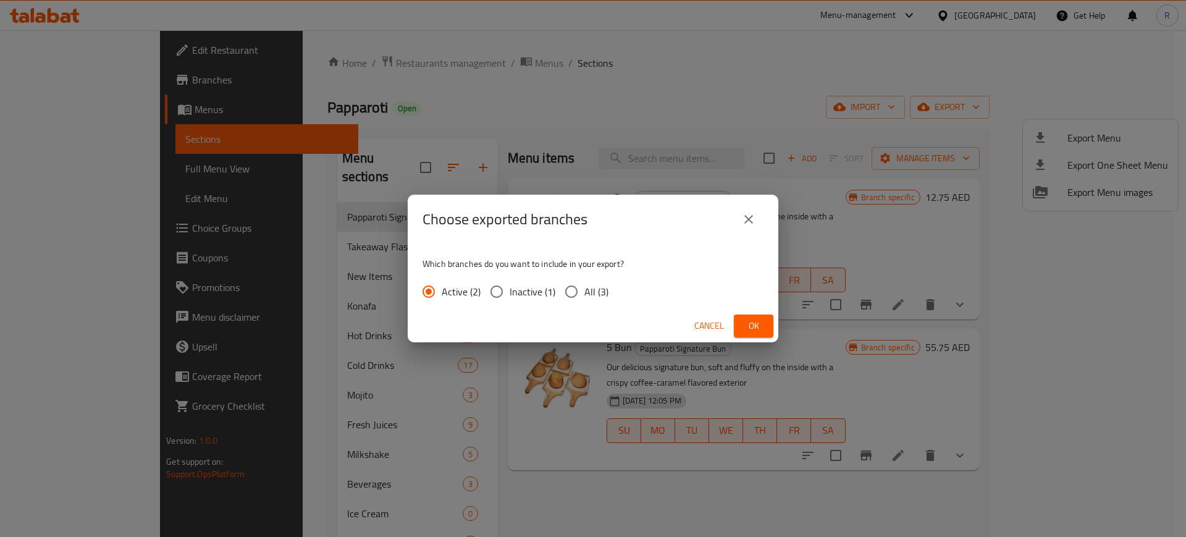
click at [567, 281] on input "All (3)" at bounding box center [572, 292] width 26 height 26
radio input "true"
click at [758, 323] on span "Ok" at bounding box center [754, 325] width 20 height 15
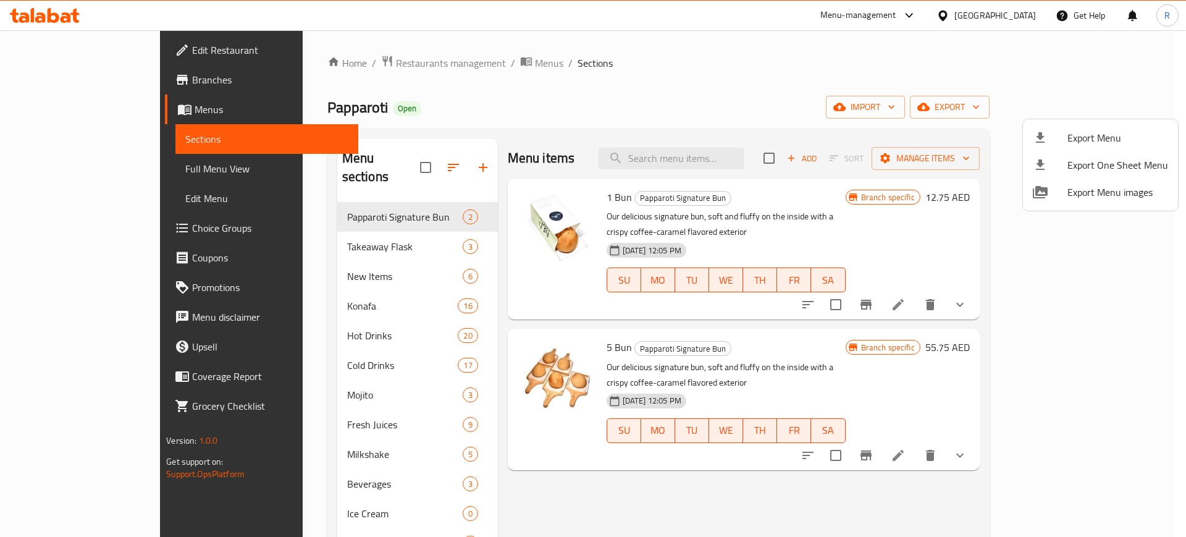
click at [525, 91] on div at bounding box center [593, 268] width 1186 height 537
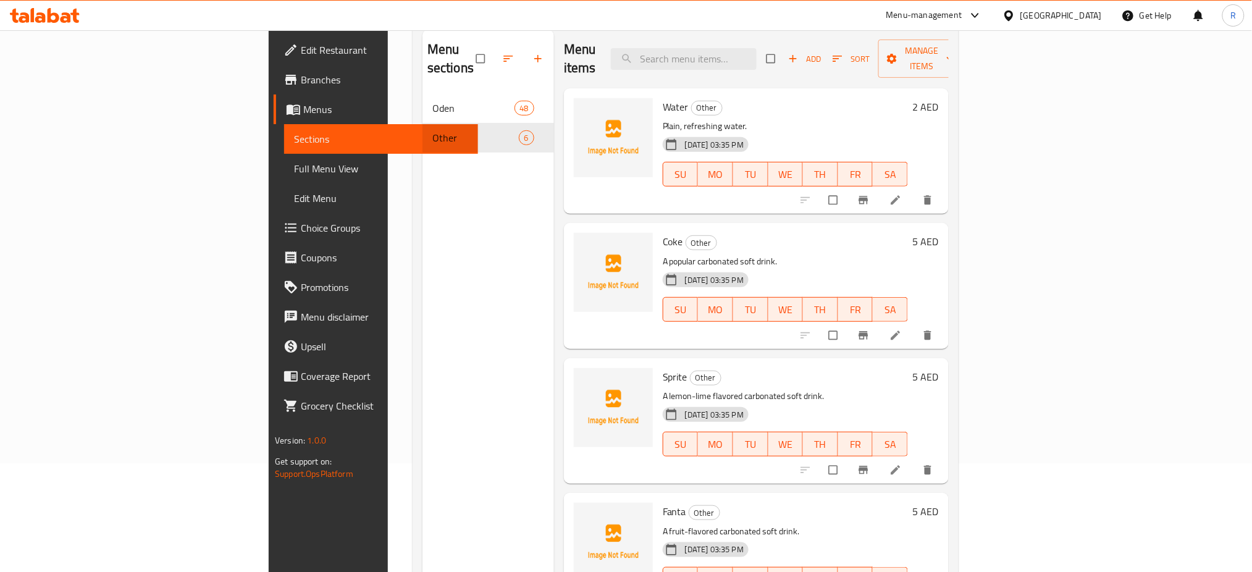
scroll to position [82, 0]
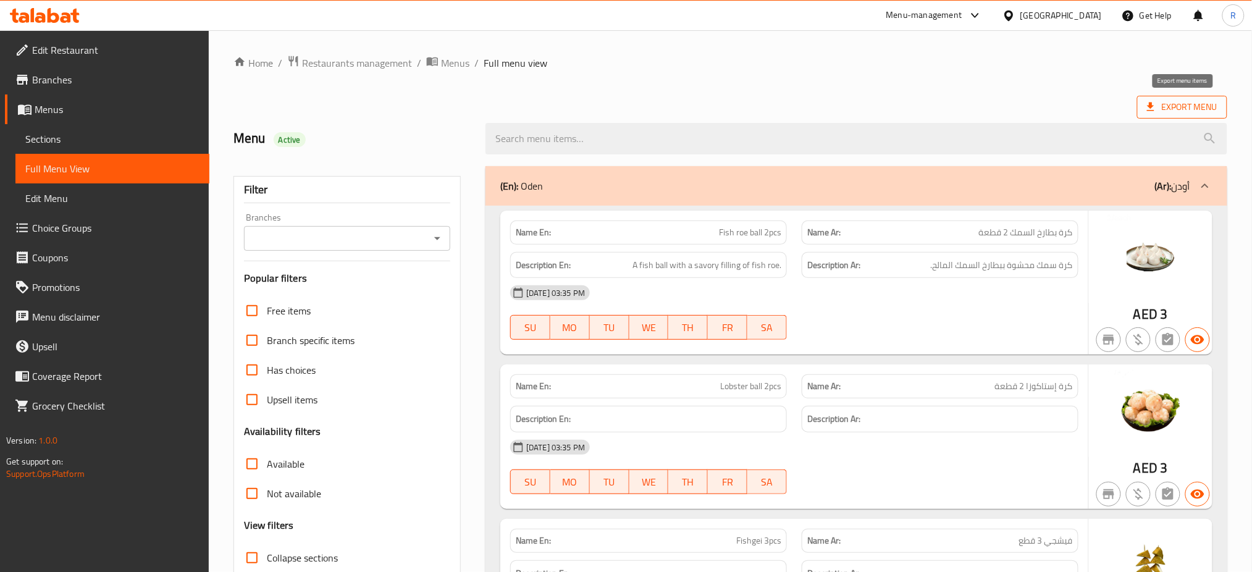
click at [1169, 101] on span "Export Menu" at bounding box center [1182, 106] width 70 height 15
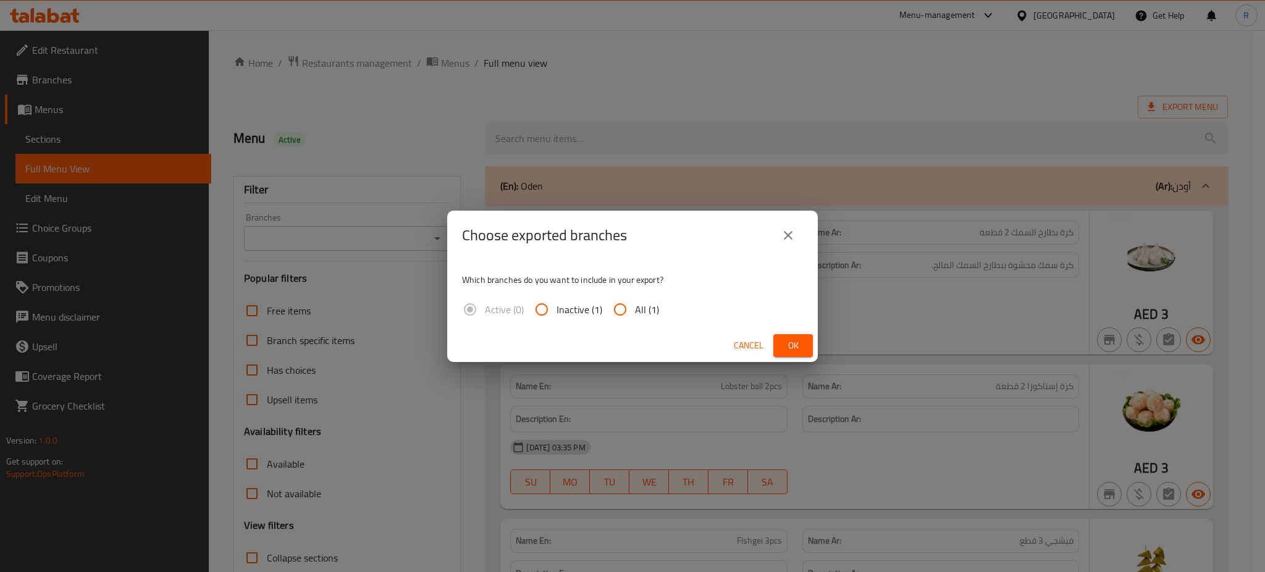
click at [612, 311] on input "All (1)" at bounding box center [621, 310] width 30 height 30
radio input "true"
click at [794, 334] on button "Ok" at bounding box center [794, 345] width 40 height 23
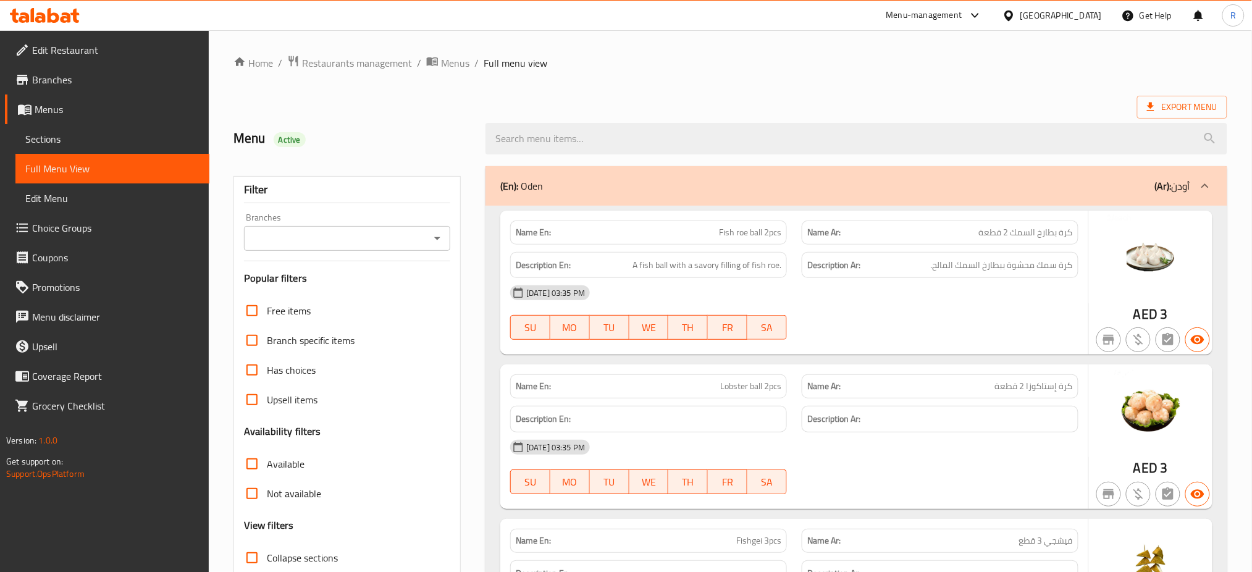
scroll to position [3526, 0]
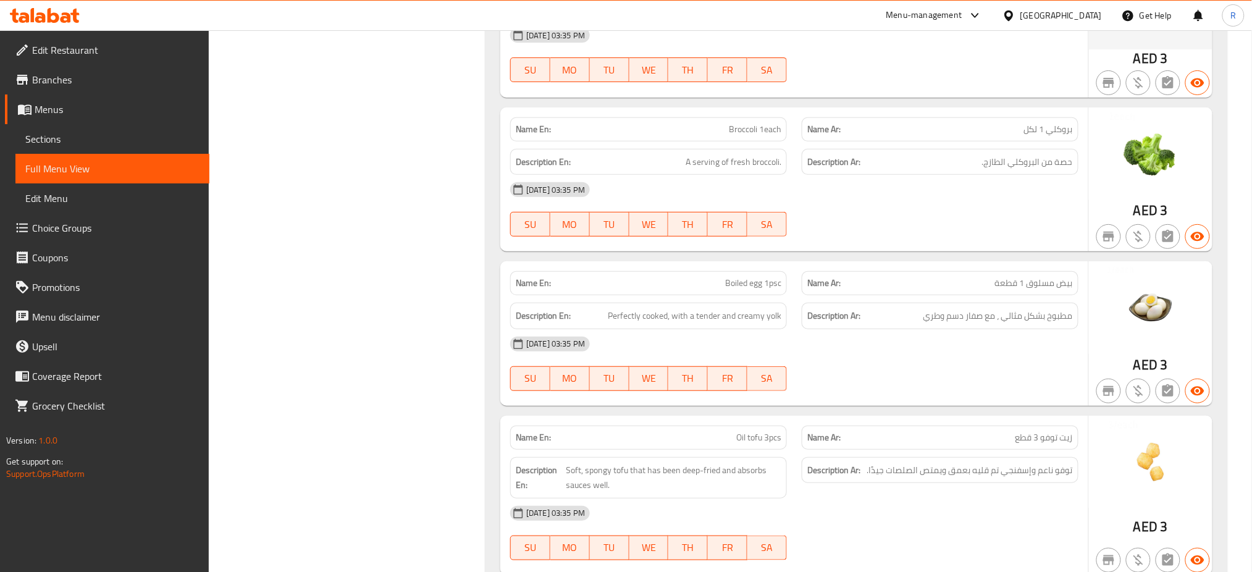
click at [753, 290] on span "Boiled egg 1psc" at bounding box center [753, 283] width 56 height 13
copy span "Boiled egg 1psc"
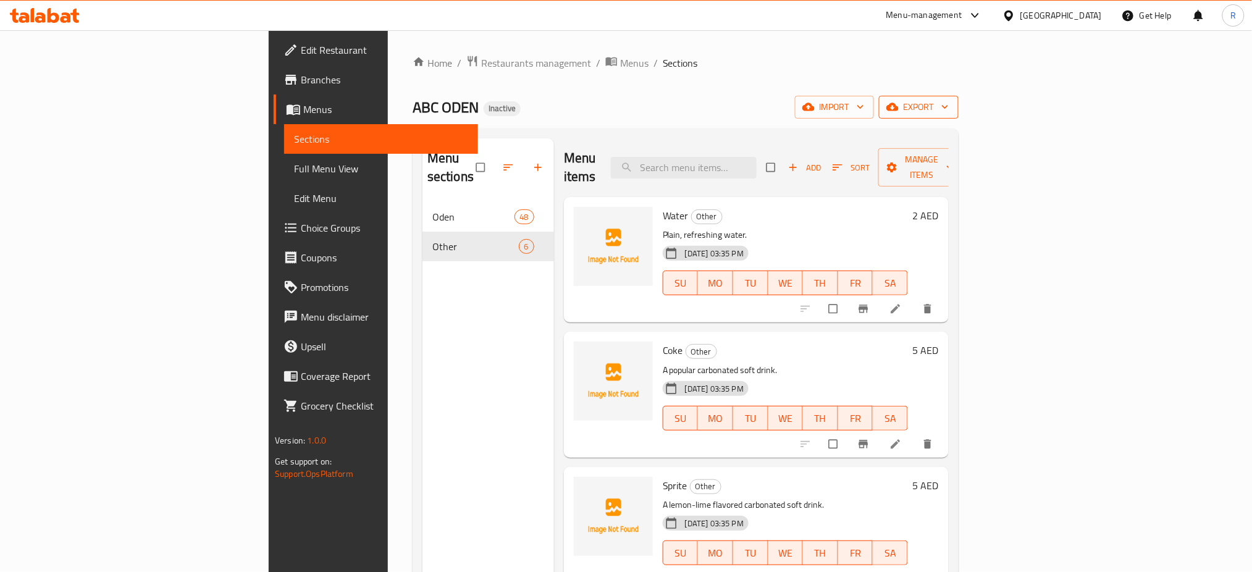
click at [949, 108] on span "export" at bounding box center [919, 106] width 60 height 15
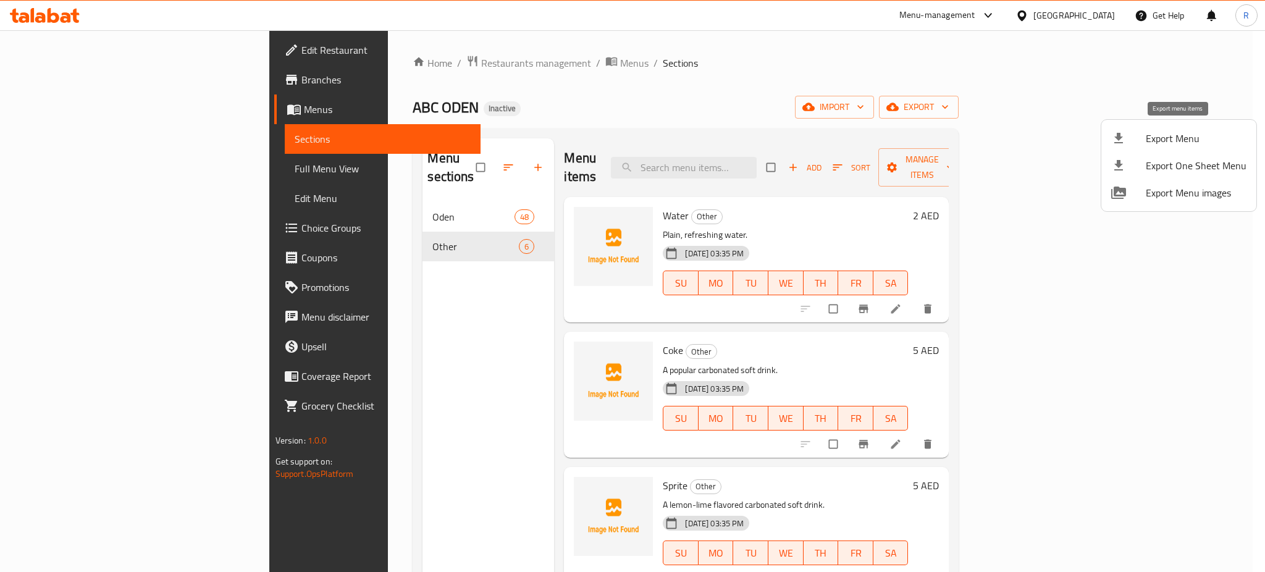
click at [1163, 134] on span "Export Menu" at bounding box center [1196, 138] width 101 height 15
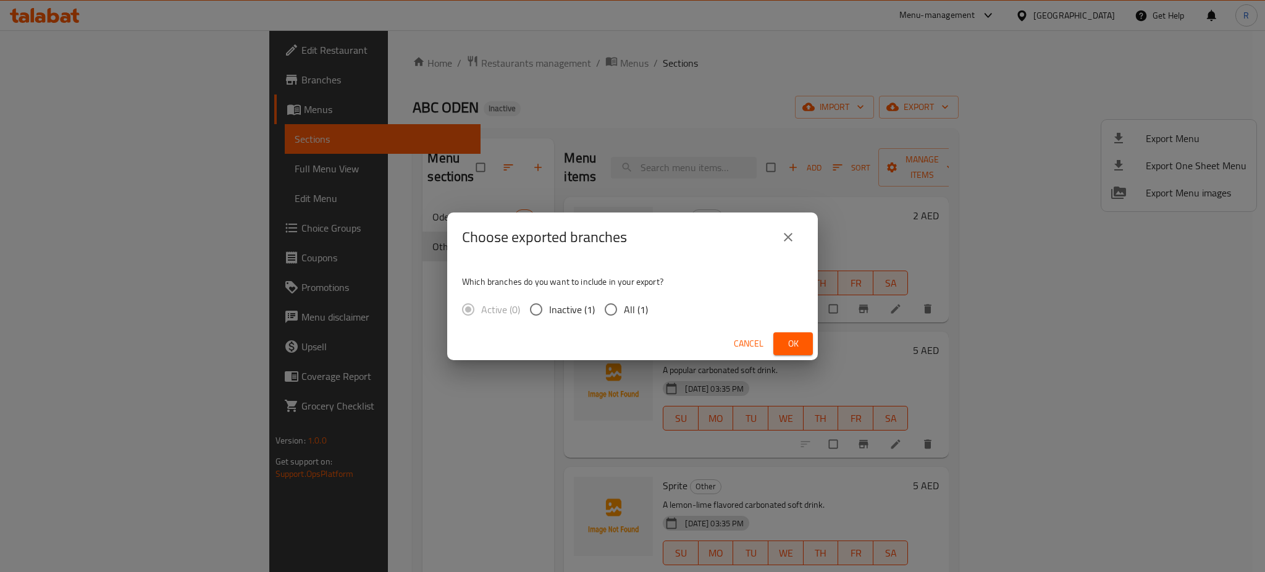
click at [602, 312] on input "All (1)" at bounding box center [611, 310] width 26 height 26
radio input "true"
click at [801, 347] on span "Ok" at bounding box center [794, 343] width 20 height 15
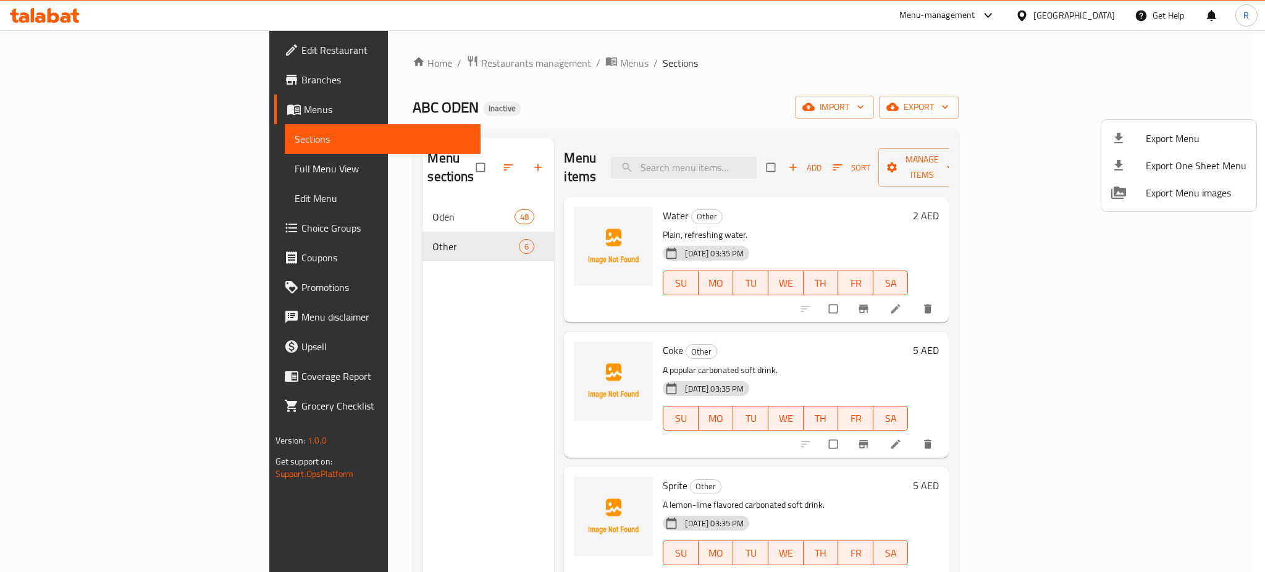
click at [52, 14] on div at bounding box center [632, 286] width 1265 height 572
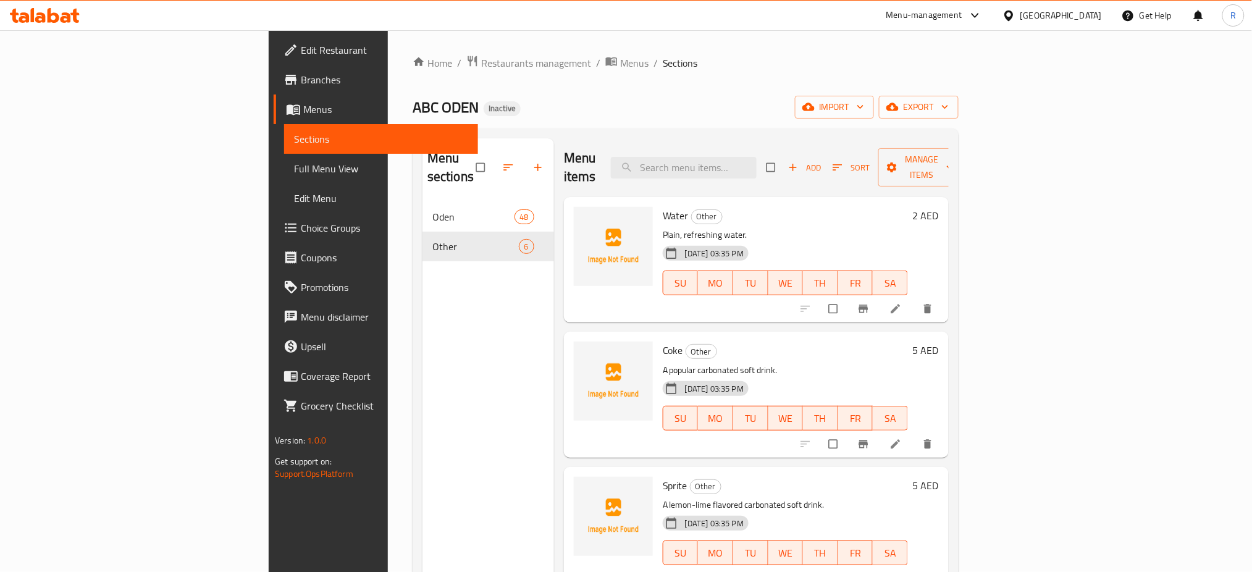
click at [52, 14] on icon at bounding box center [54, 15] width 12 height 15
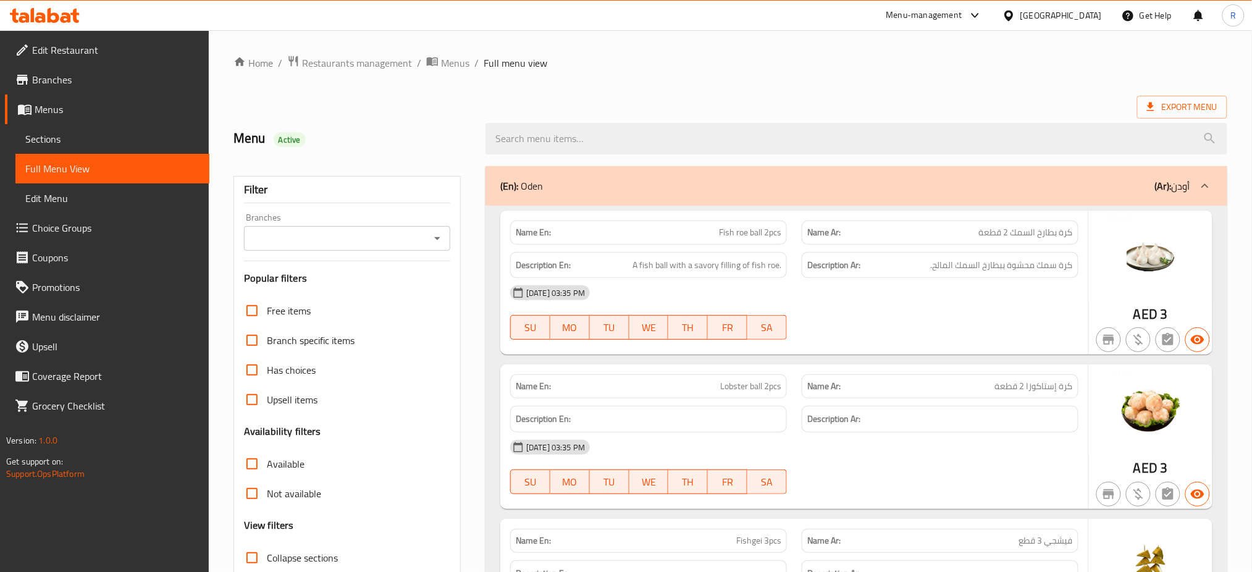
scroll to position [247, 0]
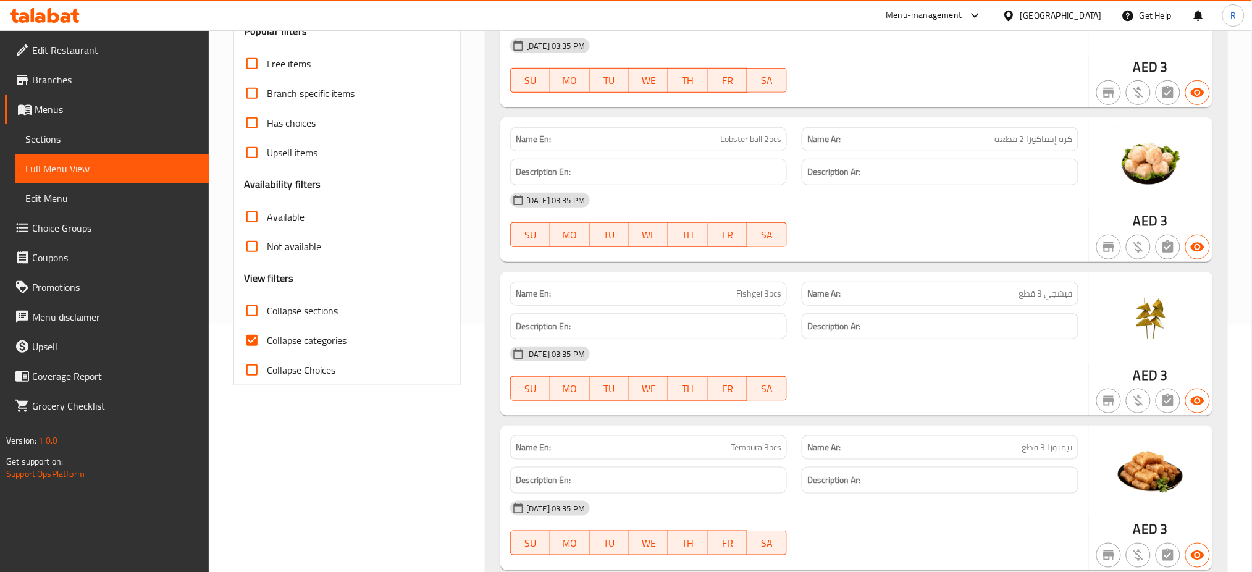
drag, startPoint x: 279, startPoint y: 349, endPoint x: 323, endPoint y: 347, distance: 43.9
click at [279, 348] on span "Collapse categories" at bounding box center [307, 340] width 80 height 15
click at [267, 348] on input "Collapse categories" at bounding box center [252, 341] width 30 height 30
checkbox input "false"
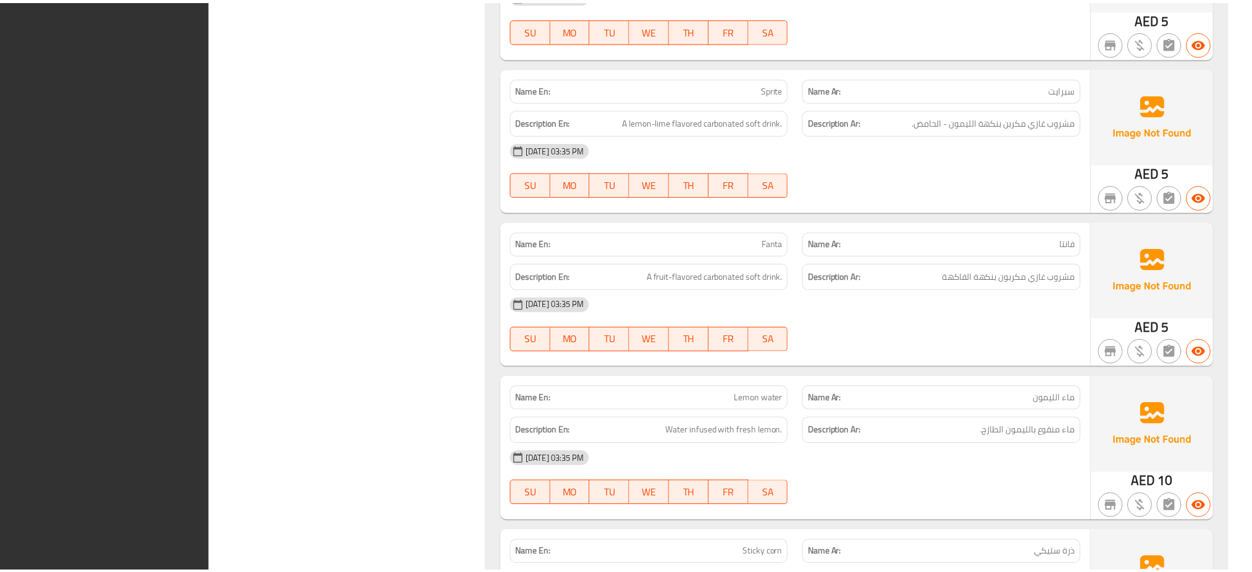
scroll to position [8211, 0]
